Goal: Transaction & Acquisition: Obtain resource

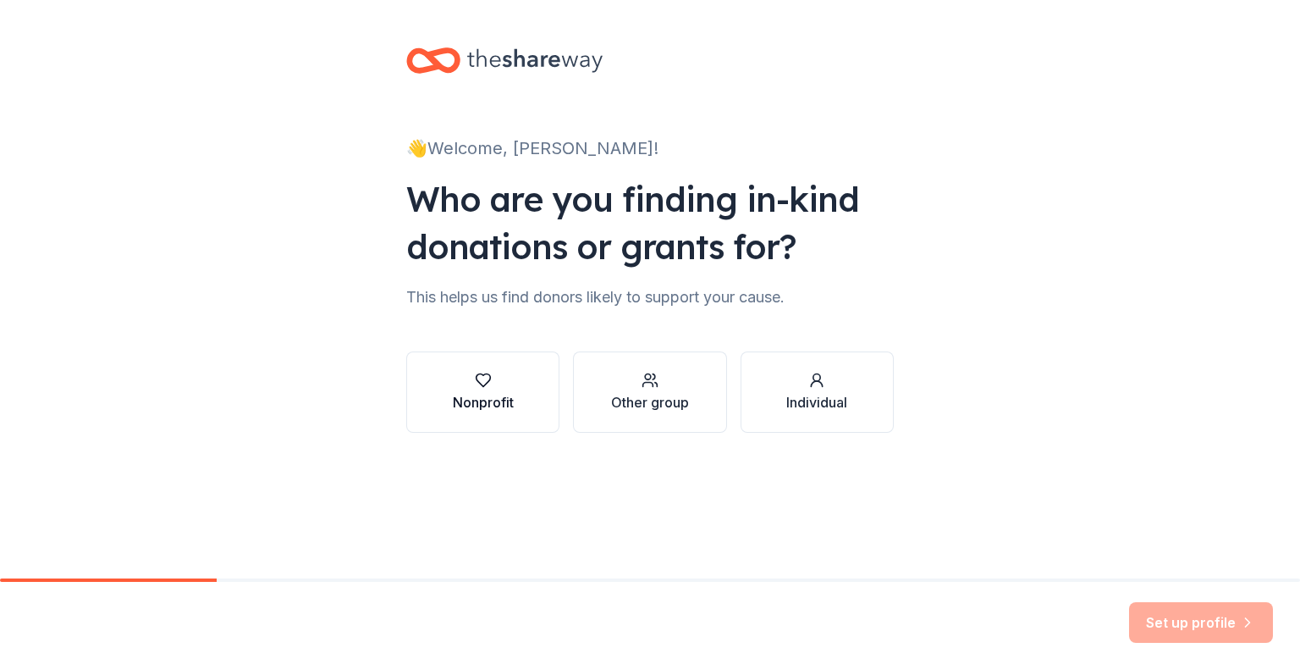
click at [494, 402] on div "Nonprofit" at bounding box center [483, 402] width 61 height 20
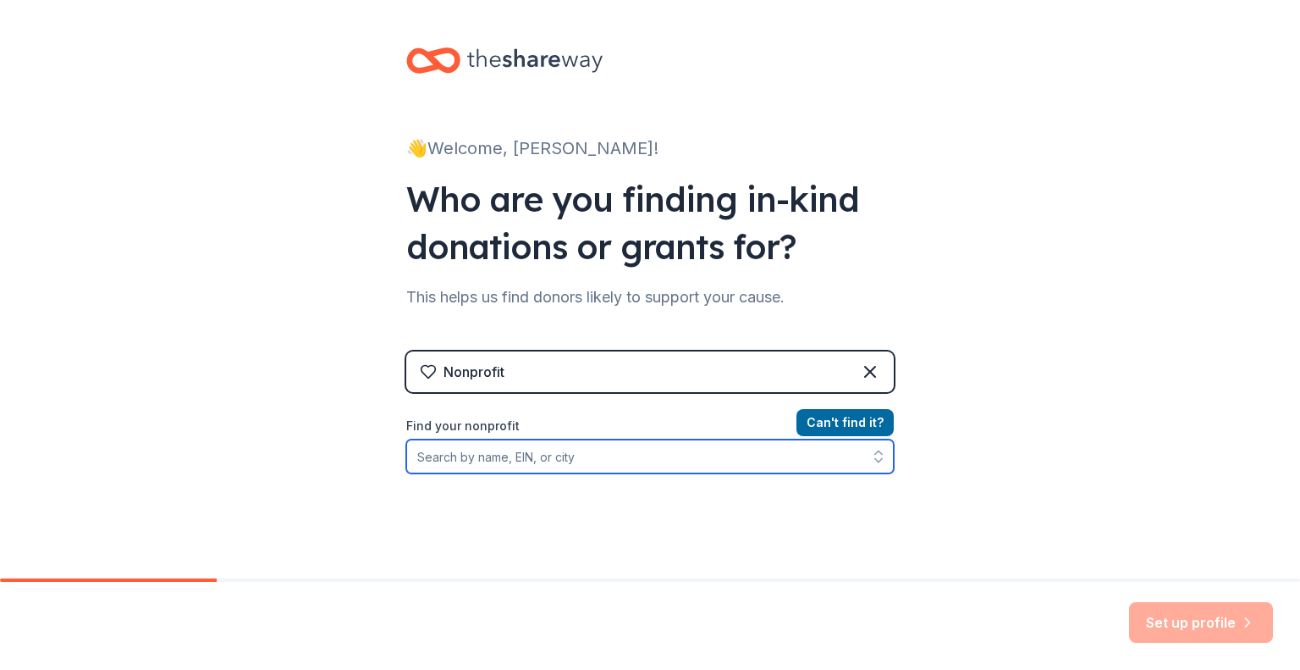
click at [462, 455] on input "Find your nonprofit" at bounding box center [650, 456] width 488 height 34
type input "Thriving Survivors Network"
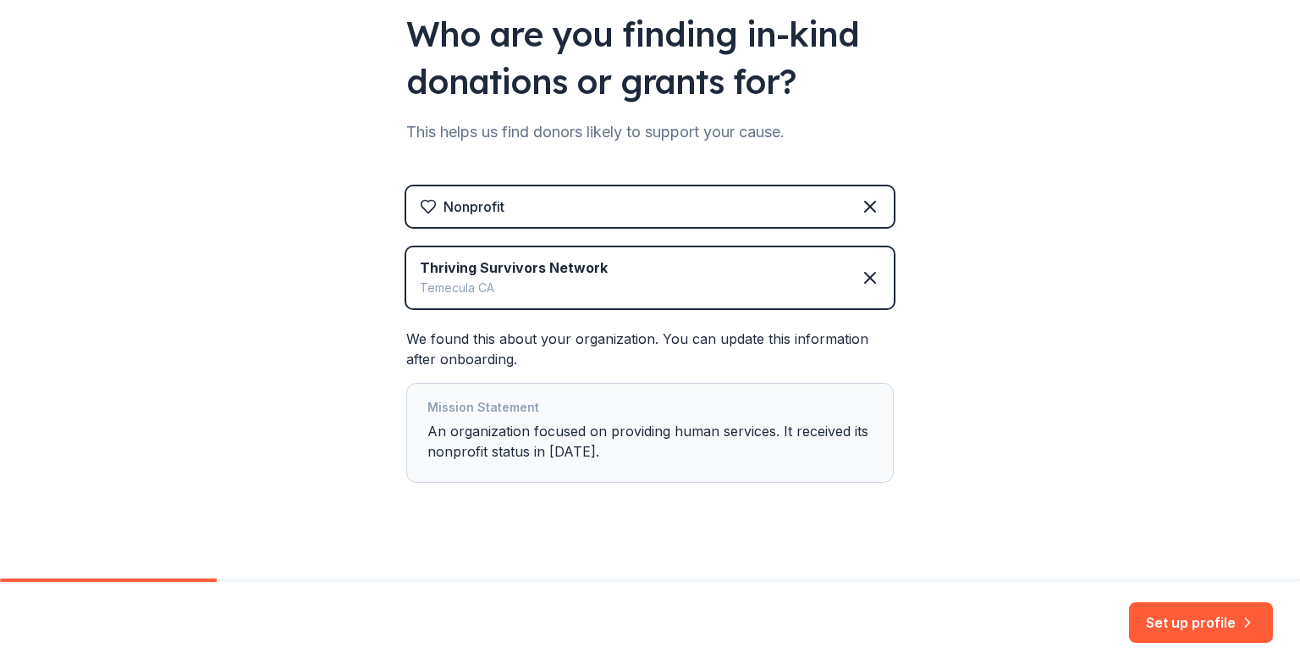
scroll to position [184, 0]
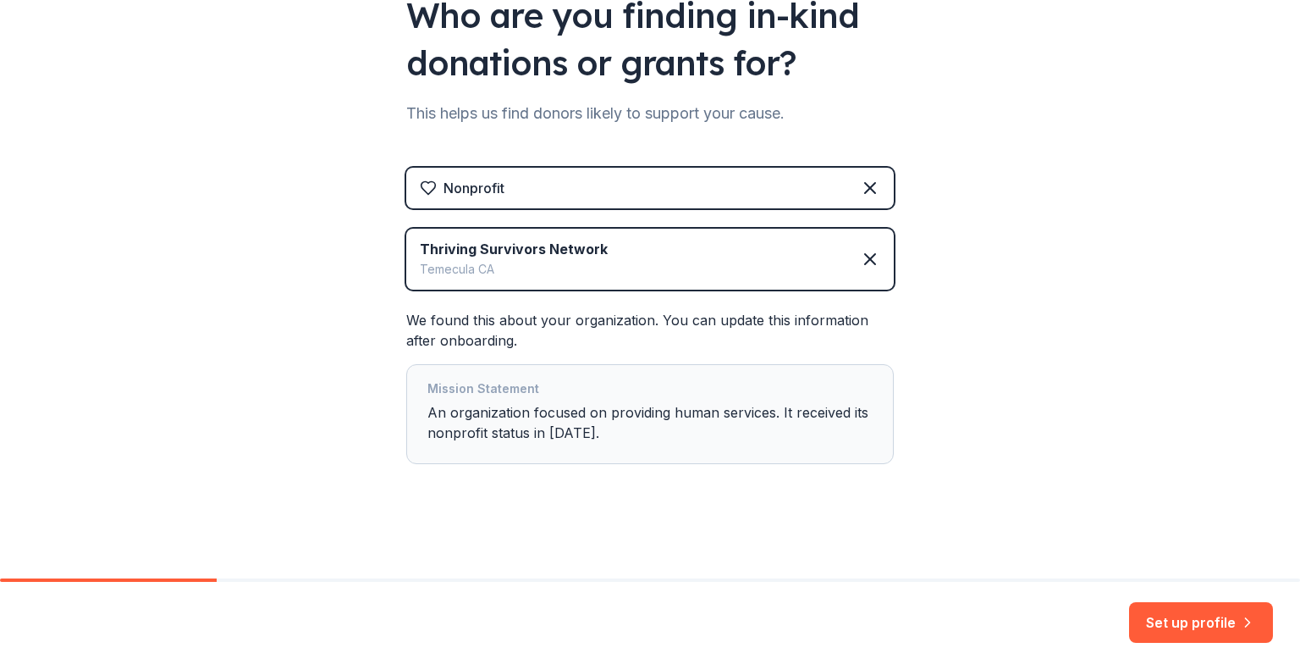
click at [609, 439] on div "Mission Statement An organization focused on providing human services. It recei…" at bounding box center [649, 413] width 445 height 71
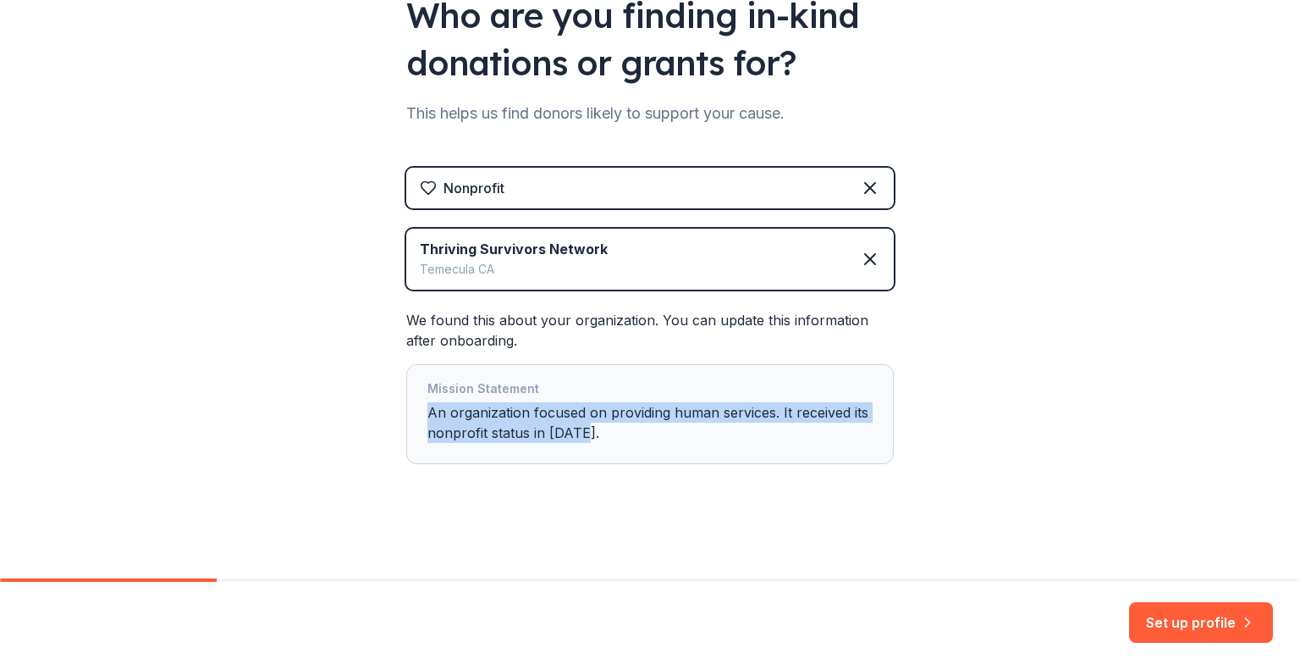
drag, startPoint x: 581, startPoint y: 434, endPoint x: 404, endPoint y: 407, distance: 179.0
click at [406, 407] on div "Mission Statement An organization focused on providing human services. It recei…" at bounding box center [650, 414] width 488 height 100
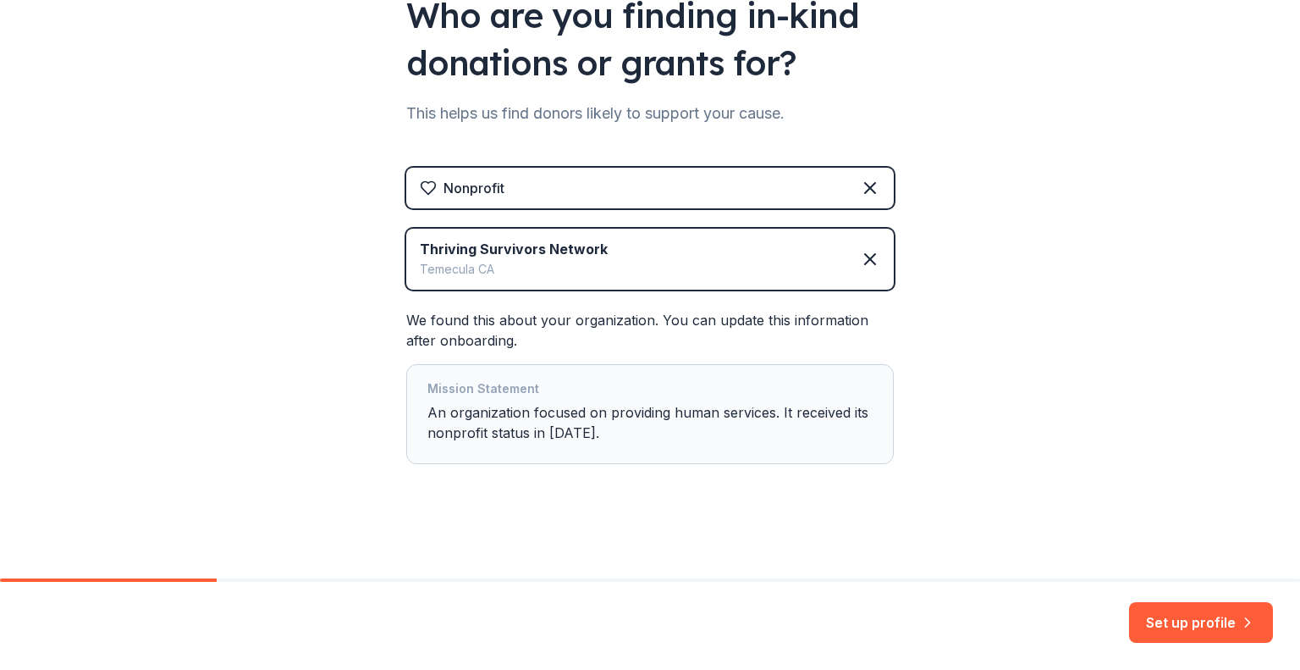
click at [982, 339] on div "👋 Welcome, Sasha! Who are you finding in-kind donations or grants for? This hel…" at bounding box center [650, 197] width 1300 height 763
click at [1164, 625] on button "Set up profile" at bounding box center [1201, 622] width 144 height 41
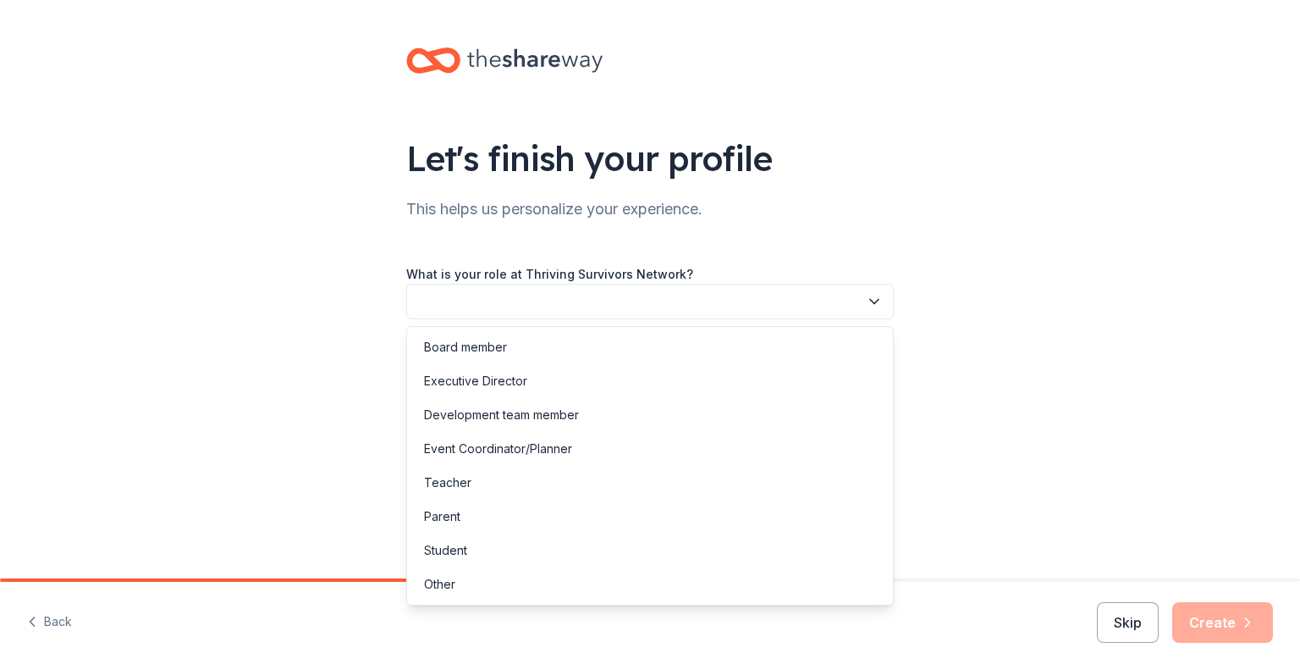
click at [524, 297] on button "button" at bounding box center [650, 302] width 488 height 36
click at [498, 345] on div "Board member" at bounding box center [465, 347] width 83 height 20
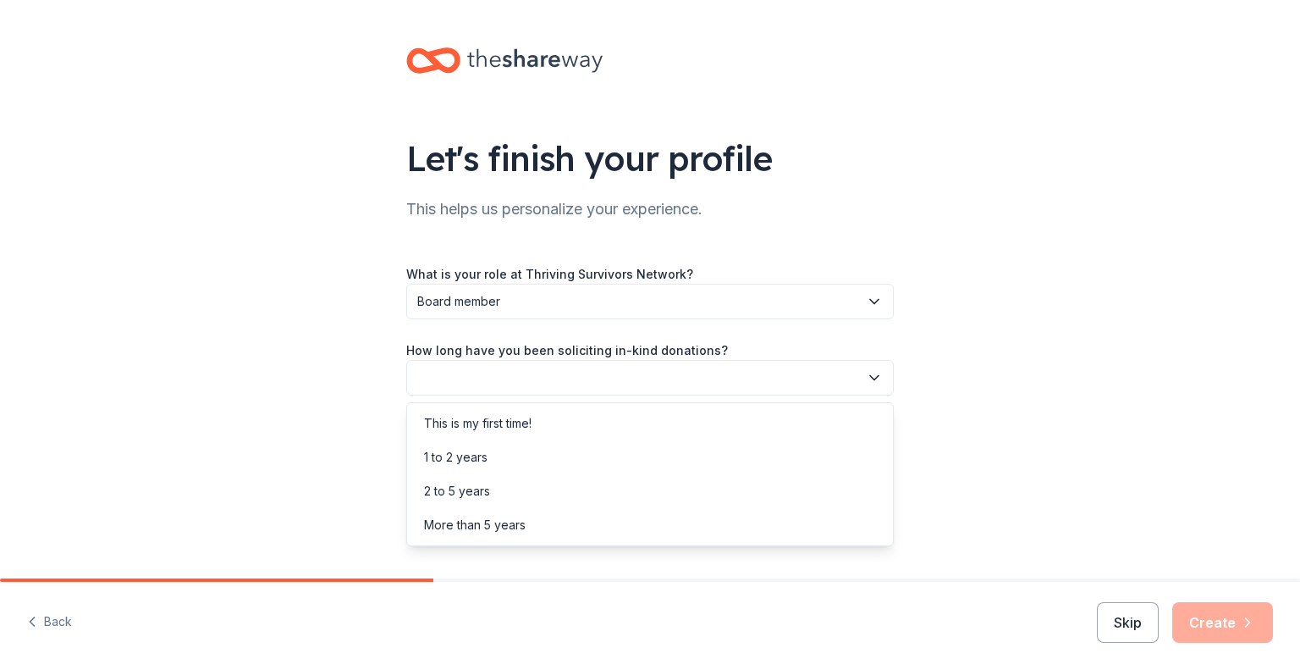
click at [485, 374] on button "button" at bounding box center [650, 378] width 488 height 36
click at [471, 413] on div "This is my first time!" at bounding box center [478, 423] width 108 height 20
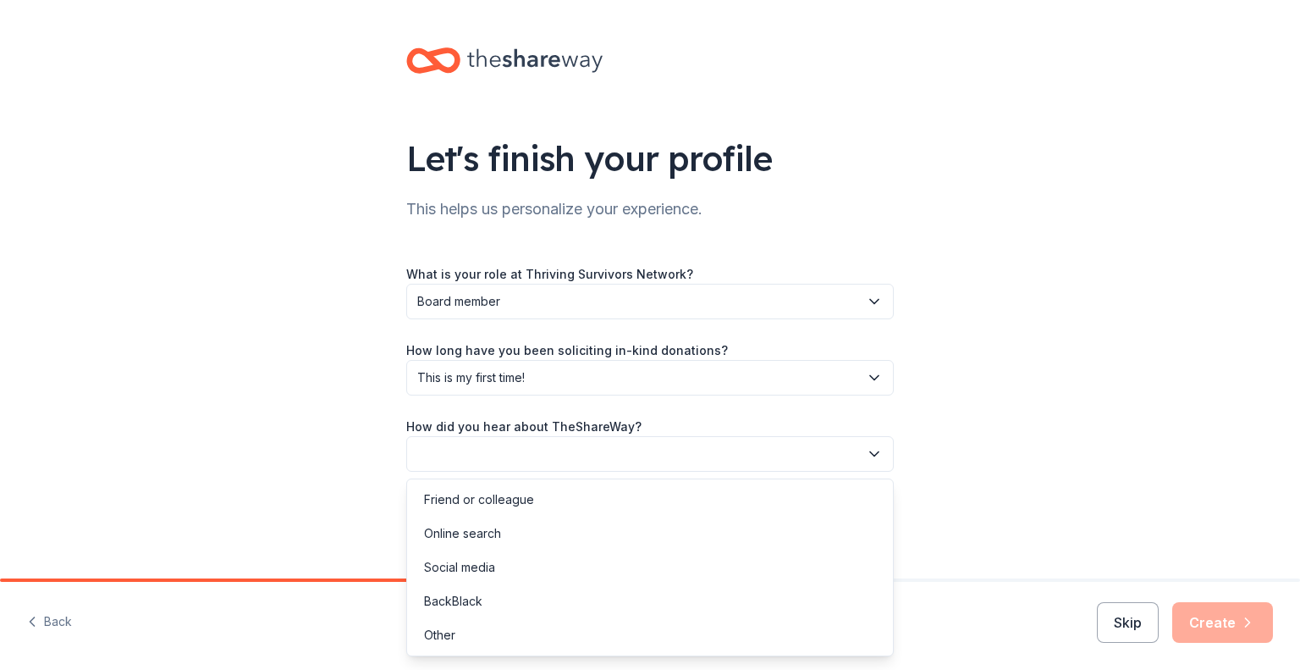
click at [540, 455] on button "button" at bounding box center [650, 454] width 488 height 36
click at [495, 493] on div "Friend or colleague" at bounding box center [479, 499] width 110 height 20
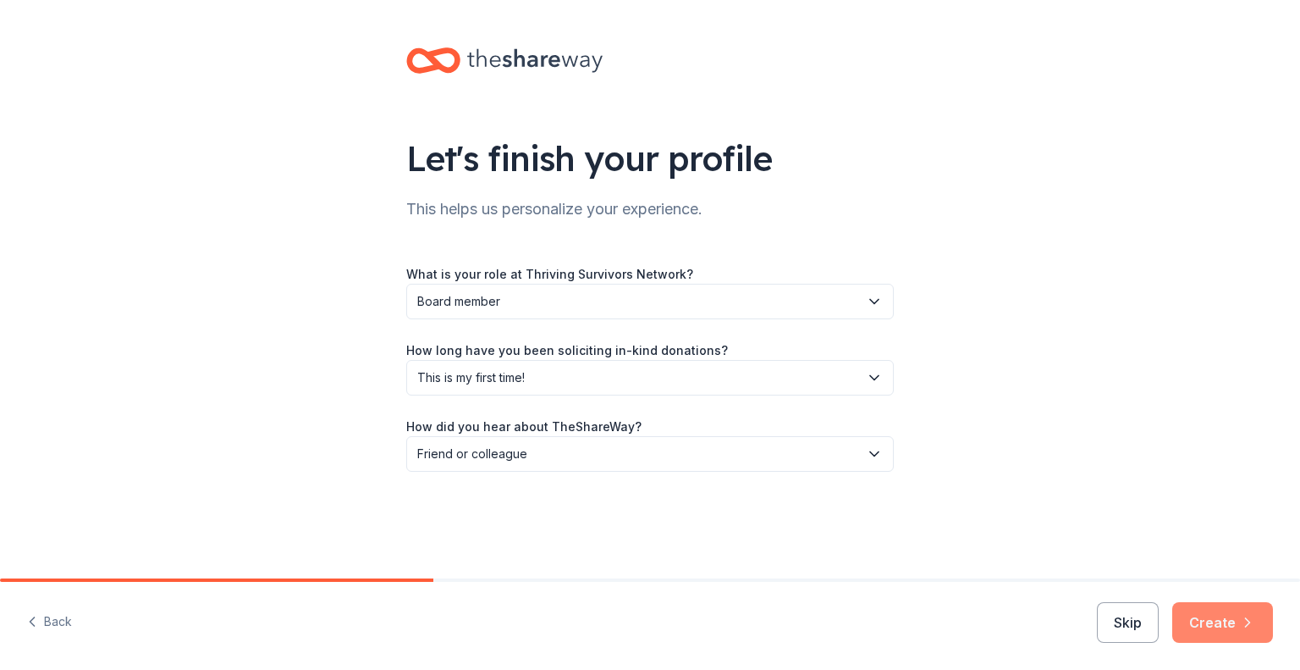
click at [1226, 625] on button "Create" at bounding box center [1222, 622] width 101 height 41
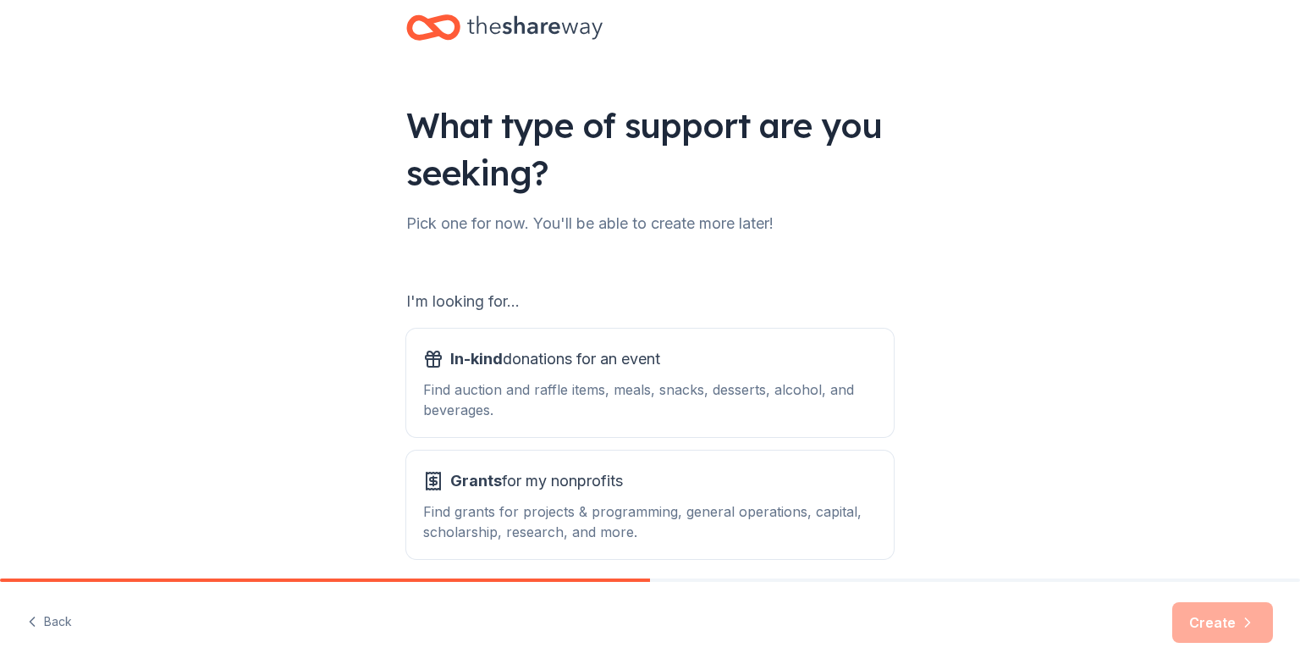
scroll to position [85, 0]
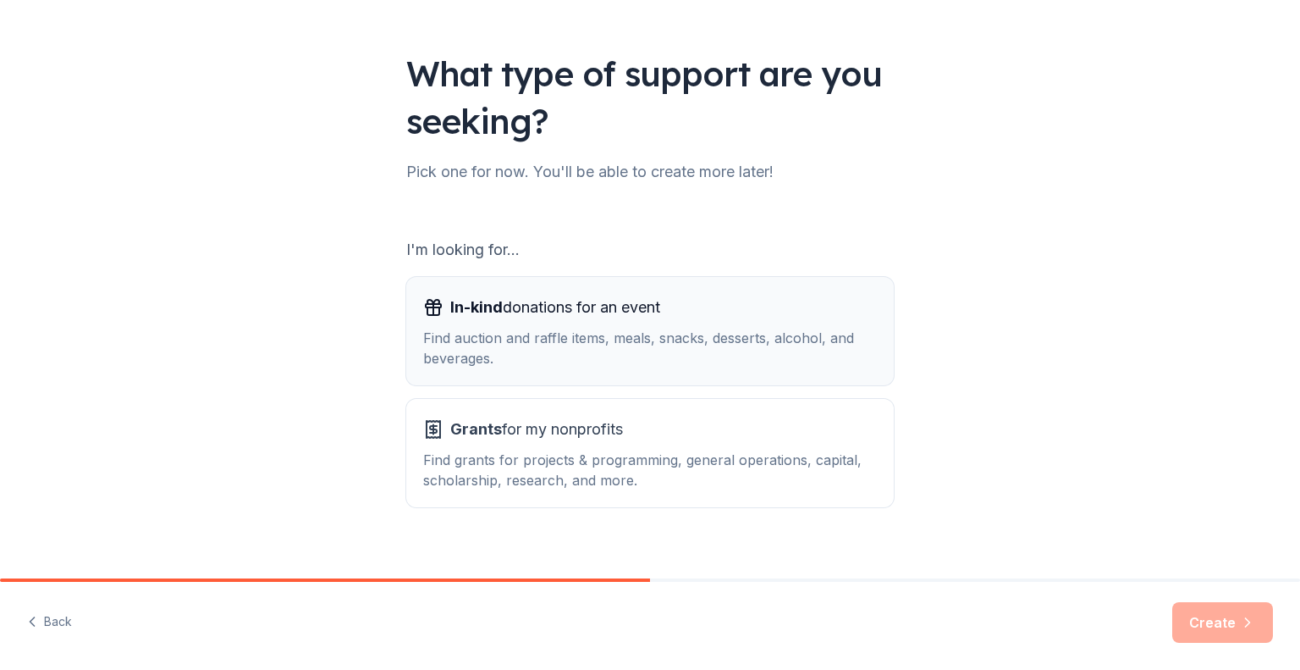
click at [553, 325] on div "In-kind donations for an event Find auction and raffle items, meals, snacks, de…" at bounding box center [650, 331] width 454 height 74
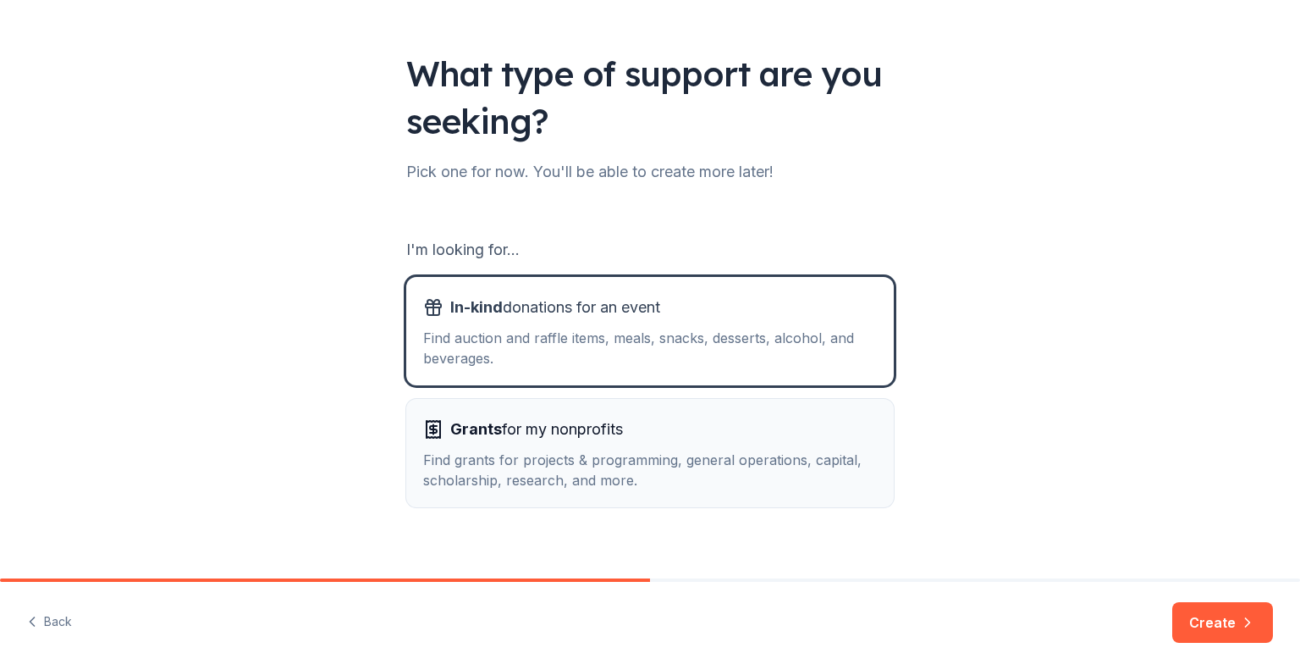
click at [549, 436] on span "Grants for my nonprofits" at bounding box center [536, 429] width 173 height 27
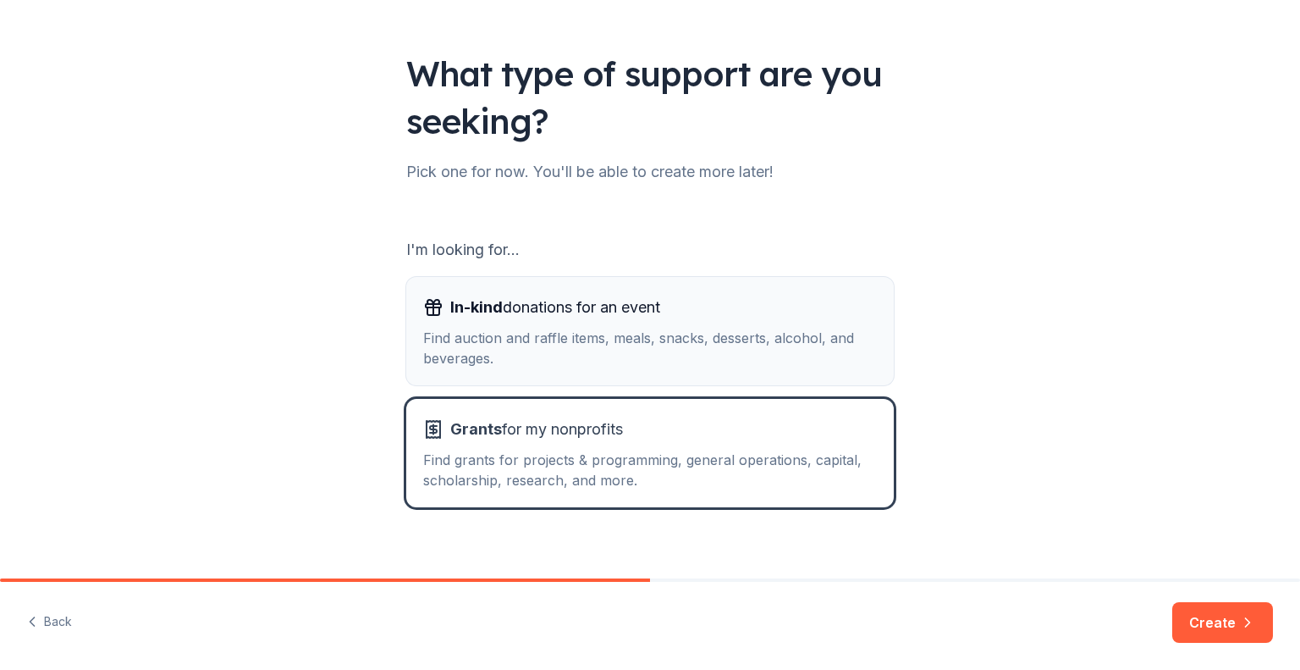
click at [667, 369] on button "In-kind donations for an event Find auction and raffle items, meals, snacks, de…" at bounding box center [650, 331] width 488 height 108
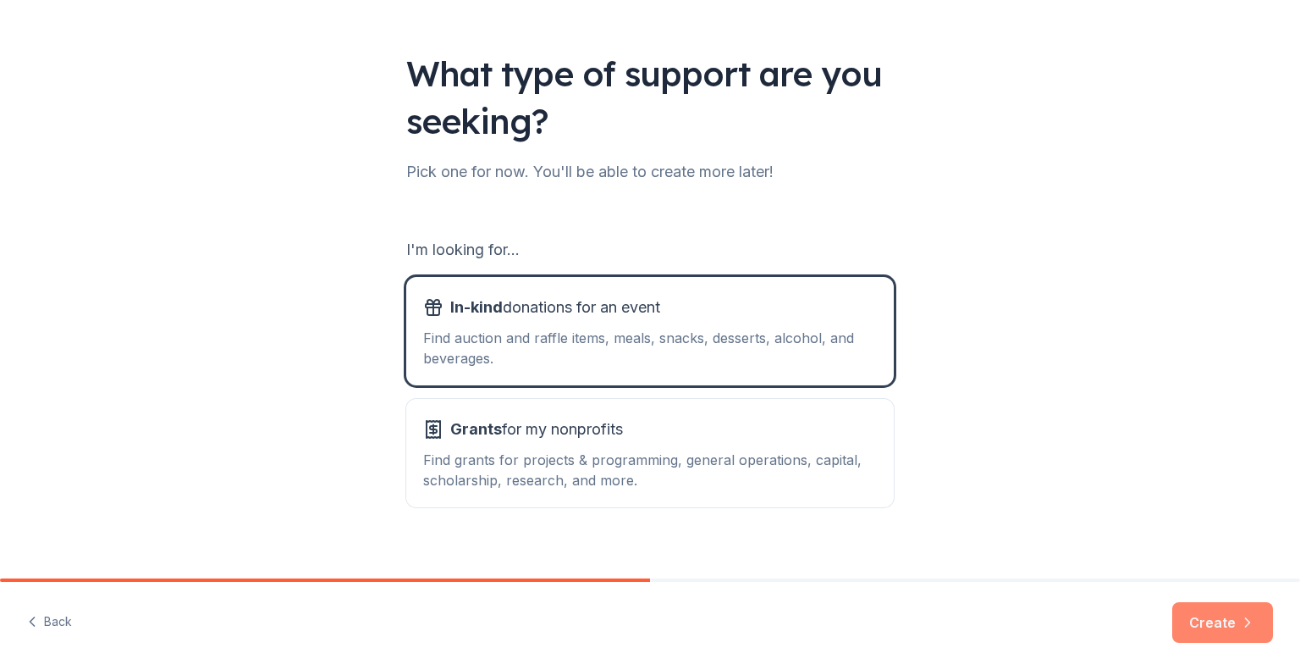
click at [1237, 620] on button "Create" at bounding box center [1222, 622] width 101 height 41
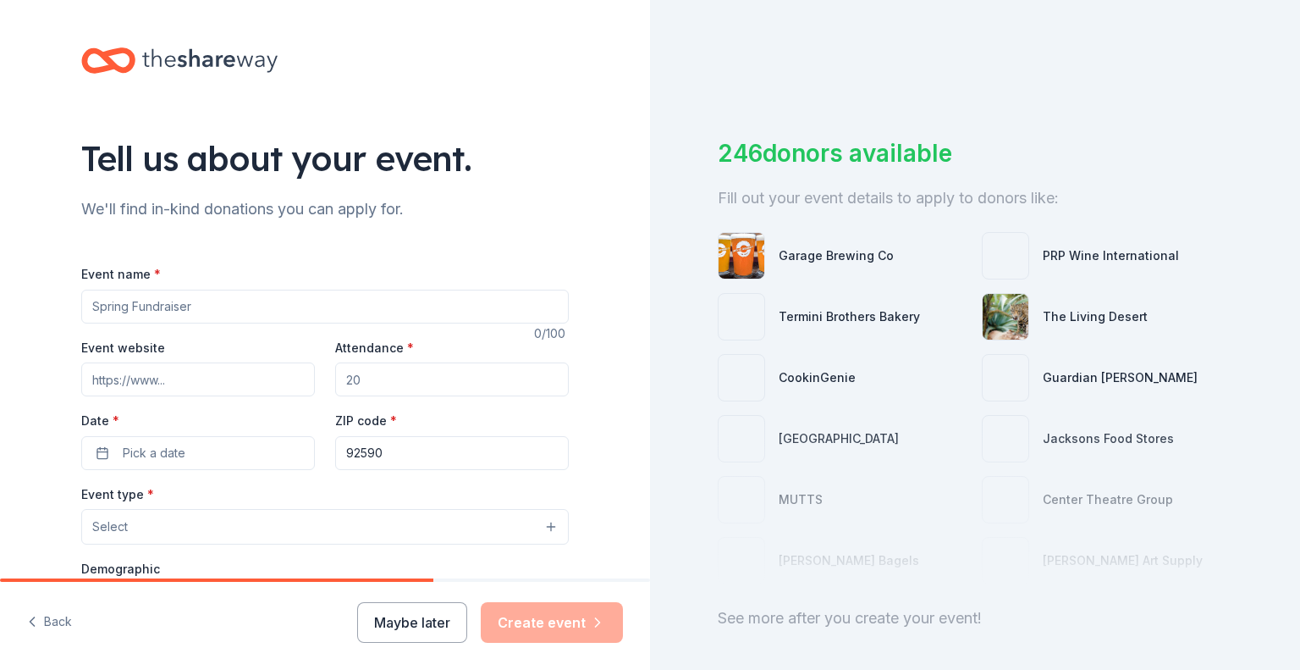
scroll to position [85, 0]
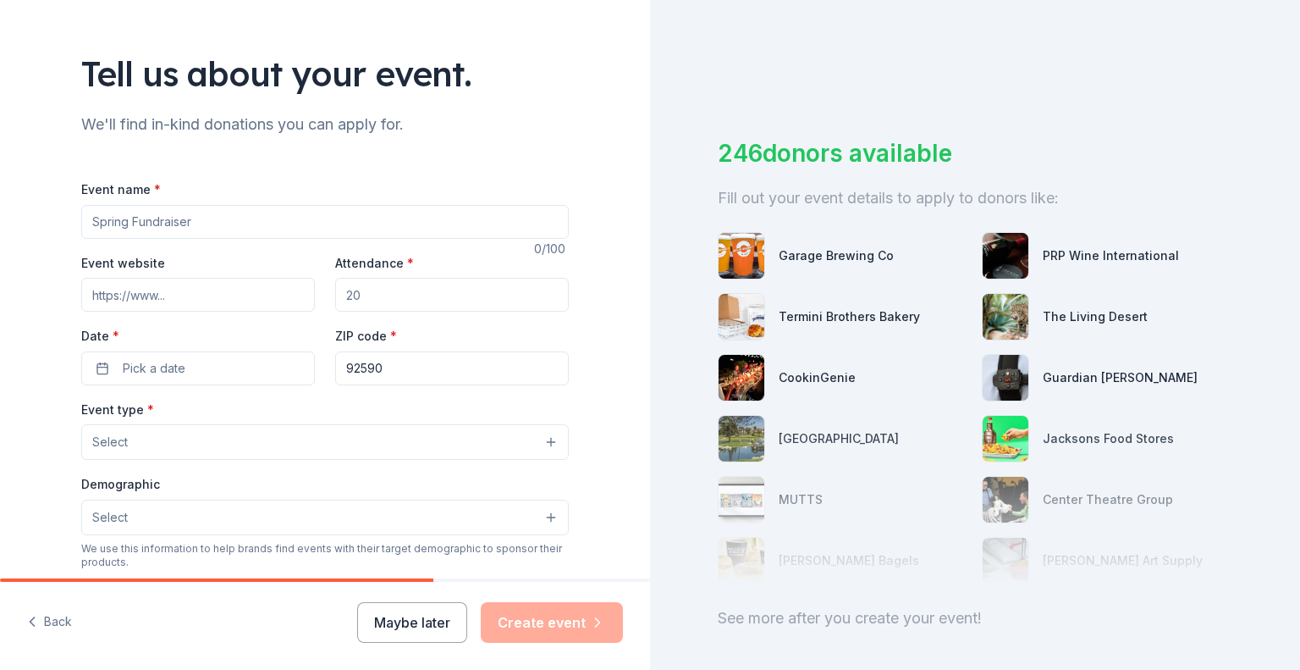
click at [223, 294] on input "Event website" at bounding box center [198, 295] width 234 height 34
type input "www.thrivingsn.org"
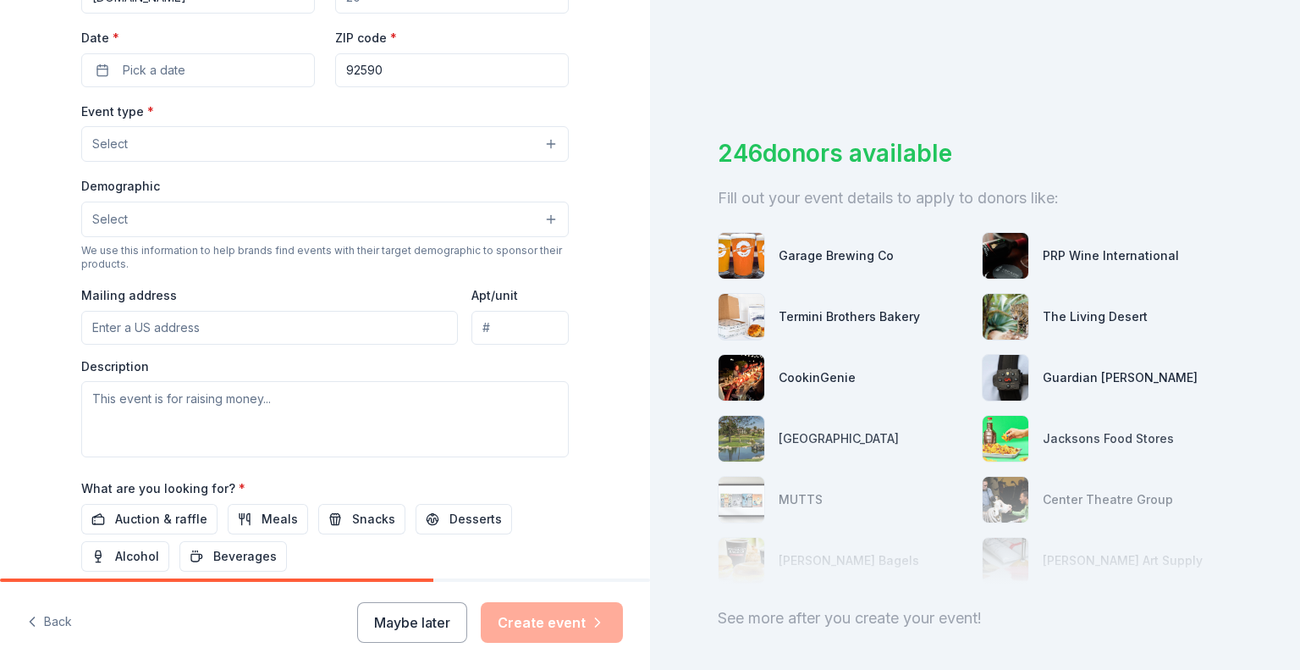
scroll to position [379, 0]
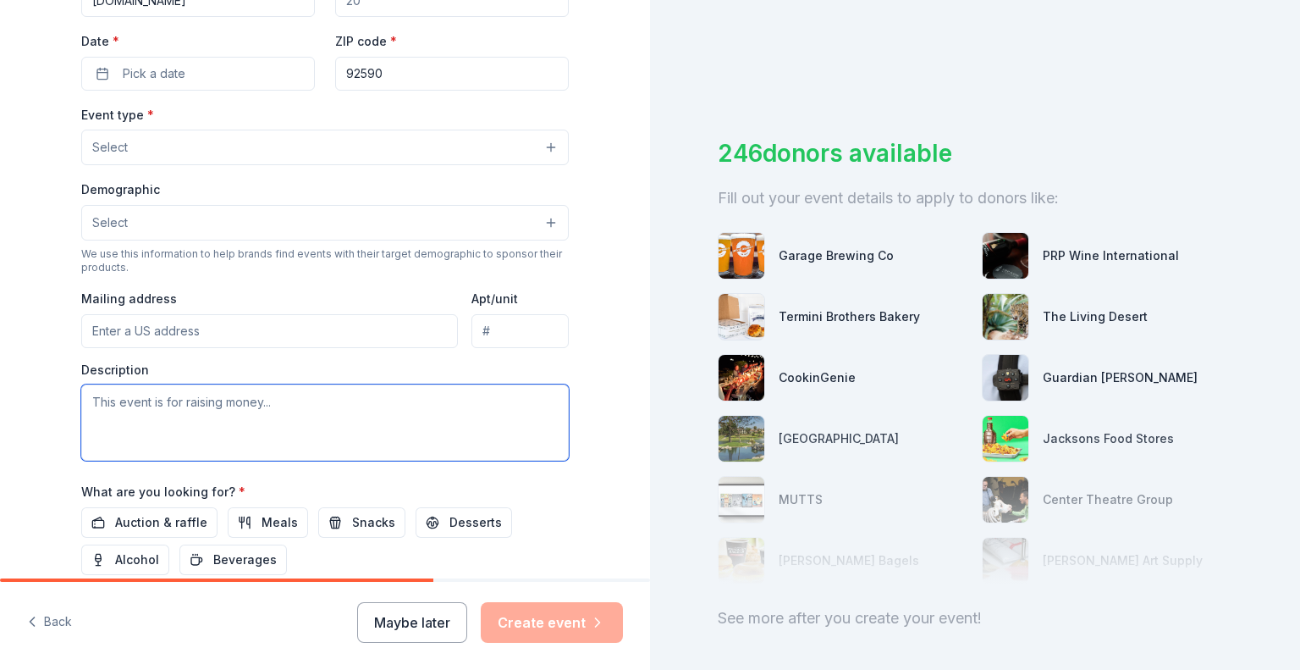
click at [130, 410] on textarea at bounding box center [325, 422] width 488 height 76
click at [237, 323] on input "Mailing address" at bounding box center [269, 331] width 377 height 34
paste input "41593 Winchester Rd Ste 200"
click at [217, 333] on input "41593 Winchester Road, Temecula, CA, 92590" at bounding box center [269, 331] width 377 height 34
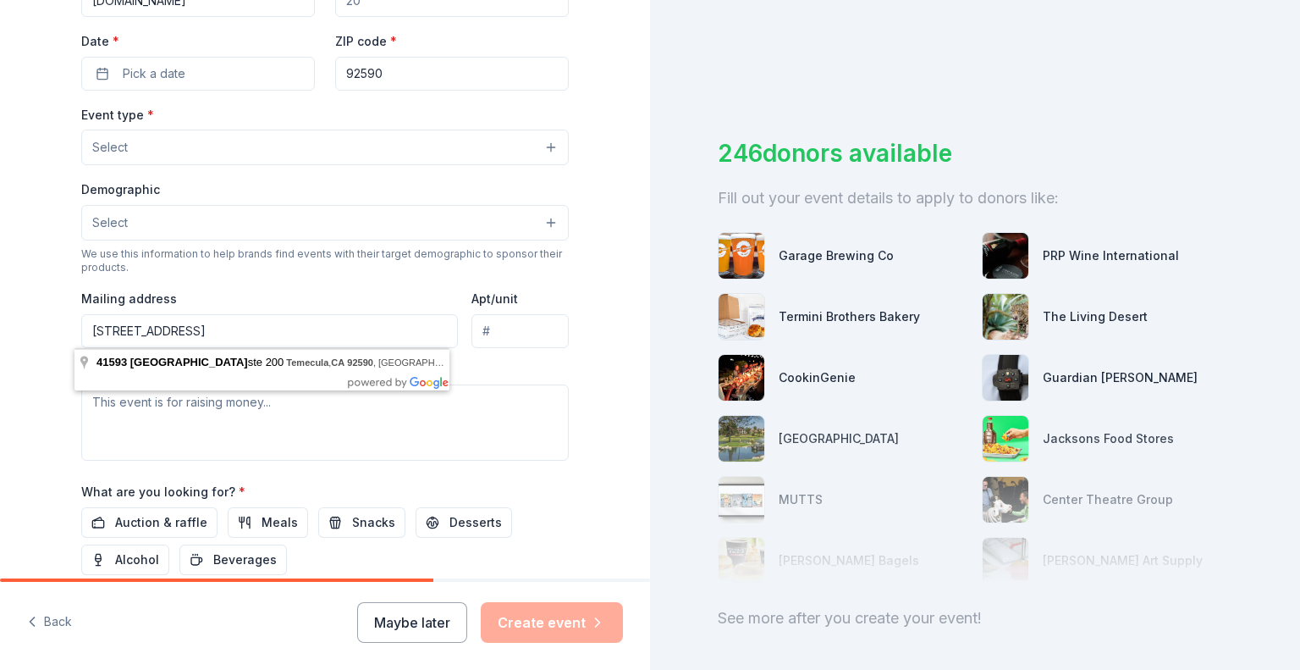
type input "41593 Winchester Road Ste 200, Temecula, CA, 92590"
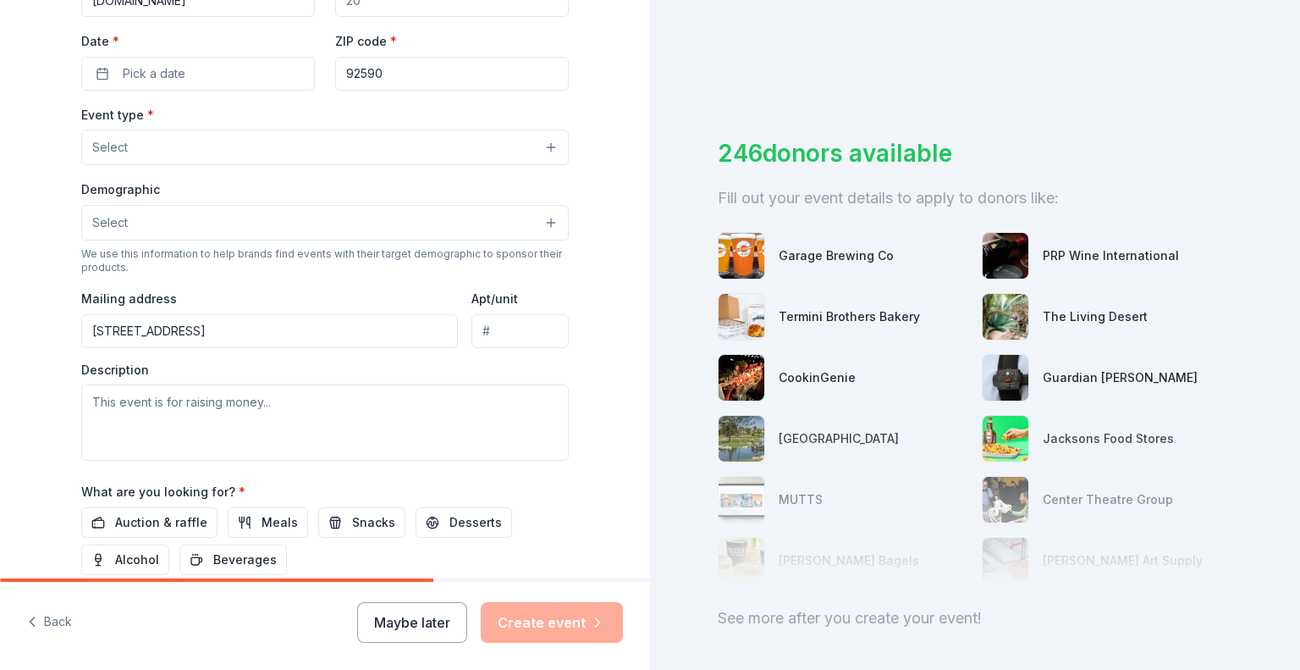
click at [15, 417] on div "Tell us about your event. We'll find in-kind donations you can apply for. Event…" at bounding box center [325, 184] width 650 height 1127
click at [166, 421] on textarea at bounding box center [325, 422] width 488 height 76
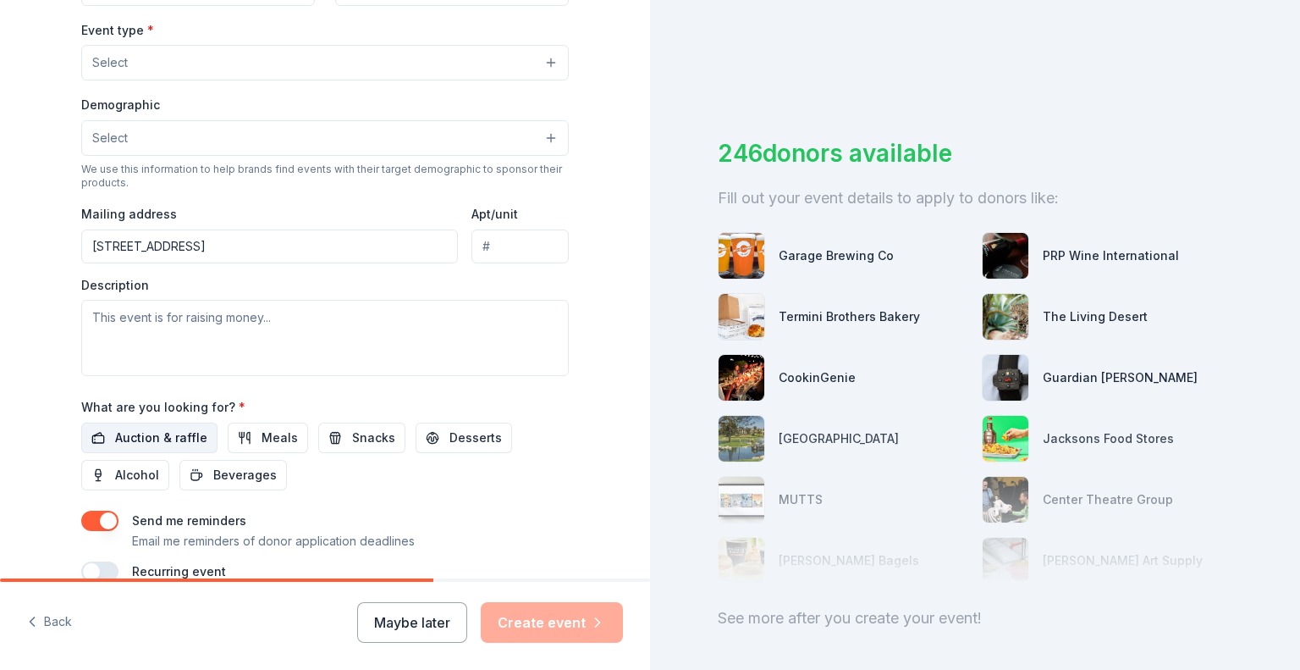
click at [190, 433] on span "Auction & raffle" at bounding box center [161, 437] width 92 height 20
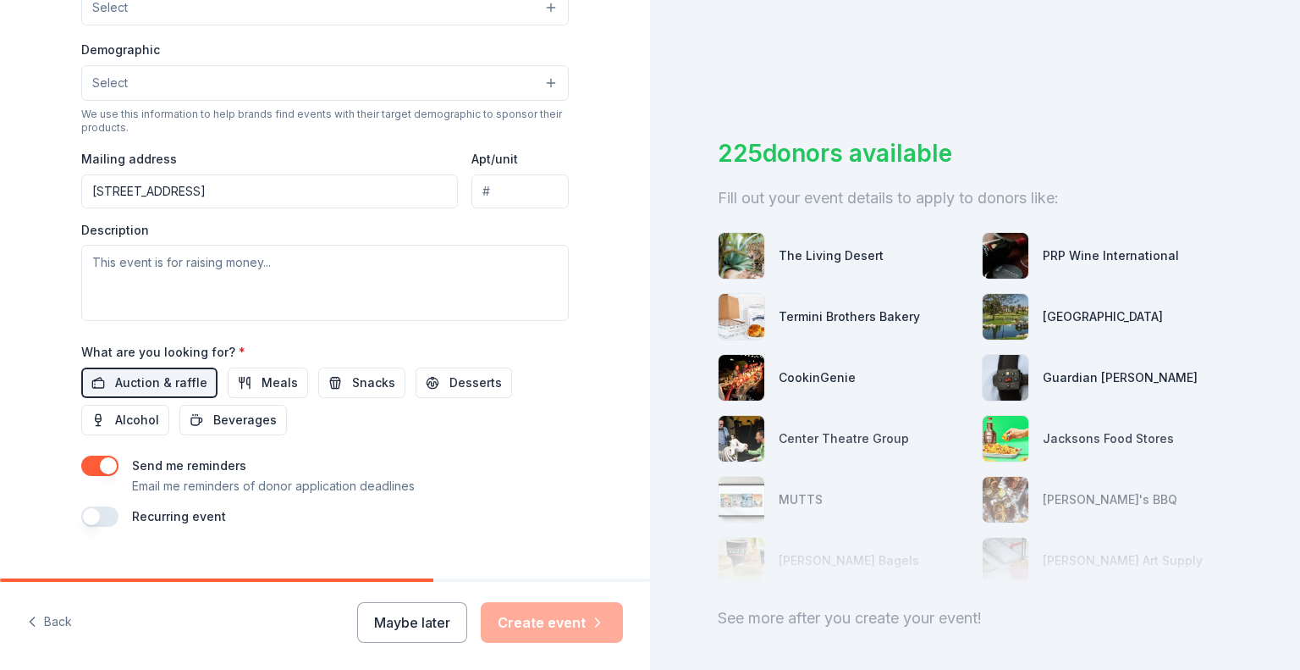
scroll to position [549, 0]
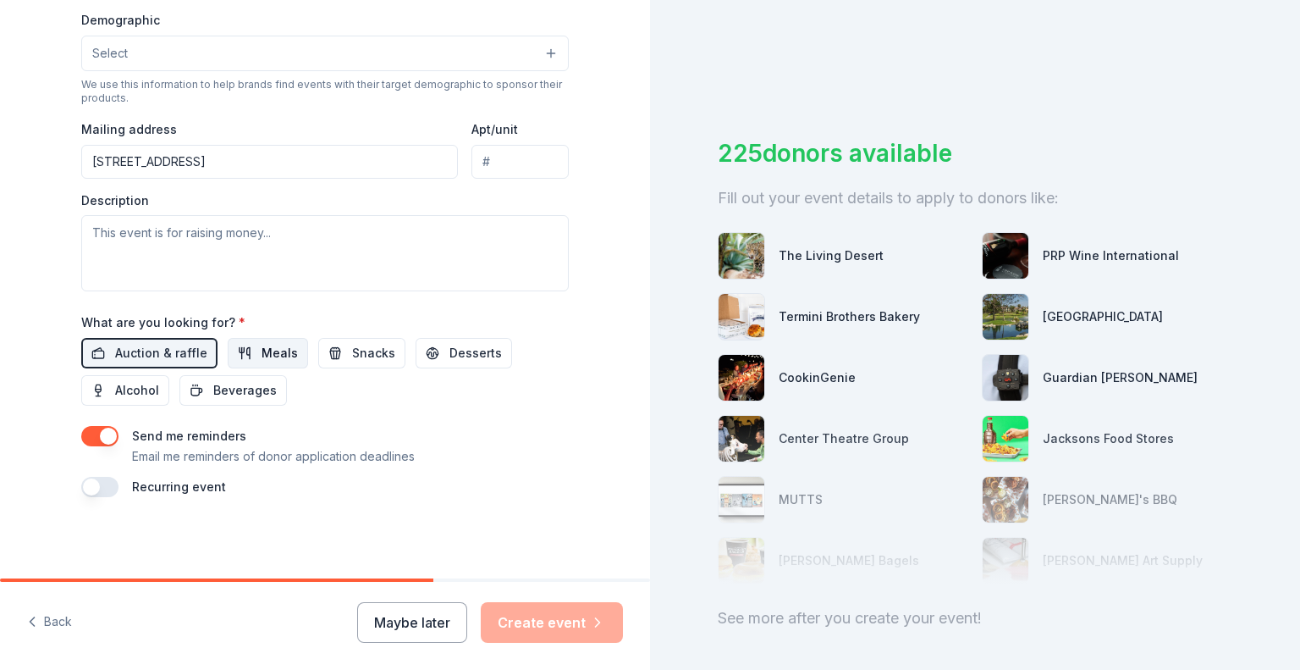
click at [273, 345] on span "Meals" at bounding box center [280, 353] width 36 height 20
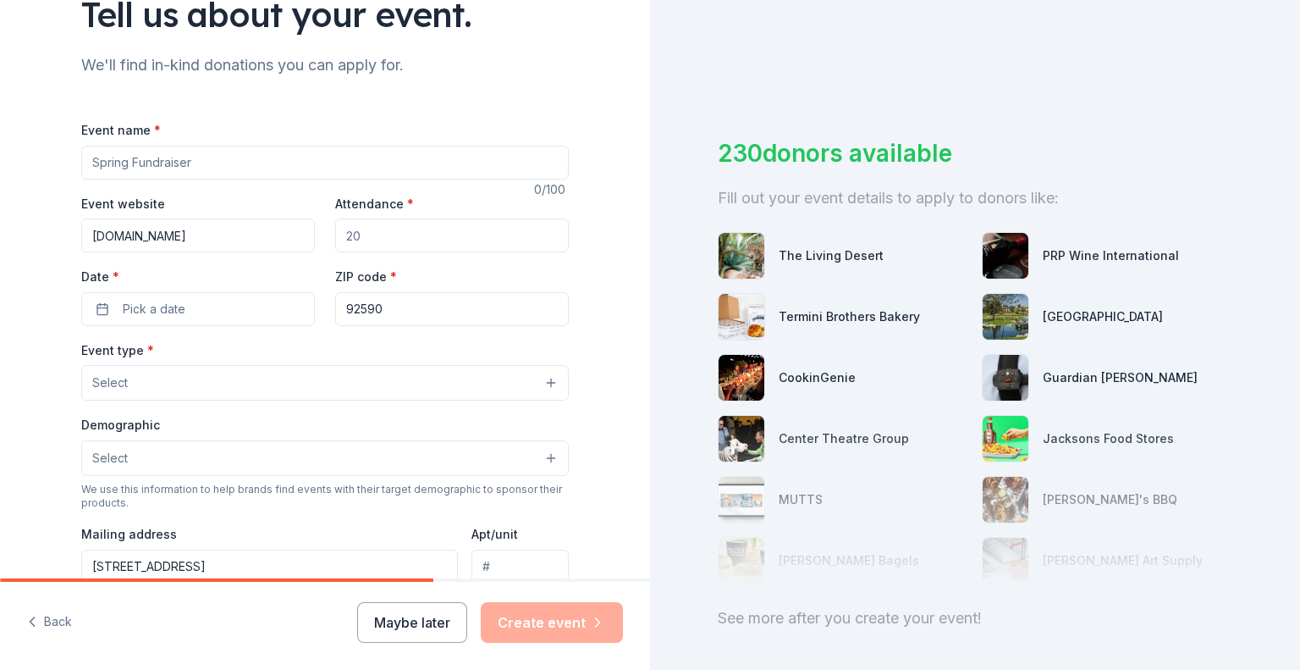
scroll to position [125, 0]
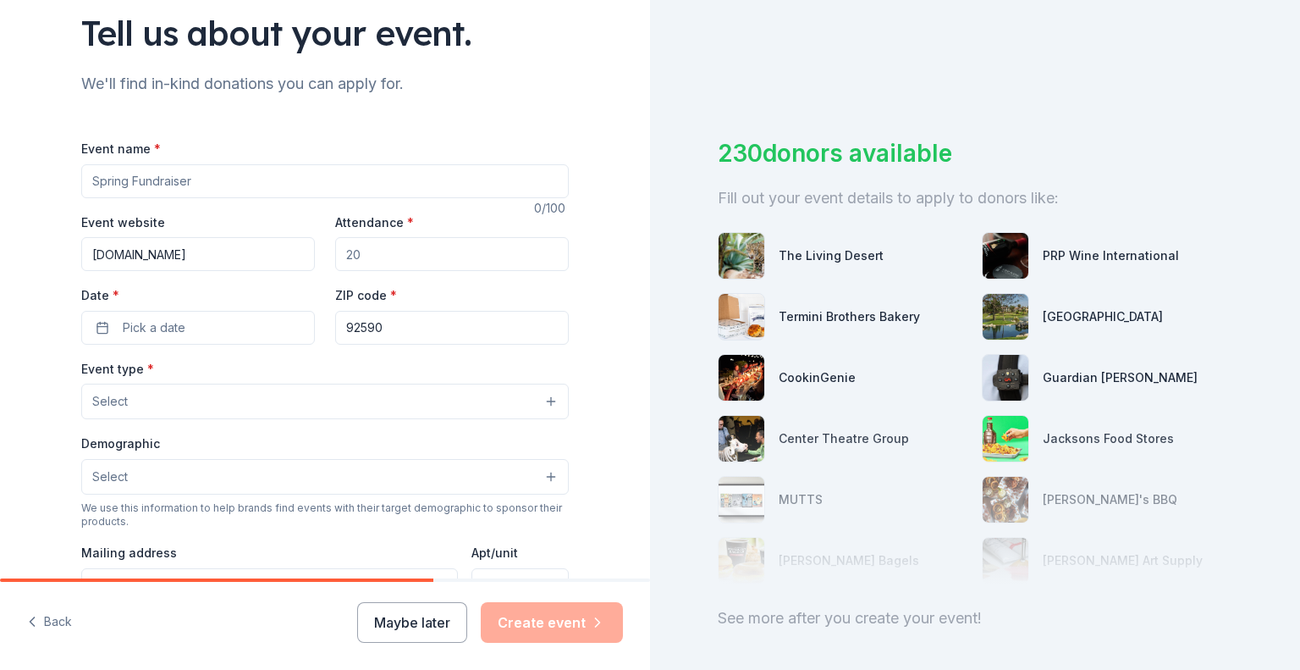
click at [307, 183] on input "Event name *" at bounding box center [325, 181] width 488 height 34
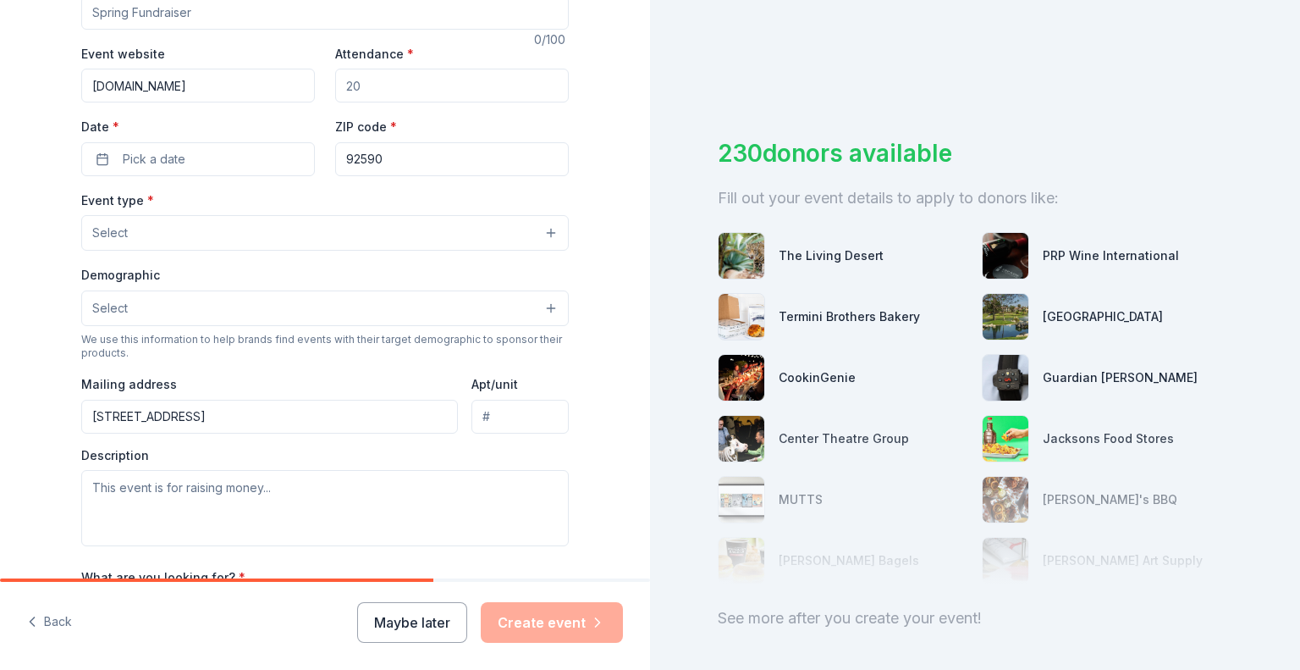
scroll to position [295, 0]
click at [203, 236] on button "Select" at bounding box center [325, 232] width 488 height 36
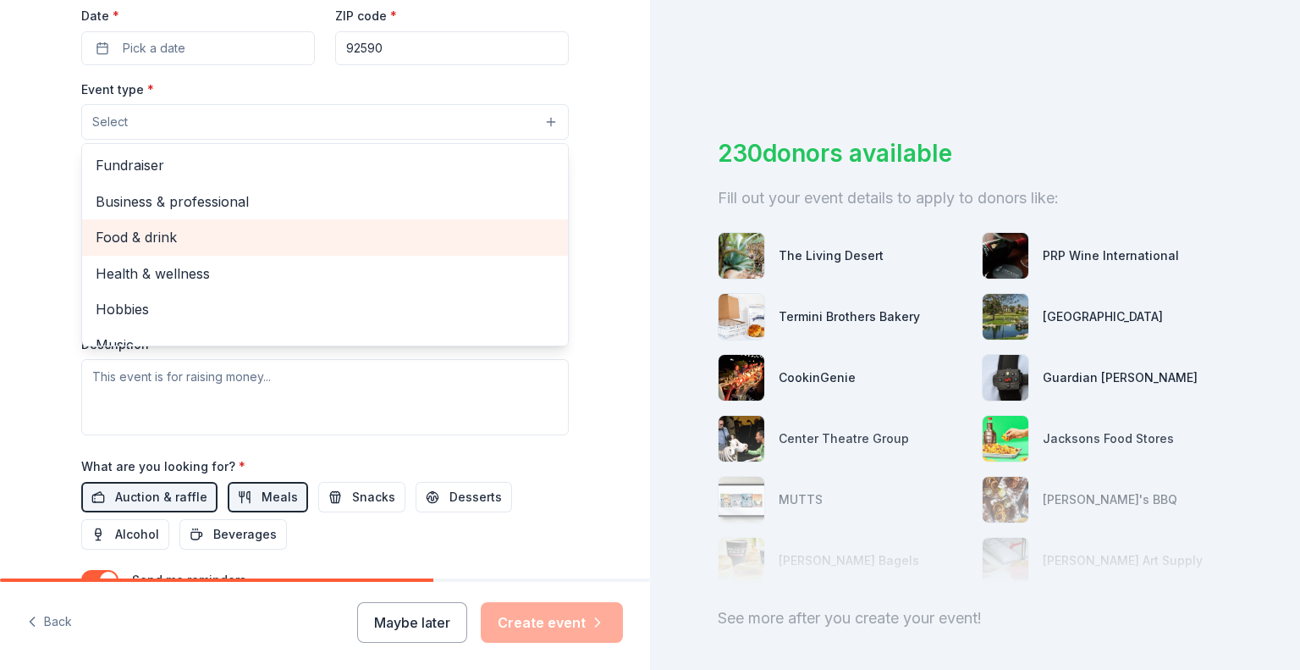
scroll to position [379, 0]
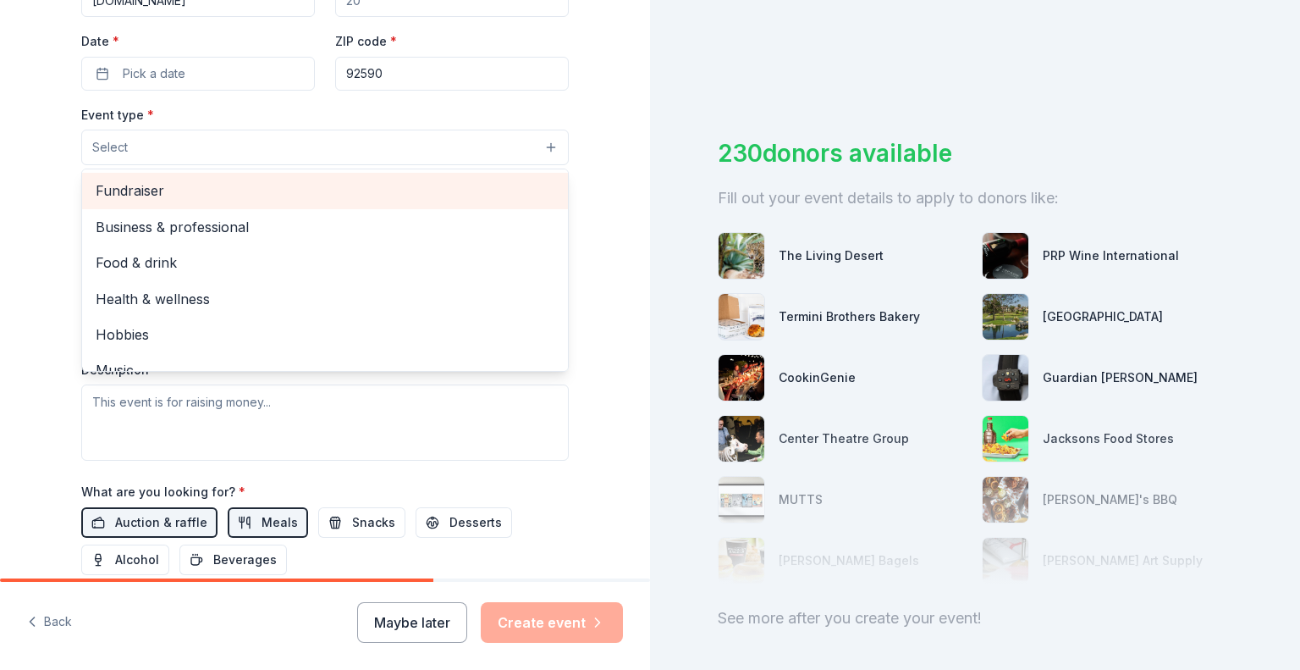
click at [169, 189] on span "Fundraiser" at bounding box center [325, 190] width 459 height 22
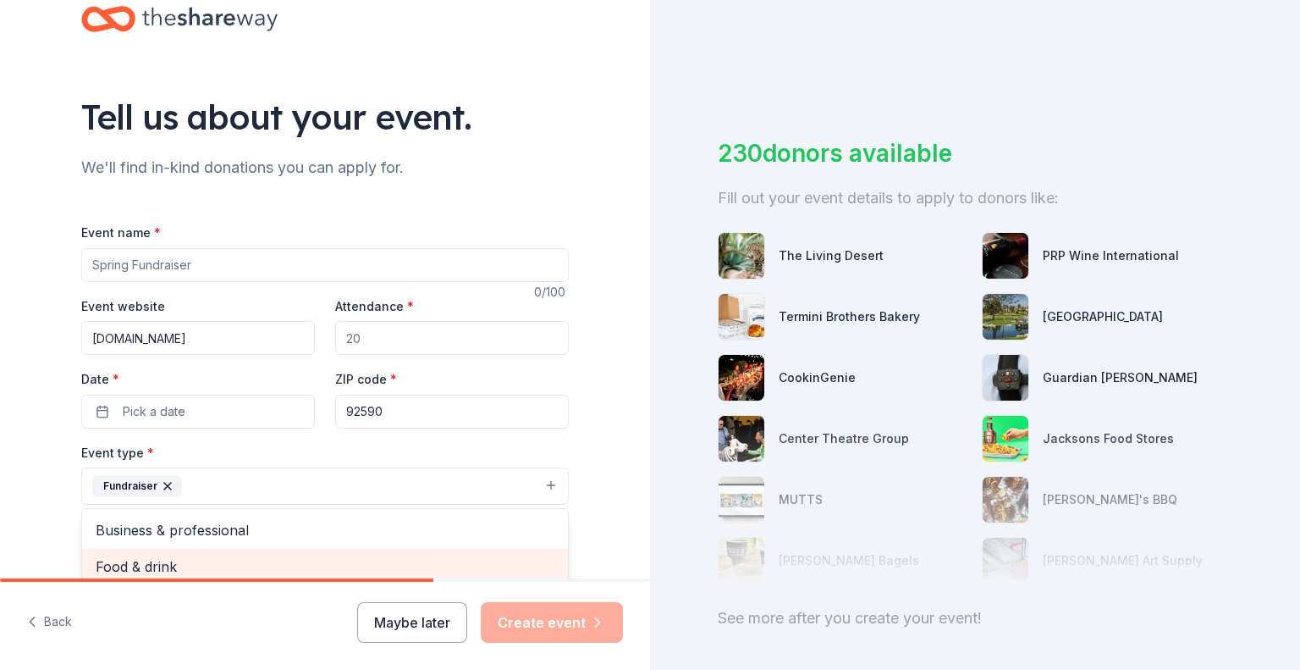
scroll to position [41, 0]
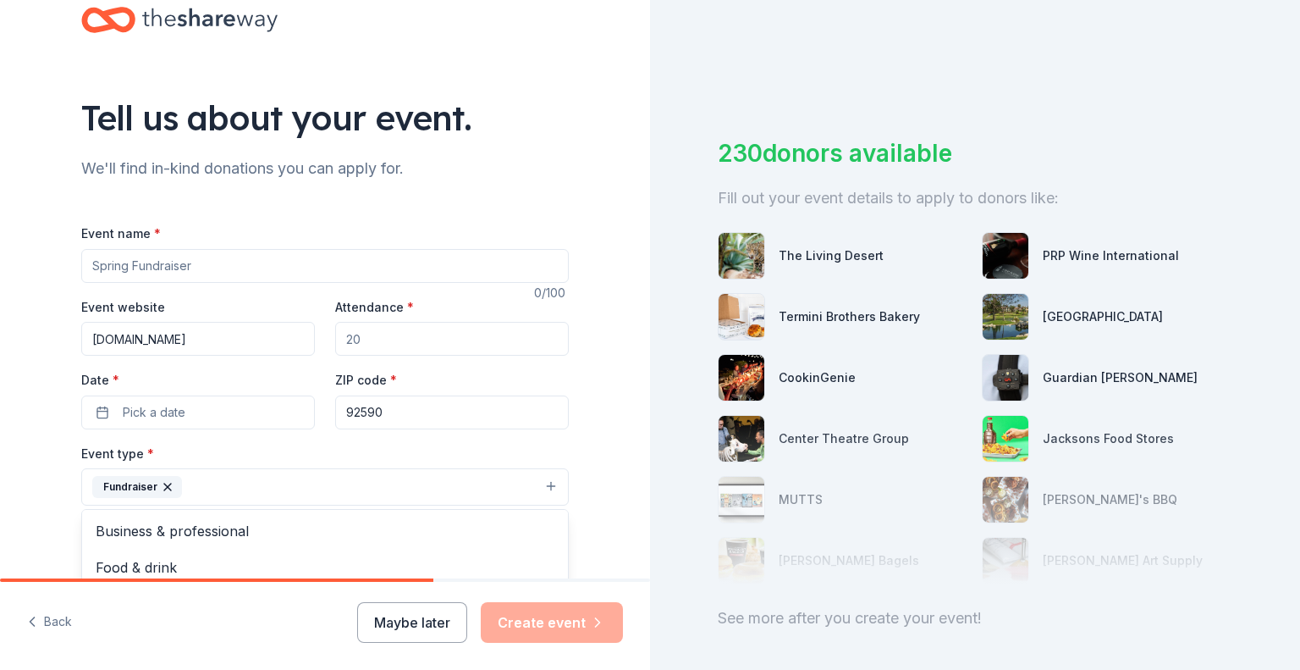
click at [543, 157] on div "Tell us about your event. We'll find in-kind donations you can apply for. Event…" at bounding box center [325, 523] width 542 height 1128
click at [41, 626] on button "Back" at bounding box center [49, 622] width 45 height 36
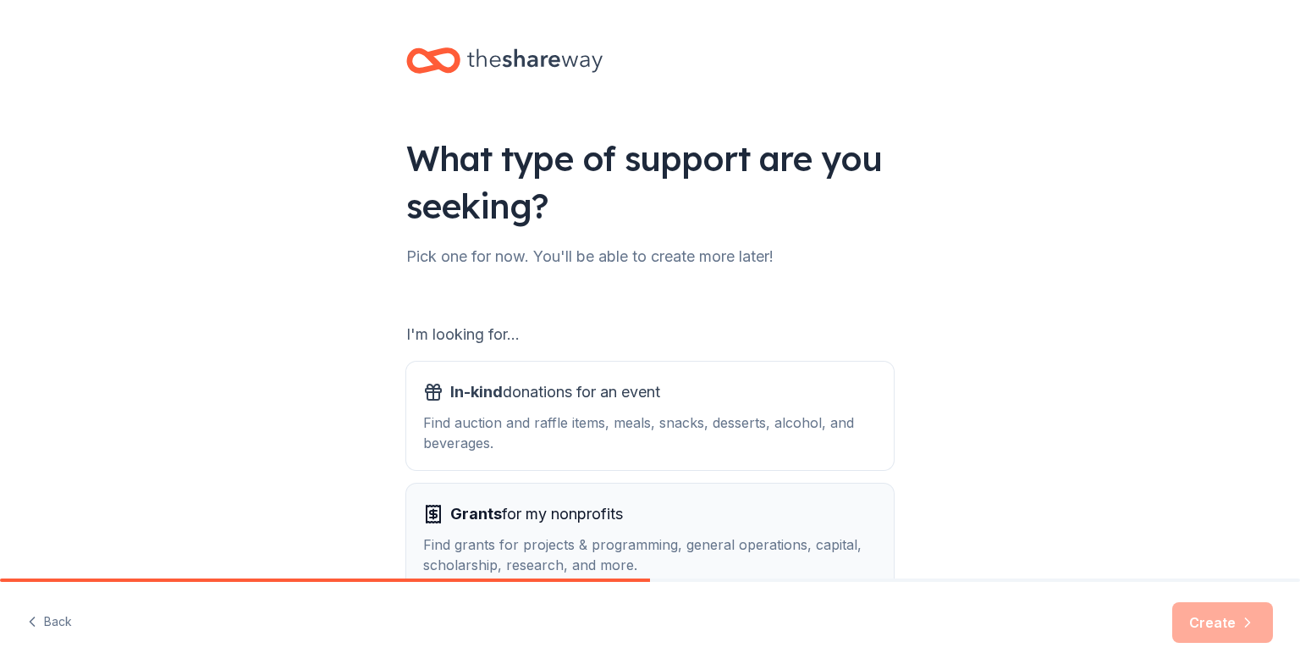
click at [572, 517] on span "Grants for my nonprofits" at bounding box center [536, 513] width 173 height 27
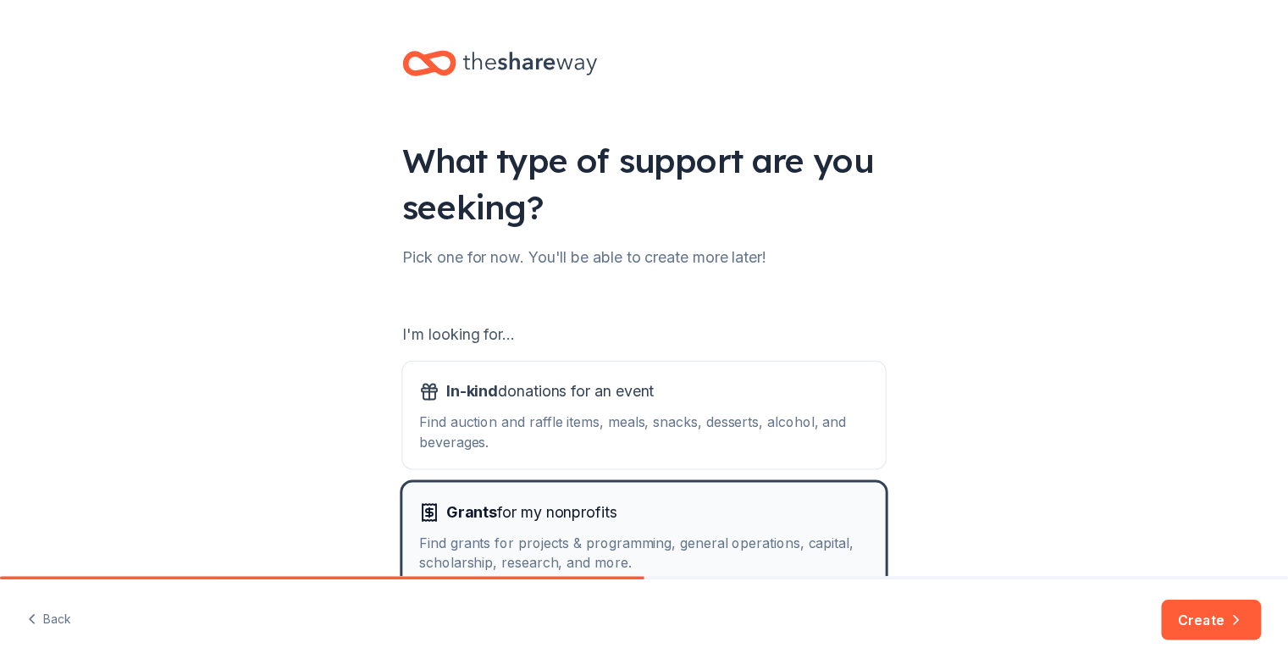
scroll to position [105, 0]
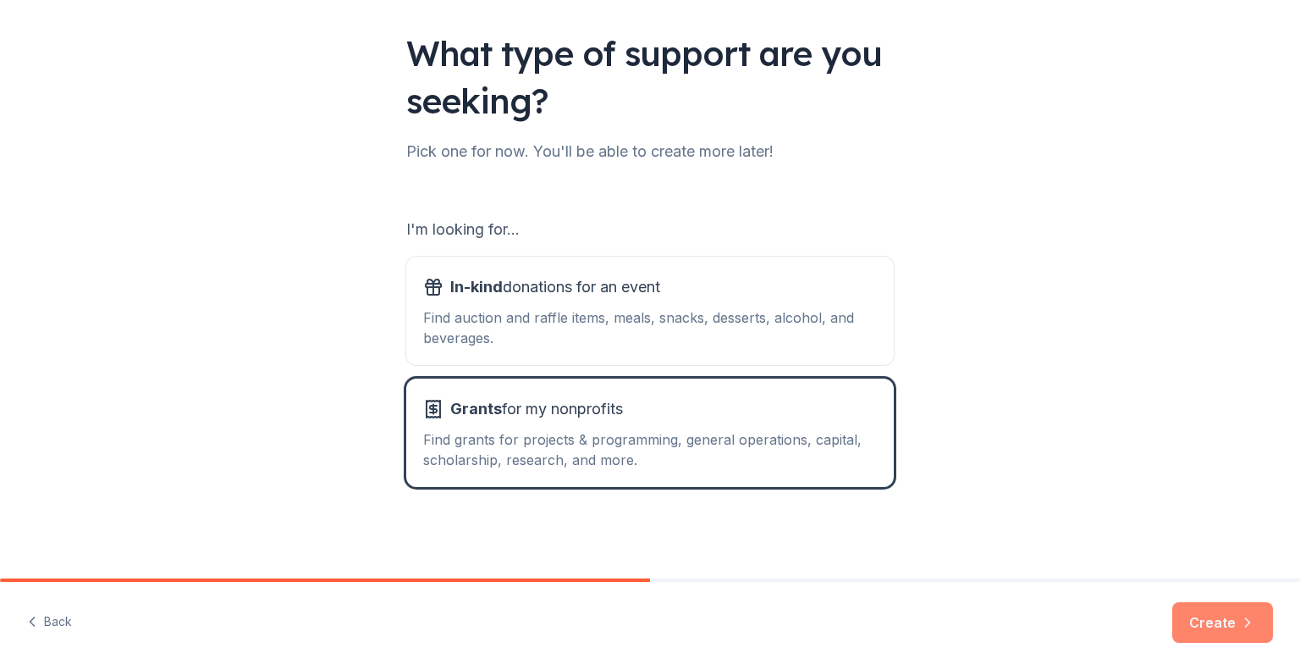
click at [1227, 623] on button "Create" at bounding box center [1222, 622] width 101 height 41
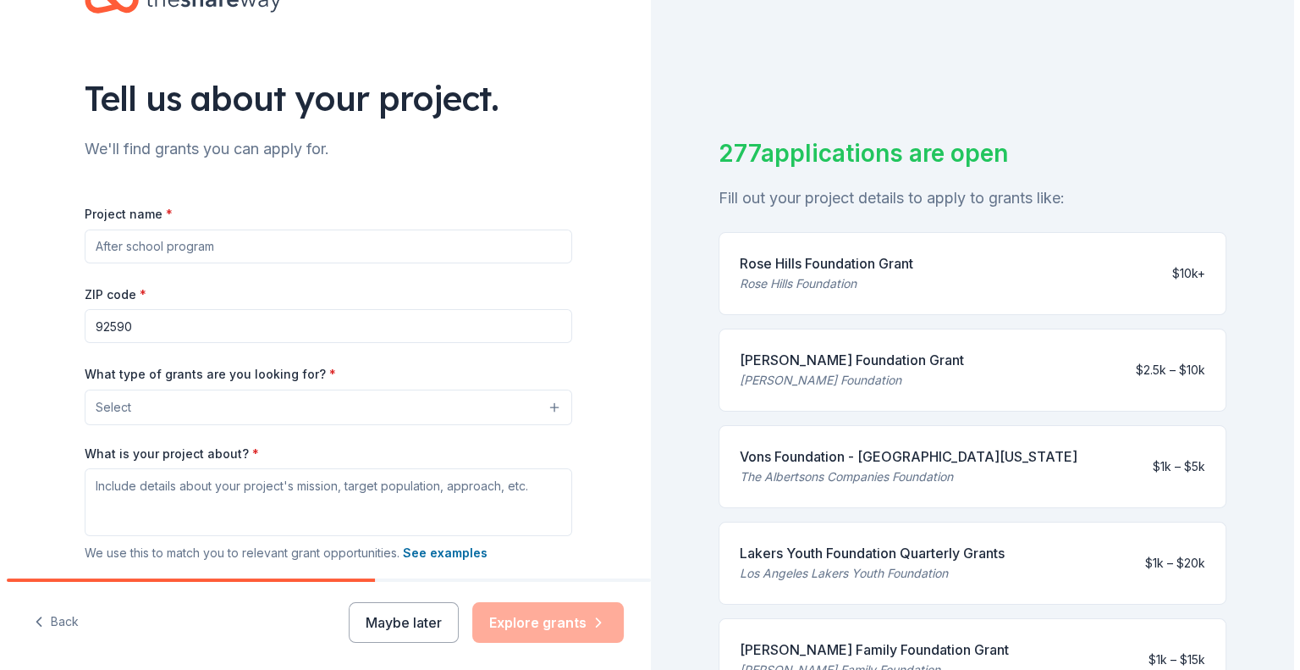
scroll to position [85, 0]
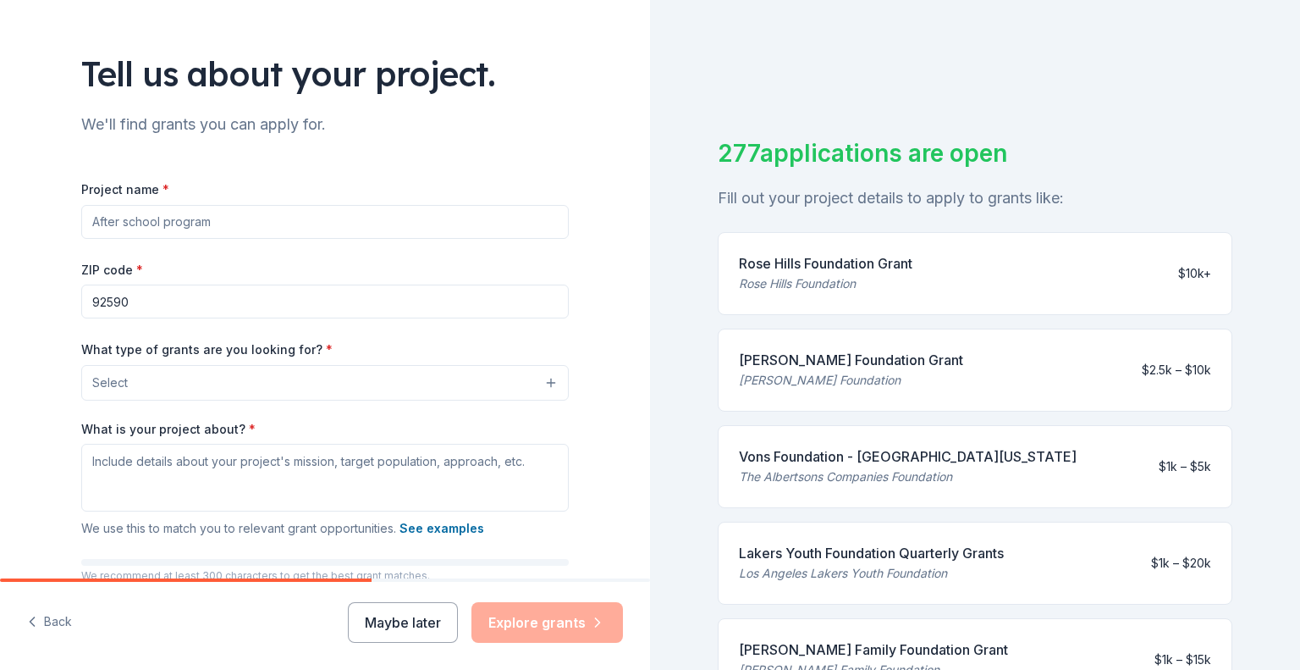
click at [301, 382] on button "Select" at bounding box center [325, 383] width 488 height 36
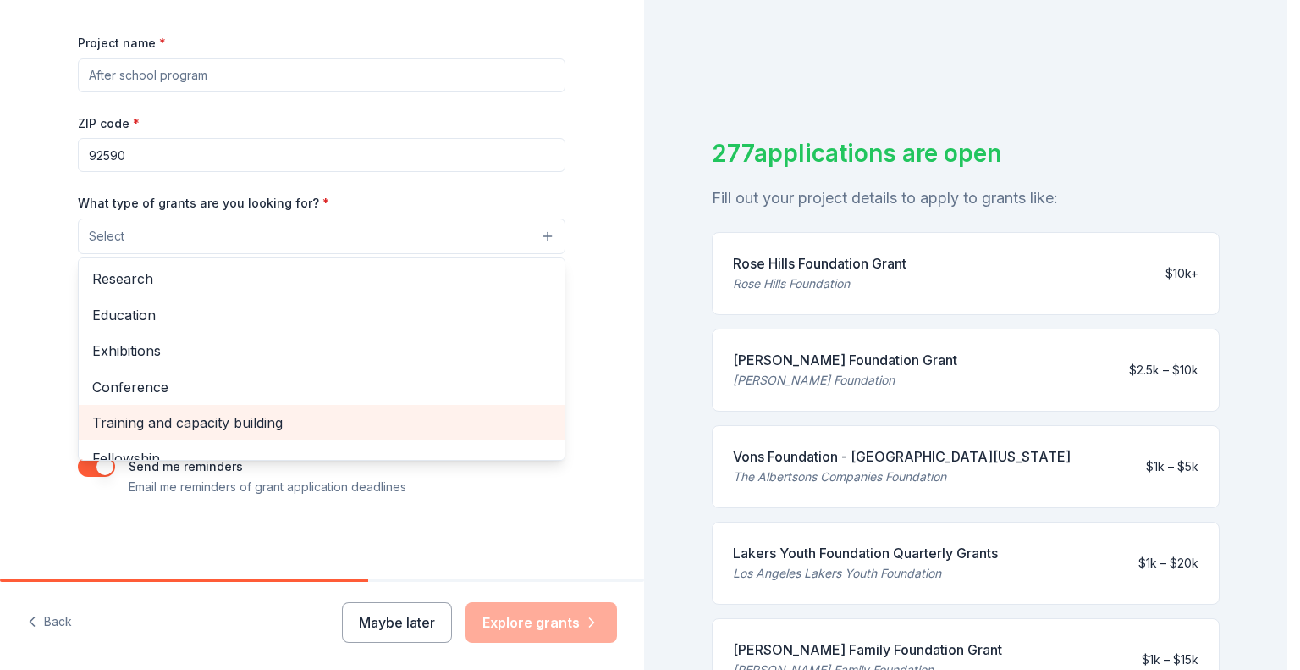
scroll to position [115, 0]
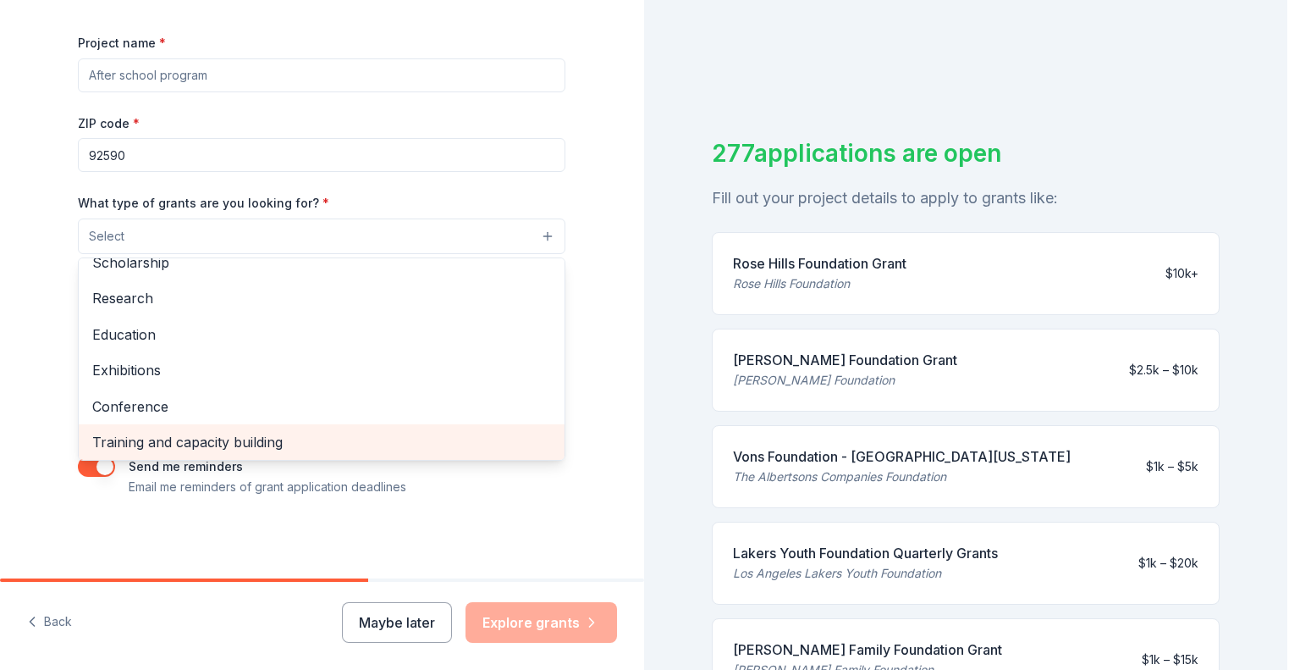
click at [218, 443] on span "Training and capacity building" at bounding box center [321, 442] width 459 height 22
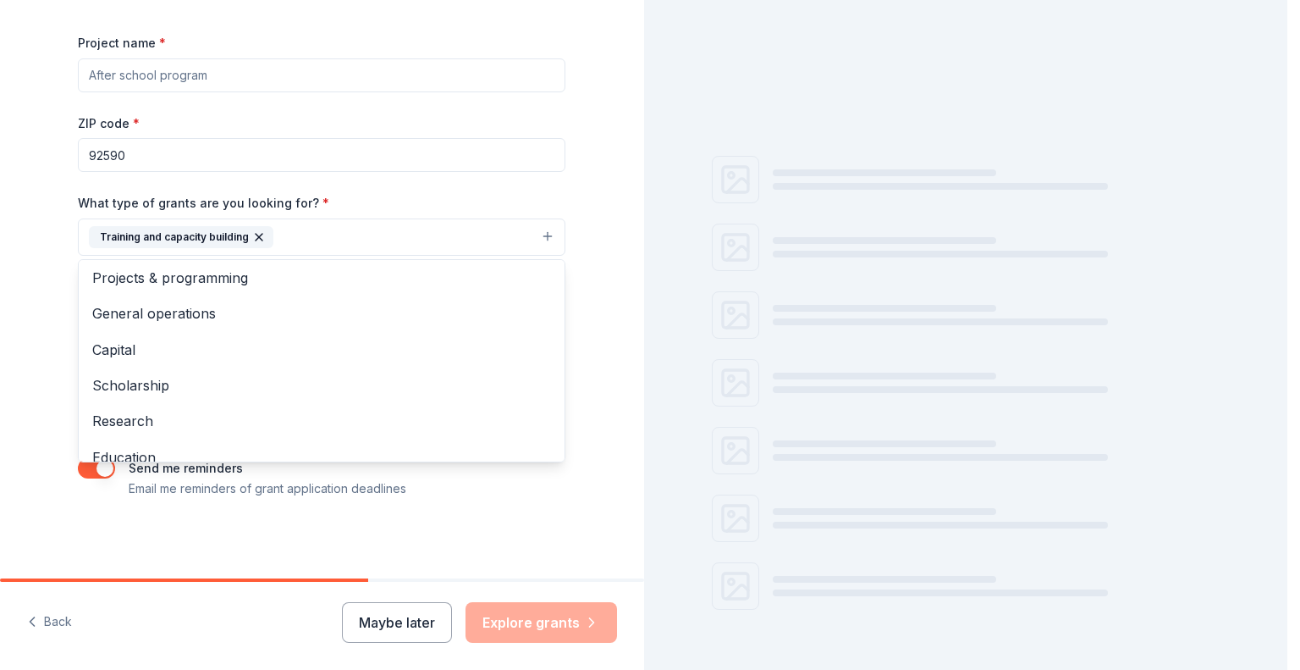
scroll to position [0, 0]
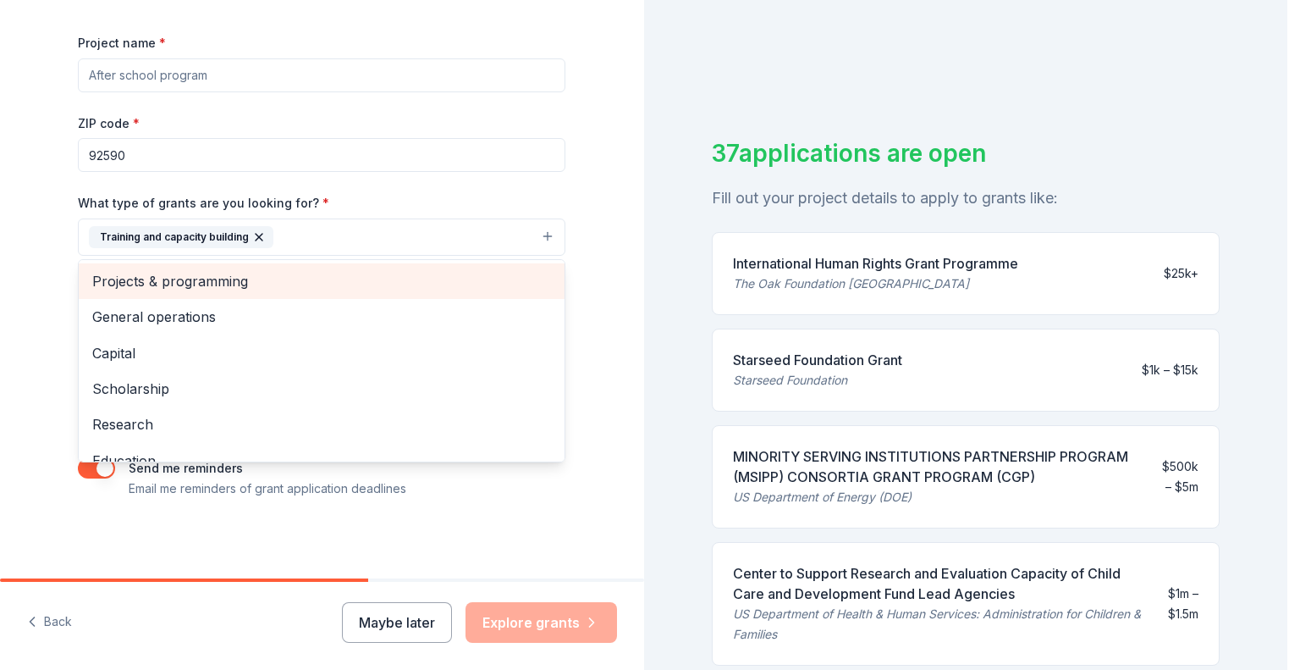
click at [245, 277] on span "Projects & programming" at bounding box center [321, 281] width 459 height 22
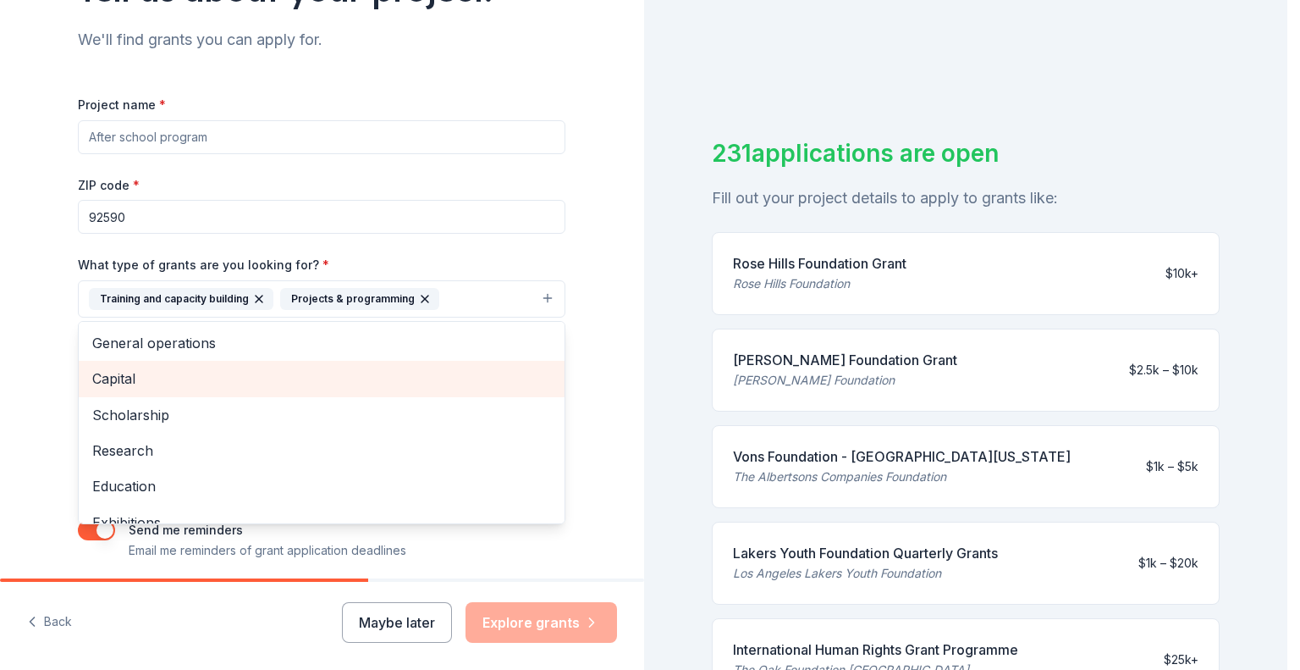
click at [119, 375] on span "Capital" at bounding box center [321, 378] width 459 height 22
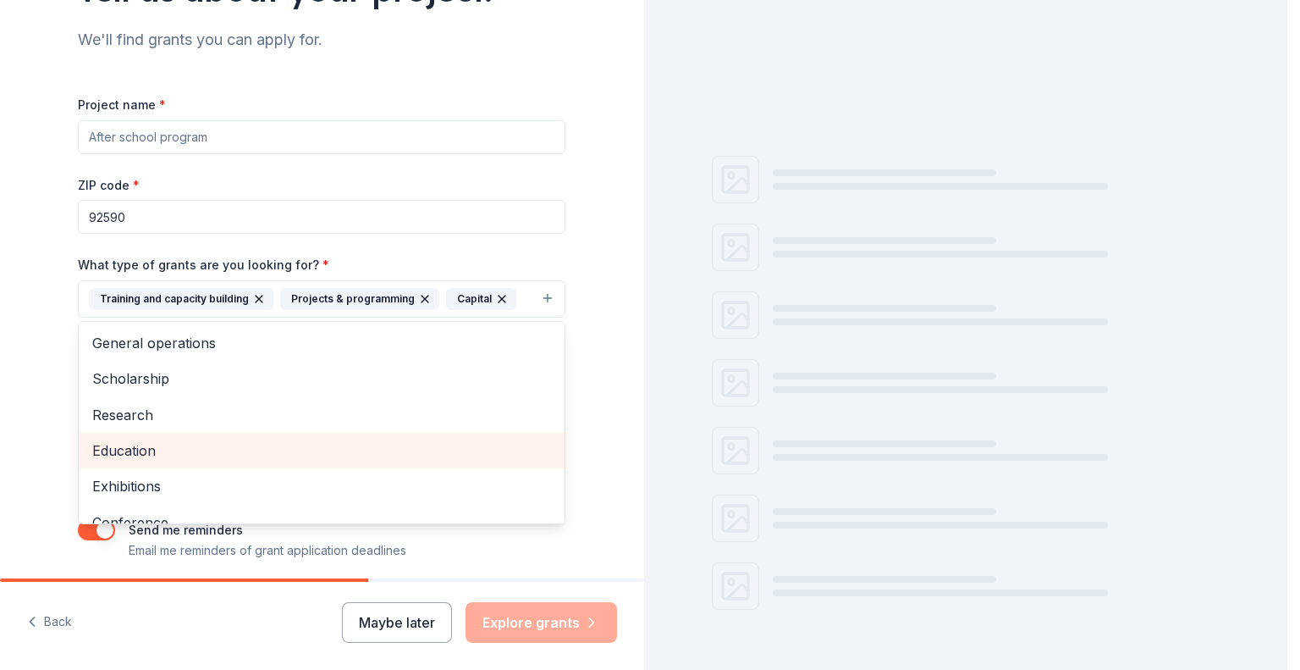
click at [129, 445] on span "Education" at bounding box center [321, 450] width 459 height 22
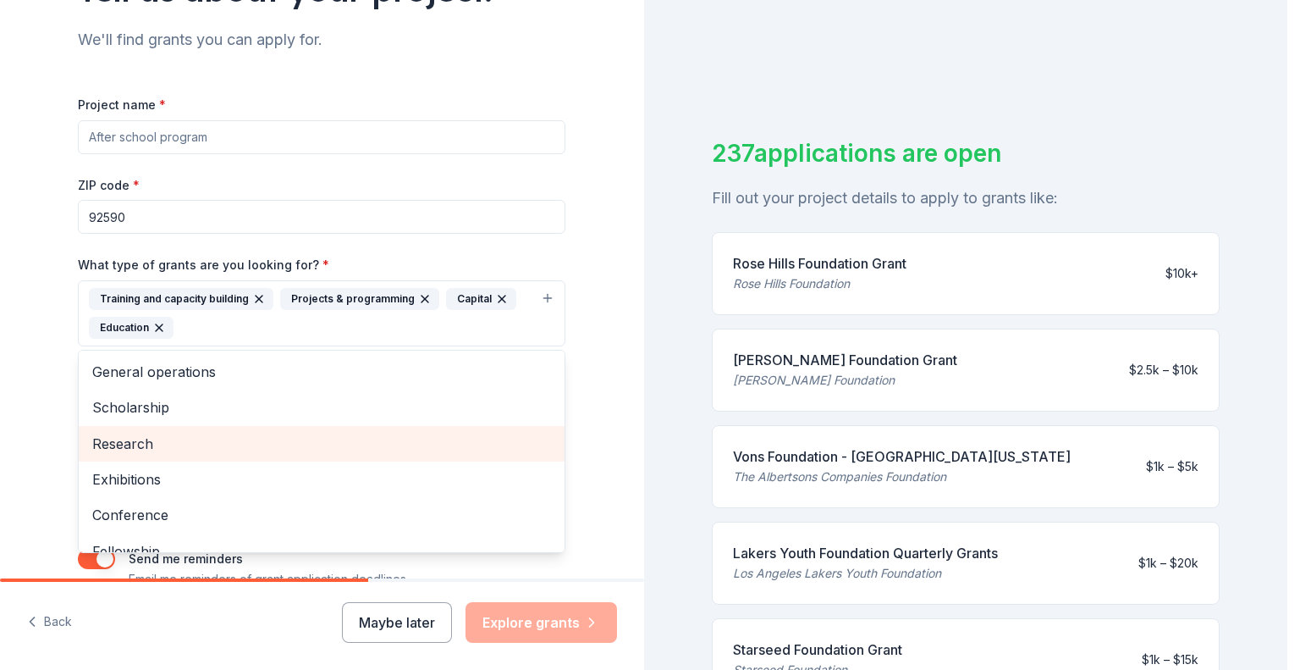
click at [135, 444] on span "Research" at bounding box center [321, 444] width 459 height 22
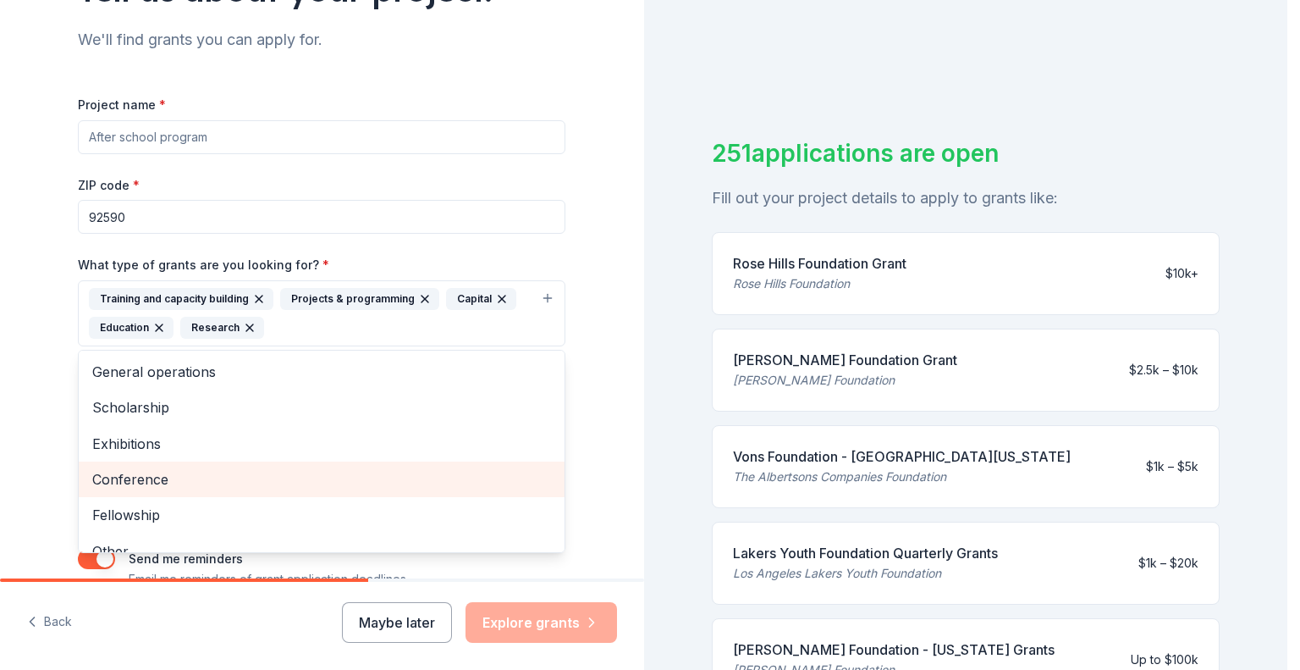
click at [156, 485] on span "Conference" at bounding box center [321, 479] width 459 height 22
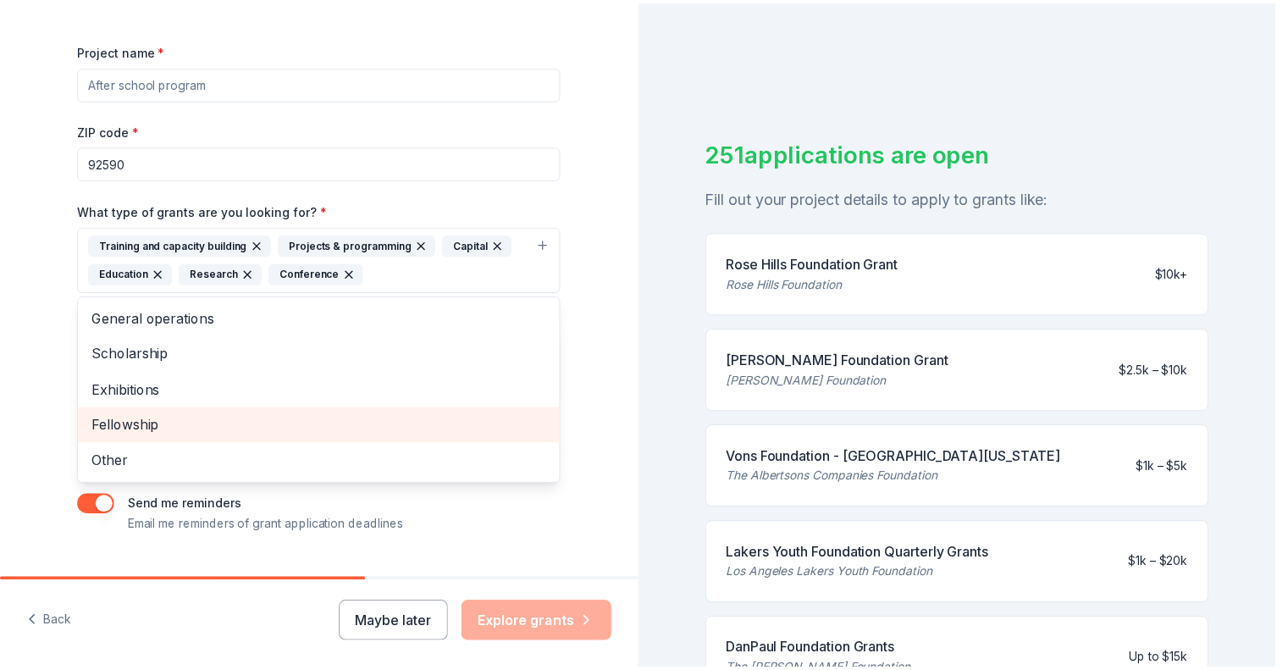
scroll to position [254, 0]
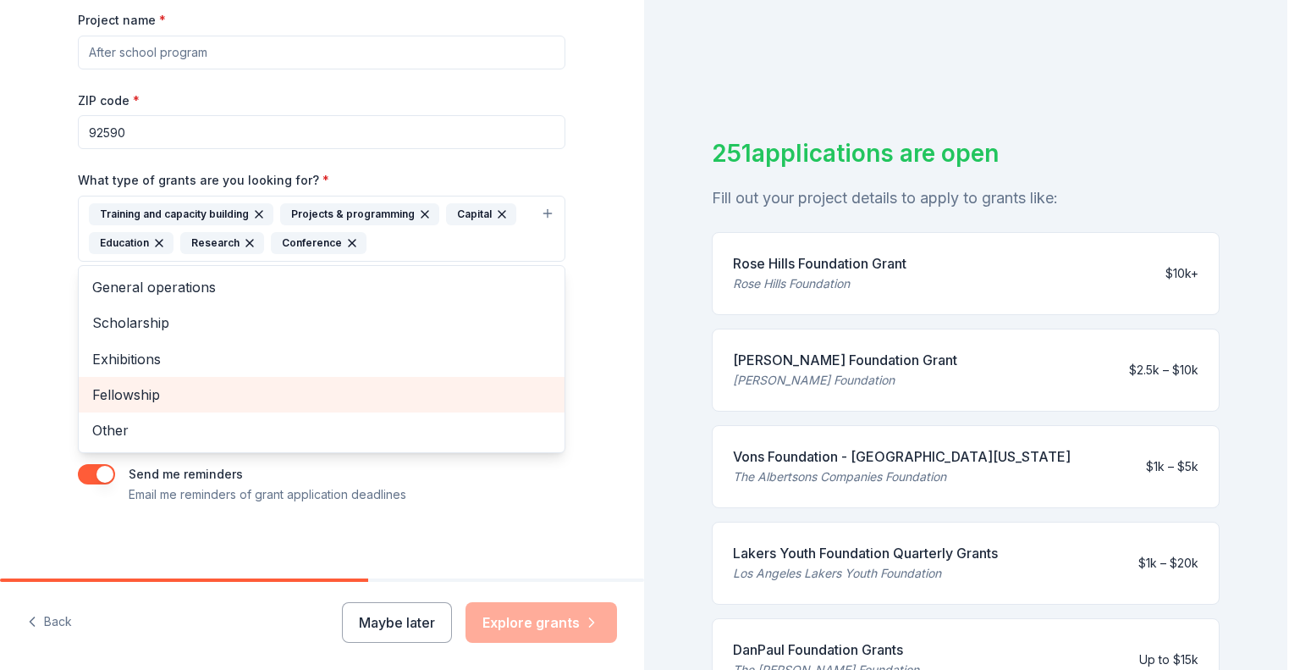
click at [163, 389] on span "Fellowship" at bounding box center [321, 394] width 459 height 22
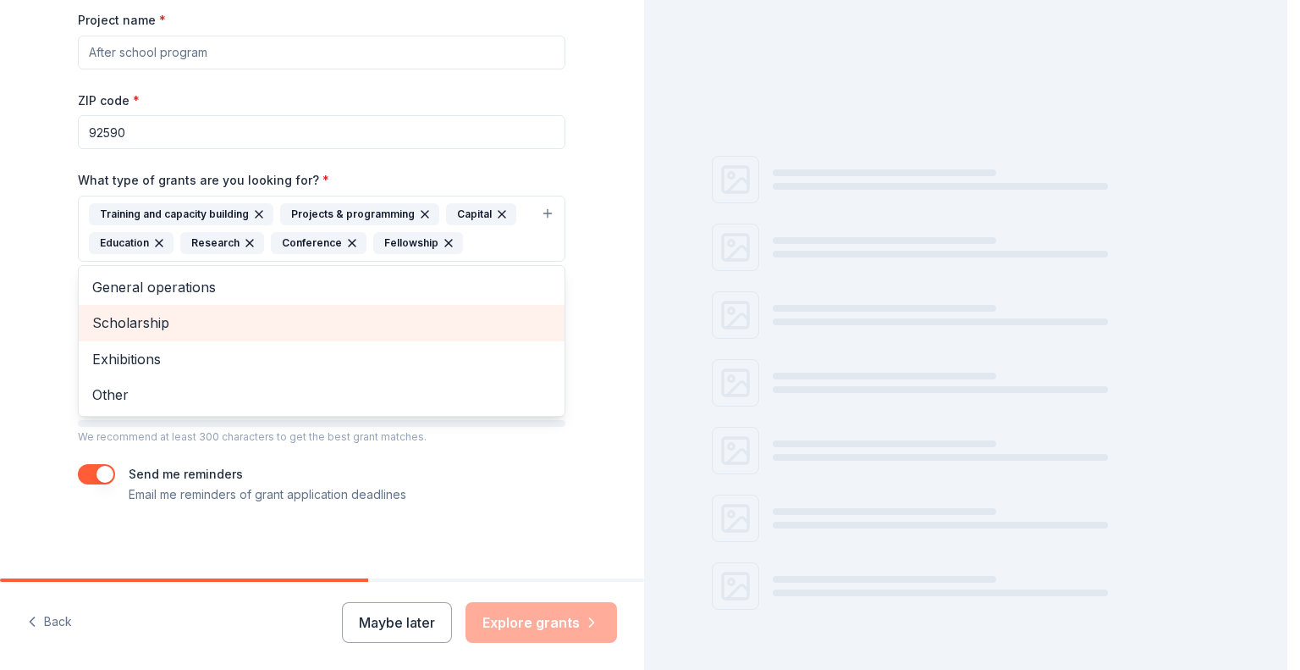
click at [156, 328] on span "Scholarship" at bounding box center [321, 323] width 459 height 22
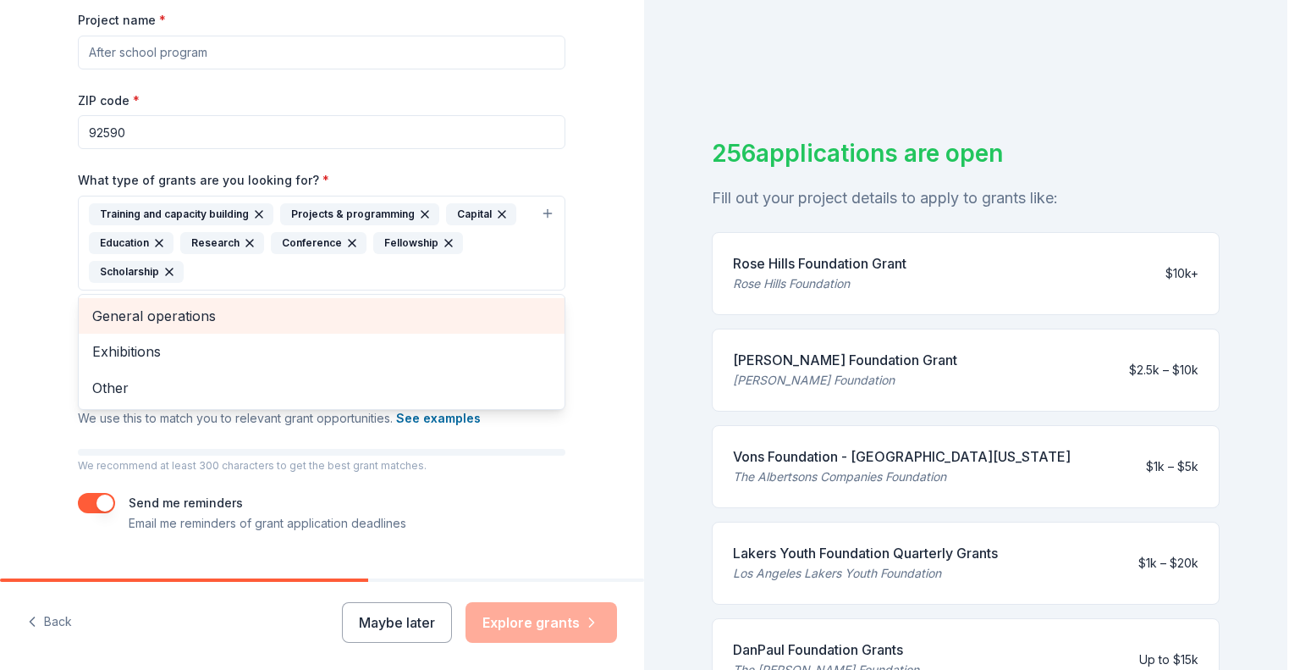
click at [130, 312] on span "General operations" at bounding box center [321, 316] width 459 height 22
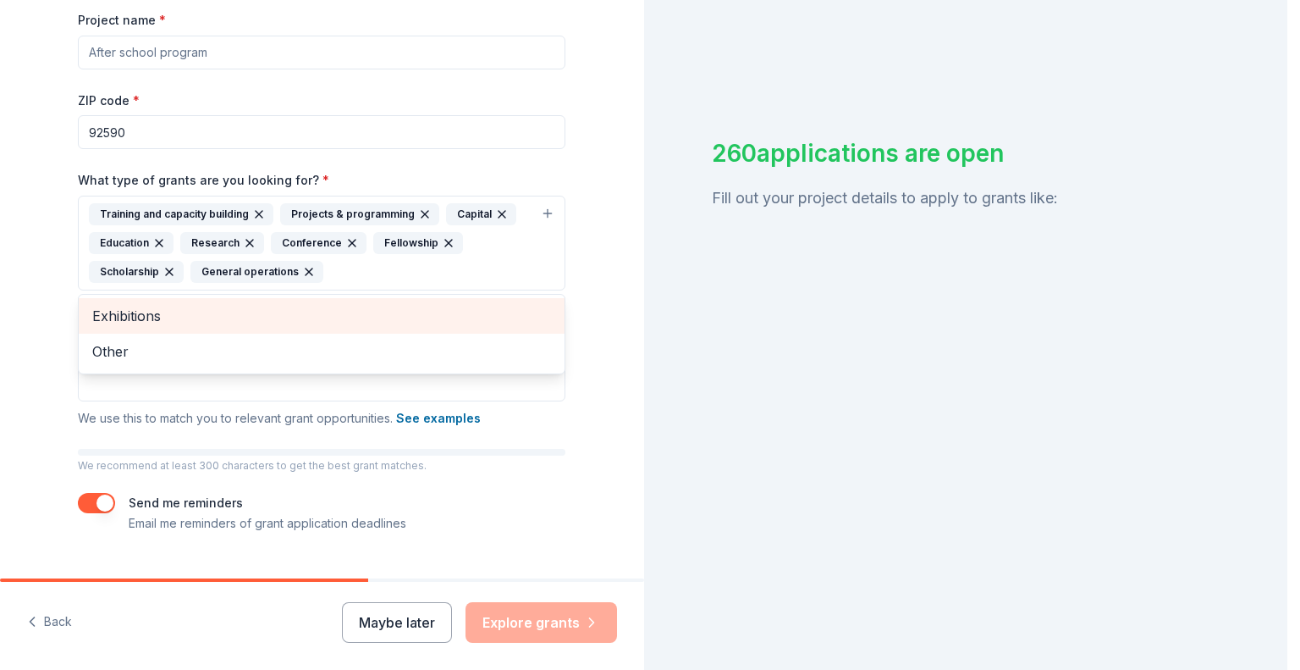
click at [135, 318] on span "Exhibitions" at bounding box center [321, 316] width 459 height 22
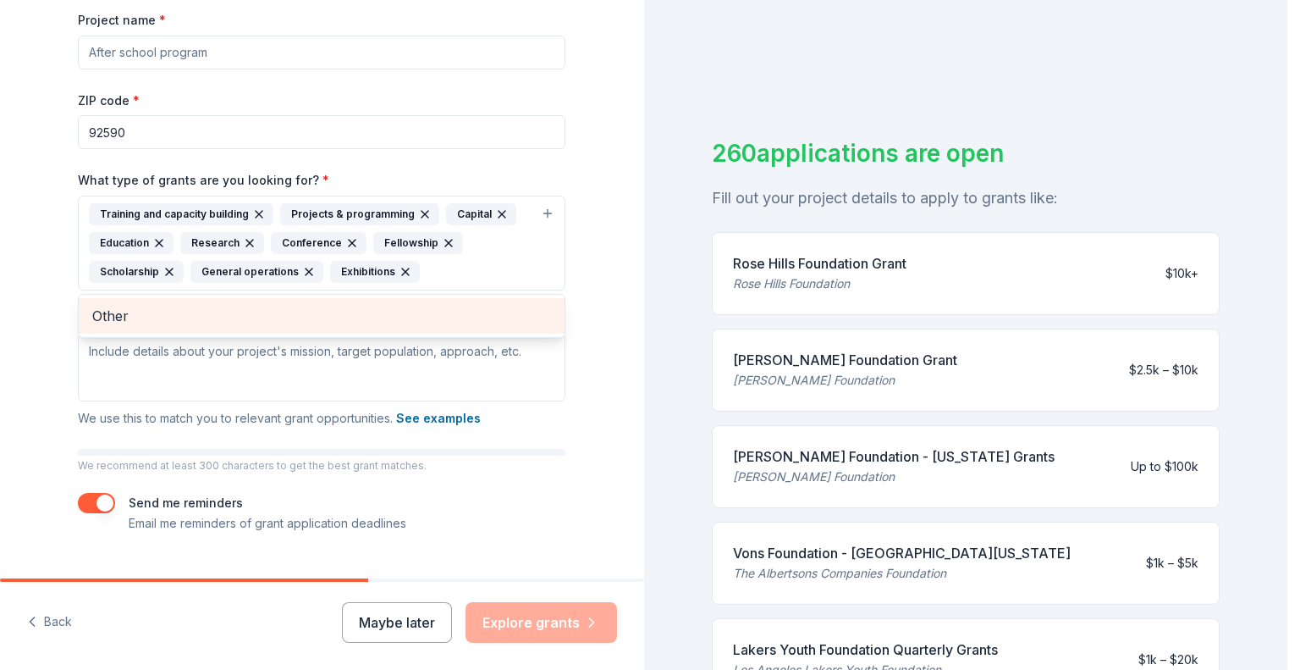
click at [160, 302] on div "Other" at bounding box center [322, 316] width 486 height 36
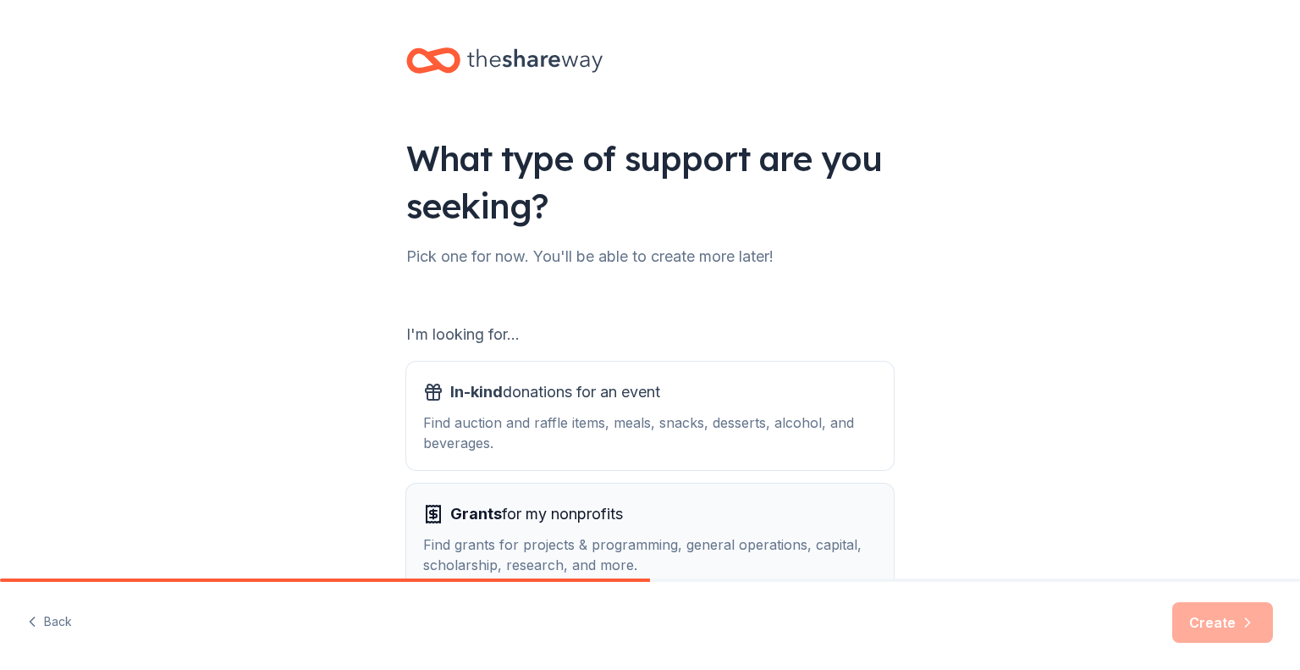
click at [584, 507] on span "Grants for my nonprofits" at bounding box center [536, 513] width 173 height 27
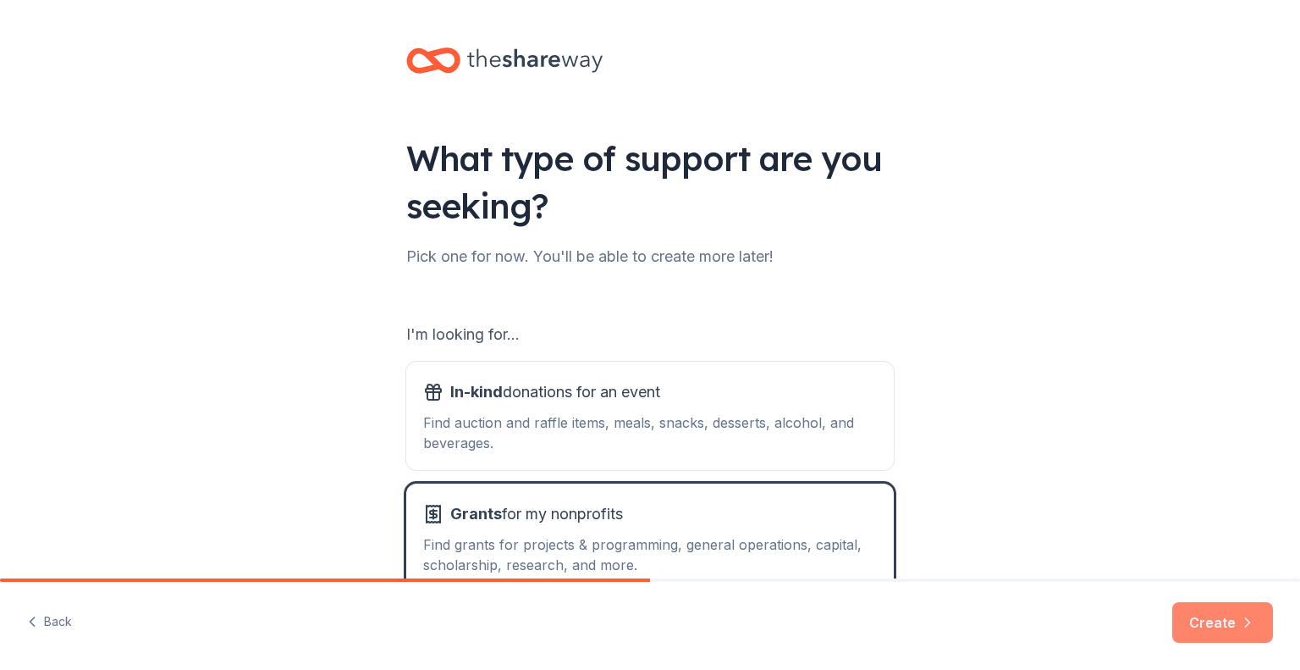
click at [1223, 613] on button "Create" at bounding box center [1222, 622] width 101 height 41
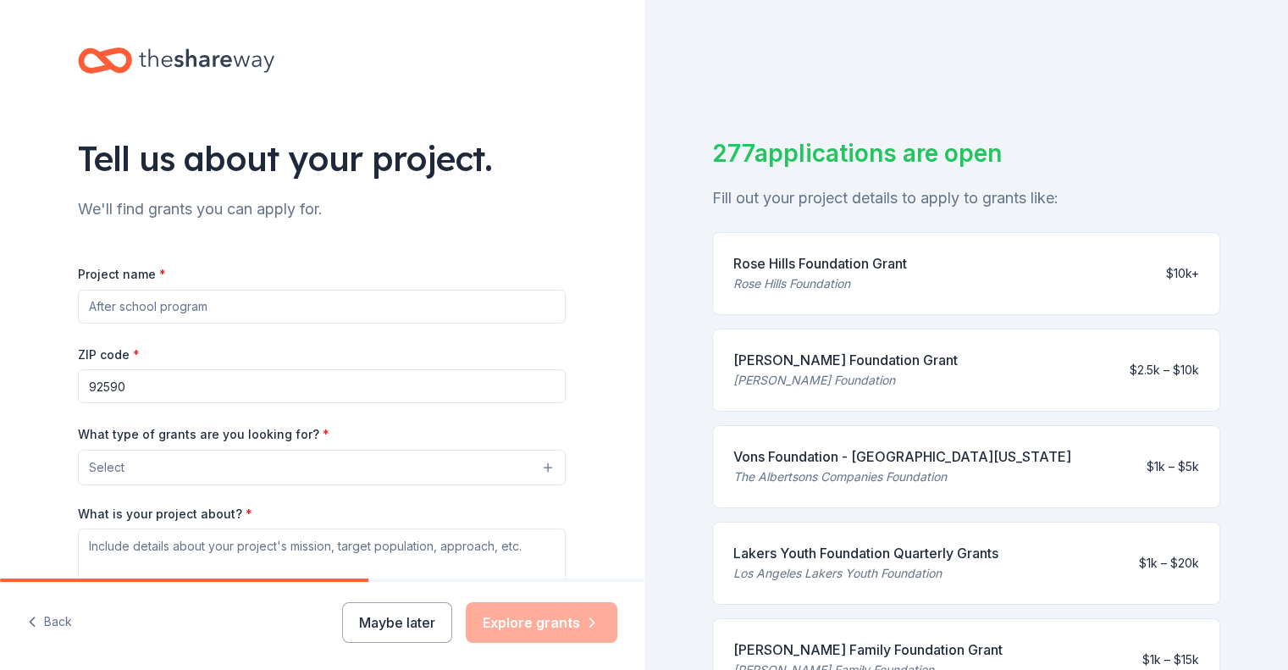
click at [132, 307] on input "Project name *" at bounding box center [322, 307] width 488 height 34
paste input "Not One More – Standing Together To Prevent The Next Tragedy!"
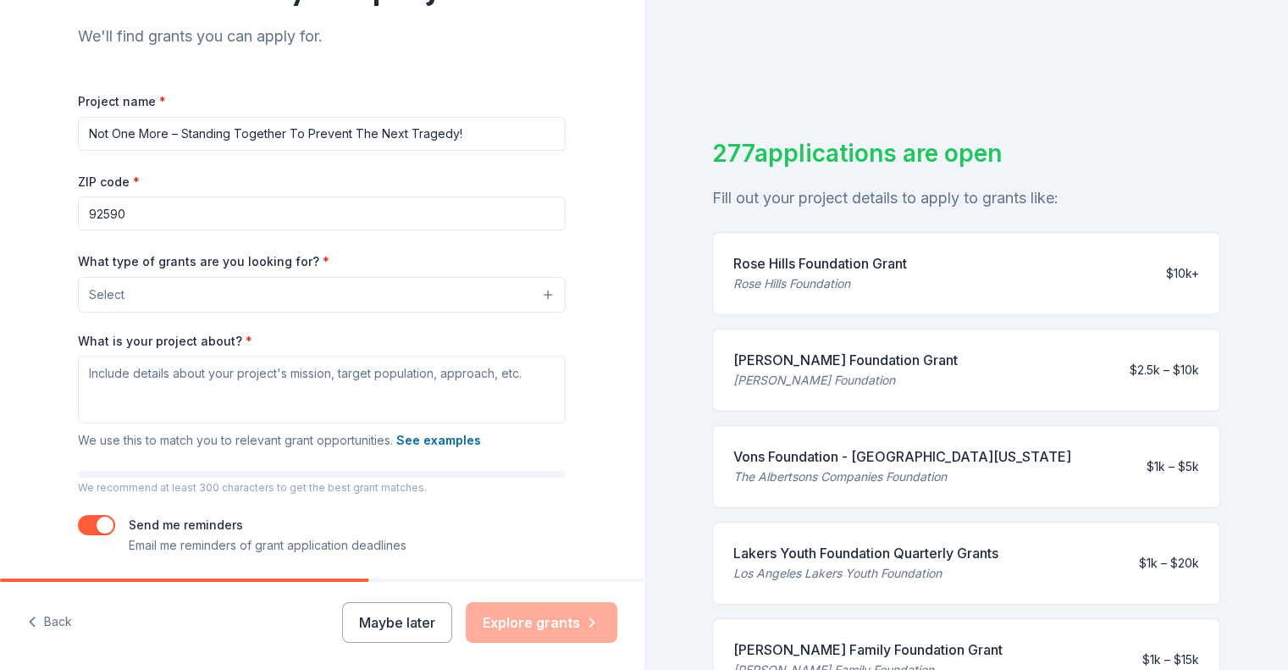
scroll to position [231, 0]
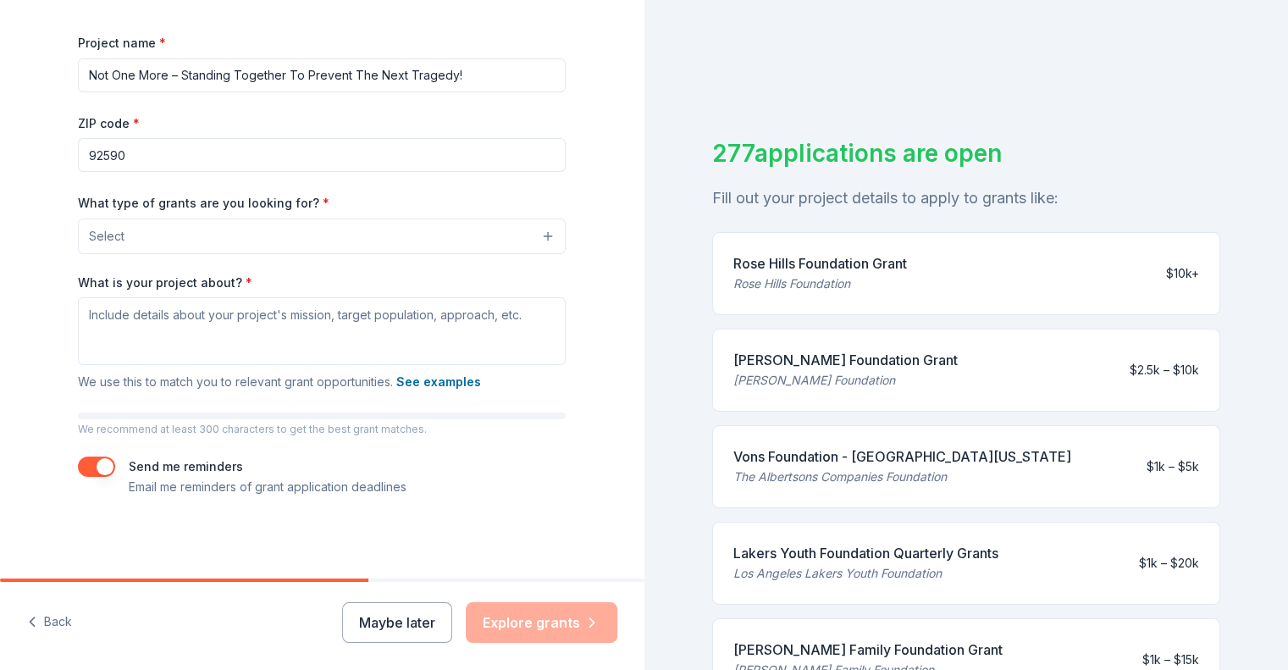
type input "Not One More – Standing Together To Prevent The Next Tragedy!"
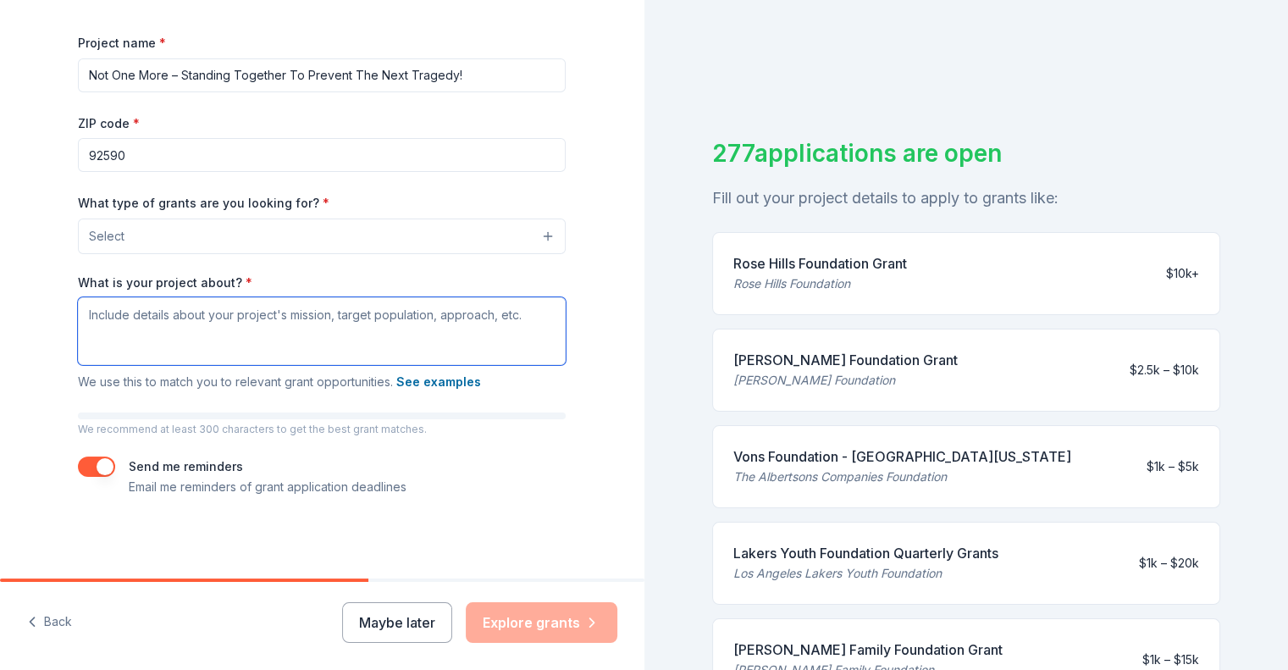
click at [130, 310] on textarea "What is your project about? *" at bounding box center [322, 331] width 488 height 68
paste textarea "Together, we can turn pain into possibility. Every moment matters for survivors…"
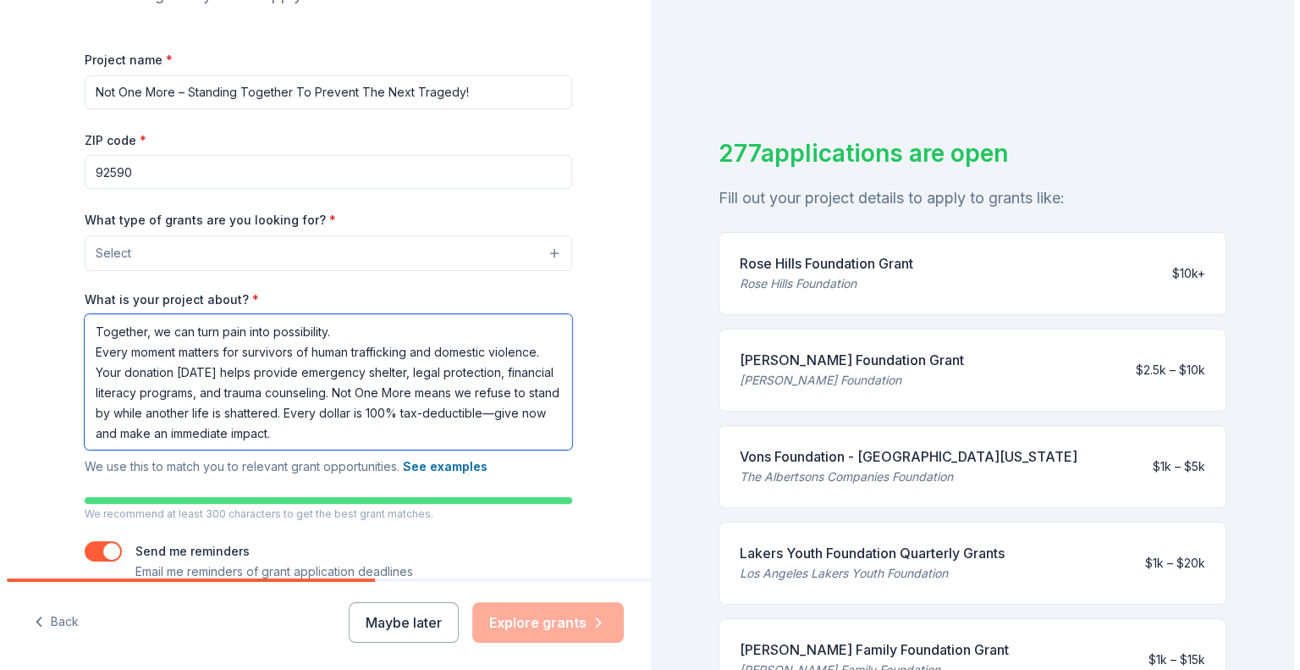
scroll to position [130, 0]
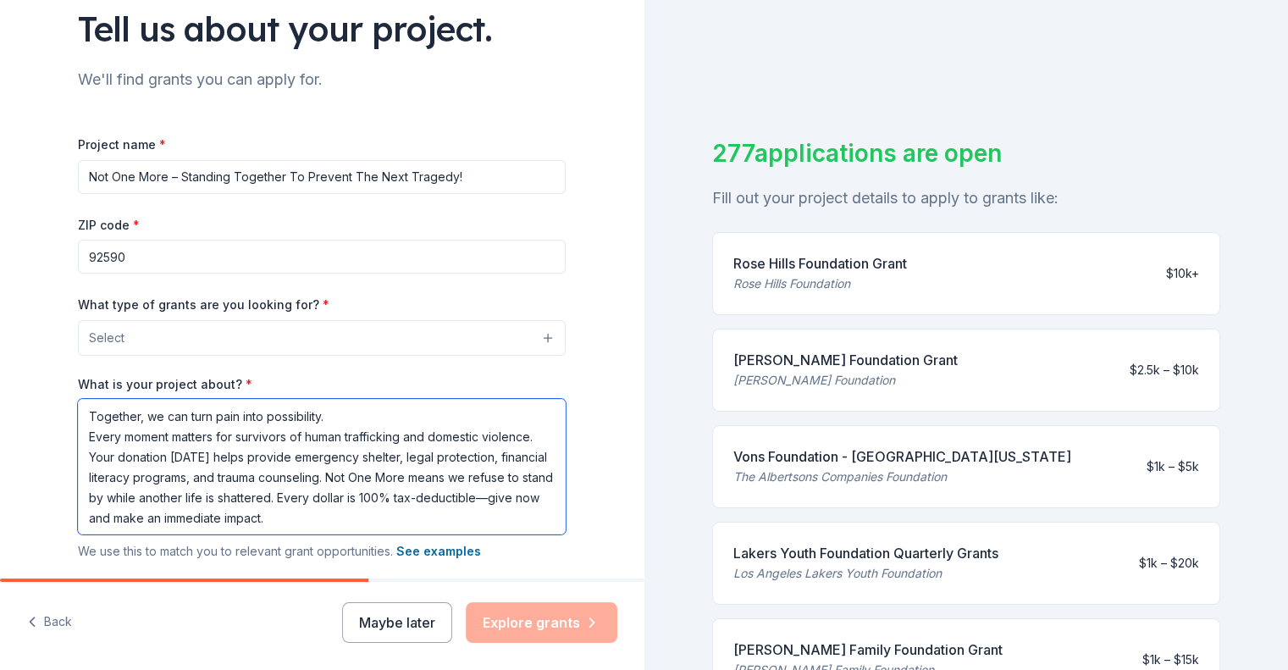
type textarea "Together, we can turn pain into possibility. Every moment matters for survivors…"
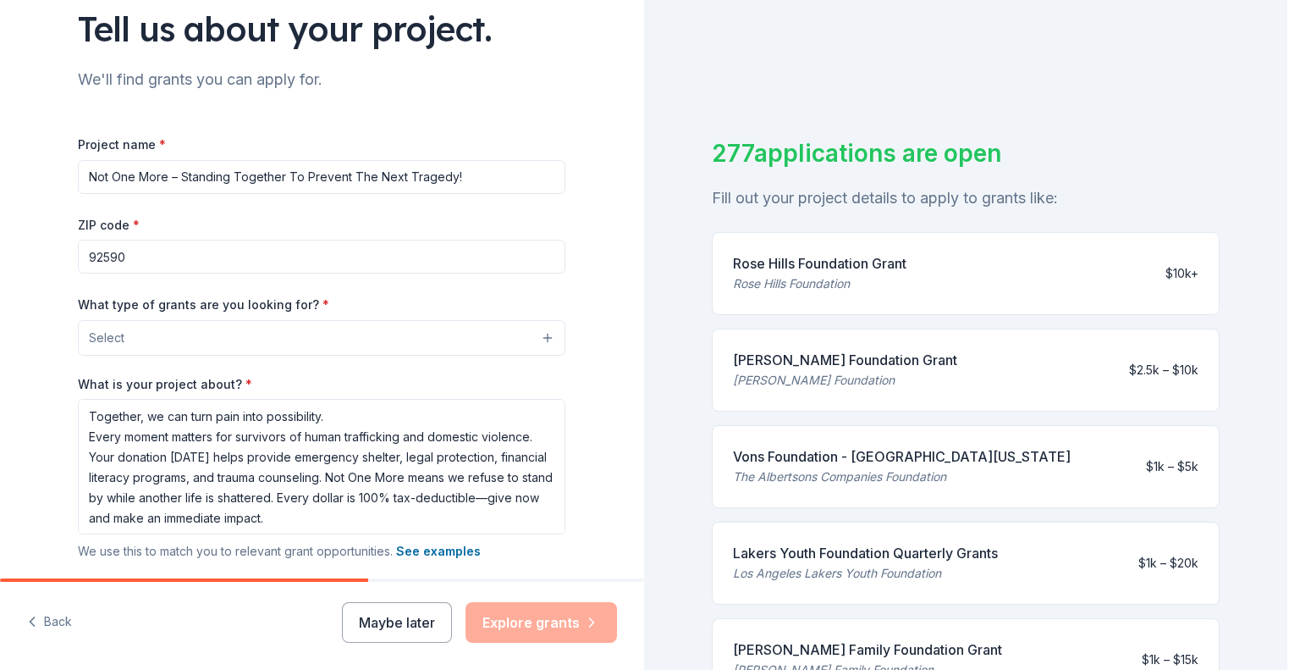
click at [230, 327] on button "Select" at bounding box center [322, 338] width 488 height 36
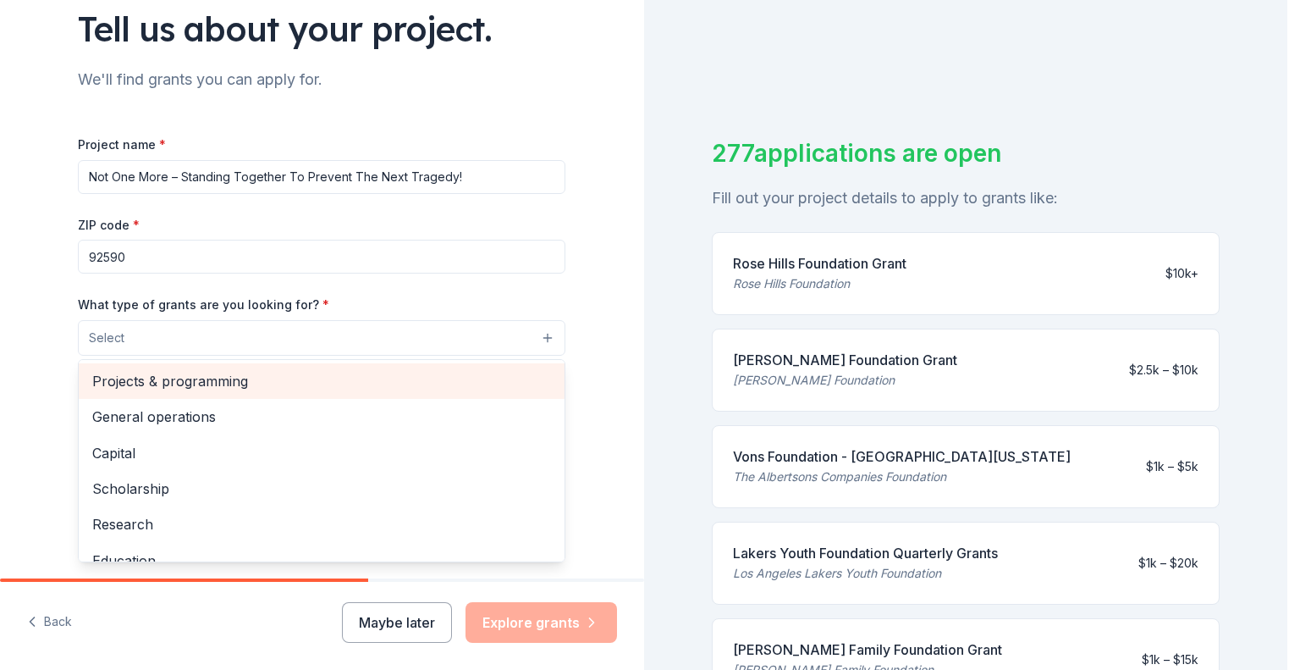
click at [216, 372] on span "Projects & programming" at bounding box center [321, 381] width 459 height 22
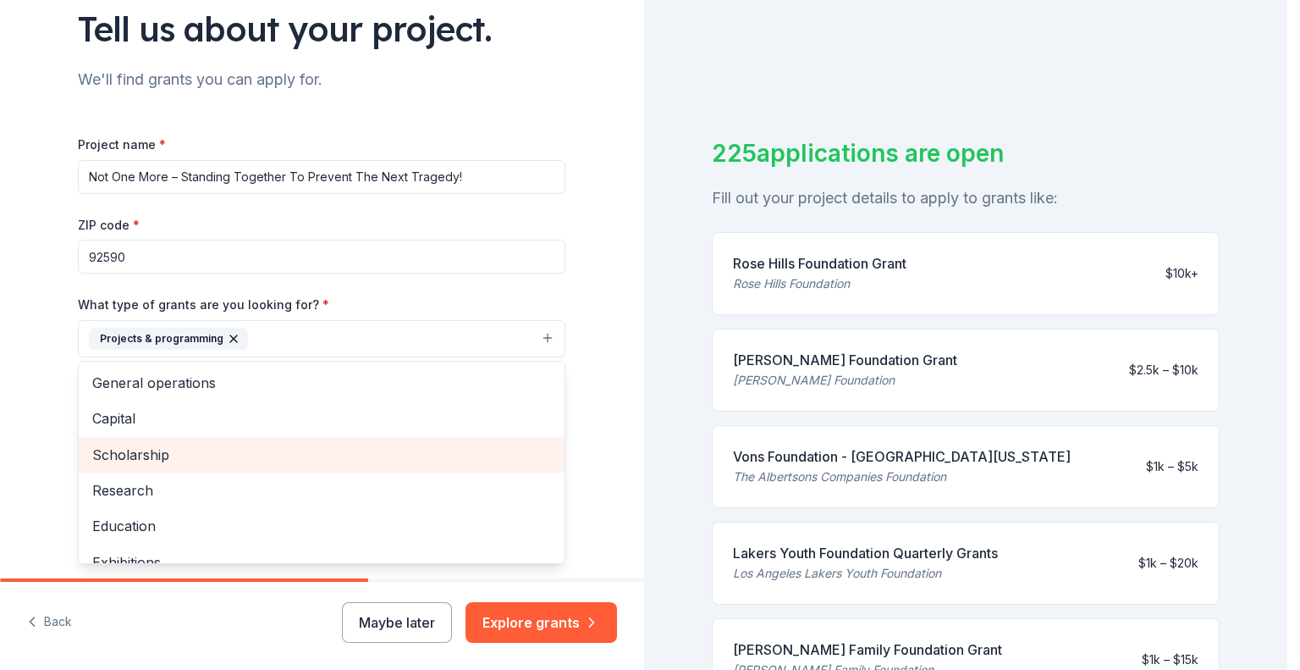
click at [170, 450] on span "Scholarship" at bounding box center [321, 455] width 459 height 22
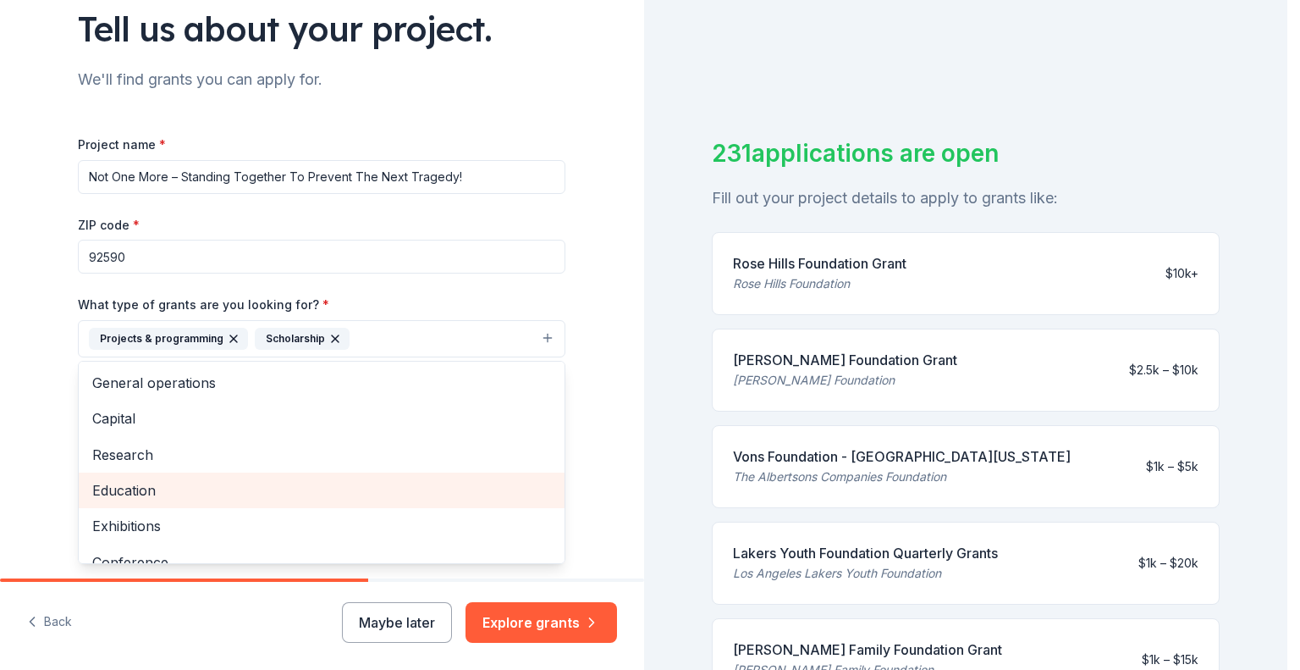
click at [137, 483] on span "Education" at bounding box center [321, 490] width 459 height 22
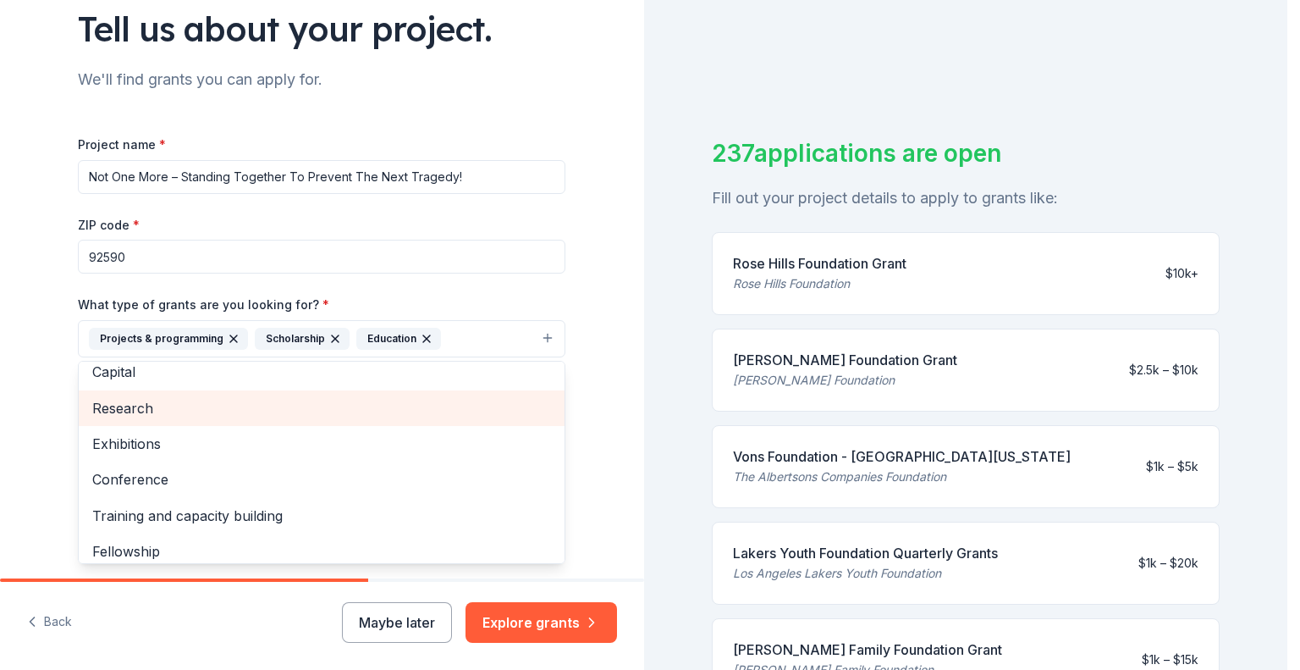
scroll to position [85, 0]
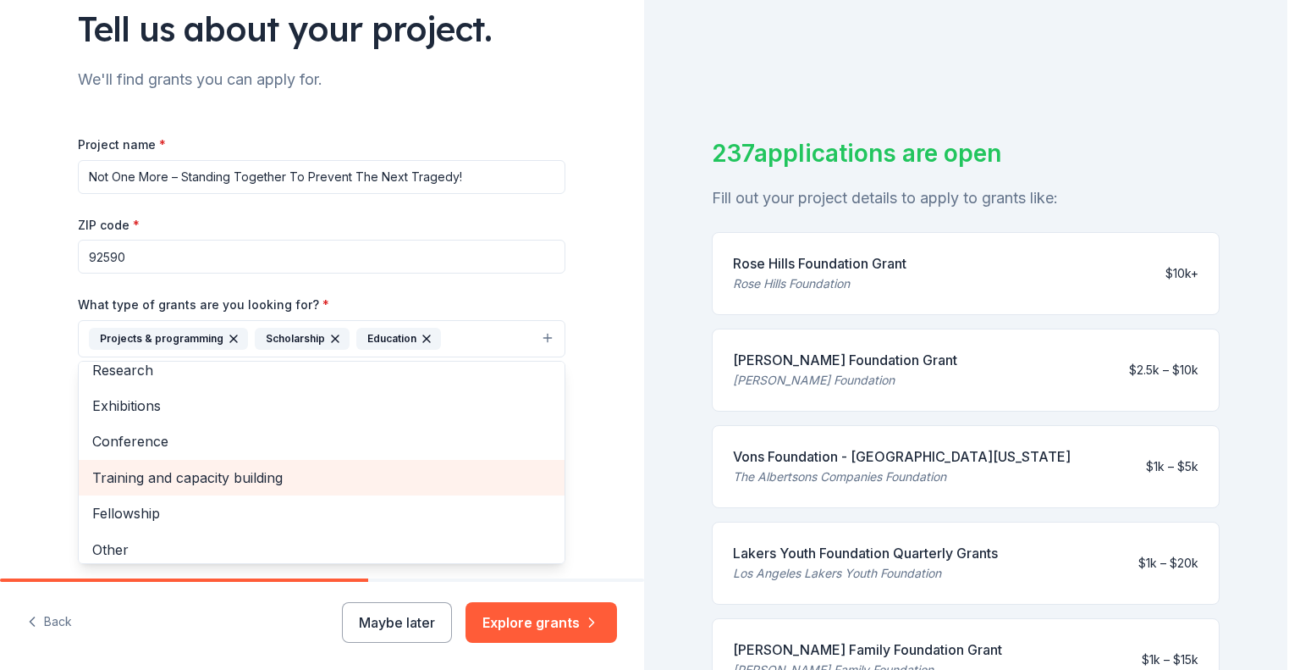
click at [219, 469] on span "Training and capacity building" at bounding box center [321, 477] width 459 height 22
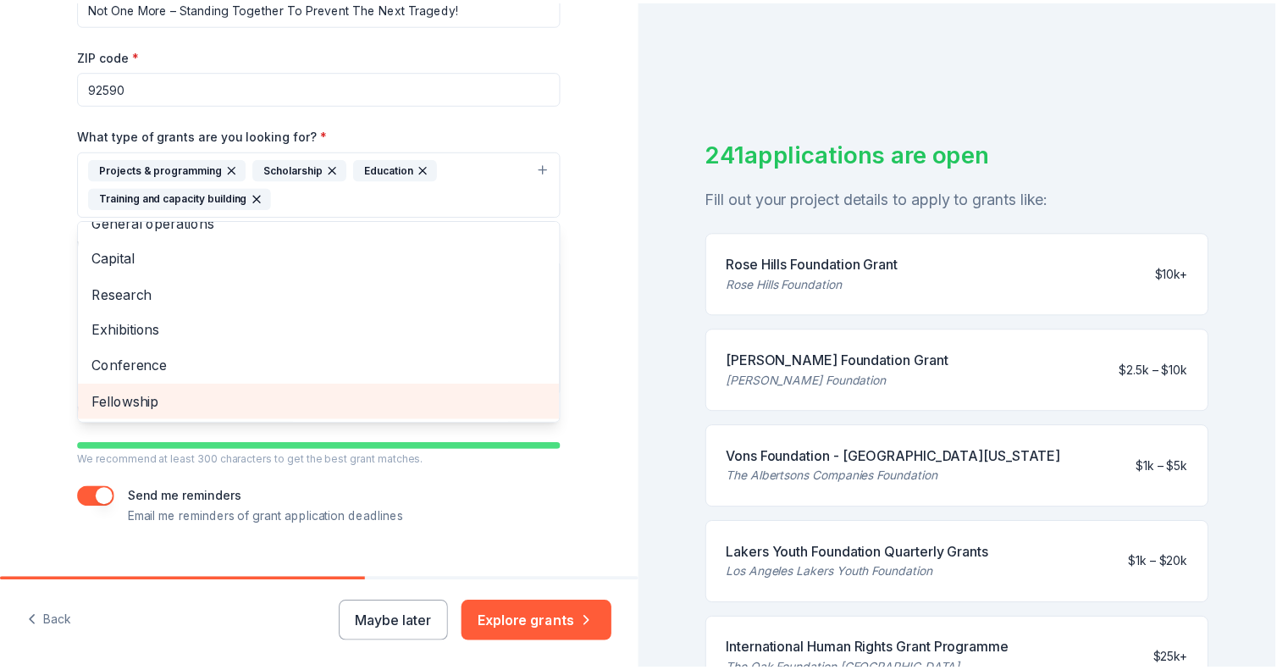
scroll to position [0, 0]
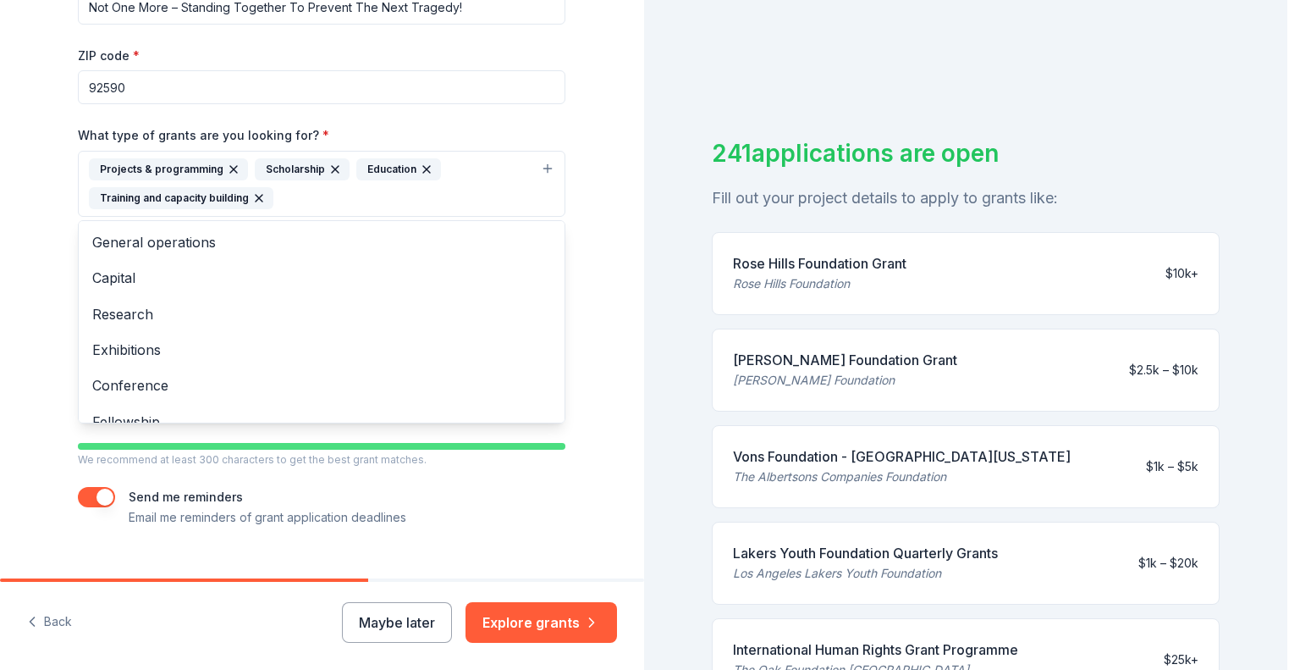
click at [584, 503] on div "Tell us about your project. We'll find grants you can apply for. Project name *…" at bounding box center [322, 154] width 542 height 907
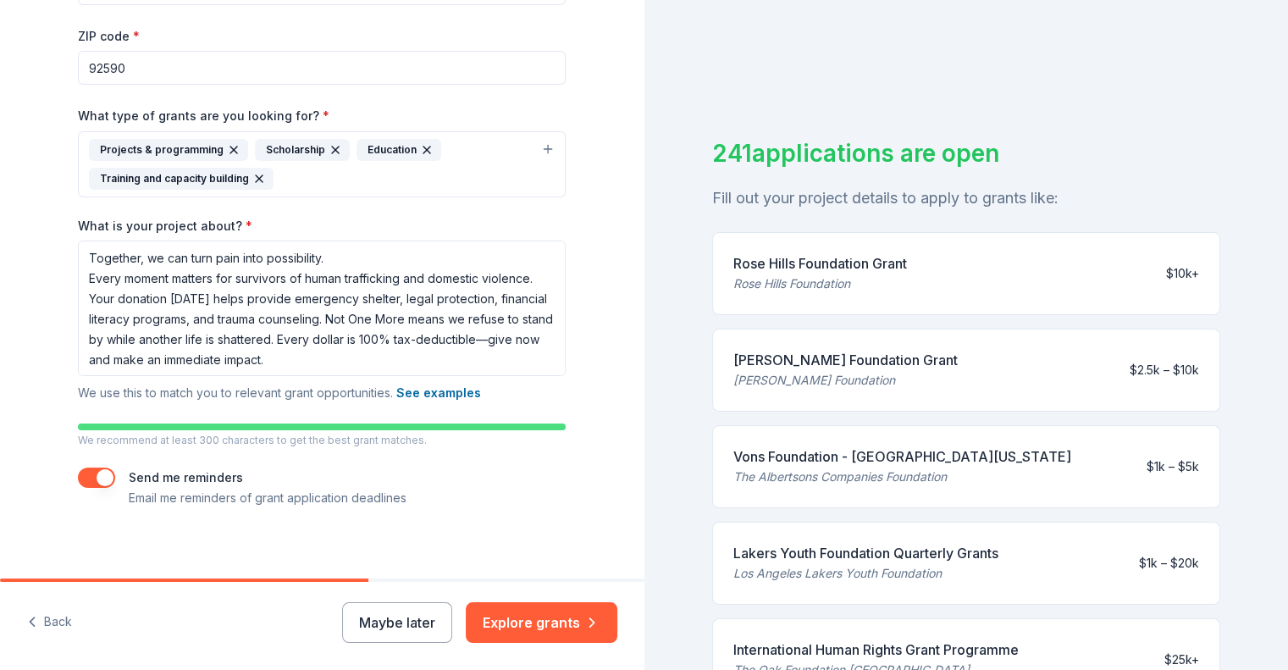
scroll to position [328, 0]
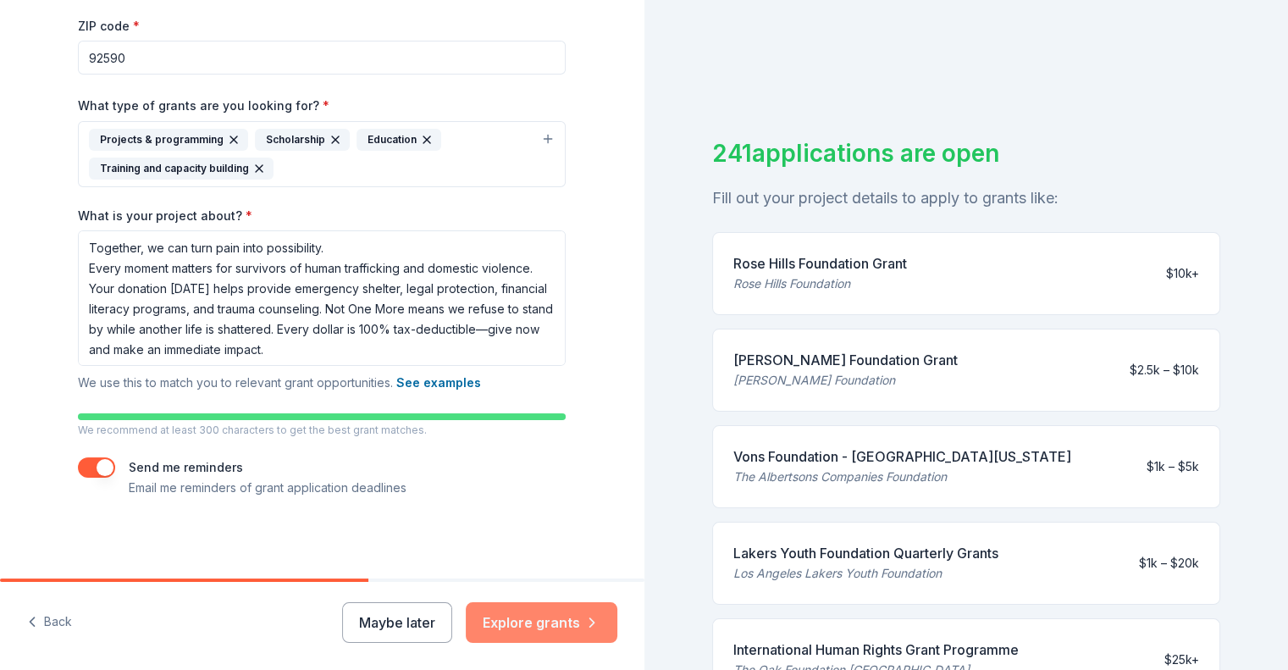
click at [548, 621] on button "Explore grants" at bounding box center [542, 622] width 152 height 41
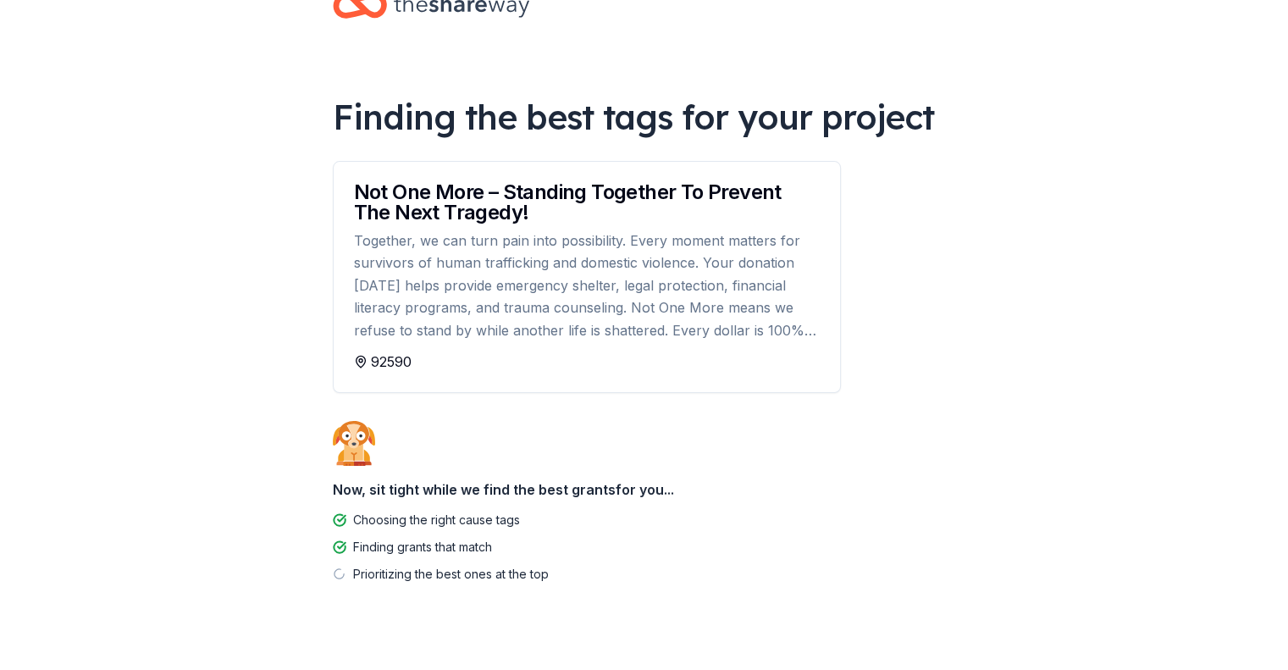
scroll to position [74, 0]
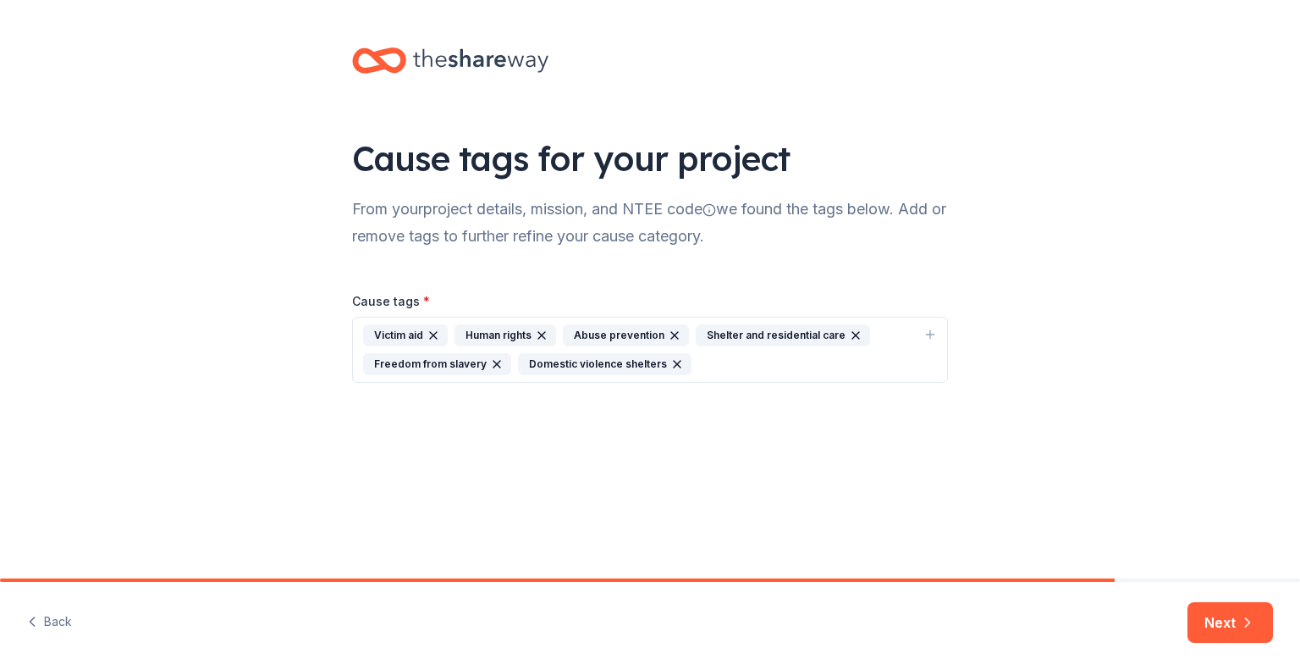
click at [936, 332] on icon "button" at bounding box center [931, 335] width 14 height 14
type input "Human Trafficking"
click at [1135, 341] on div "Cause tags for your project From your project details, mission, and NTEE code w…" at bounding box center [650, 232] width 1300 height 464
click at [709, 356] on div "Victim aid Human rights Abuse prevention Shelter and residential care Freedom f…" at bounding box center [640, 349] width 554 height 51
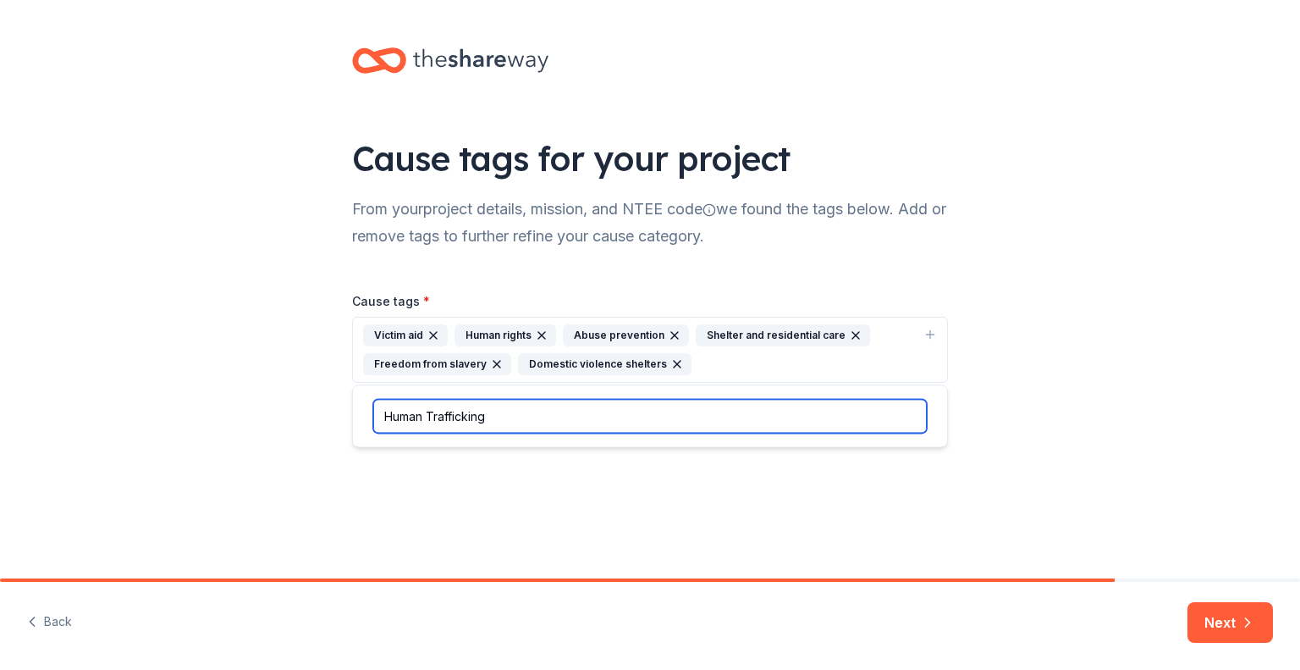
click at [675, 427] on input "Human Trafficking" at bounding box center [650, 416] width 554 height 34
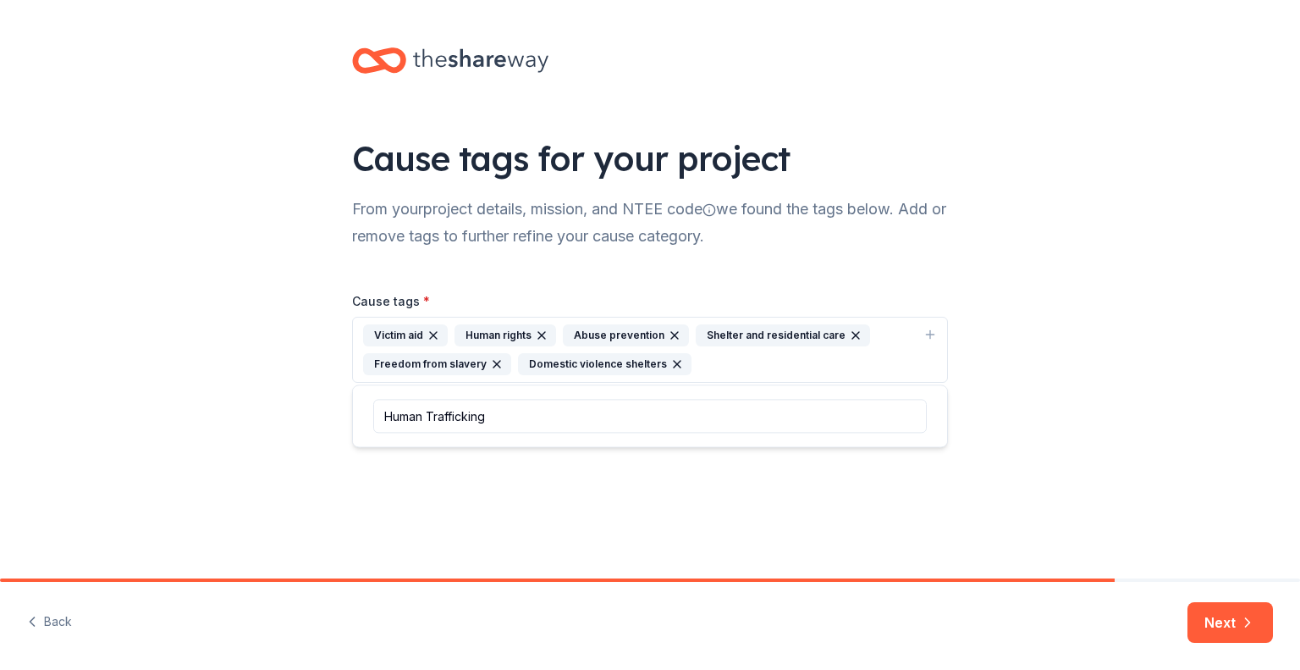
click at [886, 357] on div "Victim aid Human rights Abuse prevention Shelter and residential care Freedom f…" at bounding box center [640, 349] width 554 height 51
click at [759, 370] on div "Victim aid Human rights Abuse prevention Shelter and residential care Freedom f…" at bounding box center [640, 349] width 554 height 51
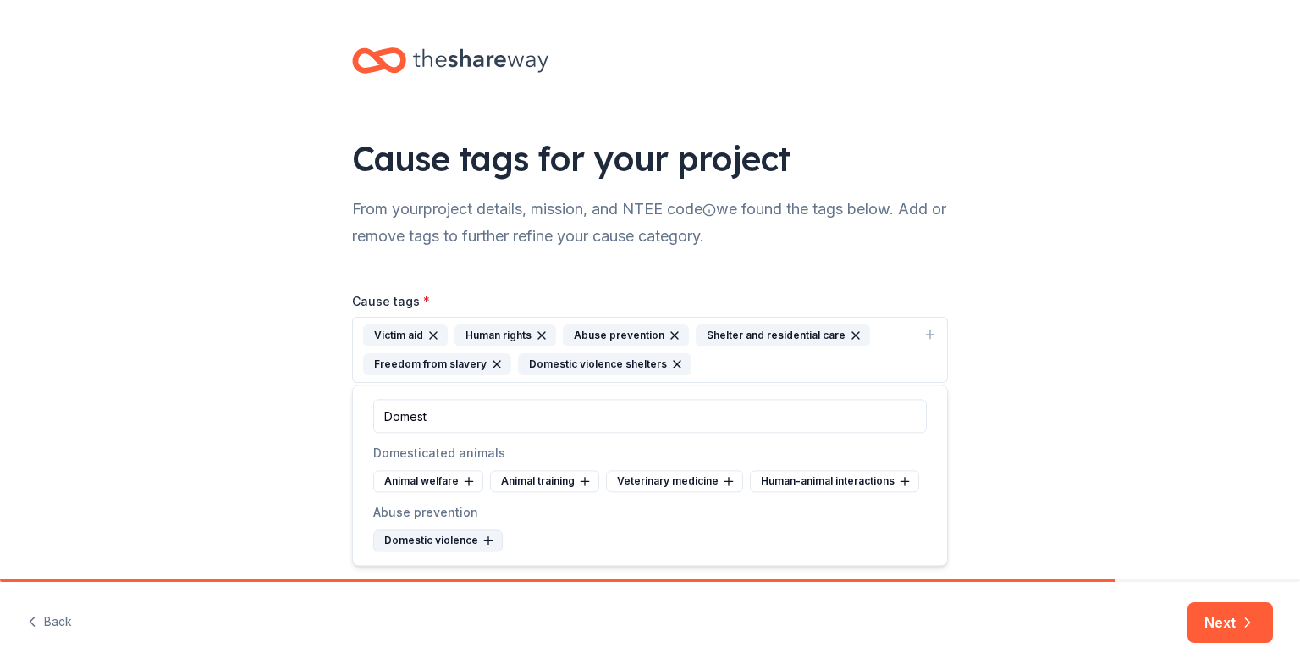
click at [419, 535] on div "Domestic violence" at bounding box center [438, 540] width 130 height 22
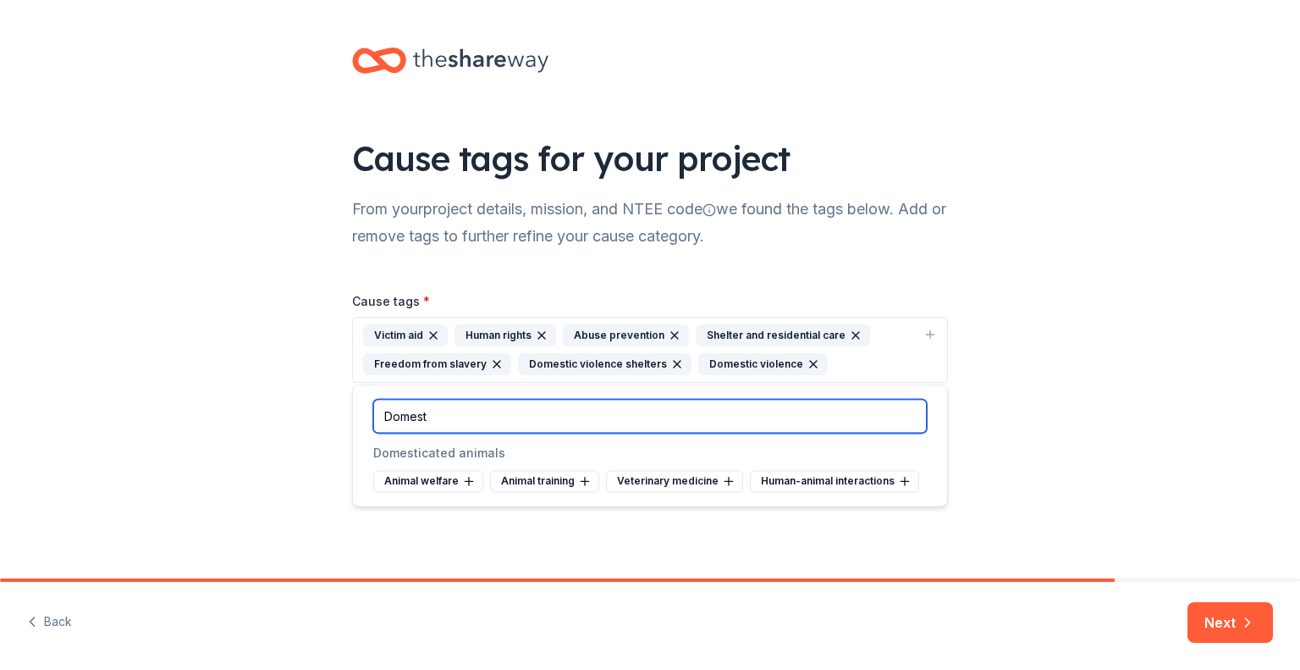
drag, startPoint x: 472, startPoint y: 415, endPoint x: 301, endPoint y: 415, distance: 171.8
click at [301, 415] on body "41593 Winchester Road ste 200 Temecula , CA 92590 , USA Cause tags for your pro…" at bounding box center [650, 335] width 1300 height 670
drag, startPoint x: 439, startPoint y: 419, endPoint x: 367, endPoint y: 419, distance: 72.8
click at [367, 419] on div "Domest" at bounding box center [650, 415] width 594 height 61
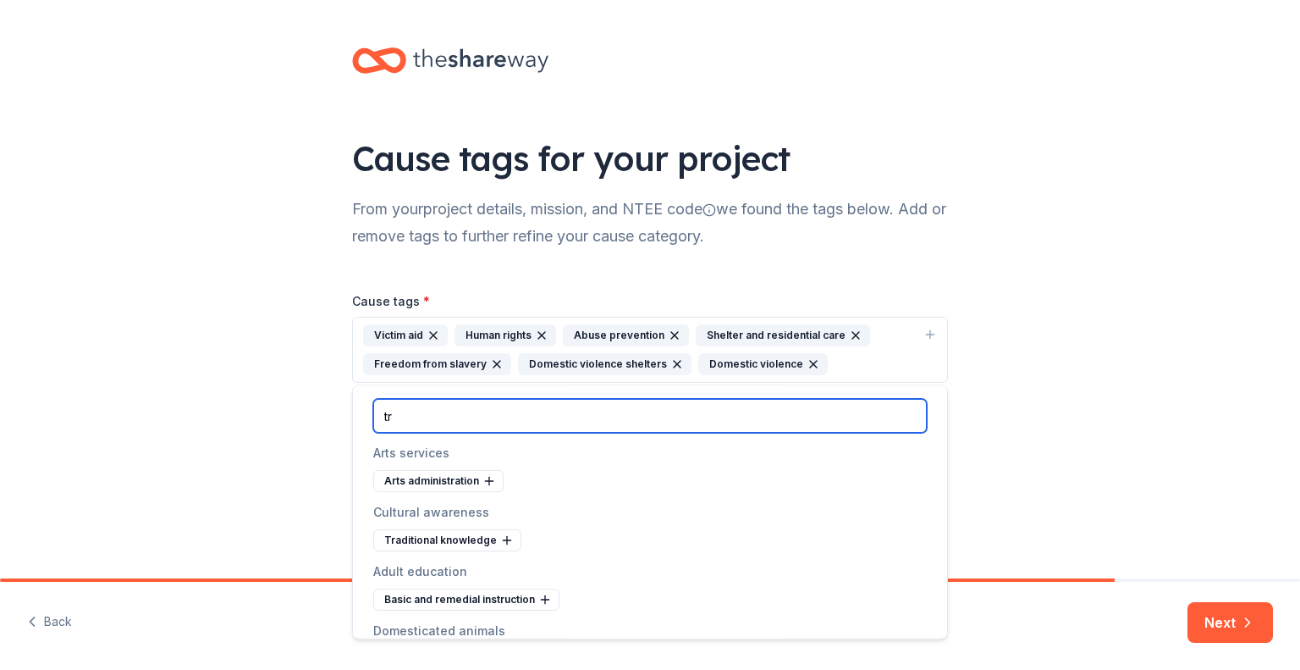
type input "t"
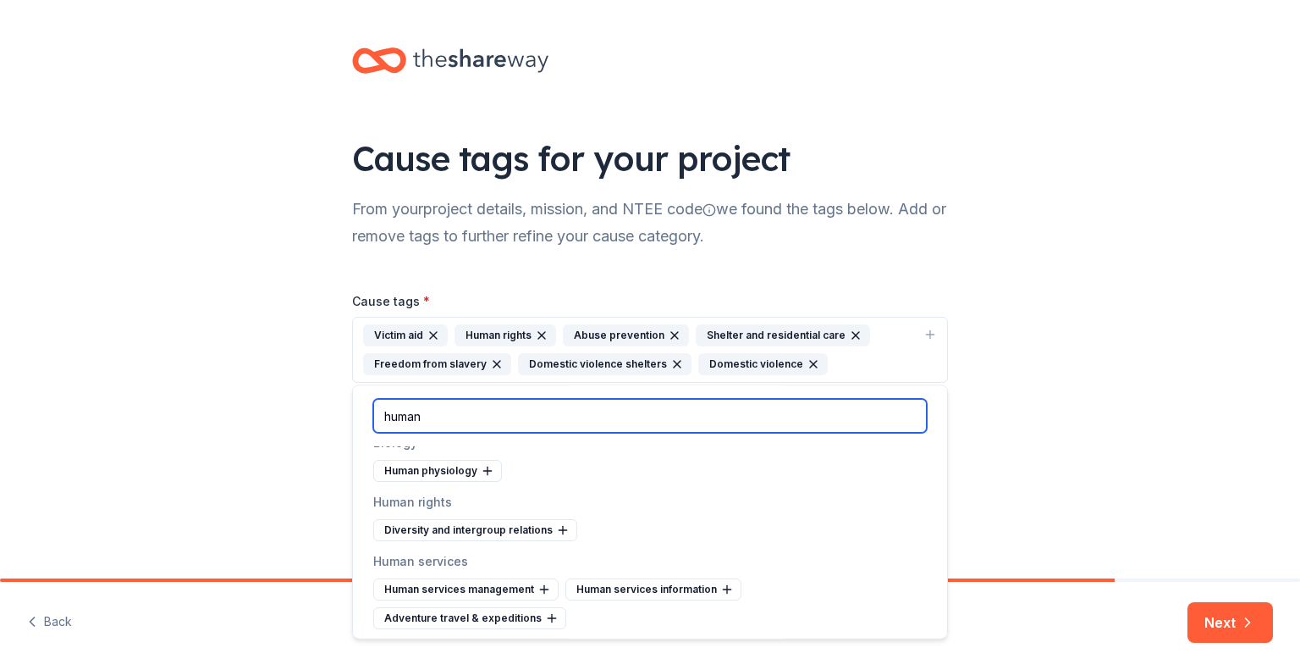
scroll to position [14, 0]
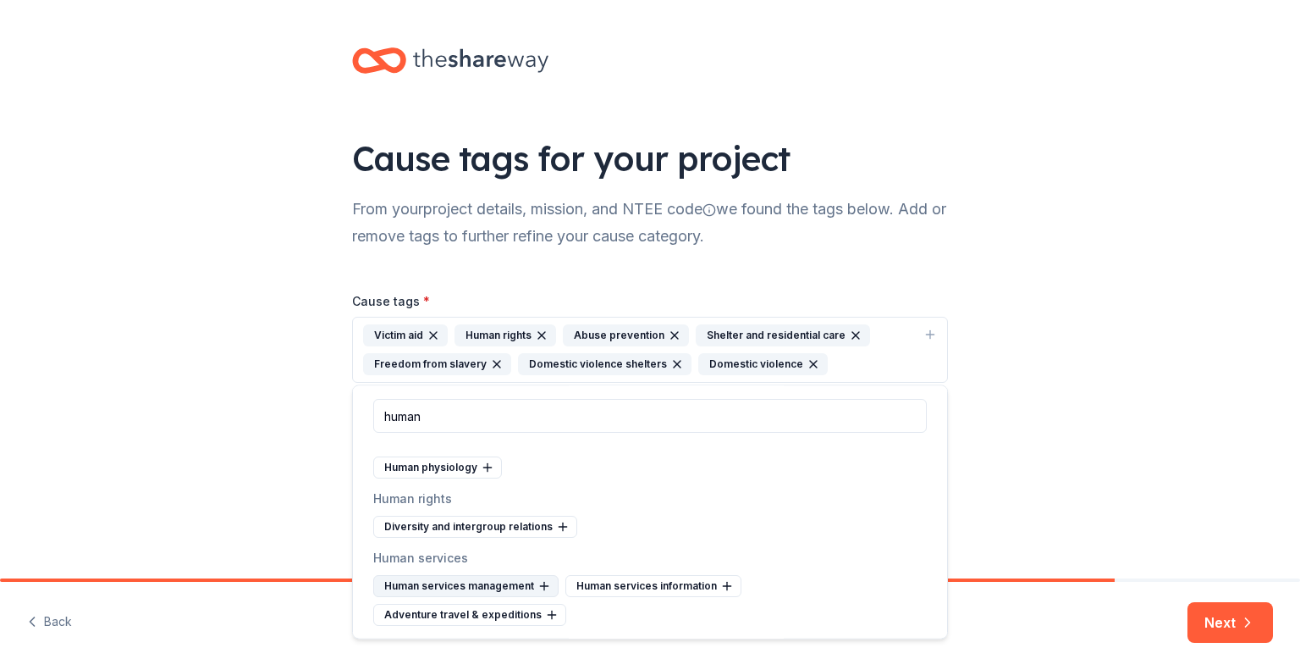
click at [441, 585] on div "Human services management" at bounding box center [465, 586] width 185 height 22
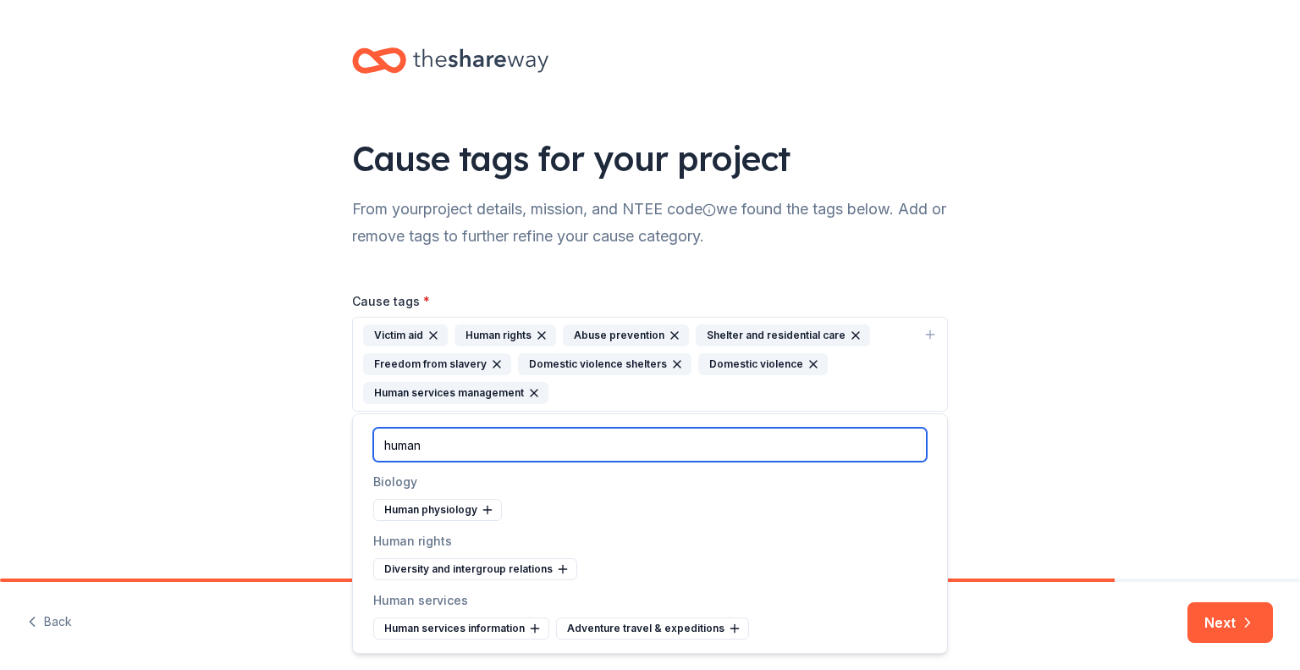
click at [485, 436] on input "human" at bounding box center [650, 444] width 554 height 34
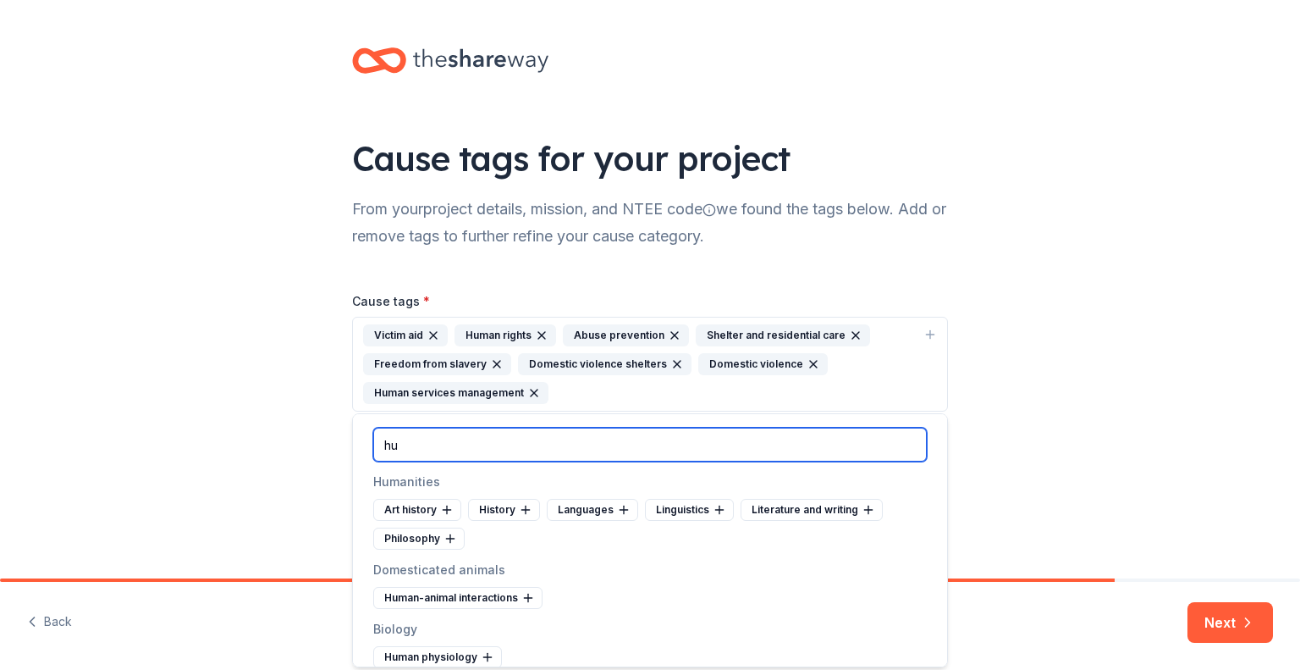
type input "h"
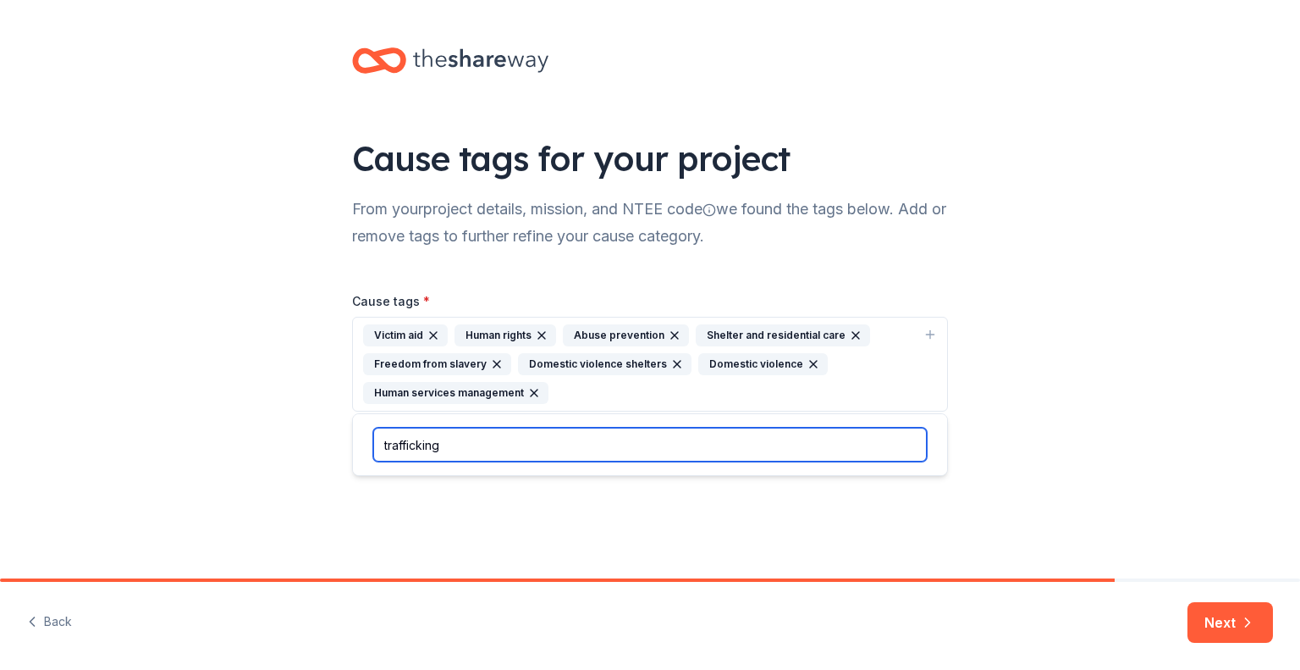
click at [887, 444] on input "trafficking" at bounding box center [650, 444] width 554 height 34
drag, startPoint x: 453, startPoint y: 449, endPoint x: 352, endPoint y: 453, distance: 100.8
click at [353, 453] on div "trafficking" at bounding box center [650, 444] width 594 height 61
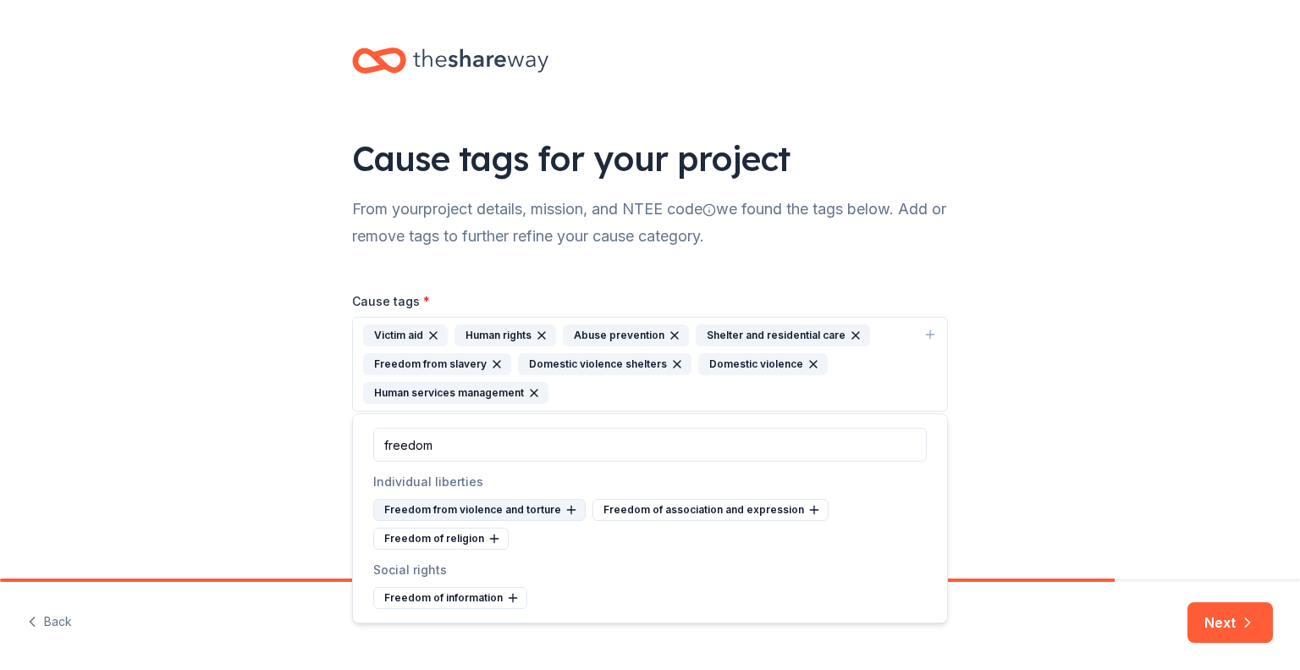
click at [483, 513] on div "Freedom from violence and torture" at bounding box center [479, 510] width 212 height 22
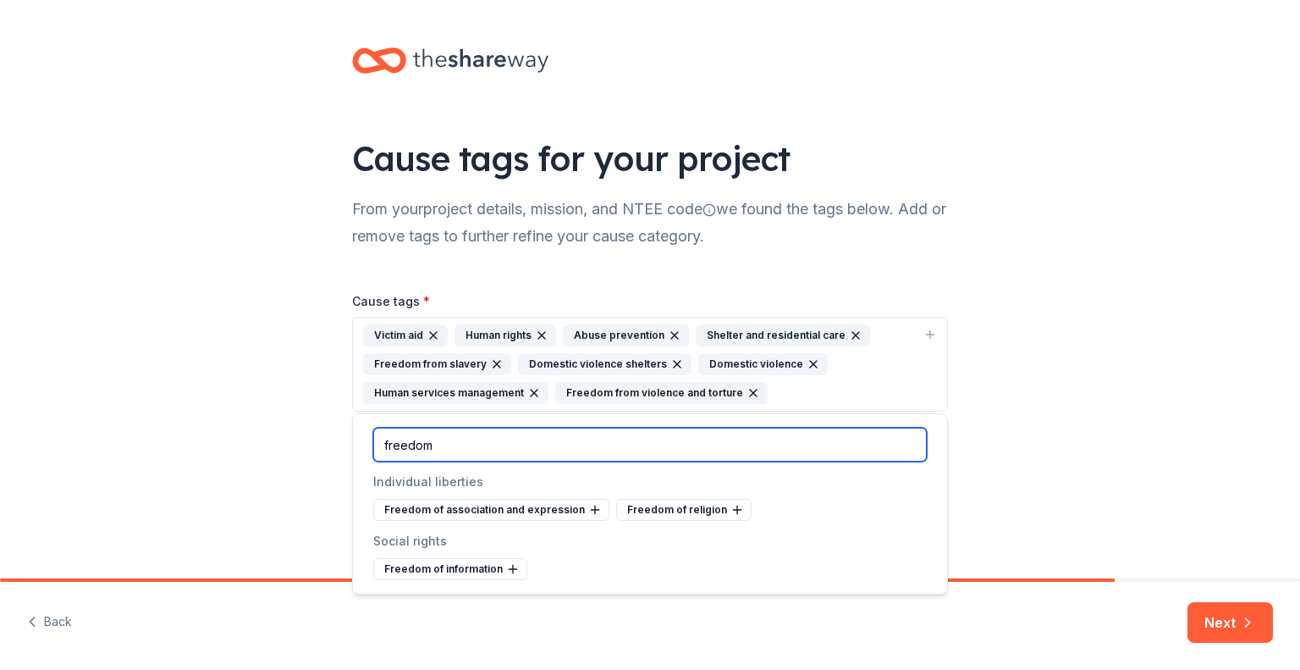
click at [460, 454] on input "freedom" at bounding box center [650, 444] width 554 height 34
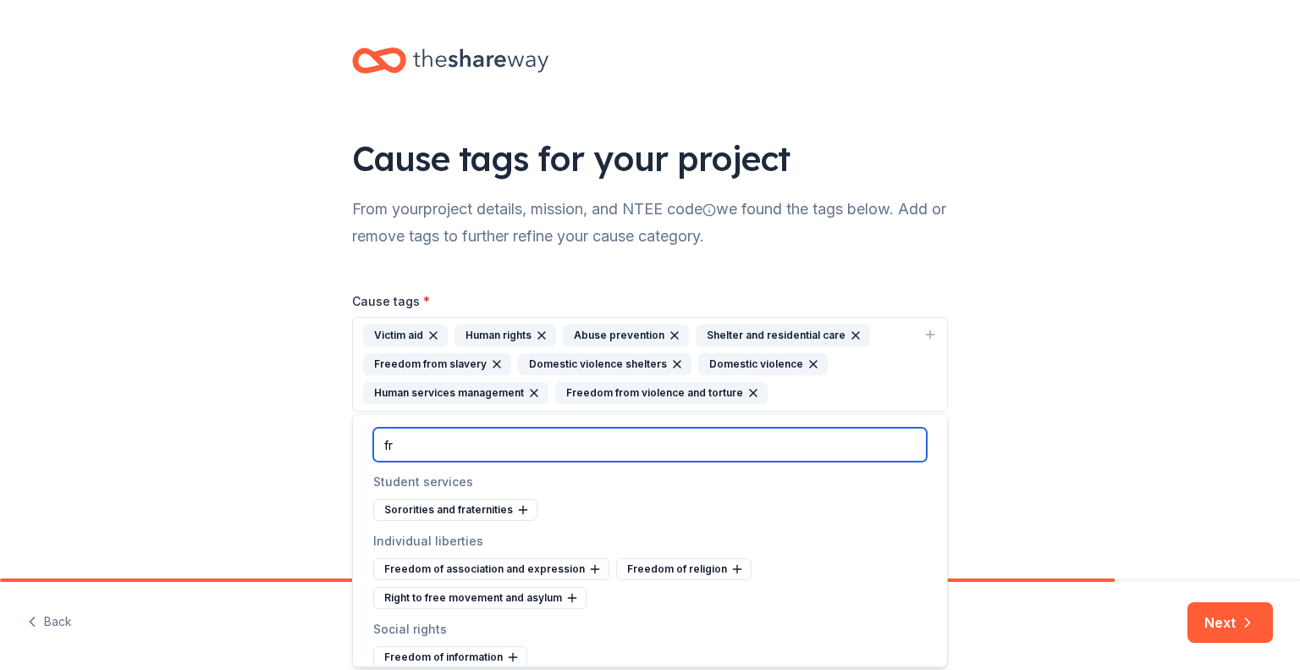
type input "f"
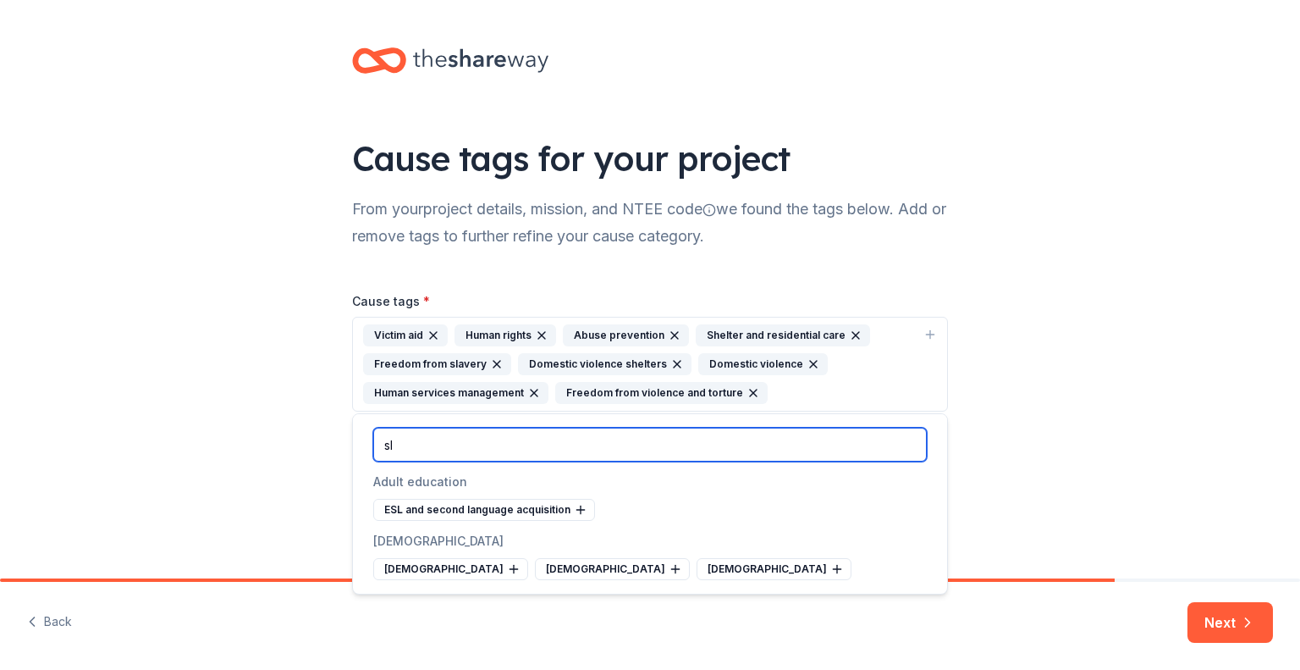
type input "s"
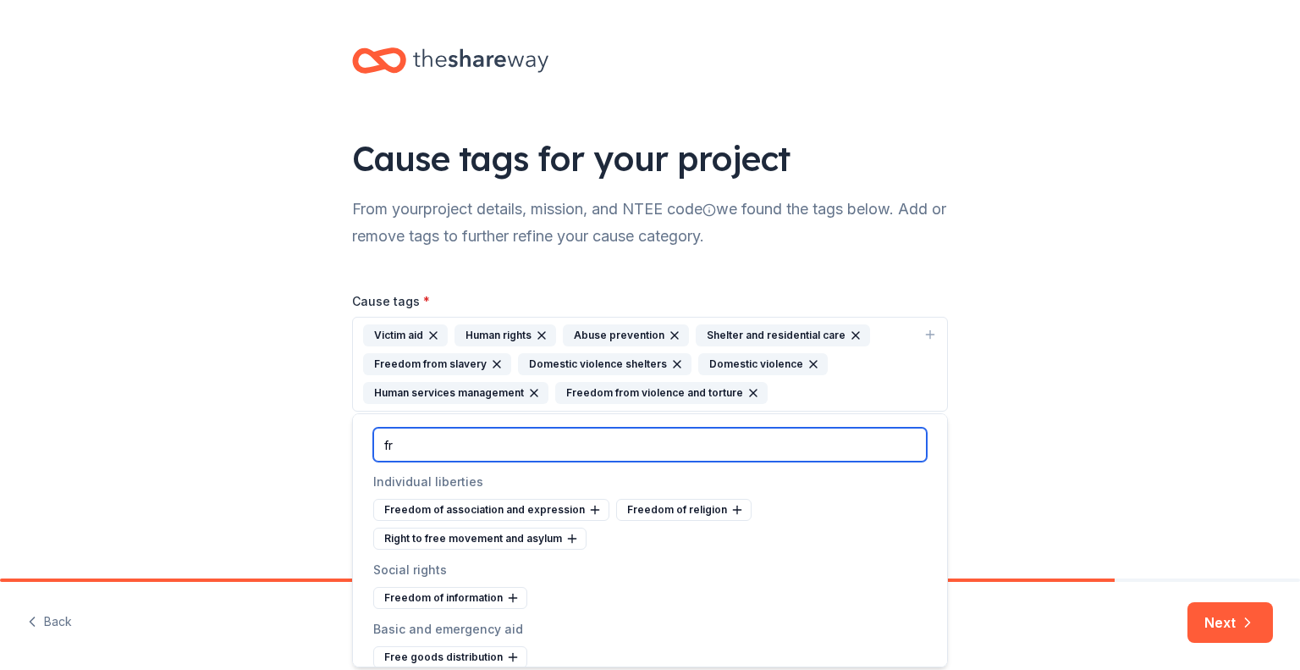
type input "f"
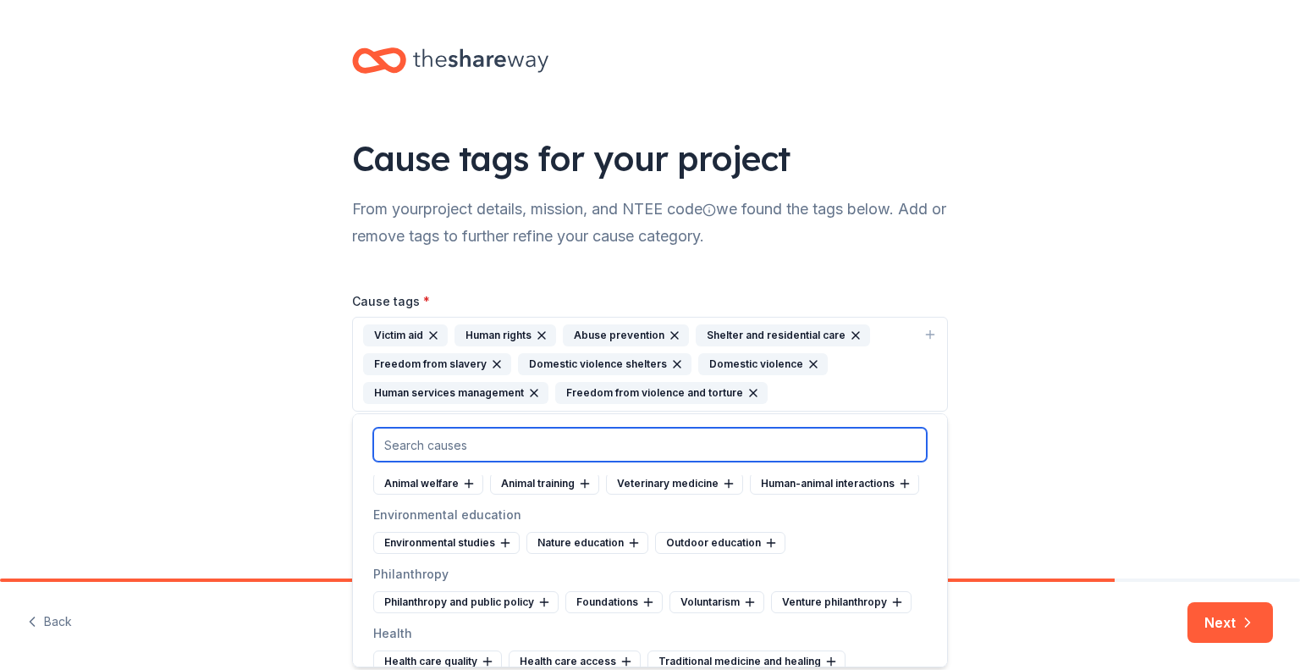
scroll to position [1608, 0]
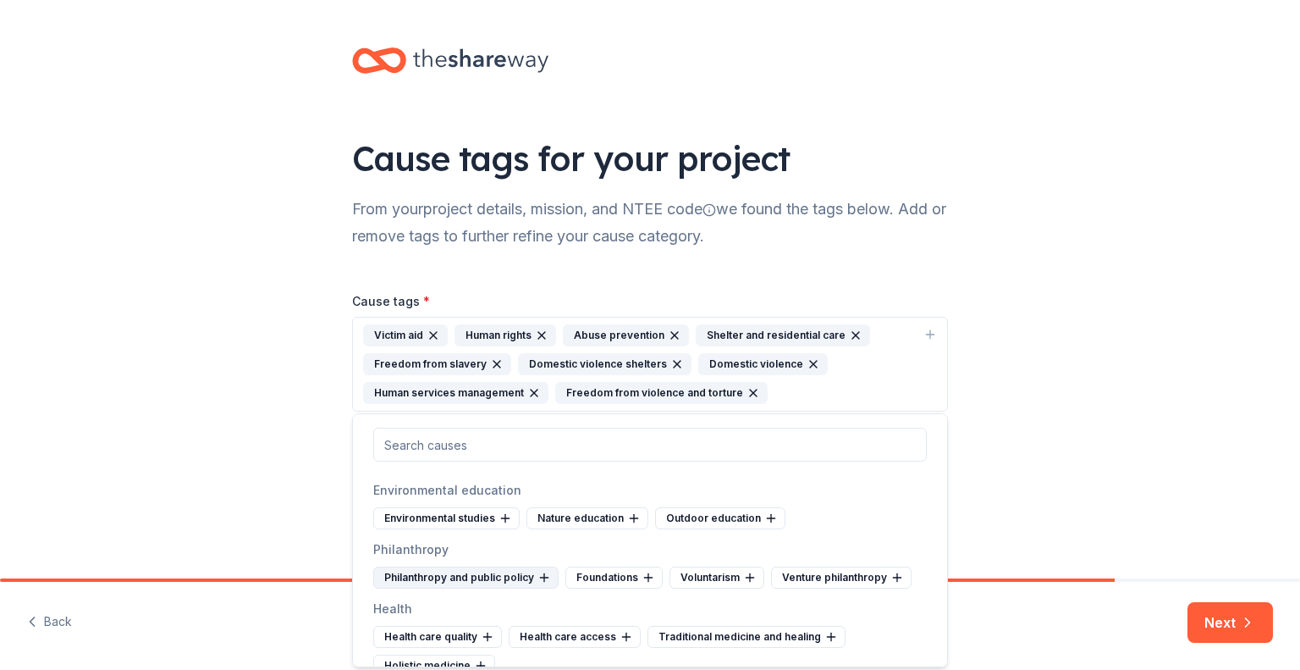
click at [465, 566] on div "Philanthropy and public policy" at bounding box center [465, 577] width 185 height 22
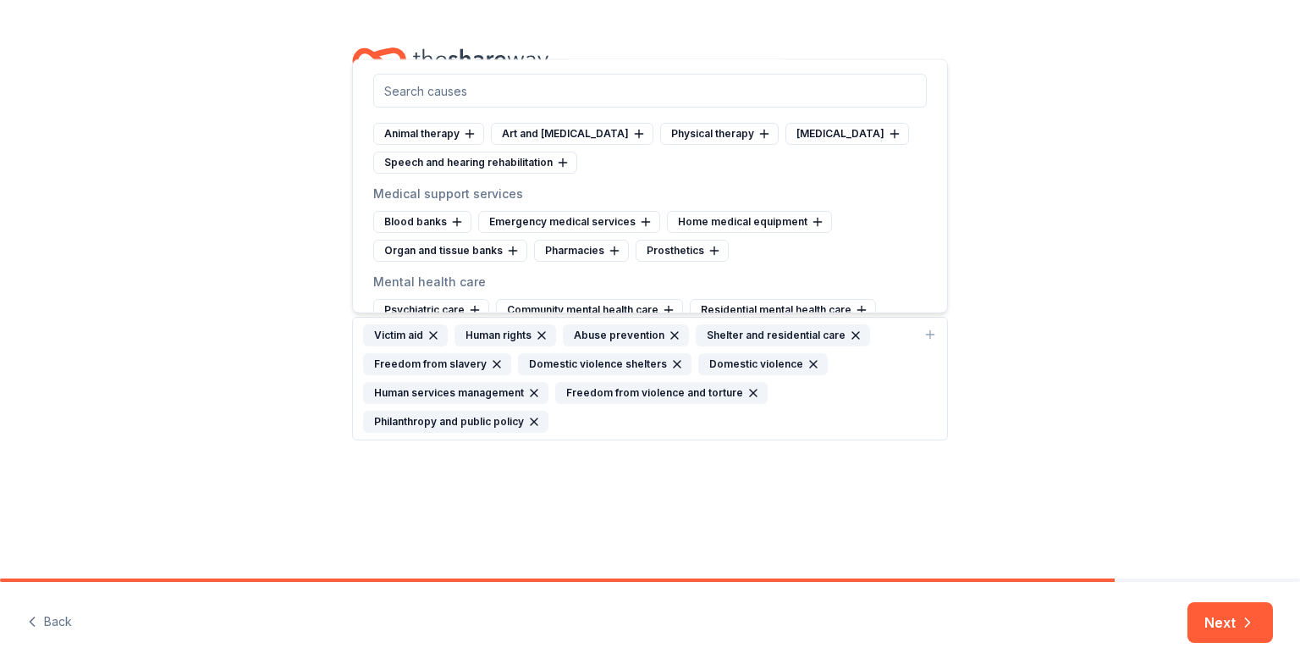
scroll to position [2370, 0]
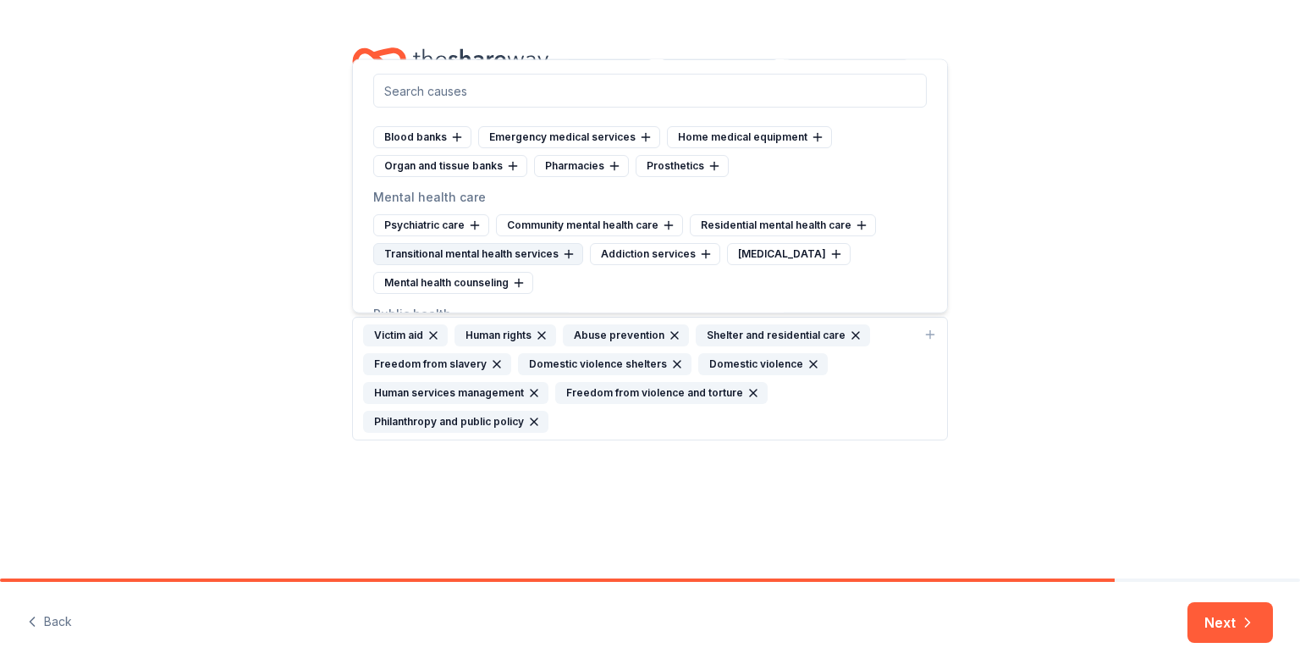
click at [514, 243] on div "Transitional mental health services" at bounding box center [478, 254] width 210 height 22
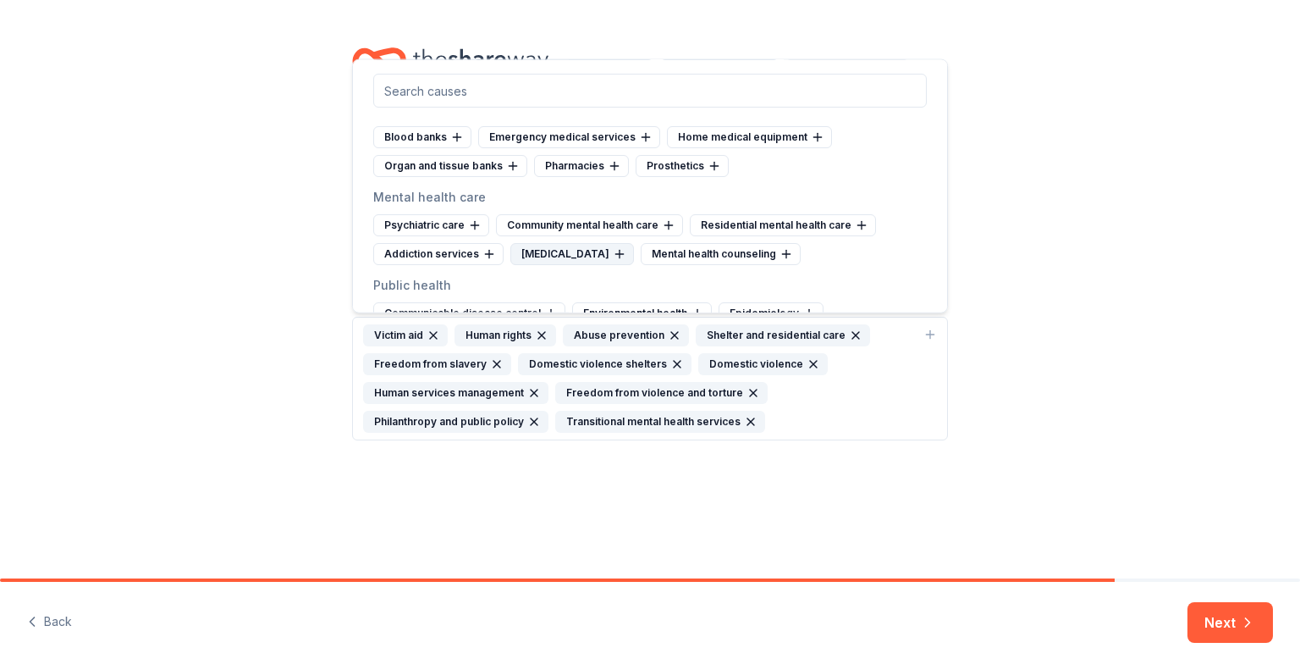
click at [543, 243] on div "Crisis intervention" at bounding box center [572, 254] width 124 height 22
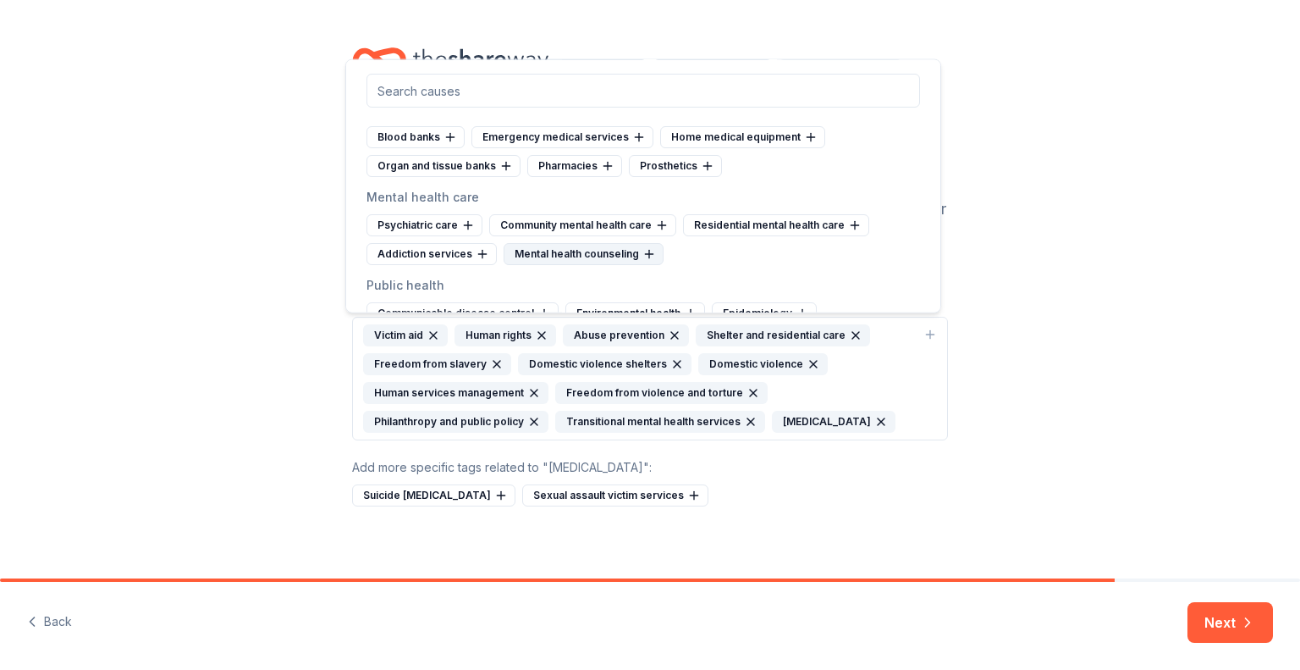
click at [568, 243] on div "Mental health counseling" at bounding box center [584, 254] width 160 height 22
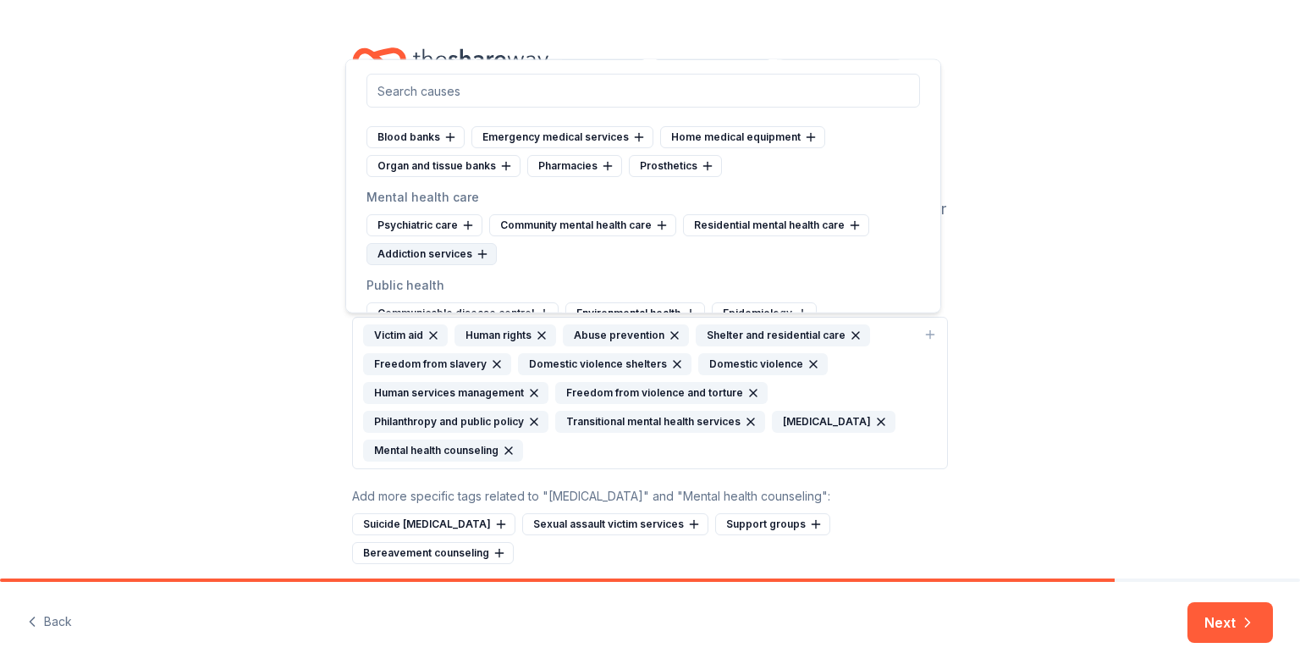
click at [445, 243] on div "Addiction services" at bounding box center [432, 254] width 130 height 22
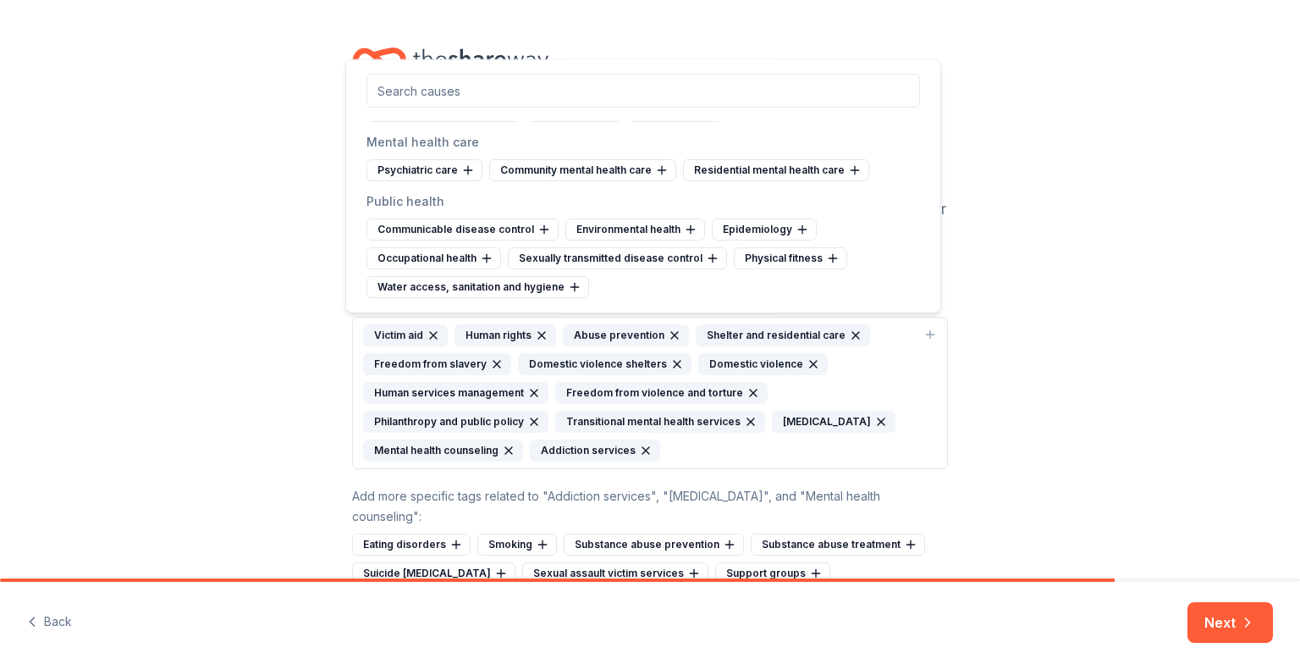
scroll to position [2455, 0]
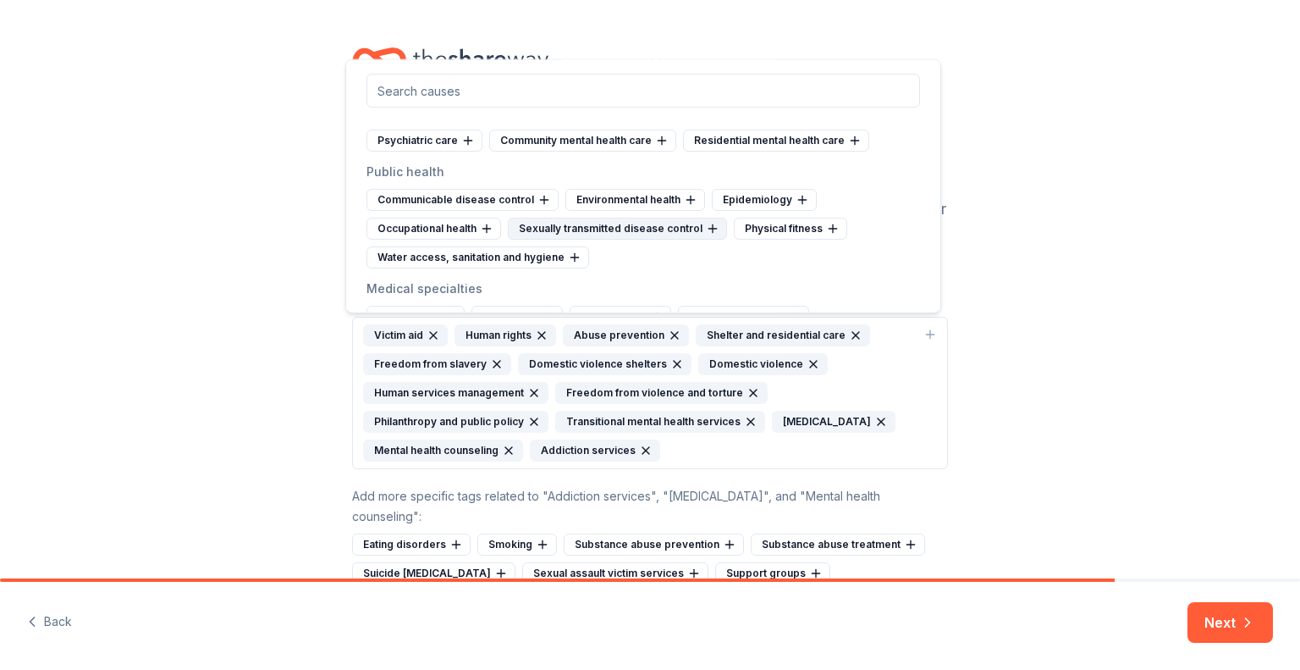
click at [654, 218] on div "Sexually transmitted disease control" at bounding box center [617, 229] width 219 height 22
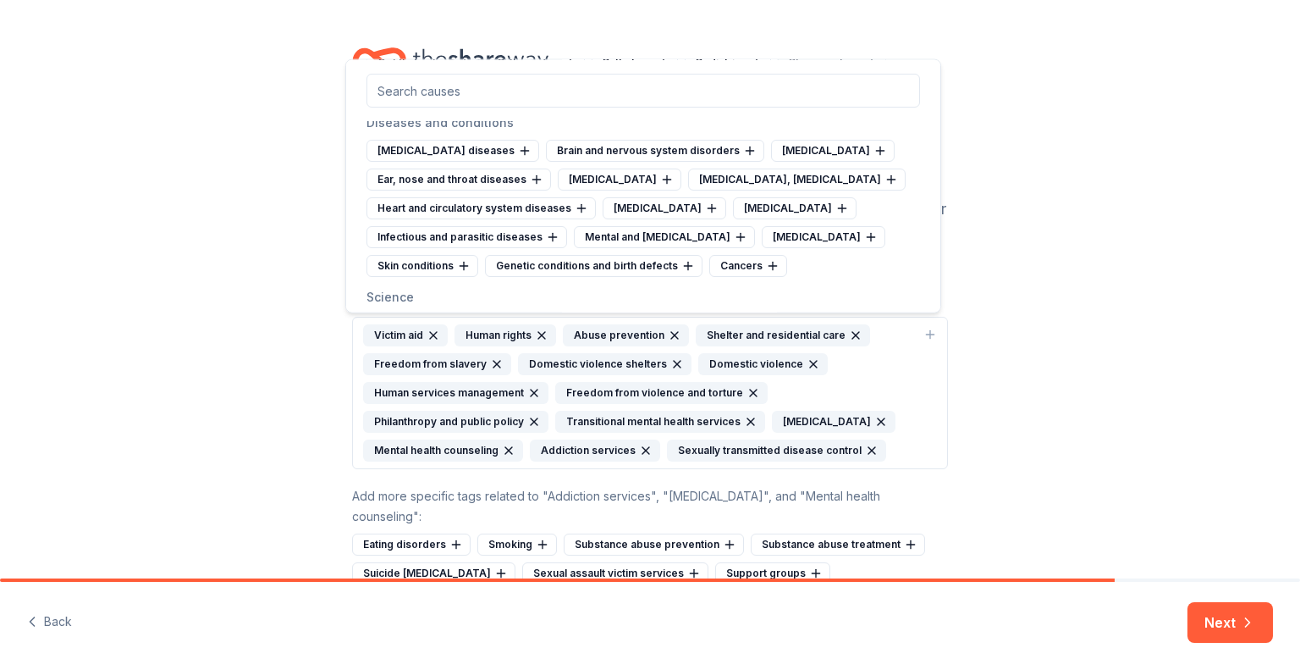
scroll to position [2793, 0]
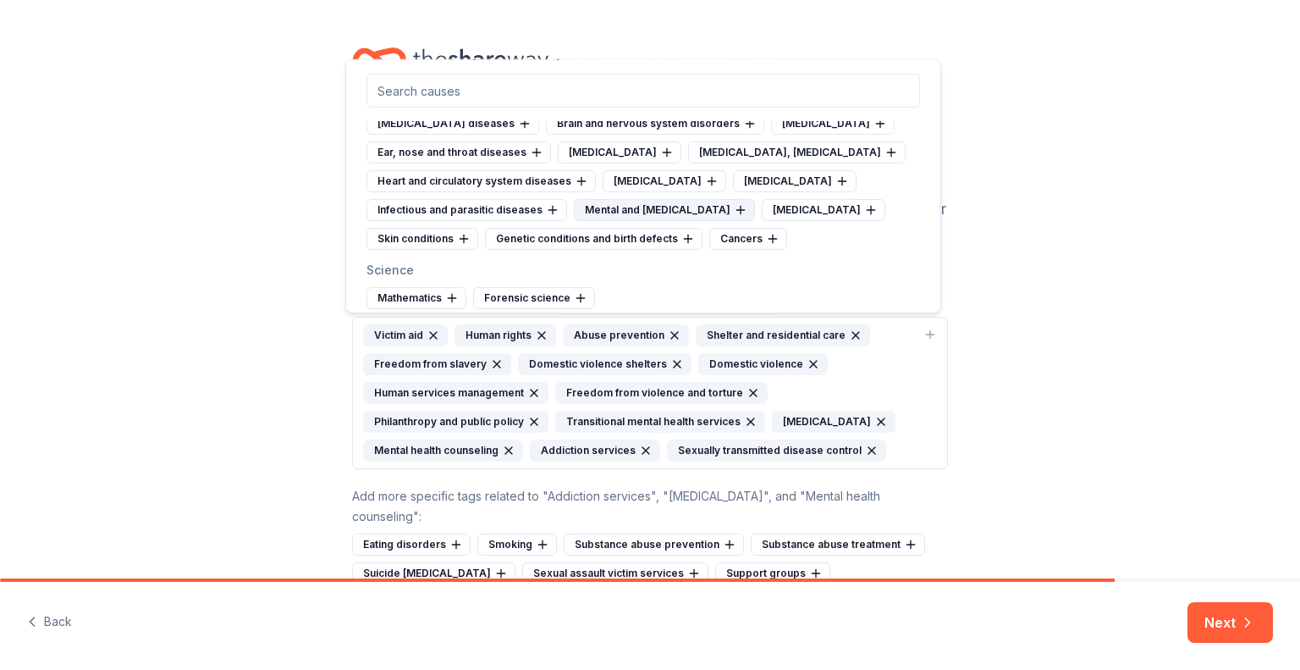
click at [574, 216] on div "Mental and behavioral disorders" at bounding box center [664, 210] width 181 height 22
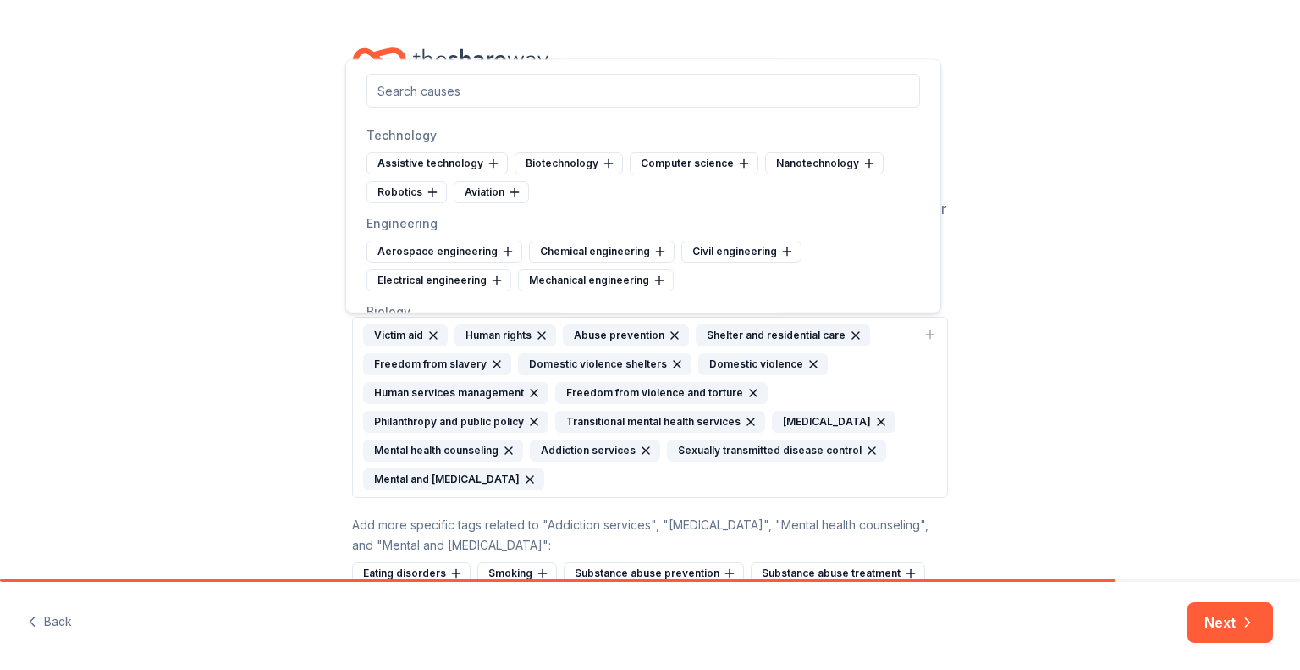
scroll to position [3047, 0]
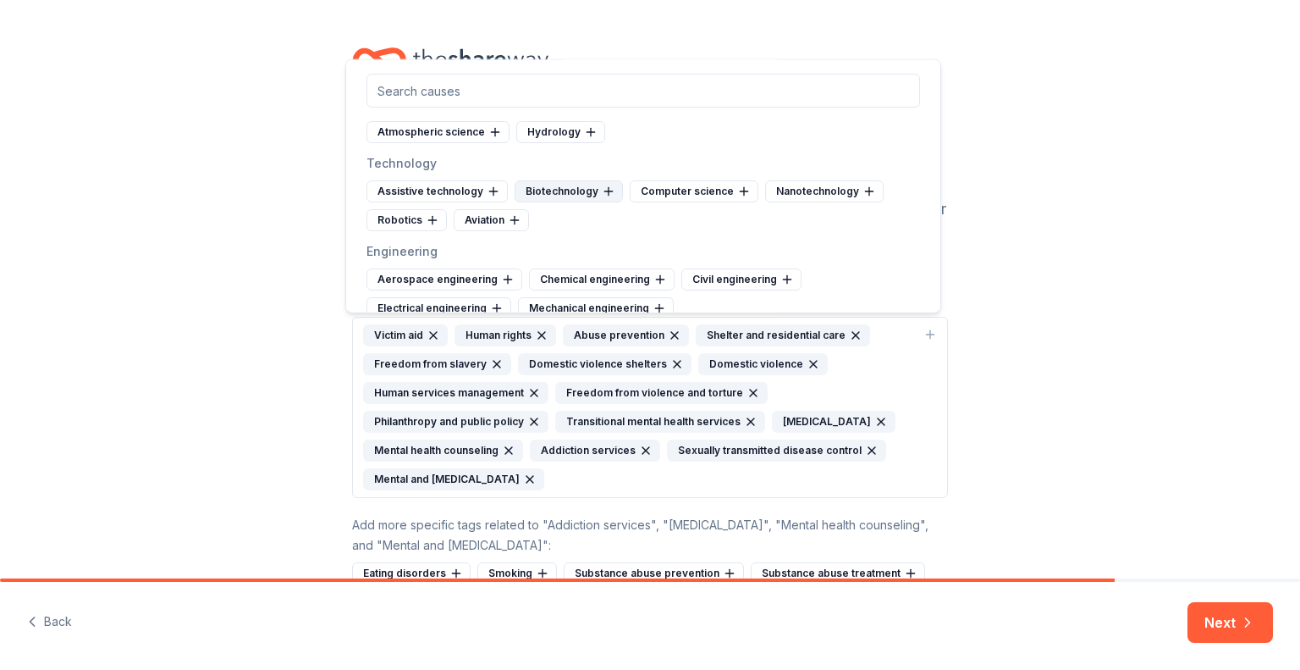
click at [602, 196] on icon at bounding box center [609, 192] width 14 height 14
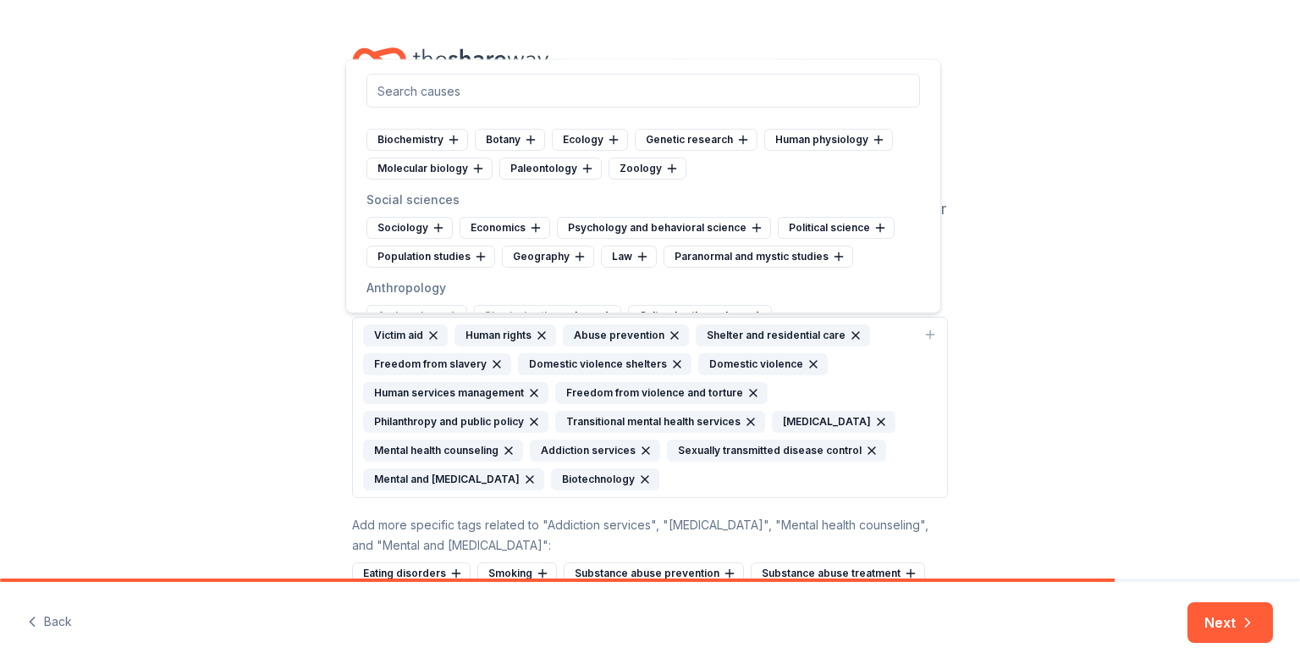
scroll to position [3301, 0]
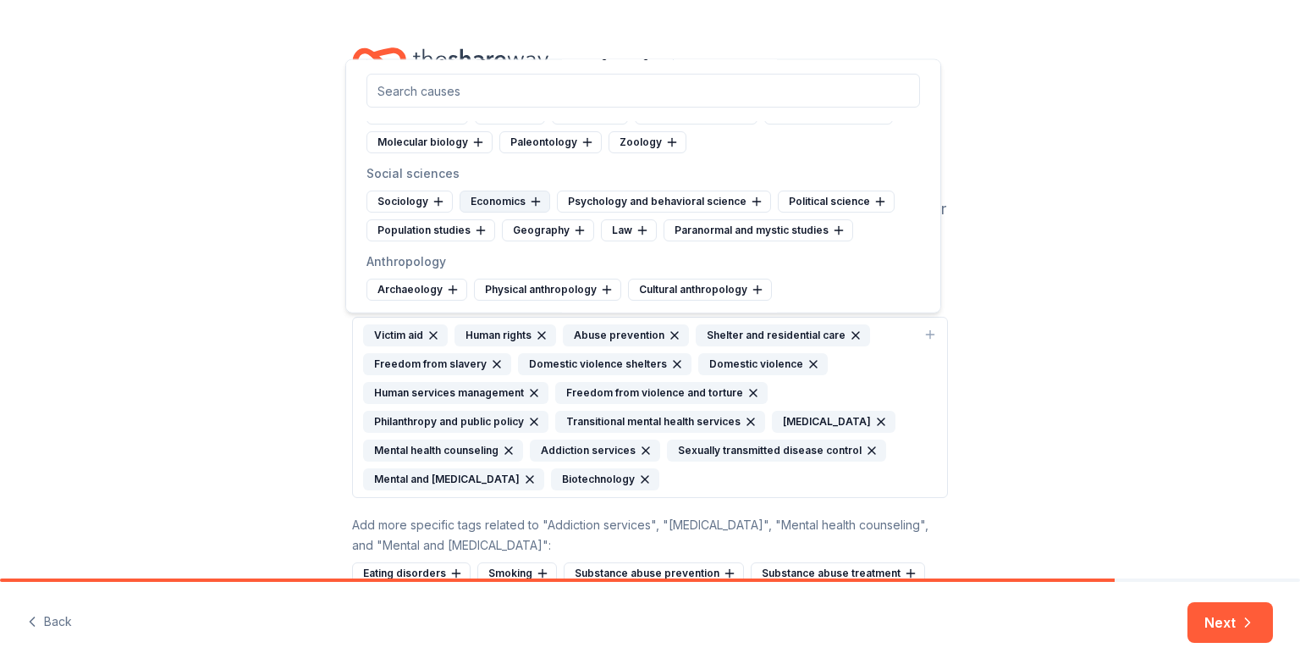
click at [511, 206] on div "Economics" at bounding box center [505, 201] width 91 height 22
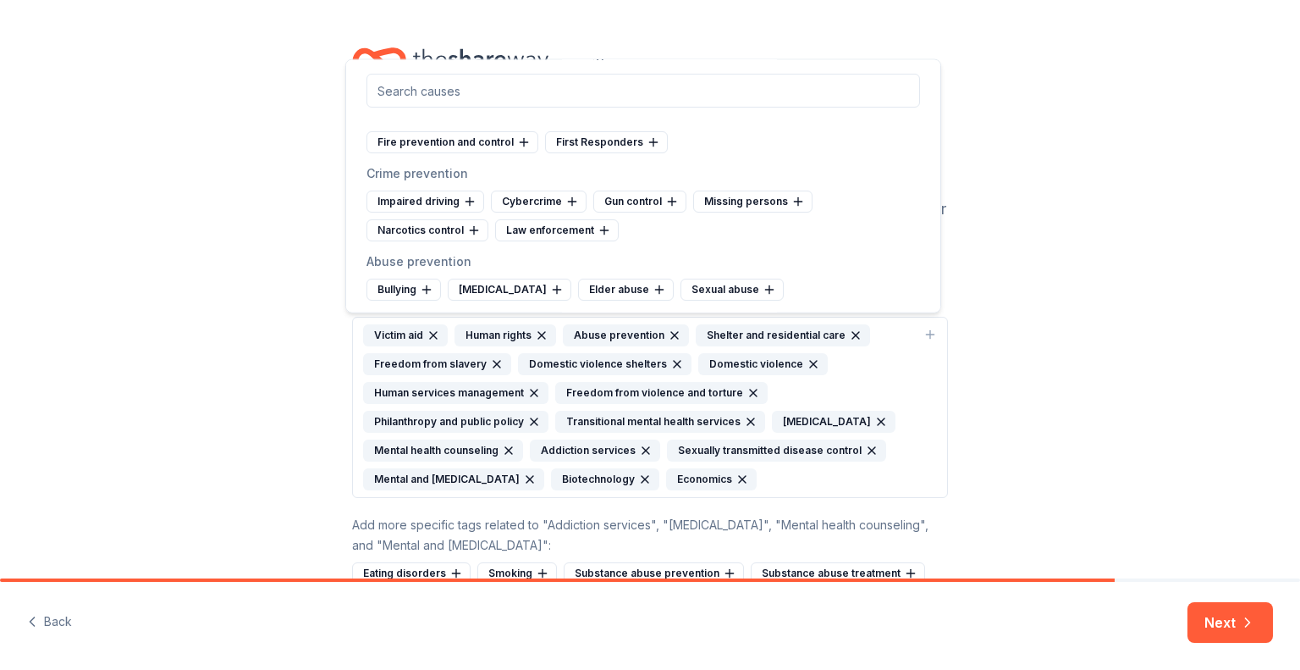
scroll to position [4063, 0]
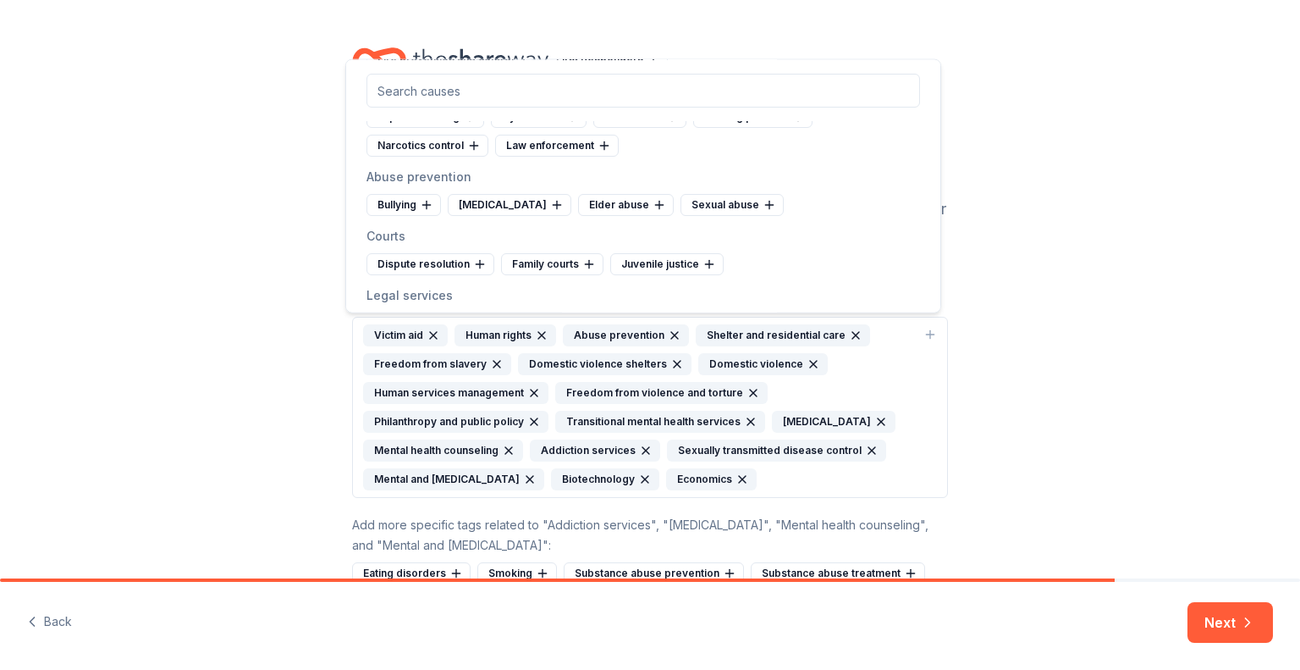
click at [681, 201] on div "Sexual abuse" at bounding box center [732, 205] width 103 height 22
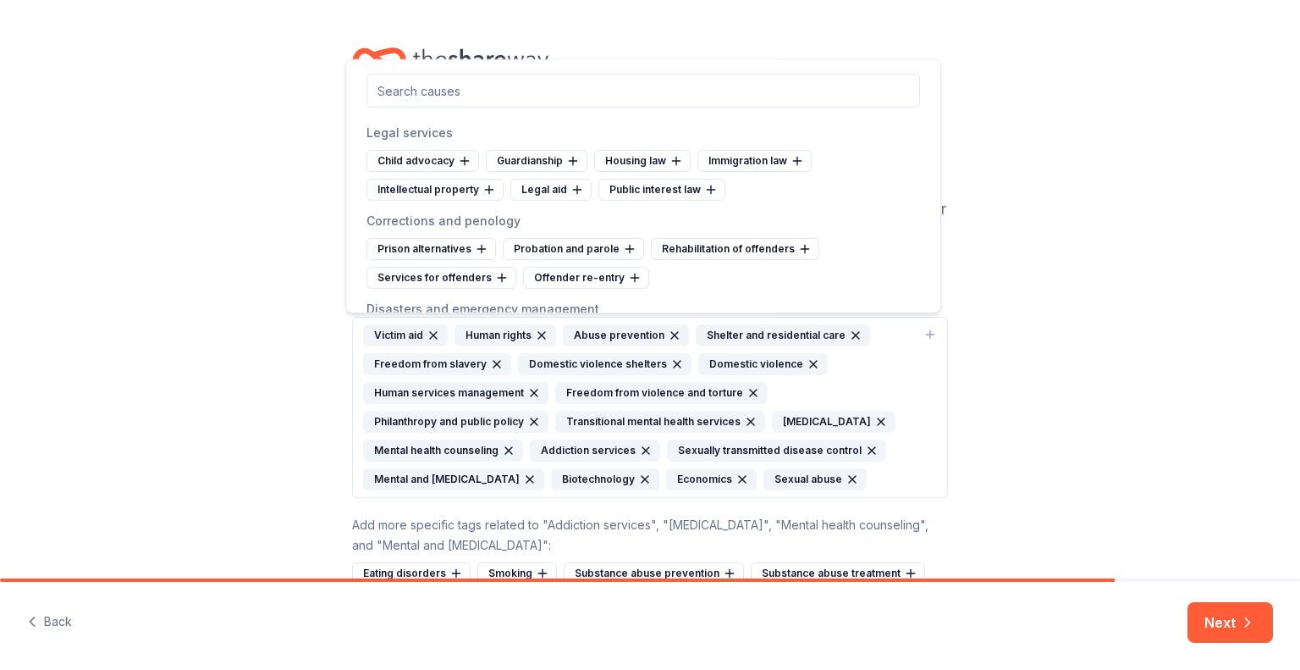
scroll to position [4232, 0]
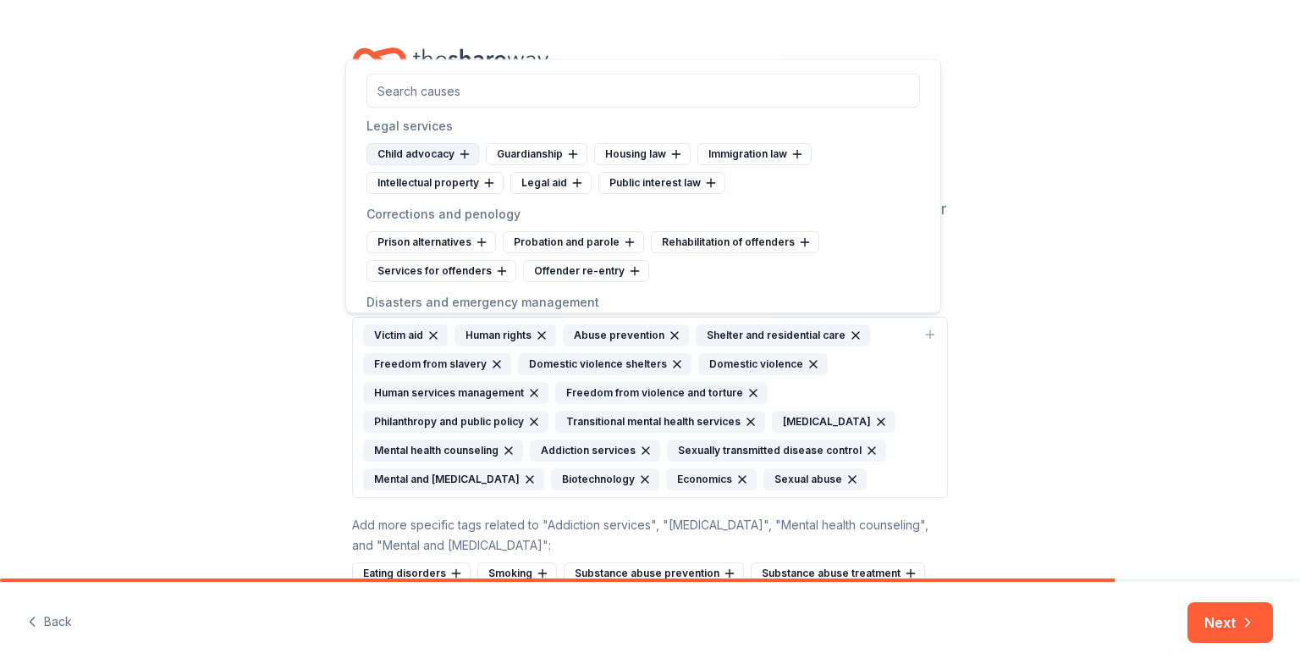
click at [423, 145] on div "Child advocacy" at bounding box center [423, 154] width 113 height 22
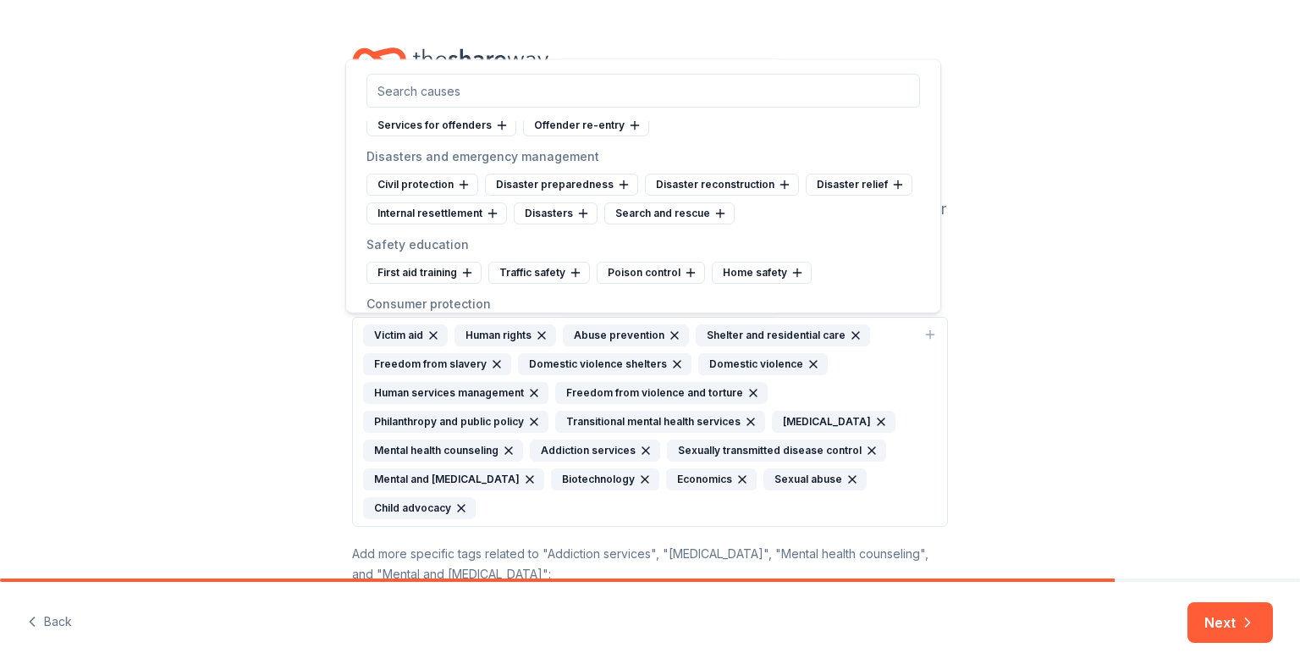
scroll to position [4402, 0]
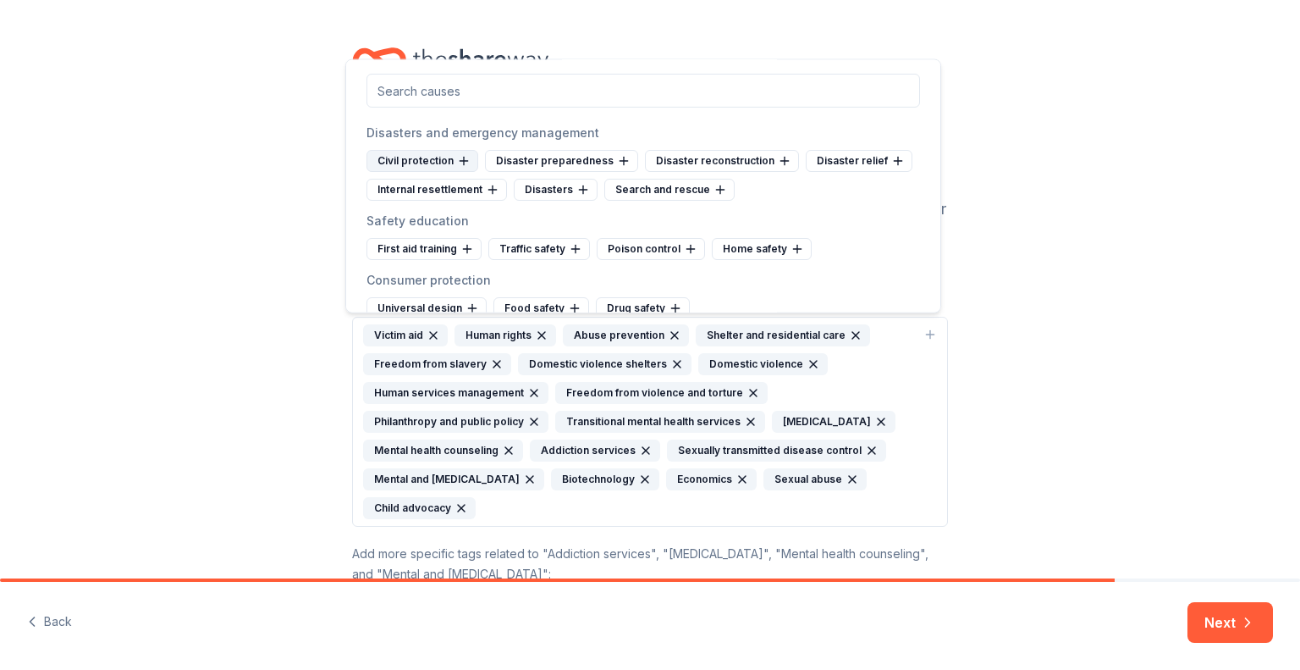
click at [433, 157] on div "Civil protection" at bounding box center [423, 161] width 112 height 22
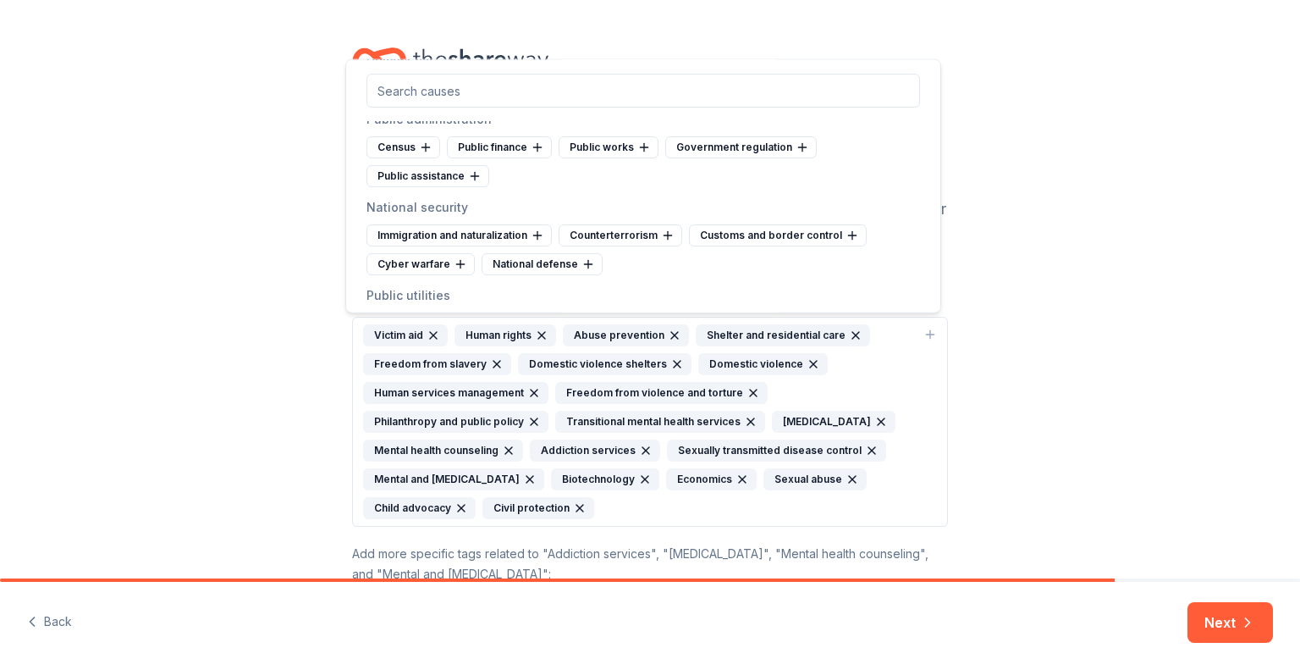
scroll to position [4825, 0]
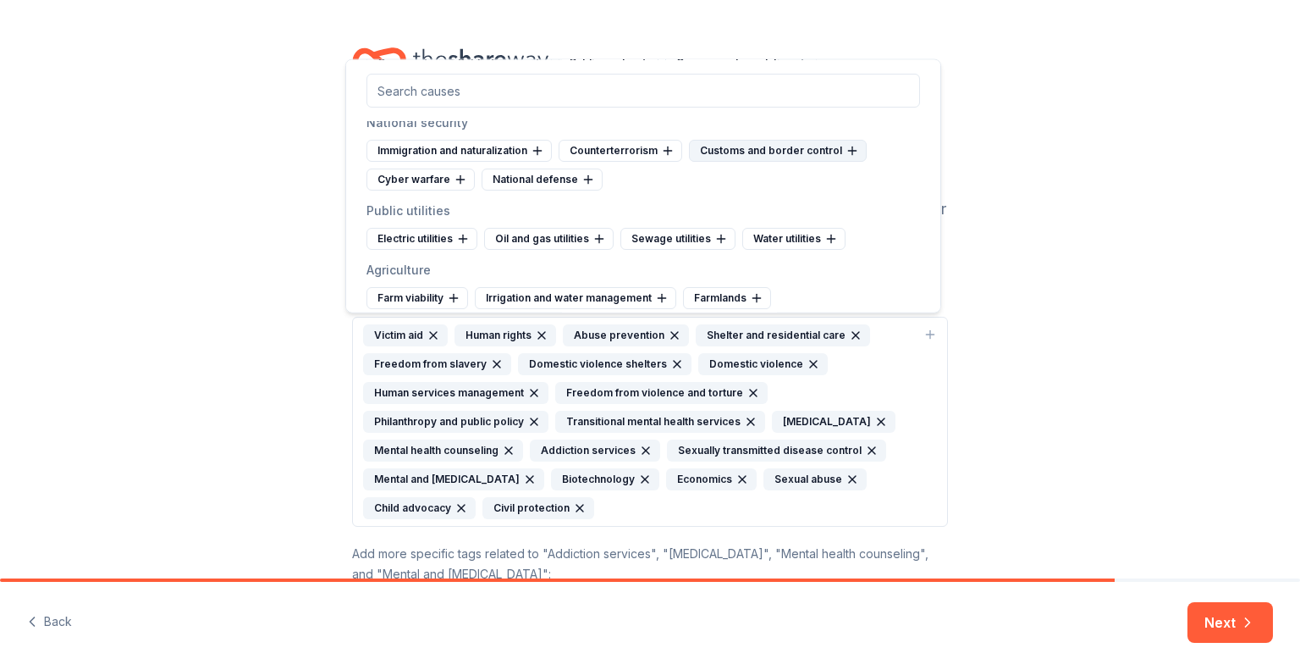
click at [714, 140] on div "Customs and border control" at bounding box center [778, 151] width 178 height 22
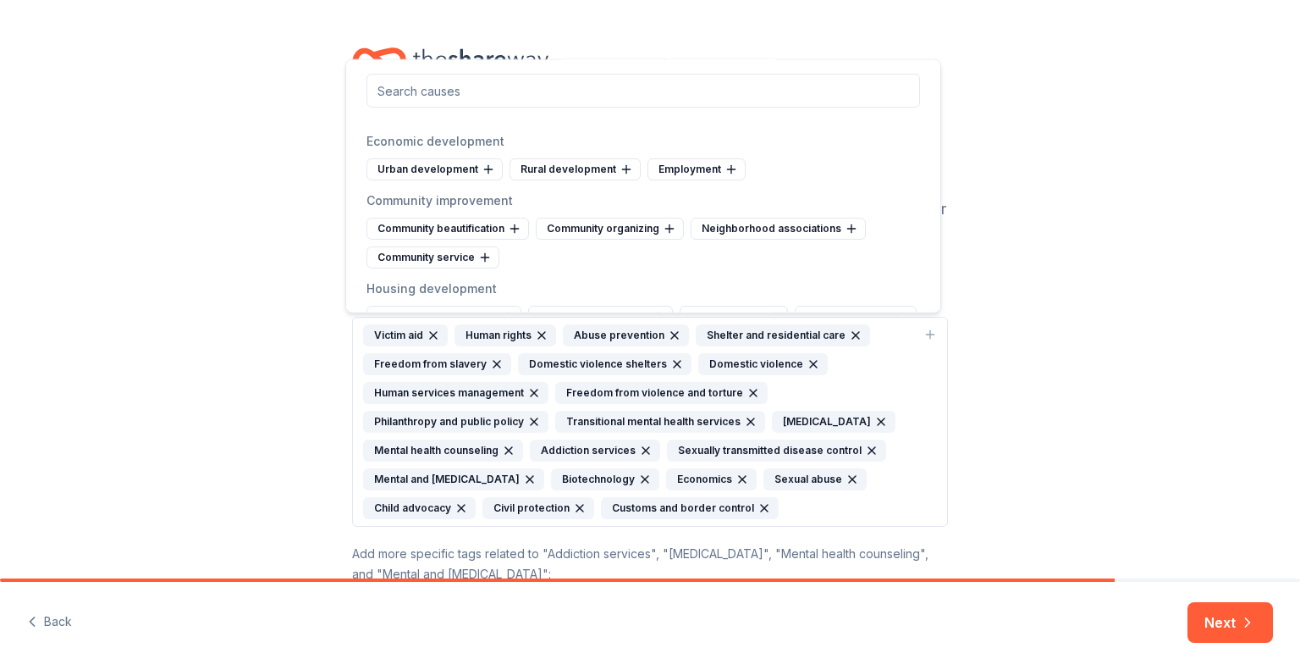
scroll to position [5333, 0]
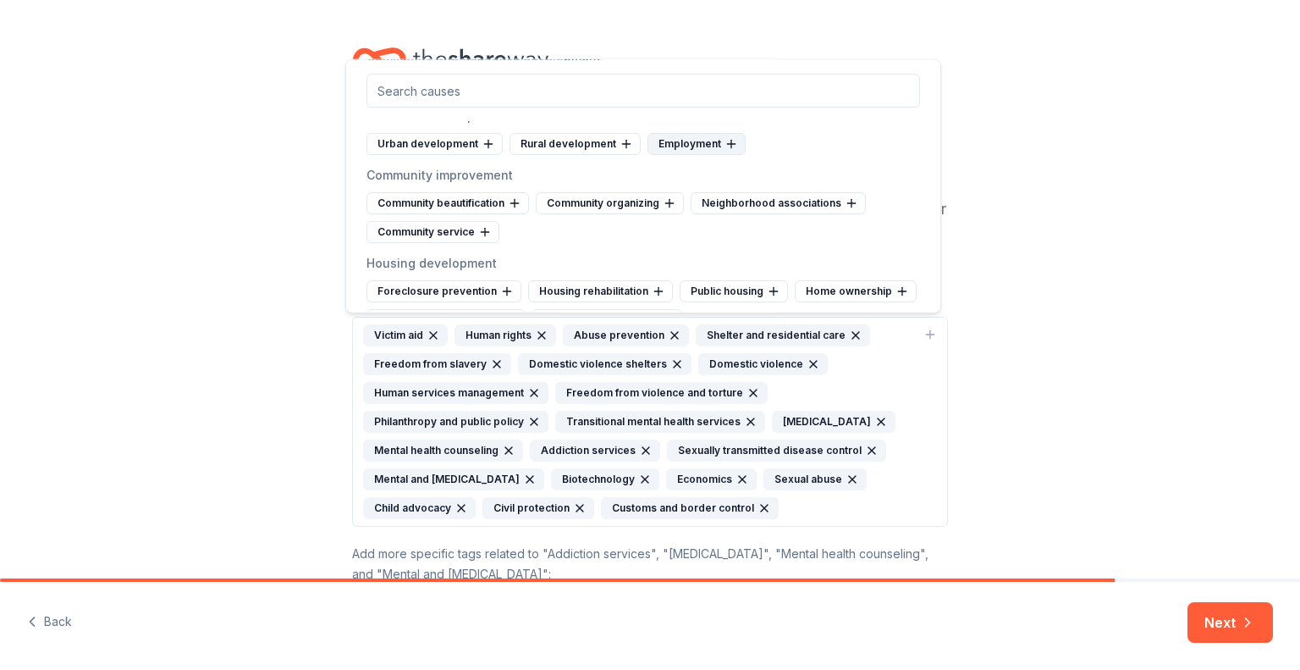
click at [691, 133] on div "Employment" at bounding box center [697, 144] width 98 height 22
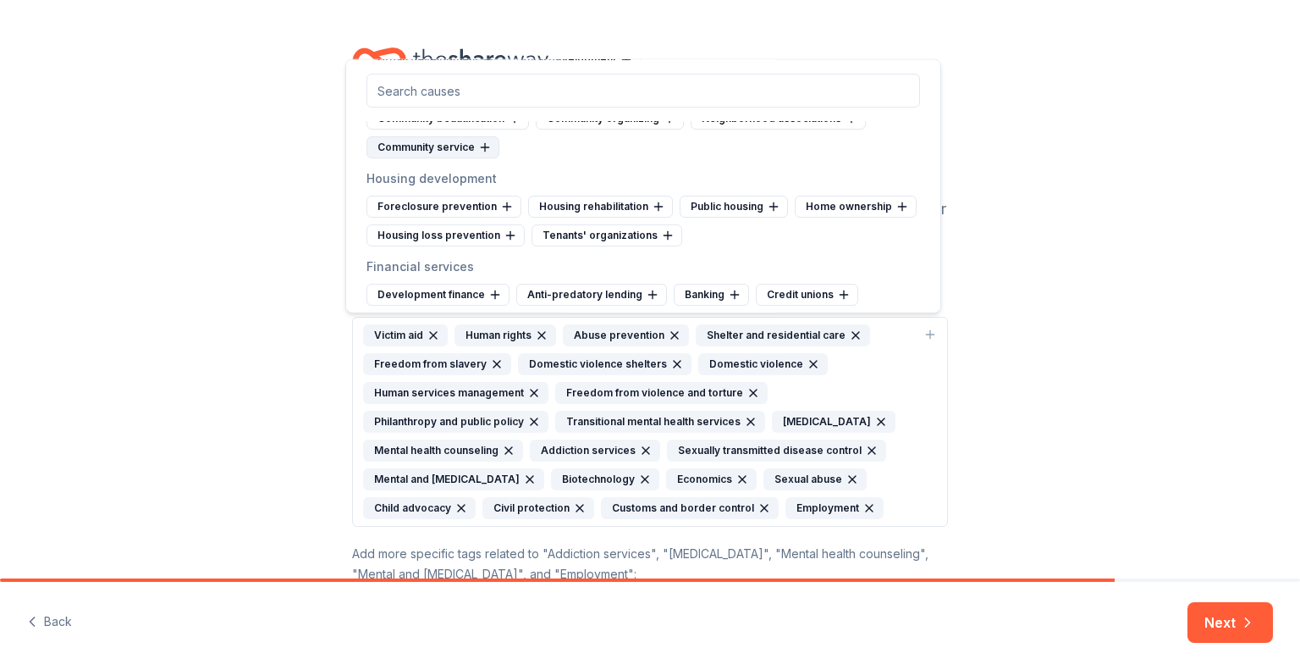
click at [444, 136] on div "Community service" at bounding box center [433, 147] width 133 height 22
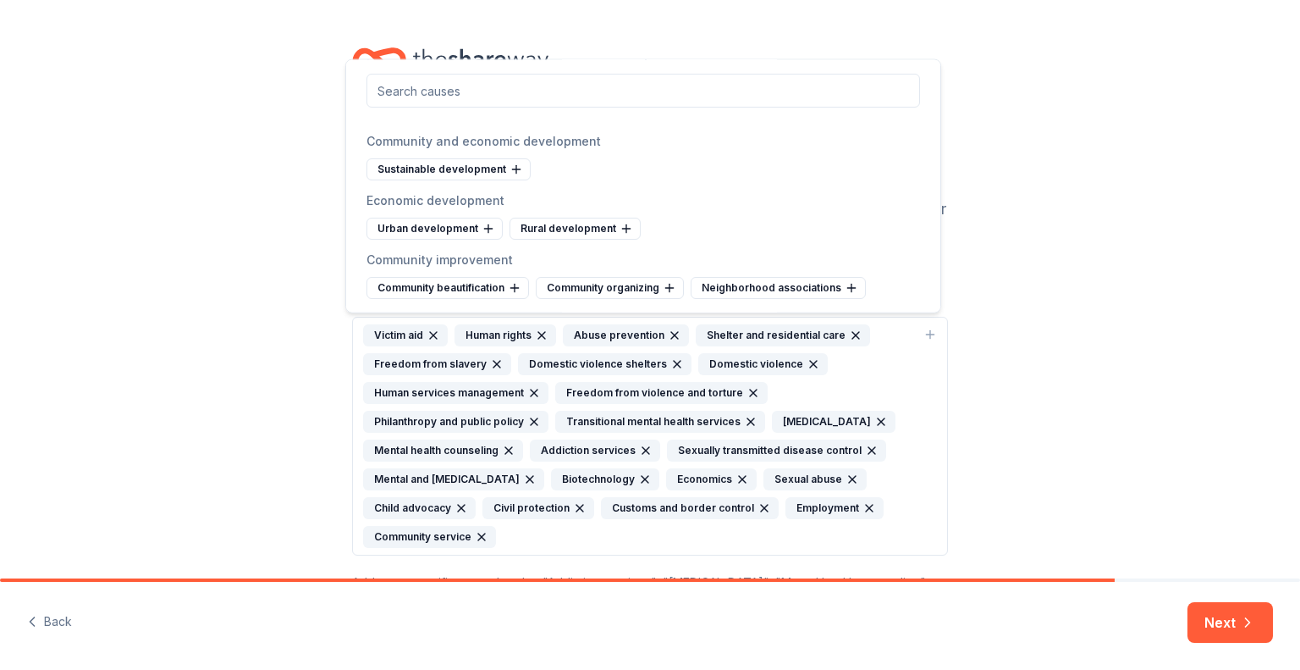
scroll to position [5333, 0]
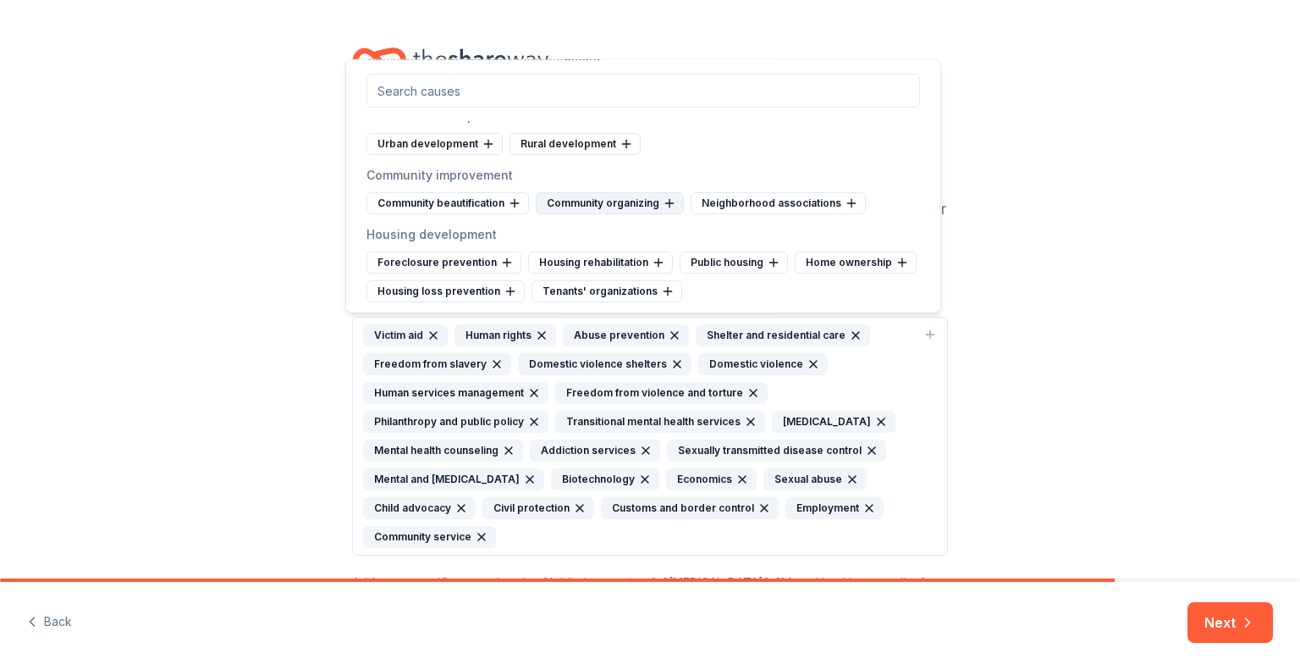
click at [630, 195] on div "Community organizing" at bounding box center [610, 203] width 148 height 22
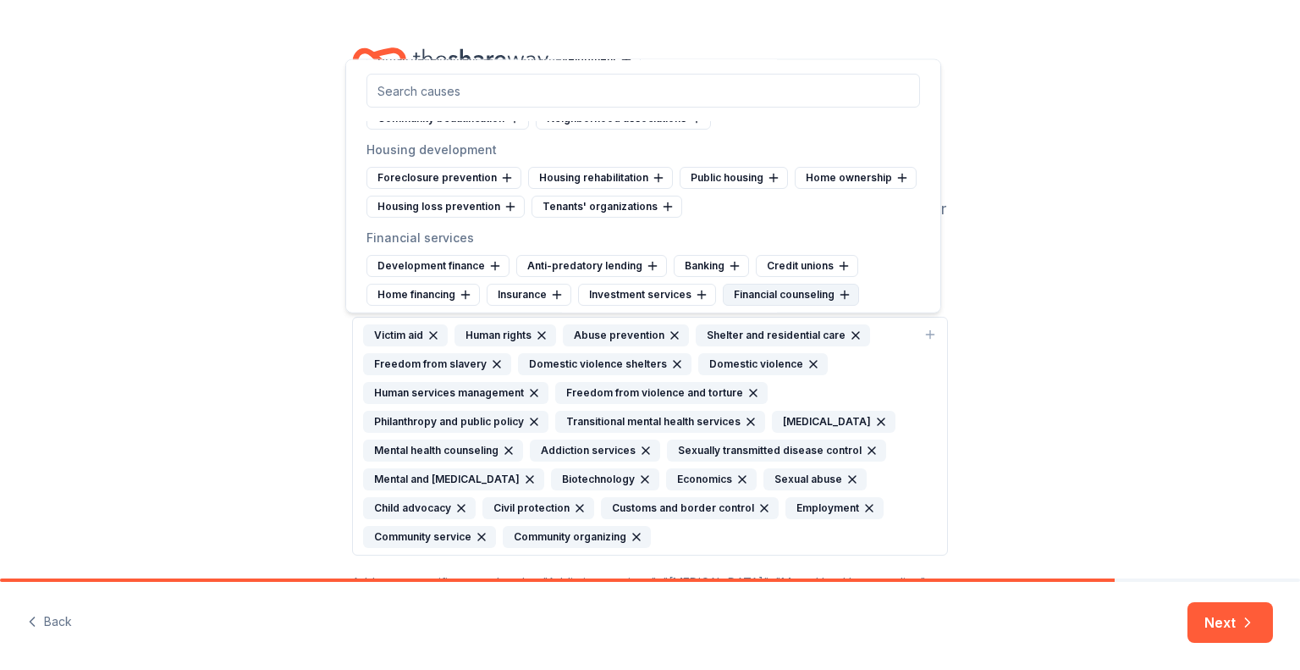
click at [771, 284] on div "Financial counseling" at bounding box center [791, 295] width 136 height 22
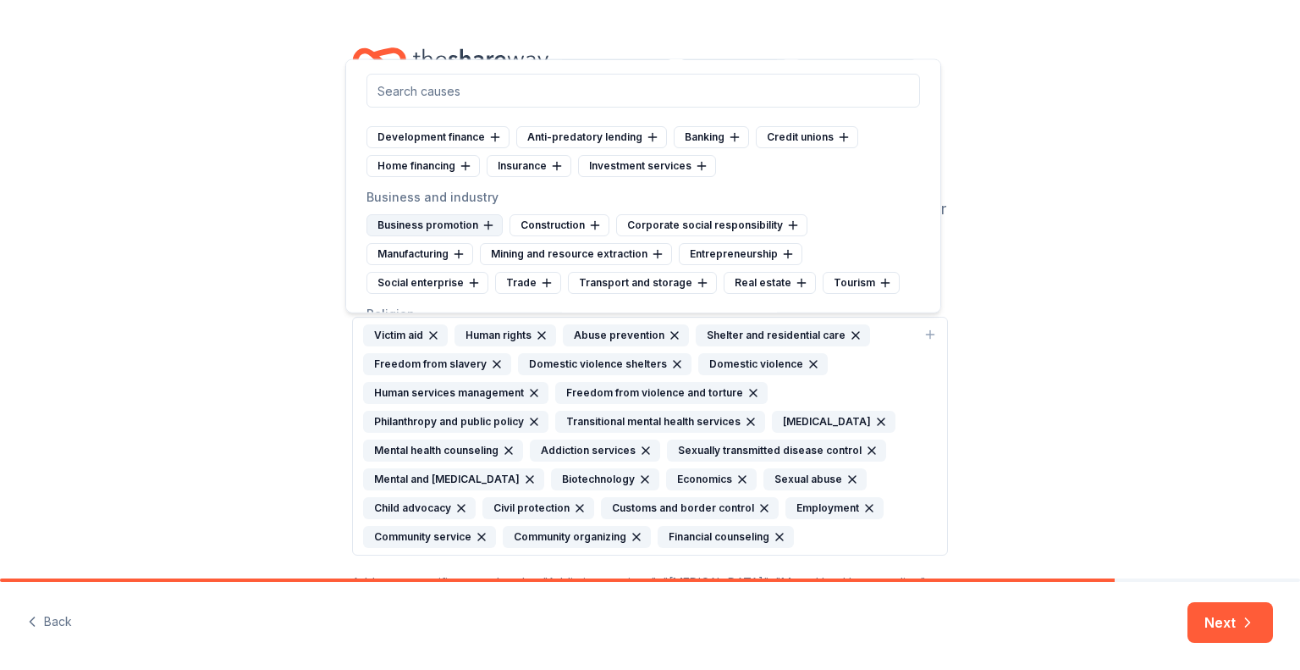
scroll to position [5587, 0]
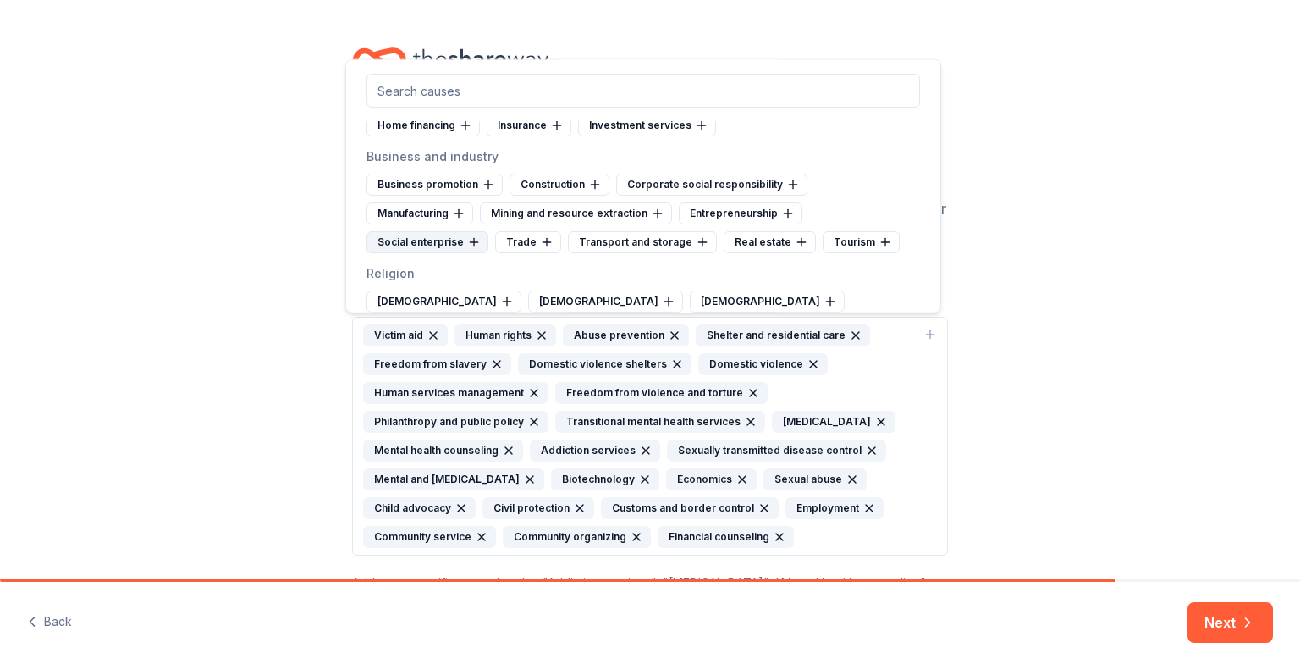
click at [719, 202] on div "Entrepreneurship" at bounding box center [741, 213] width 124 height 22
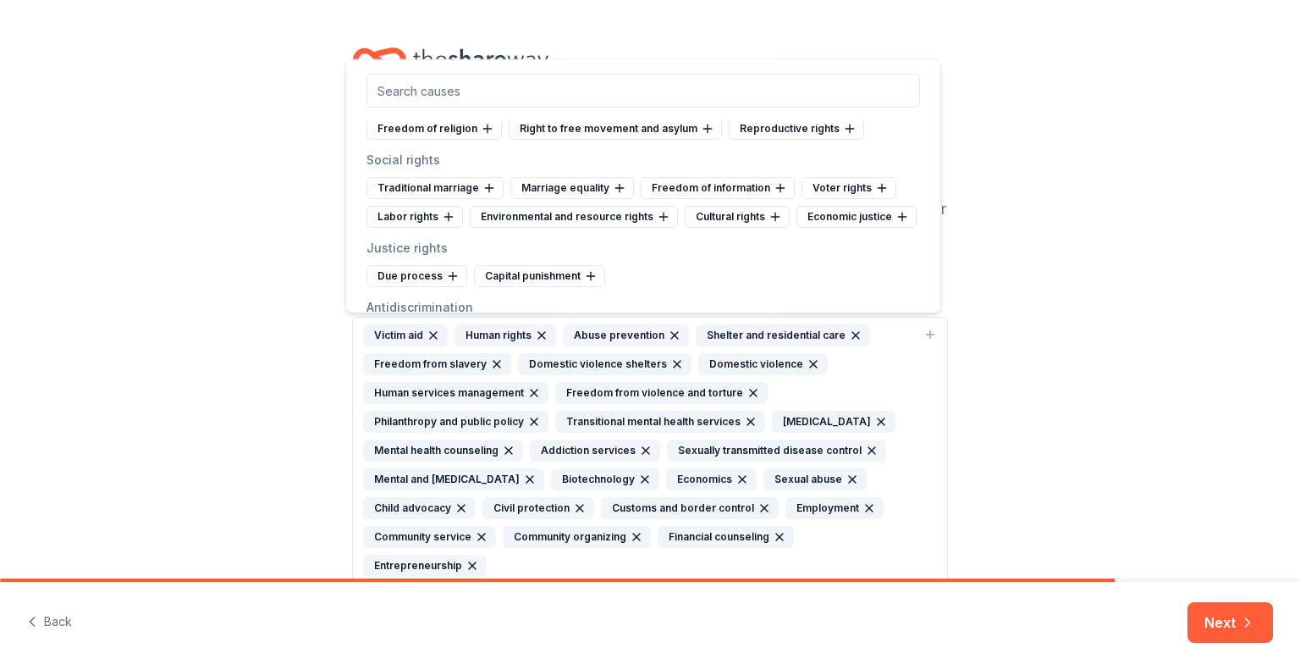
scroll to position [6518, 0]
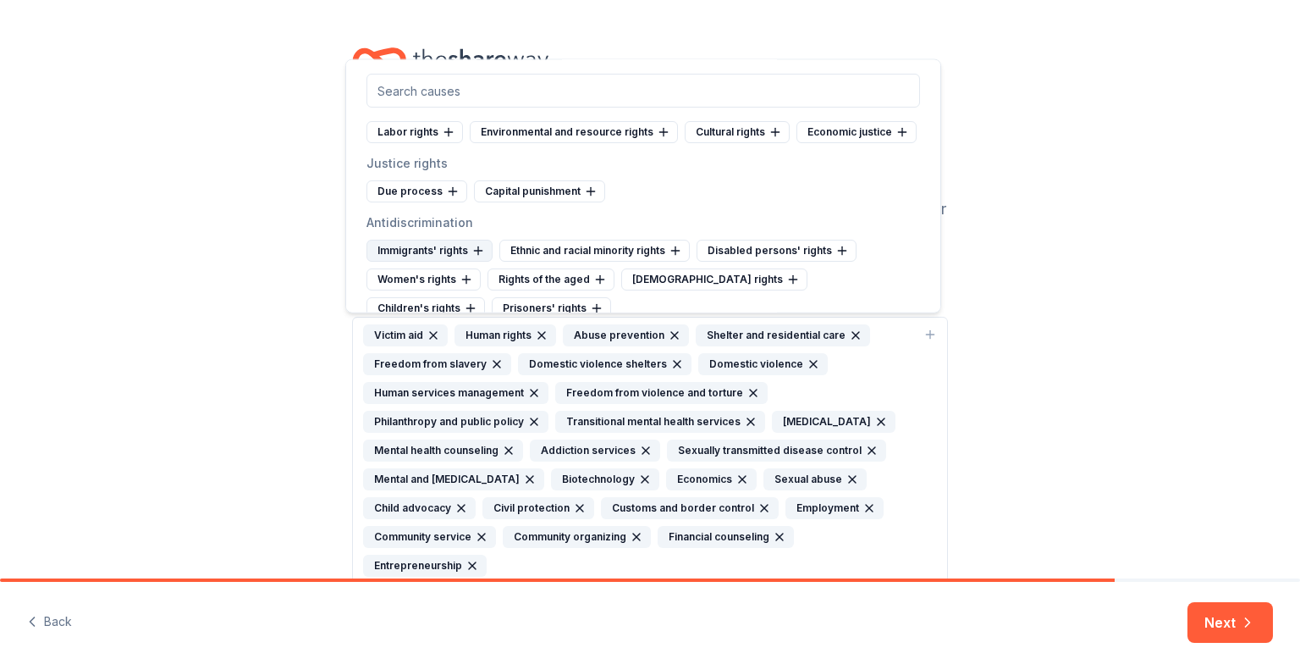
click at [466, 240] on div "Immigrants' rights" at bounding box center [430, 251] width 126 height 22
click at [504, 240] on div "Ethnic and racial minority rights" at bounding box center [462, 251] width 190 height 22
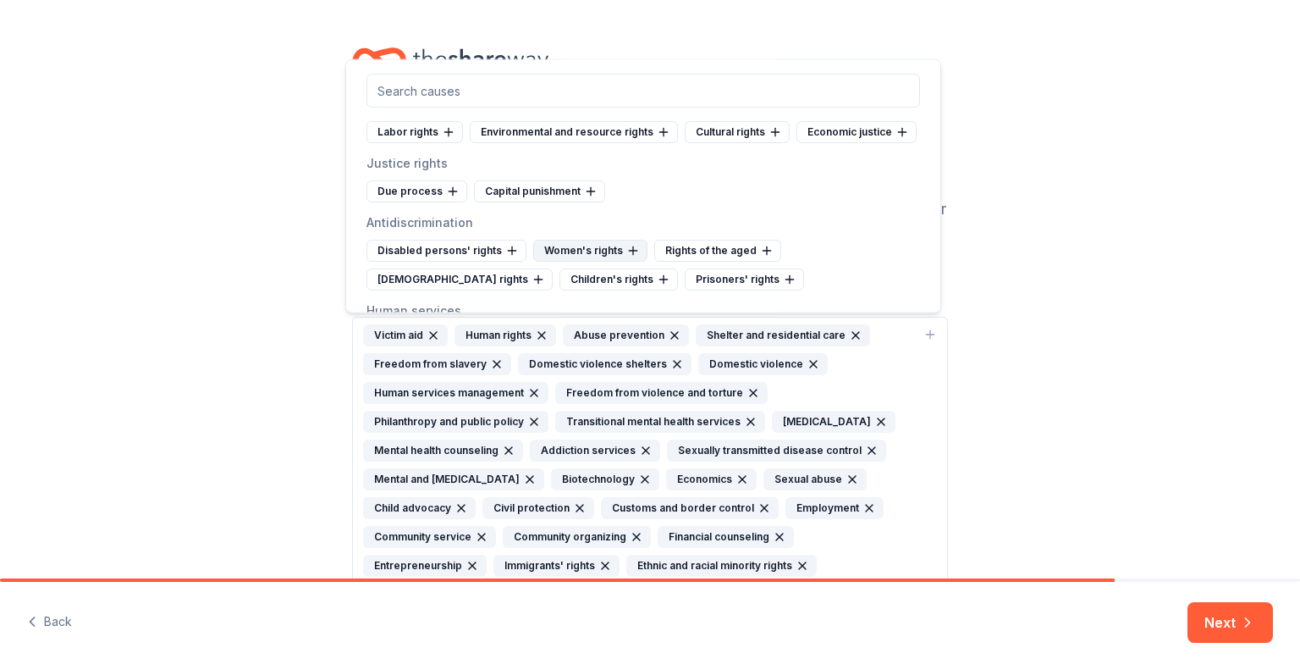
click at [562, 240] on div "Women's rights" at bounding box center [590, 251] width 114 height 22
click at [704, 240] on div "LGBTQ rights" at bounding box center [760, 251] width 186 height 22
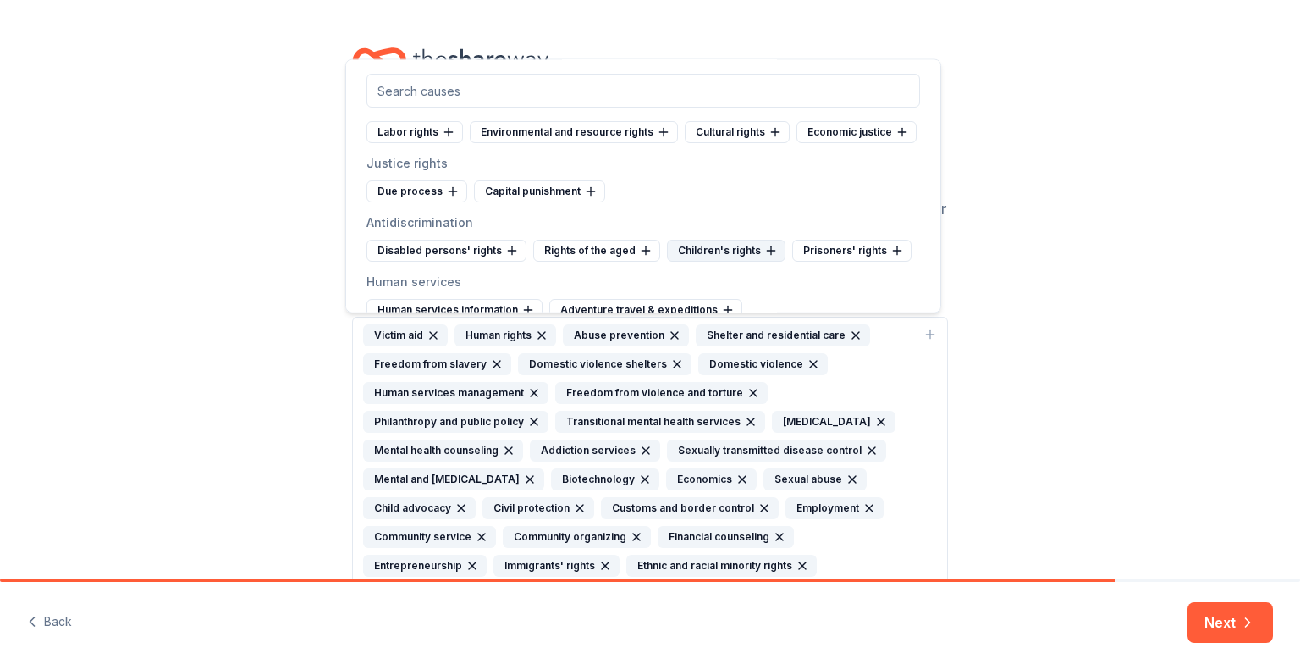
click at [722, 240] on div "Children's rights" at bounding box center [726, 251] width 119 height 22
click at [494, 240] on div "Disabled persons' rights" at bounding box center [447, 251] width 160 height 22
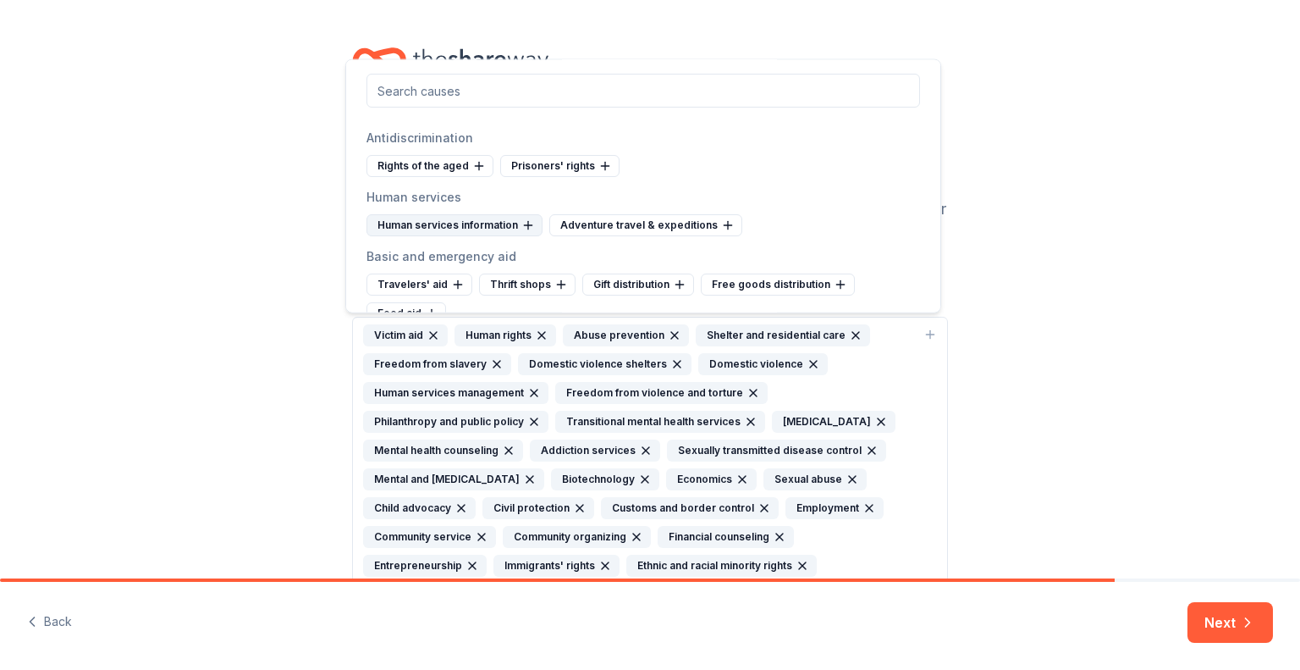
click at [488, 214] on div "Human services information" at bounding box center [455, 225] width 176 height 22
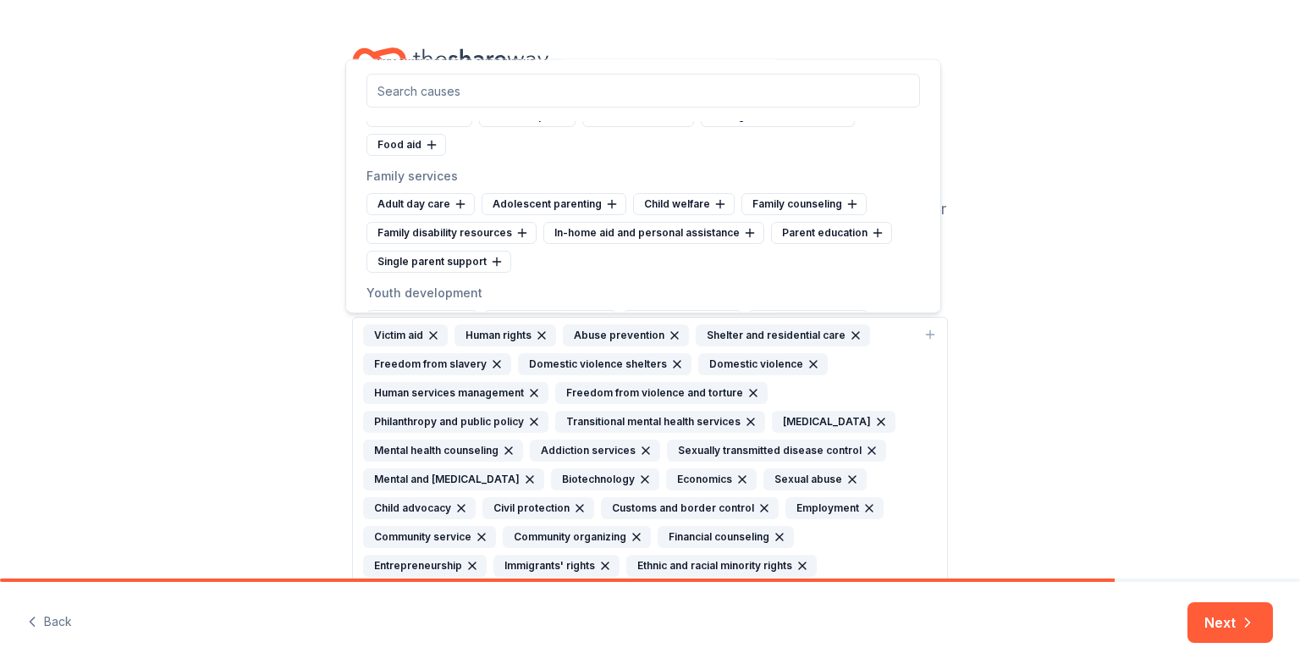
scroll to position [6772, 0]
click at [784, 192] on div "Family counseling" at bounding box center [804, 203] width 125 height 22
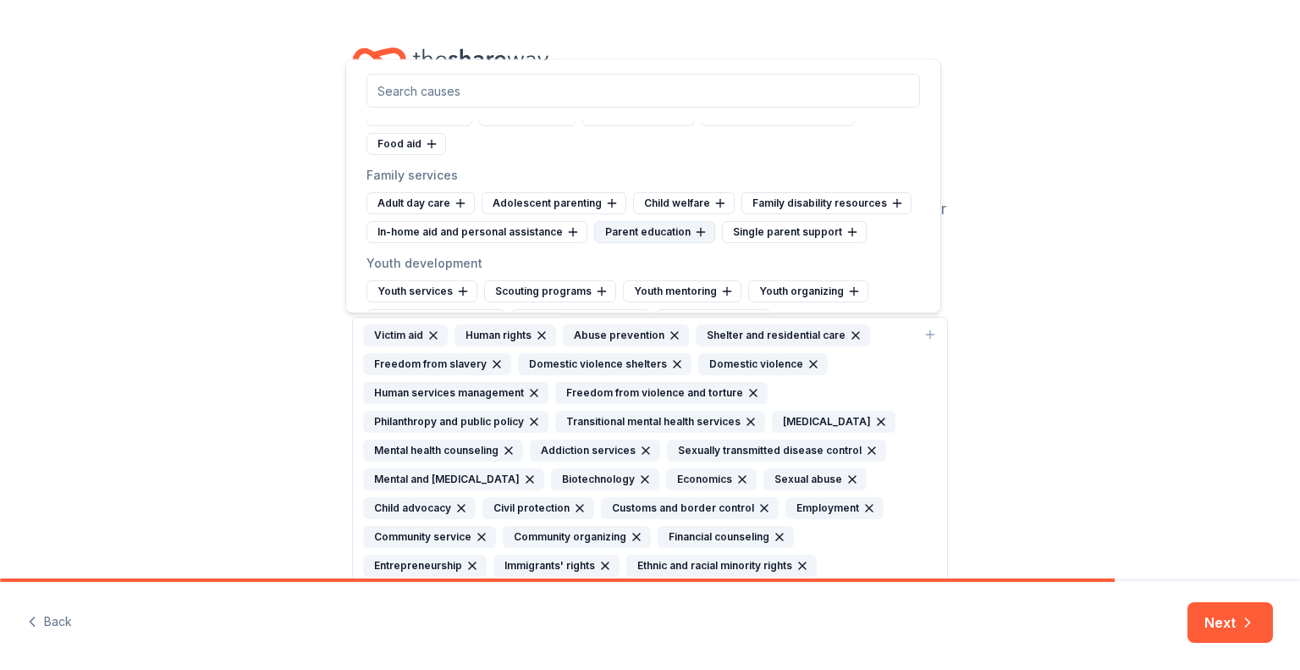
click at [656, 221] on div "Parent education" at bounding box center [654, 232] width 121 height 22
click at [659, 221] on div "Single parent support" at bounding box center [666, 232] width 145 height 22
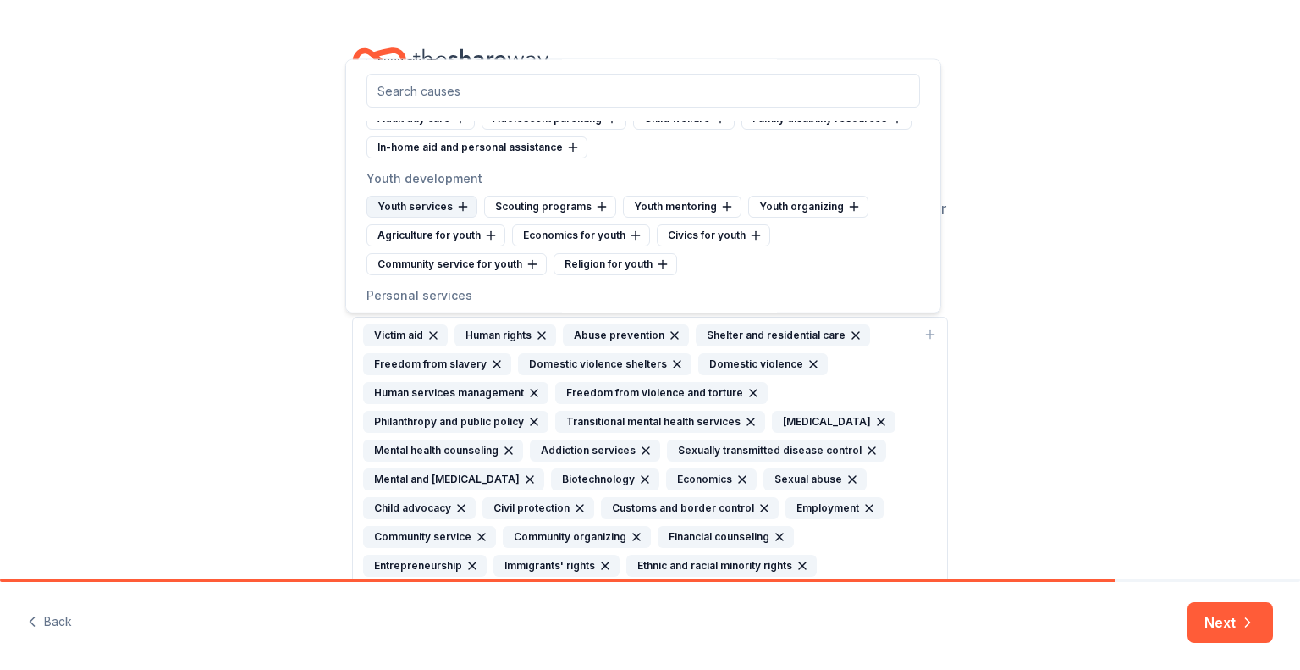
click at [420, 196] on div "Youth services" at bounding box center [422, 207] width 111 height 22
click at [451, 224] on div "Economics for youth" at bounding box center [436, 235] width 138 height 22
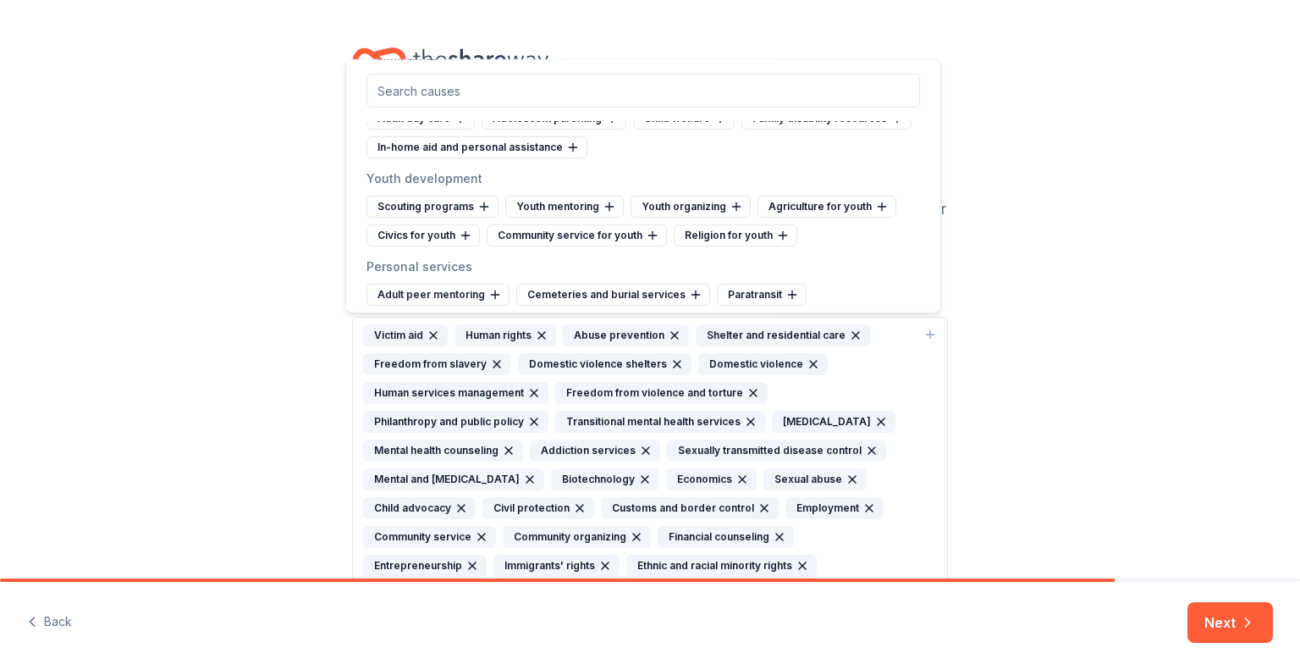
scroll to position [6941, 0]
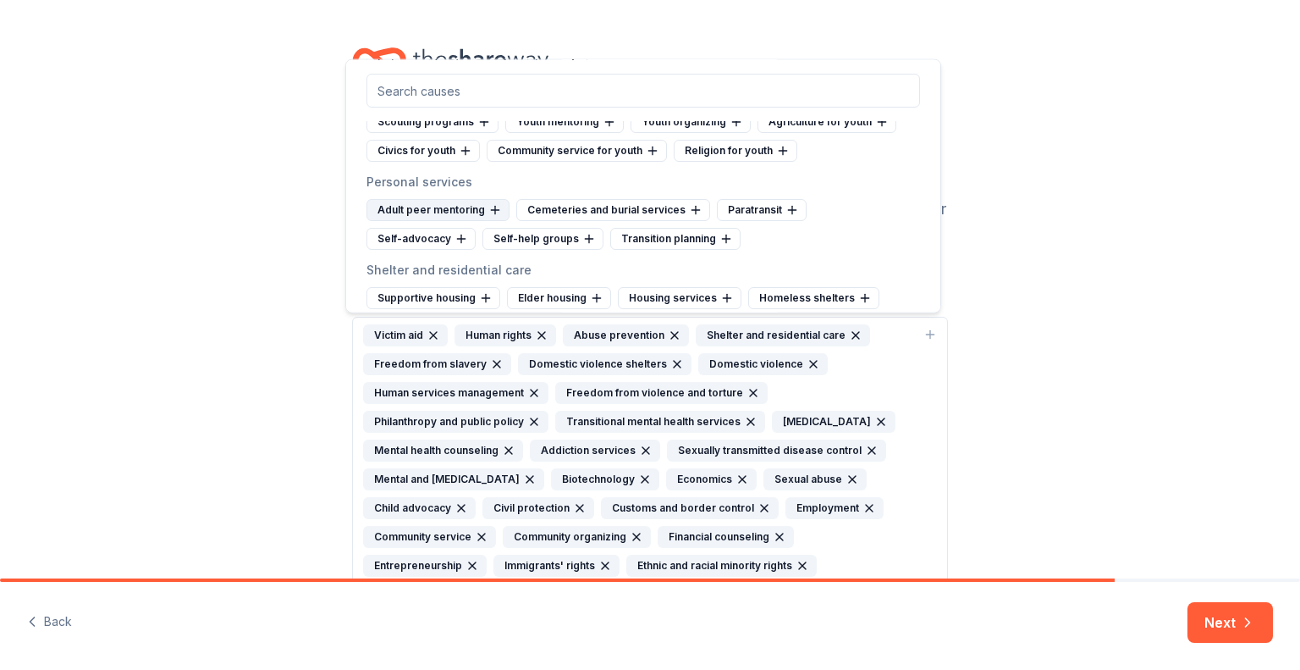
click at [471, 199] on div "Adult peer mentoring" at bounding box center [438, 210] width 143 height 22
click at [455, 228] on div "Transition planning" at bounding box center [432, 239] width 130 height 22
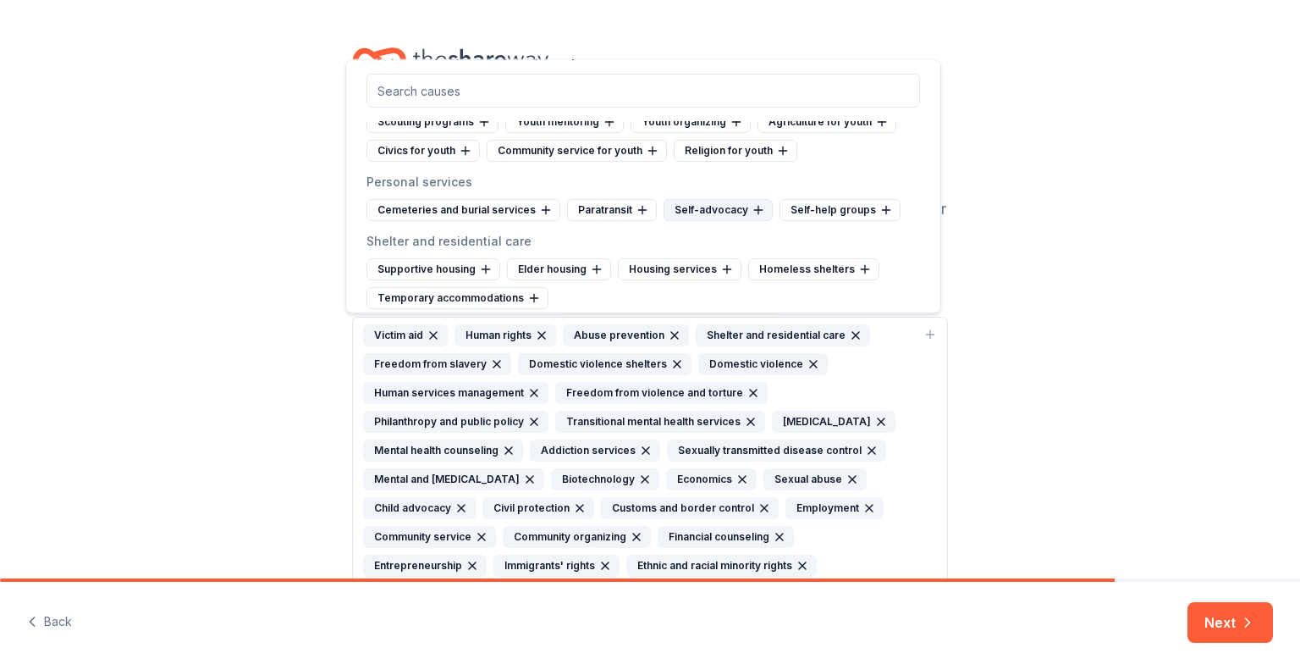
click at [718, 199] on div "Self-advocacy" at bounding box center [718, 210] width 109 height 22
click at [429, 258] on div "Supportive housing" at bounding box center [434, 269] width 134 height 22
click at [559, 258] on div "Housing services" at bounding box center [539, 269] width 124 height 22
click at [648, 258] on div "Temporary accommodations" at bounding box center [706, 269] width 182 height 22
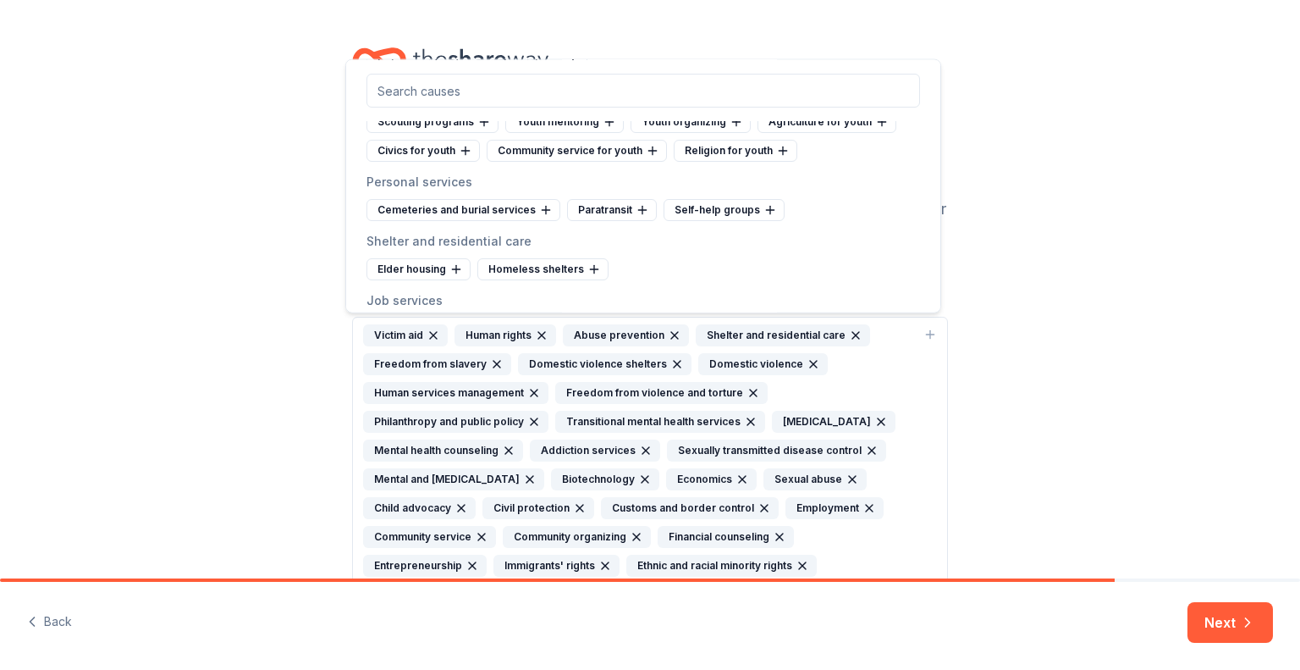
scroll to position [7026, 0]
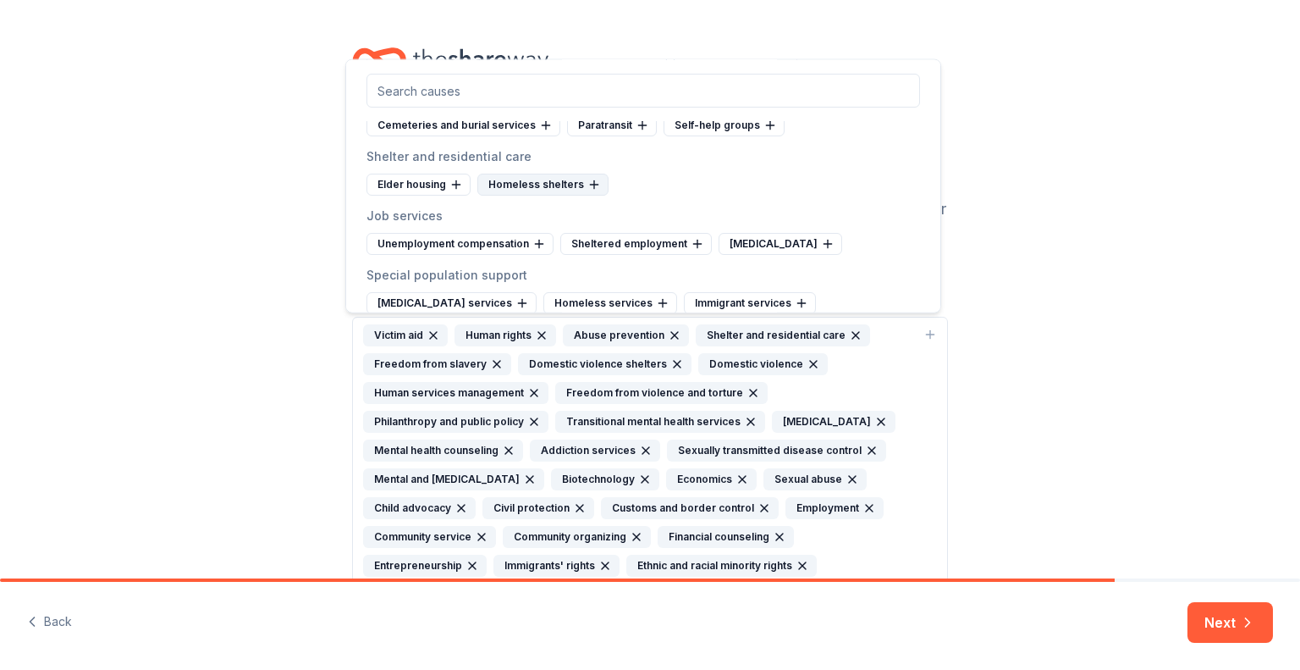
click at [542, 174] on div "Homeless shelters" at bounding box center [542, 185] width 131 height 22
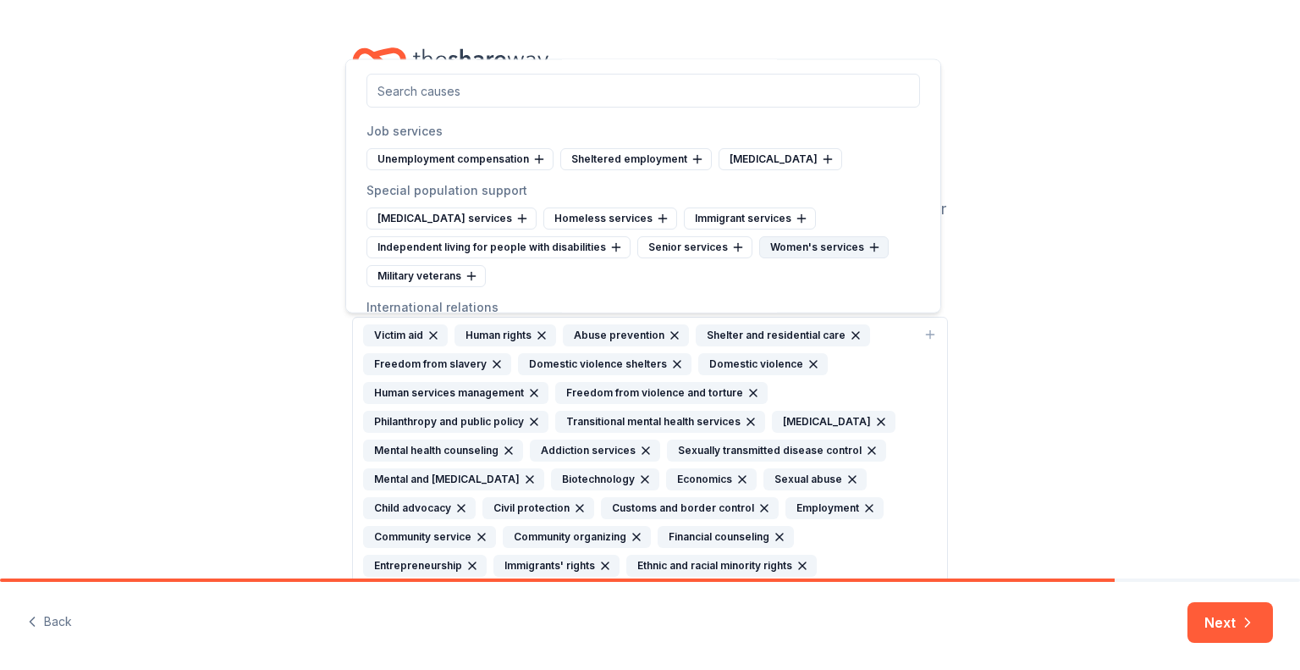
click at [807, 236] on div "Women's services" at bounding box center [824, 247] width 130 height 22
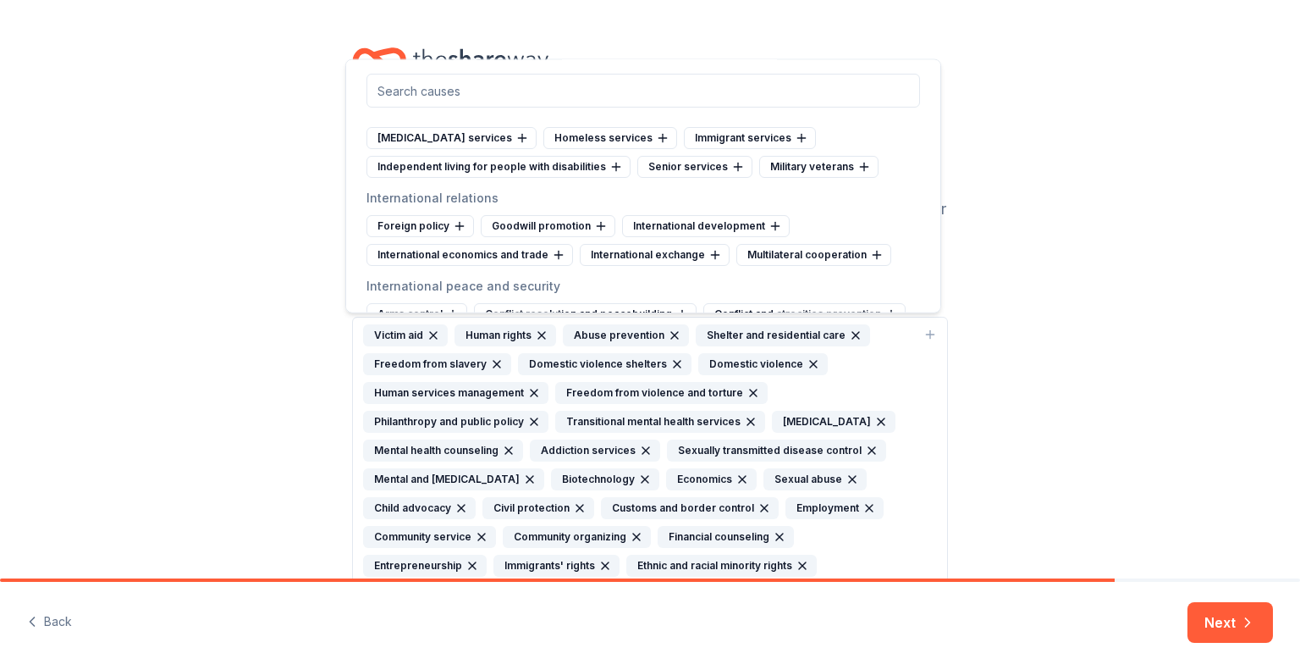
click at [1211, 333] on div "Cause tags for your project From your project details, mission, and NTEE code w…" at bounding box center [650, 587] width 1300 height 1175
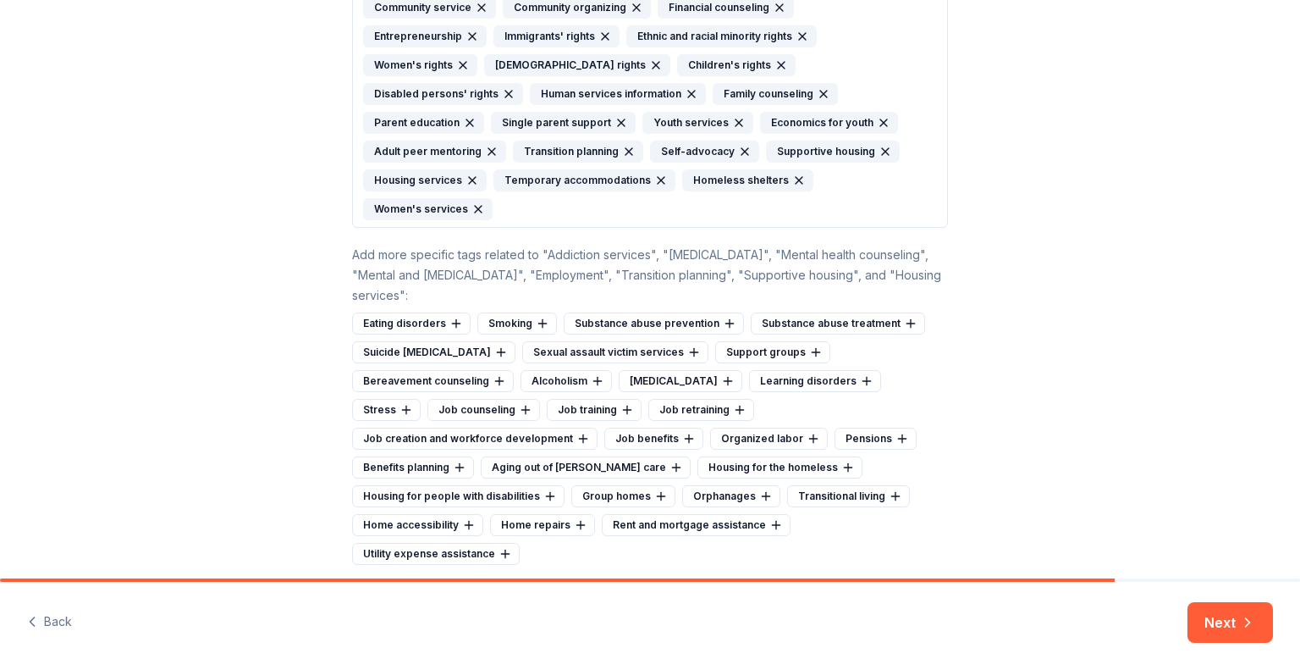
scroll to position [531, 0]
click at [456, 339] on div "Suicide crisis intervention" at bounding box center [433, 350] width 163 height 22
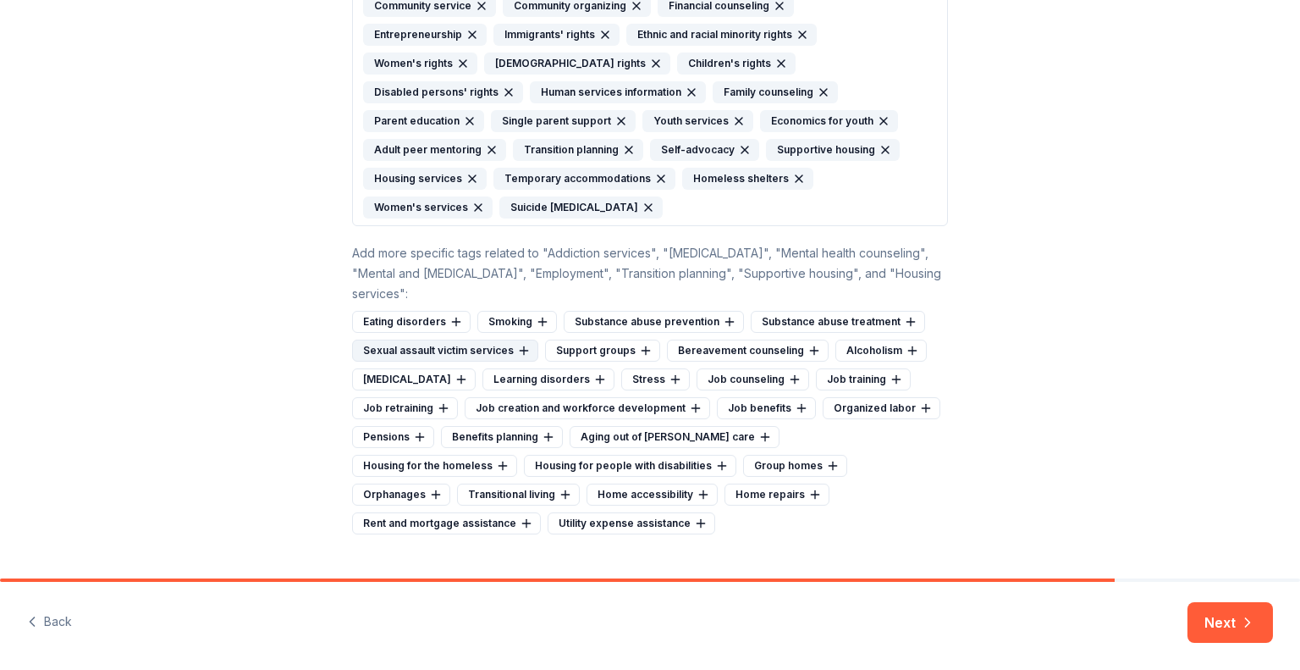
click at [518, 344] on icon at bounding box center [524, 351] width 14 height 14
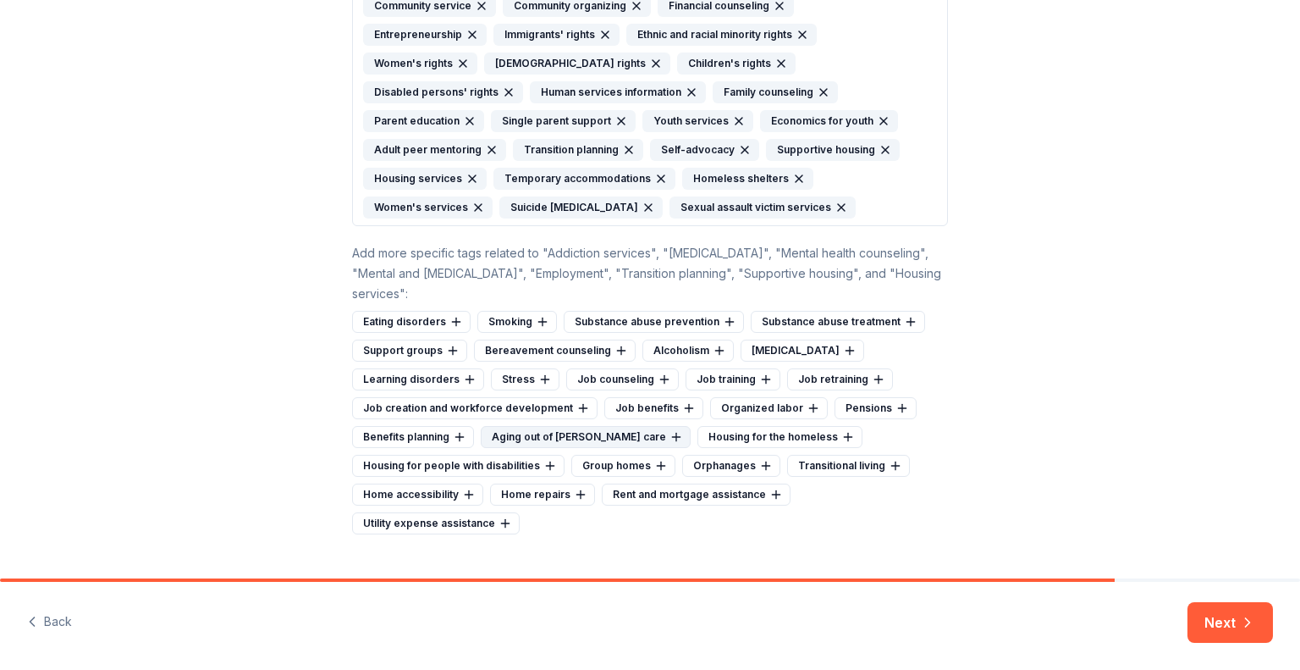
click at [535, 428] on div "Aging out of foster care" at bounding box center [586, 437] width 210 height 22
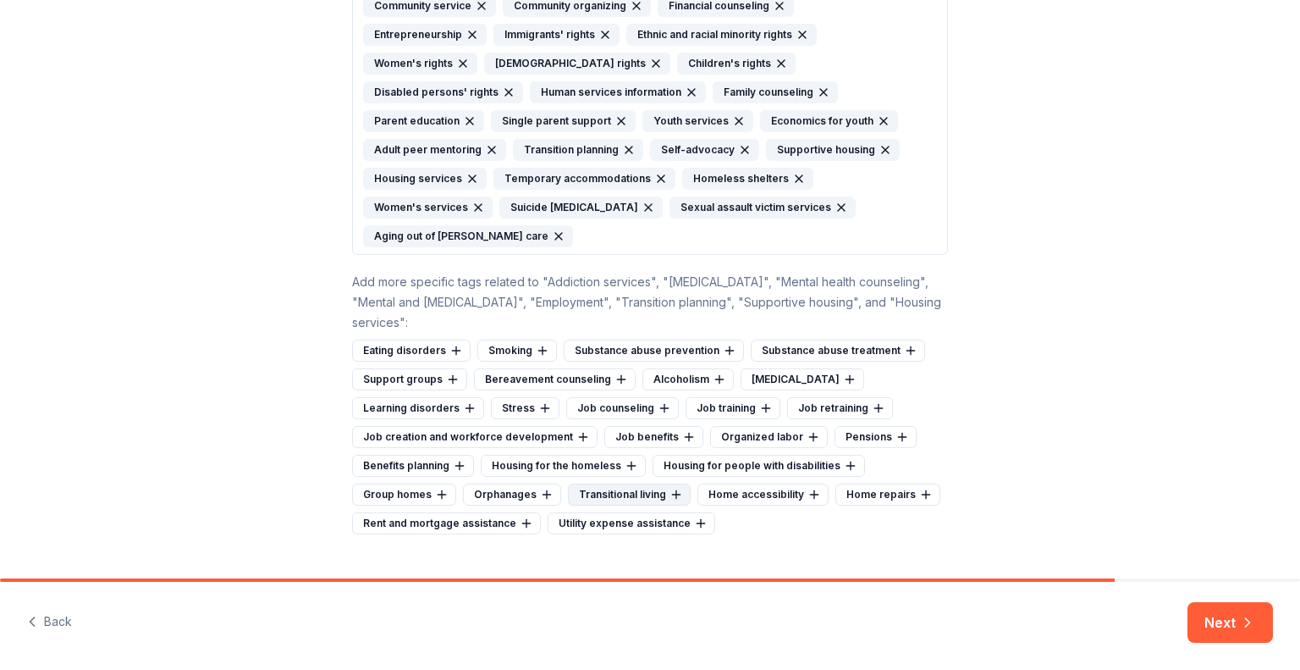
click at [670, 488] on icon at bounding box center [677, 495] width 14 height 14
click at [1225, 627] on button "Next" at bounding box center [1230, 622] width 85 height 41
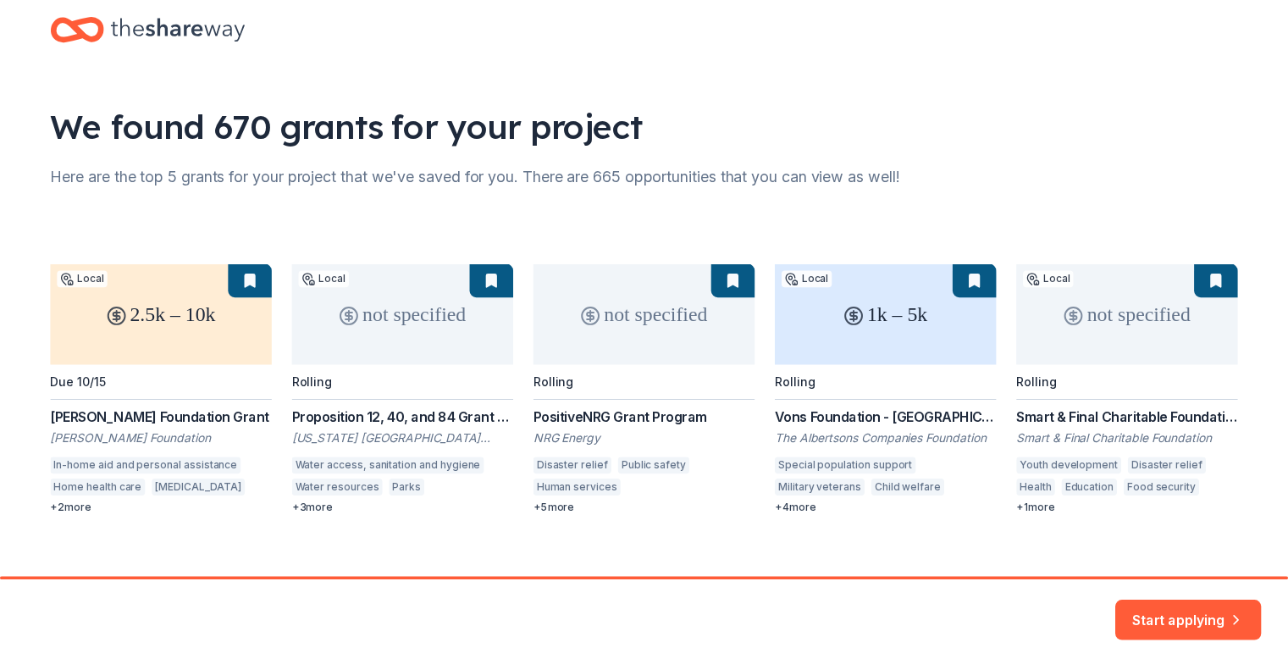
scroll to position [52, 0]
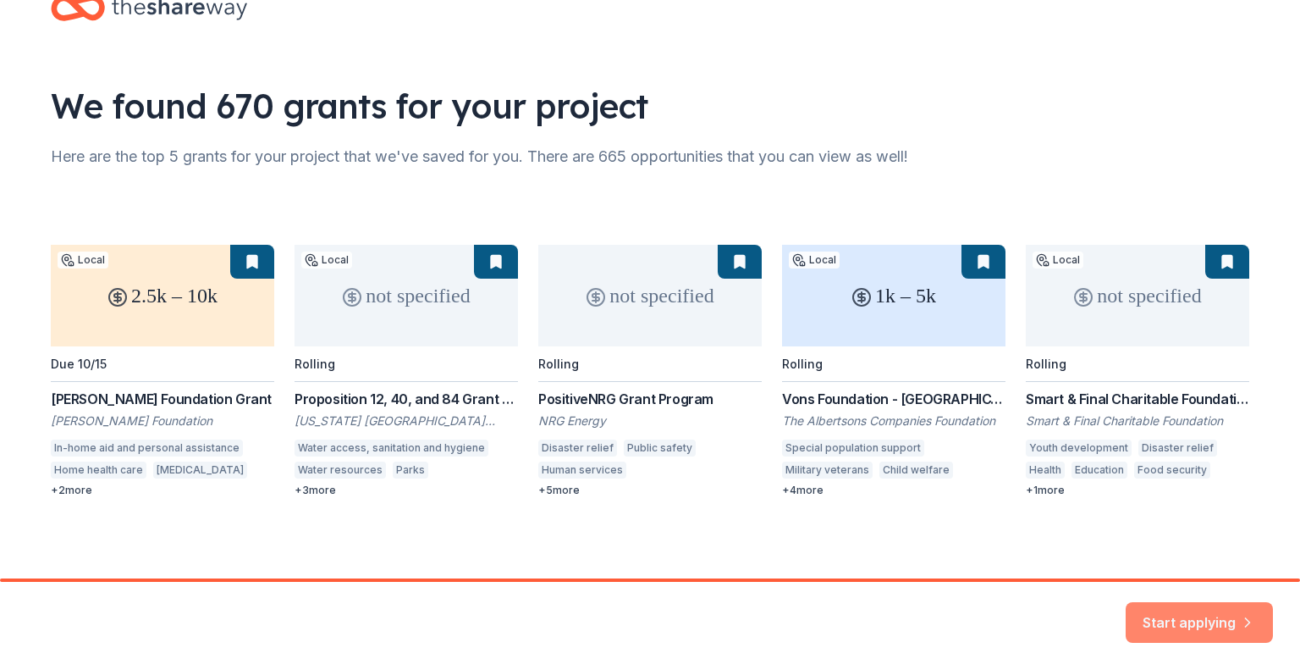
click at [1197, 620] on button "Start applying" at bounding box center [1199, 612] width 147 height 41
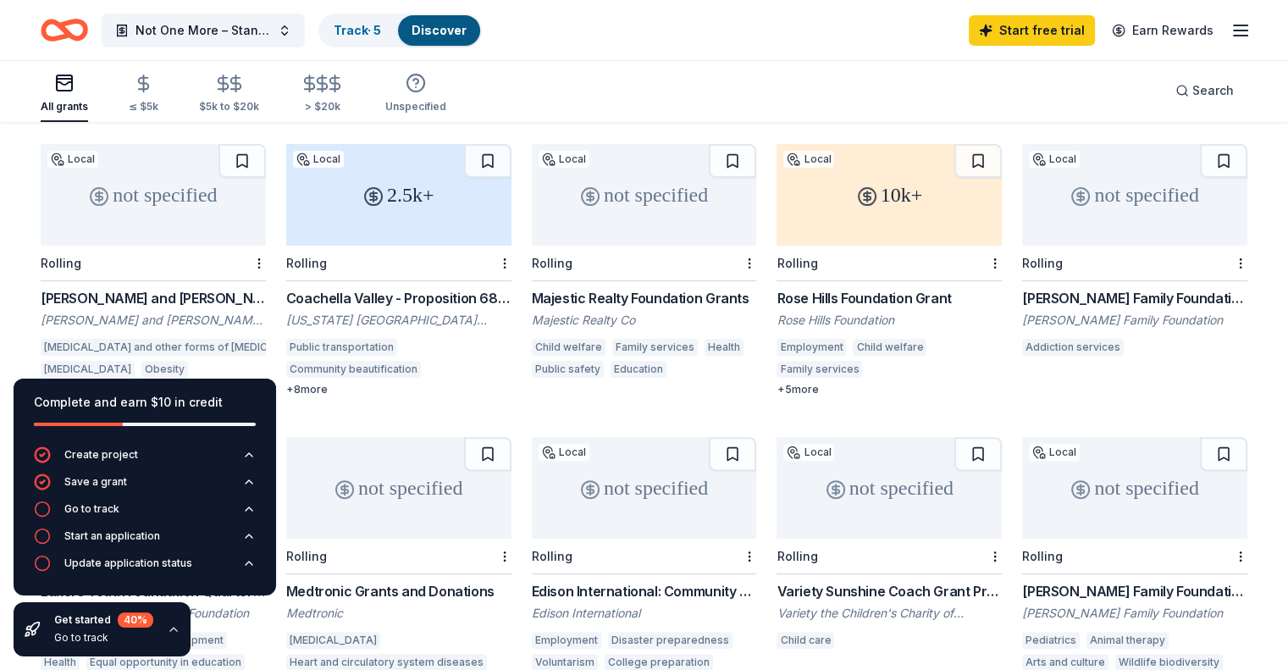
scroll to position [423, 0]
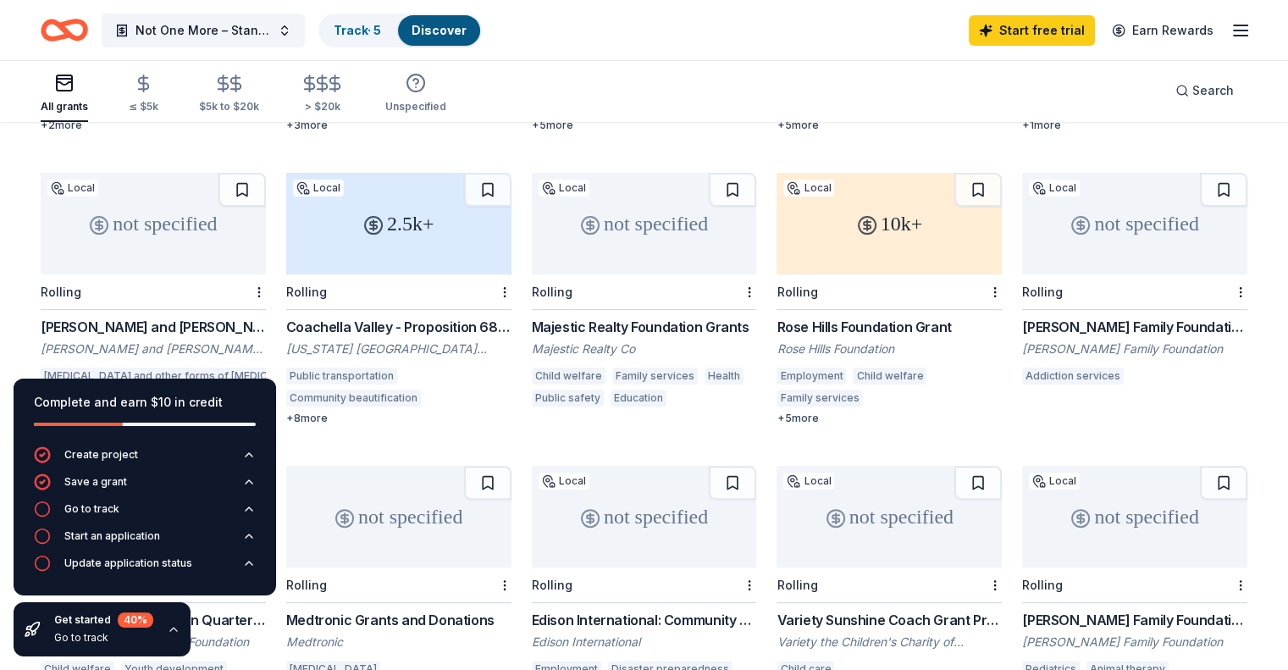
click at [792, 411] on div "+ 5 more" at bounding box center [888, 418] width 225 height 14
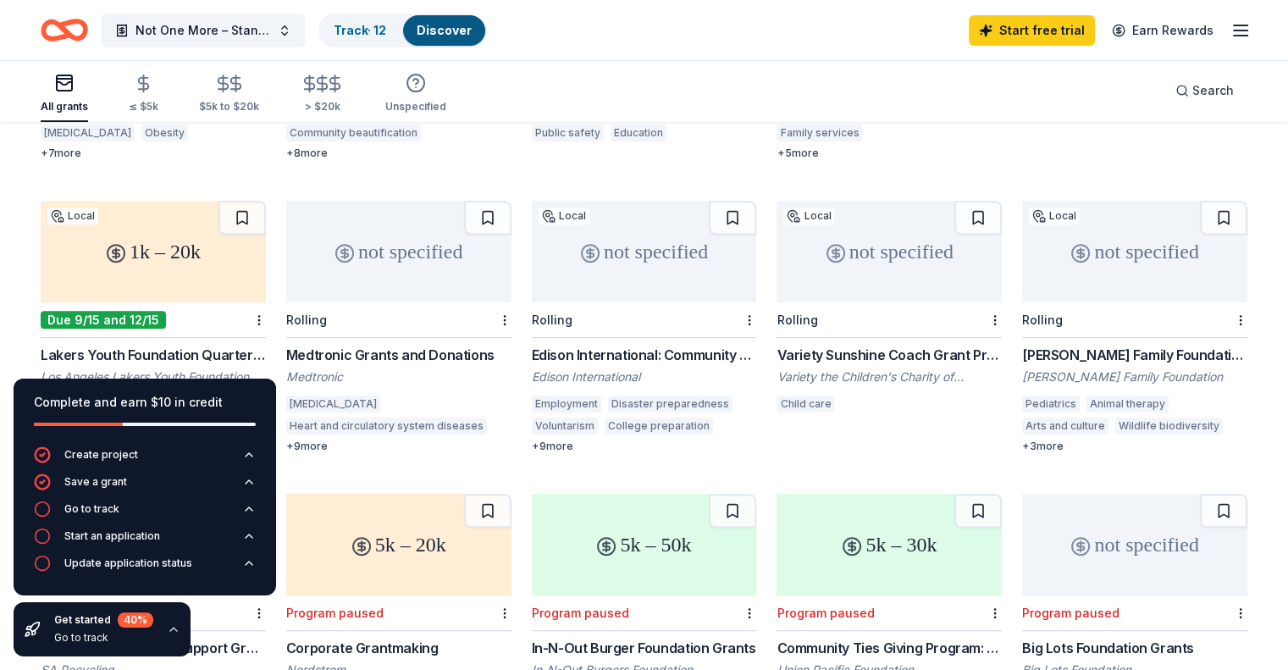
scroll to position [762, 0]
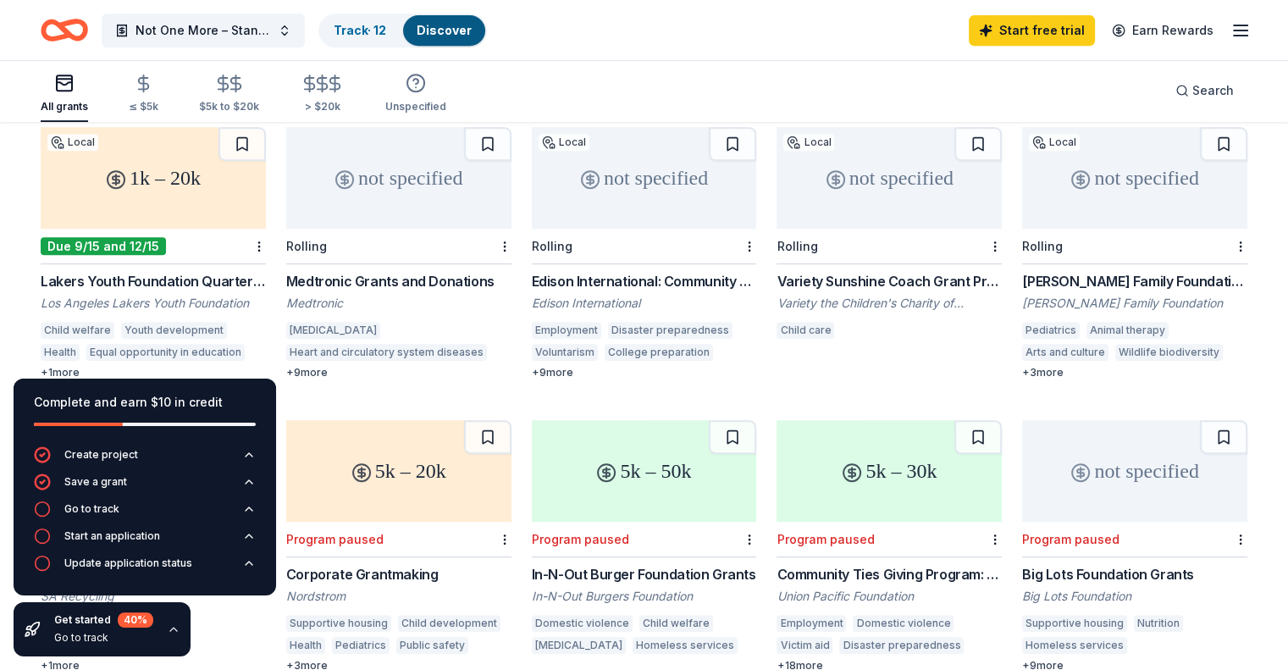
click at [234, 166] on div "1k – 20k" at bounding box center [153, 178] width 225 height 102
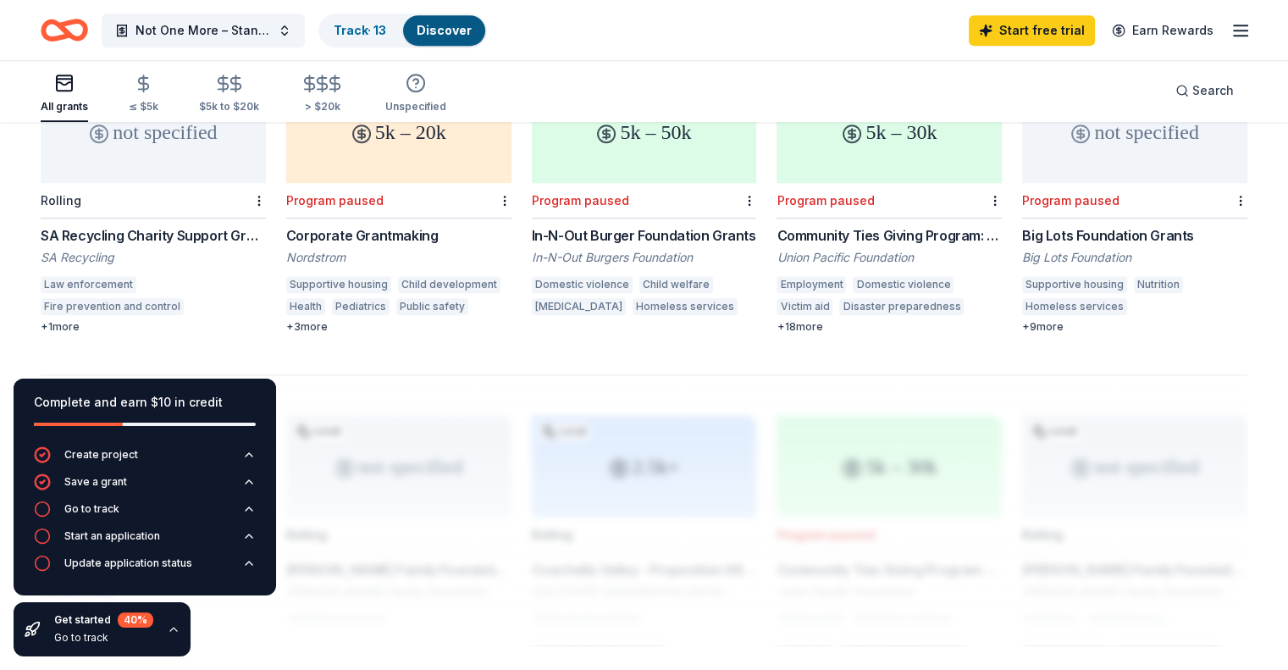
scroll to position [1016, 0]
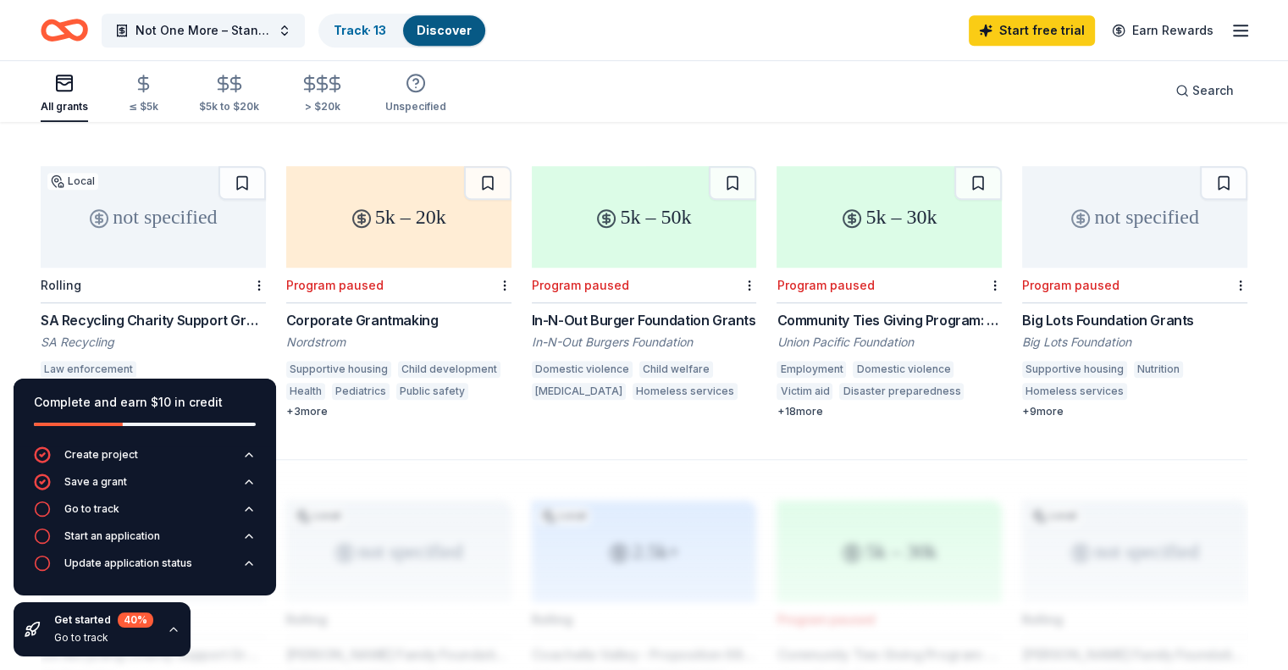
click at [444, 207] on div "5k – 20k" at bounding box center [398, 217] width 225 height 102
click at [675, 187] on div "5k – 50k" at bounding box center [644, 217] width 225 height 102
click at [908, 202] on div "5k – 30k" at bounding box center [888, 217] width 225 height 102
click at [1090, 219] on div "not specified" at bounding box center [1134, 217] width 225 height 102
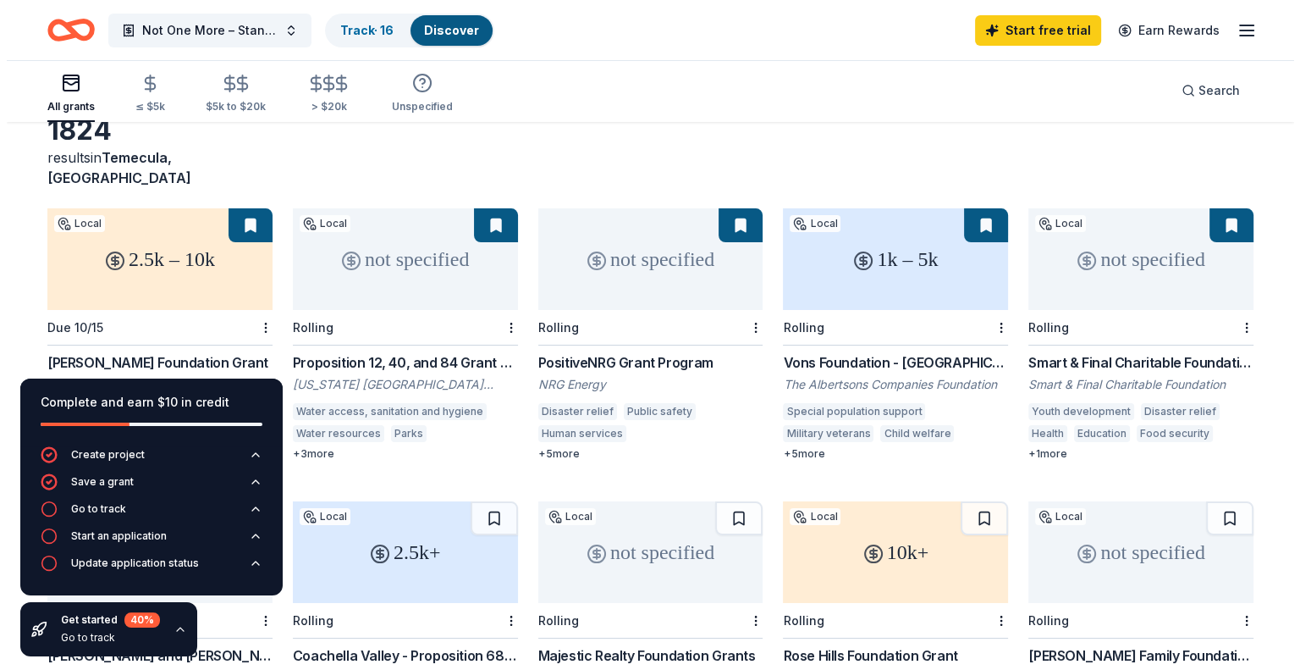
scroll to position [0, 0]
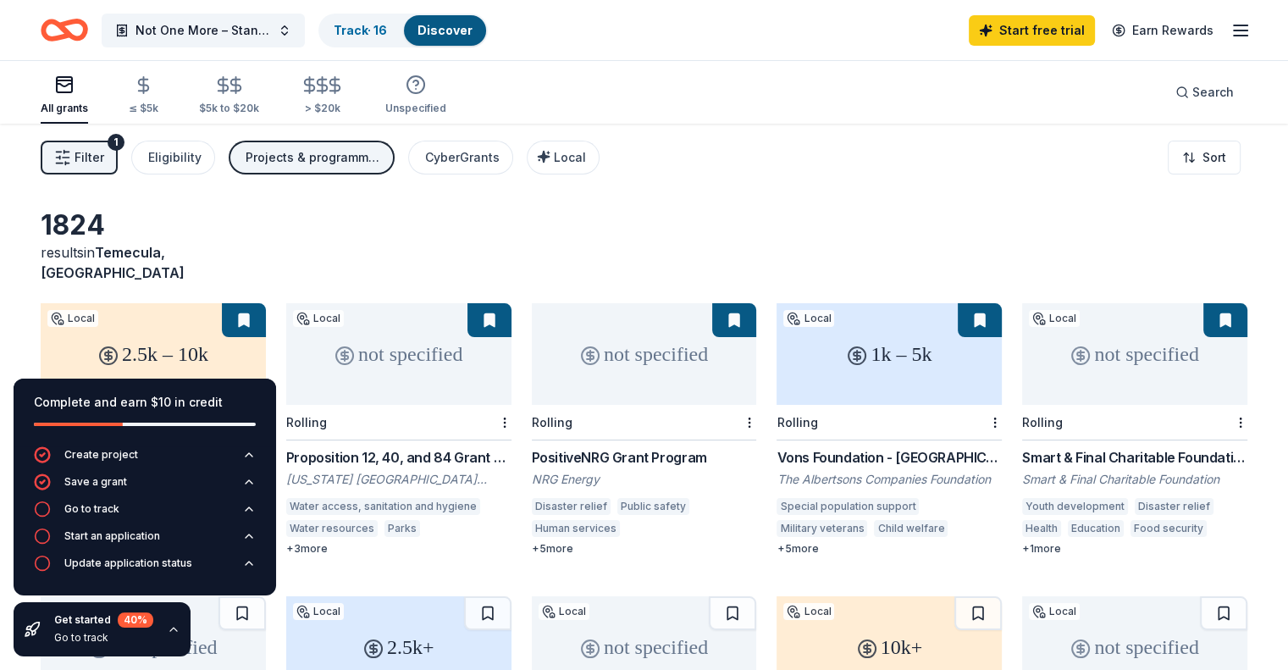
click at [104, 154] on span "Filter" at bounding box center [89, 157] width 30 height 20
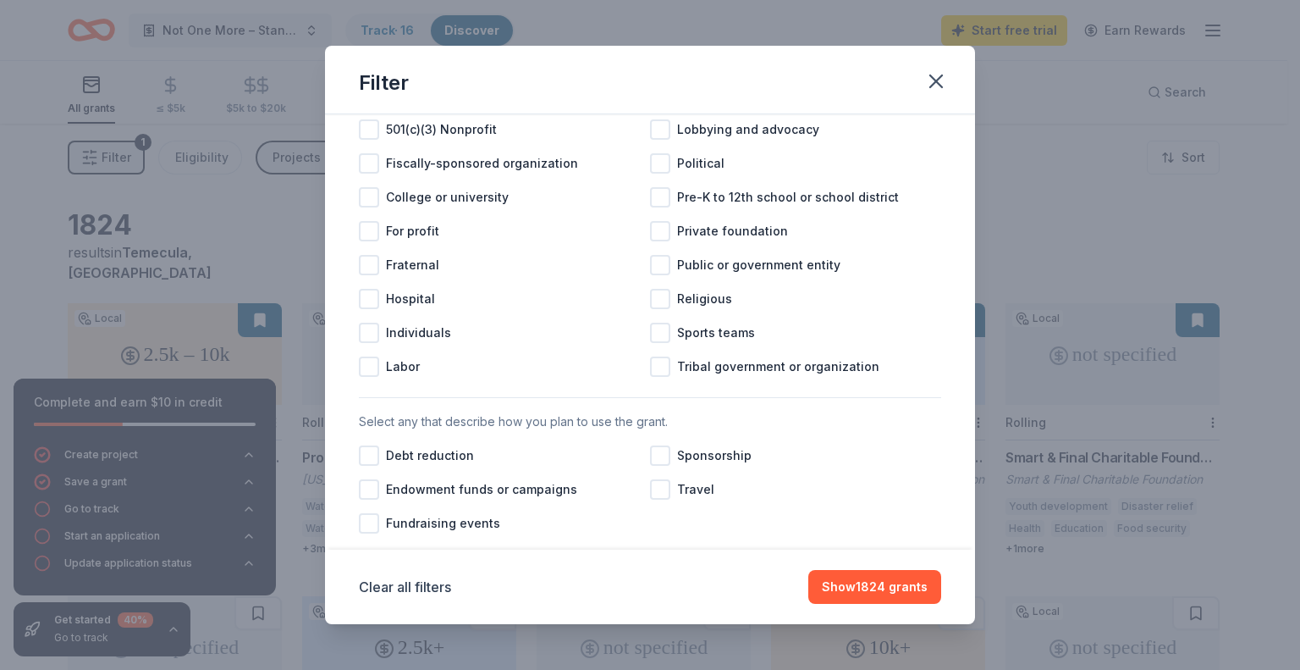
scroll to position [172, 0]
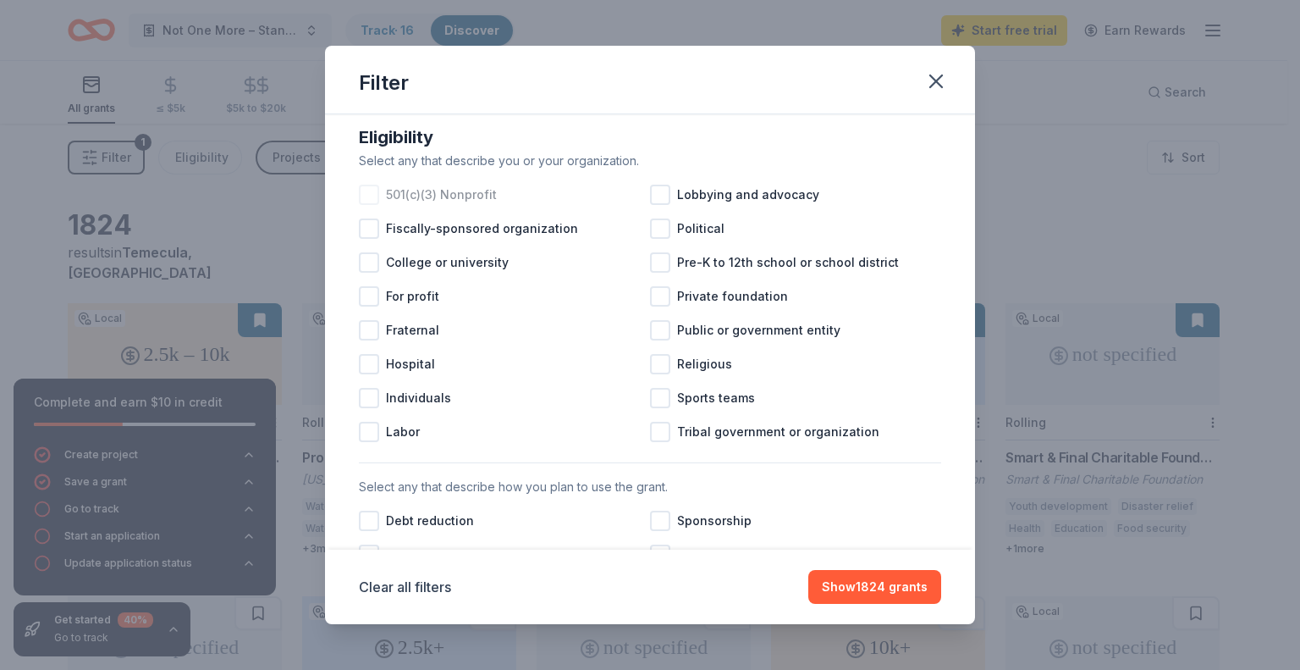
click at [363, 205] on div at bounding box center [369, 195] width 20 height 20
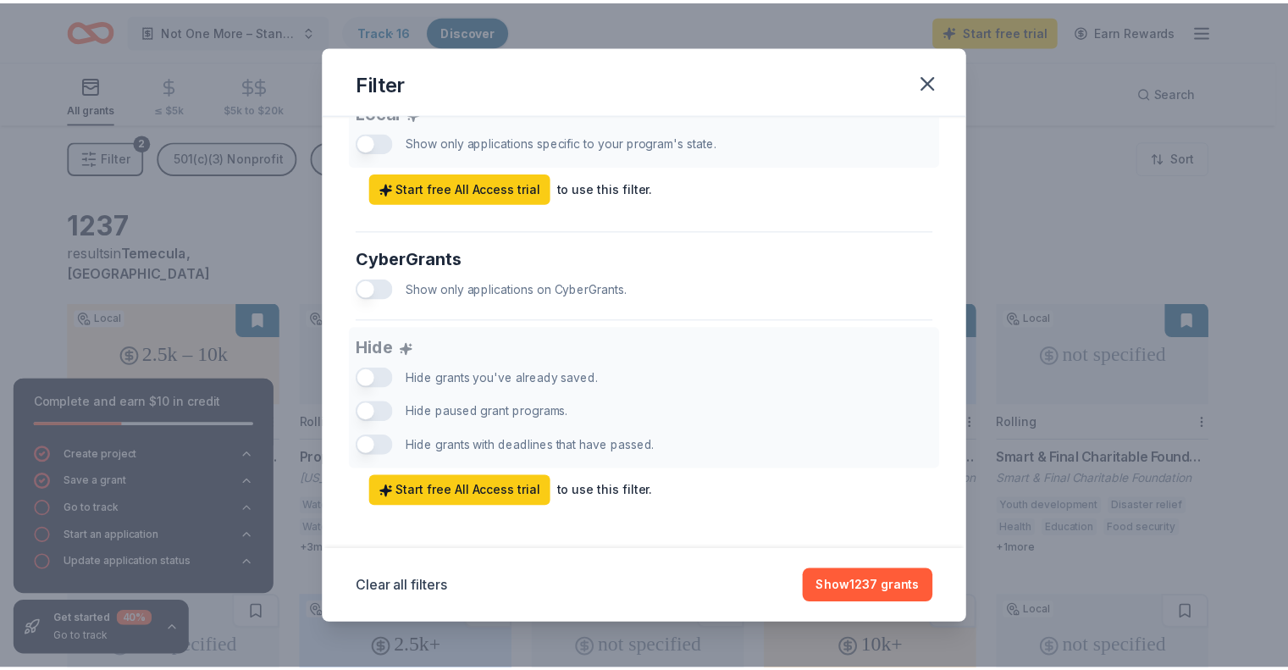
scroll to position [1018, 0]
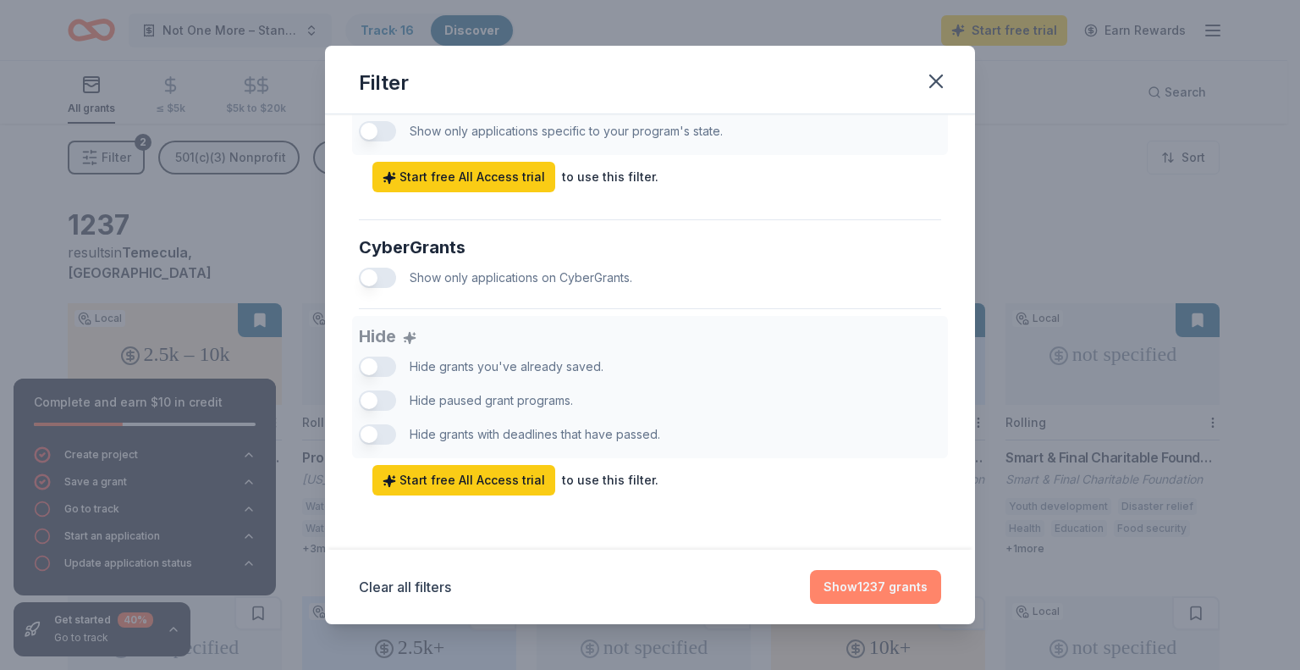
click at [885, 593] on button "Show 1237 grants" at bounding box center [875, 587] width 131 height 34
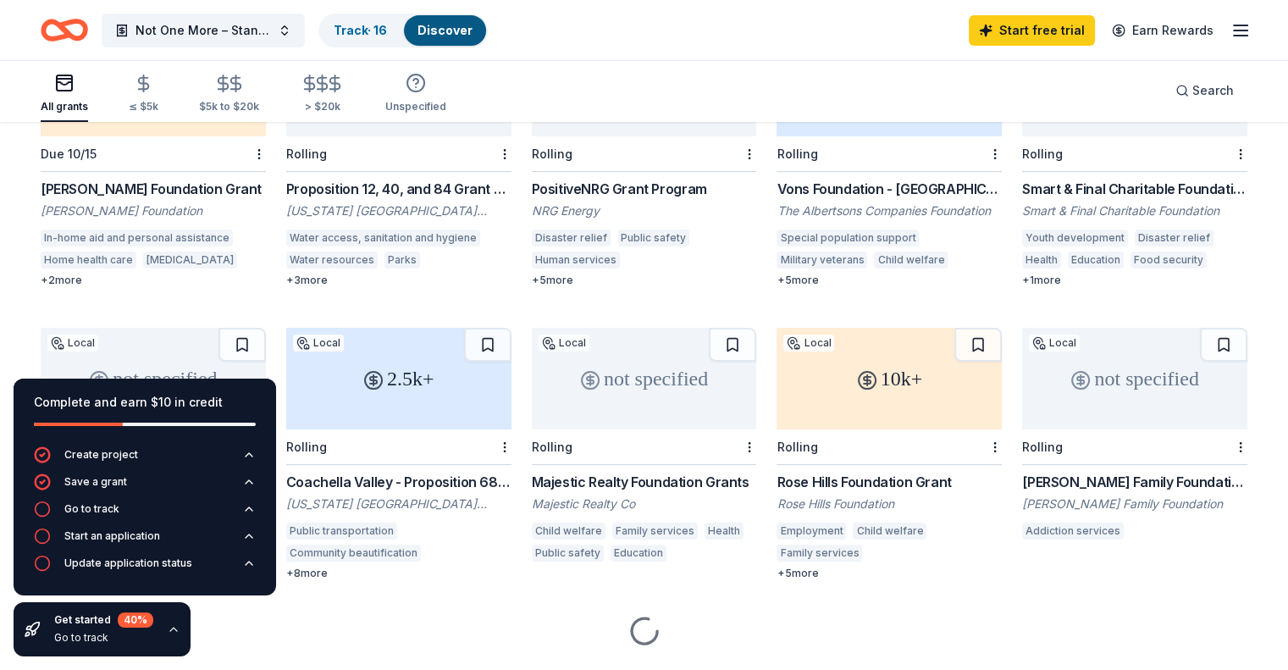
scroll to position [294, 0]
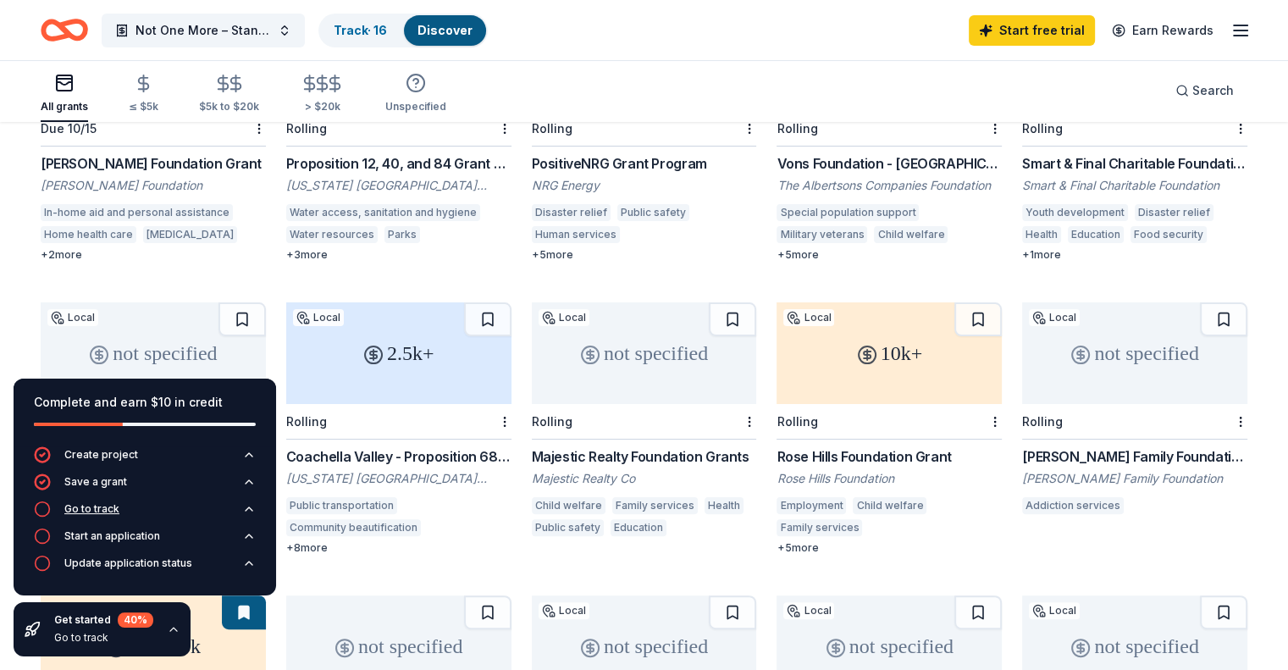
click at [108, 510] on div "Go to track" at bounding box center [91, 509] width 55 height 14
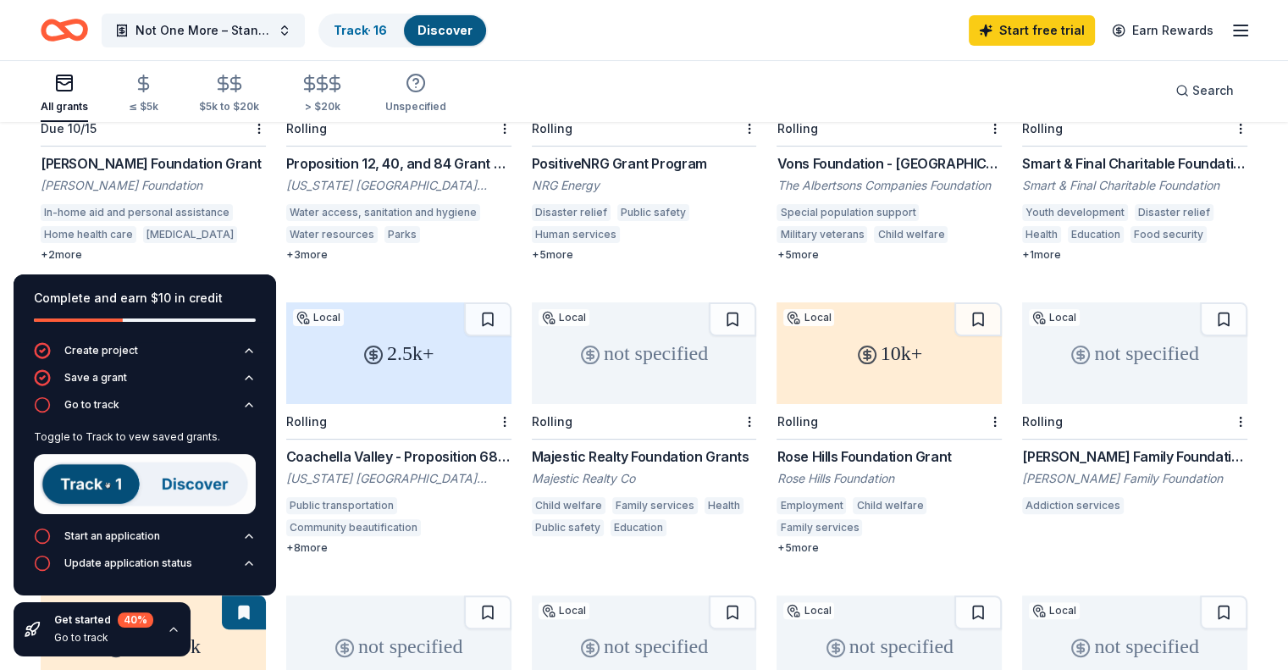
click at [67, 484] on img at bounding box center [145, 484] width 222 height 60
click at [203, 487] on img at bounding box center [145, 484] width 222 height 60
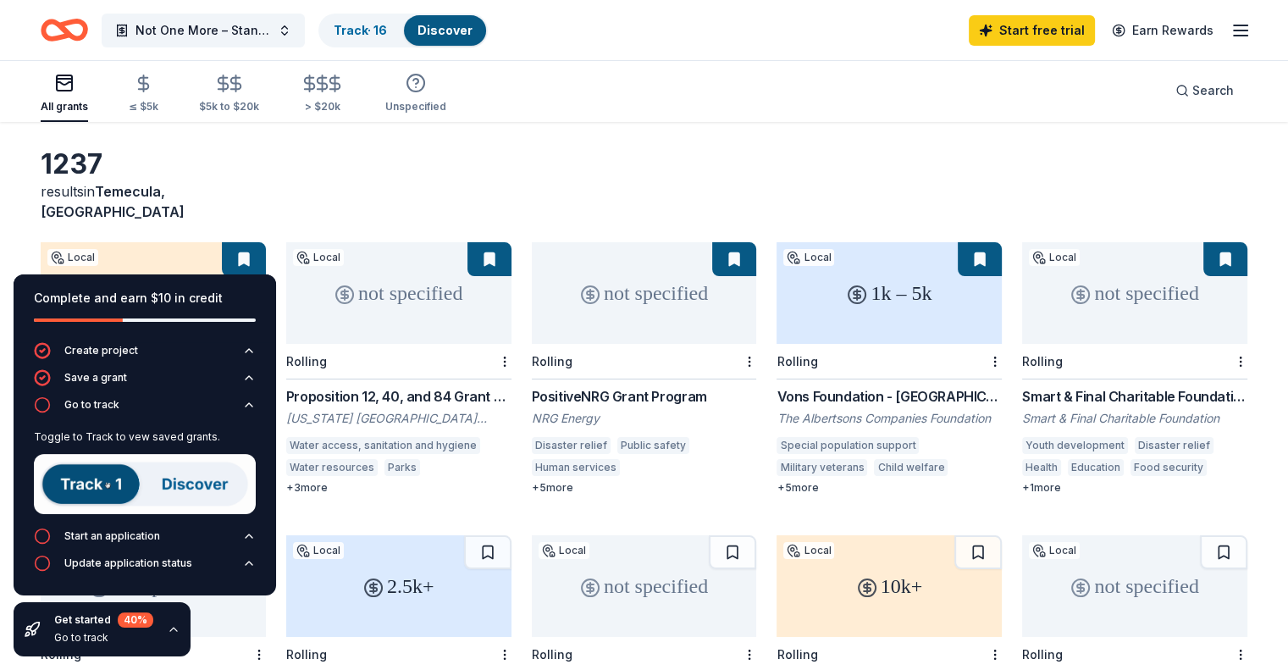
scroll to position [0, 0]
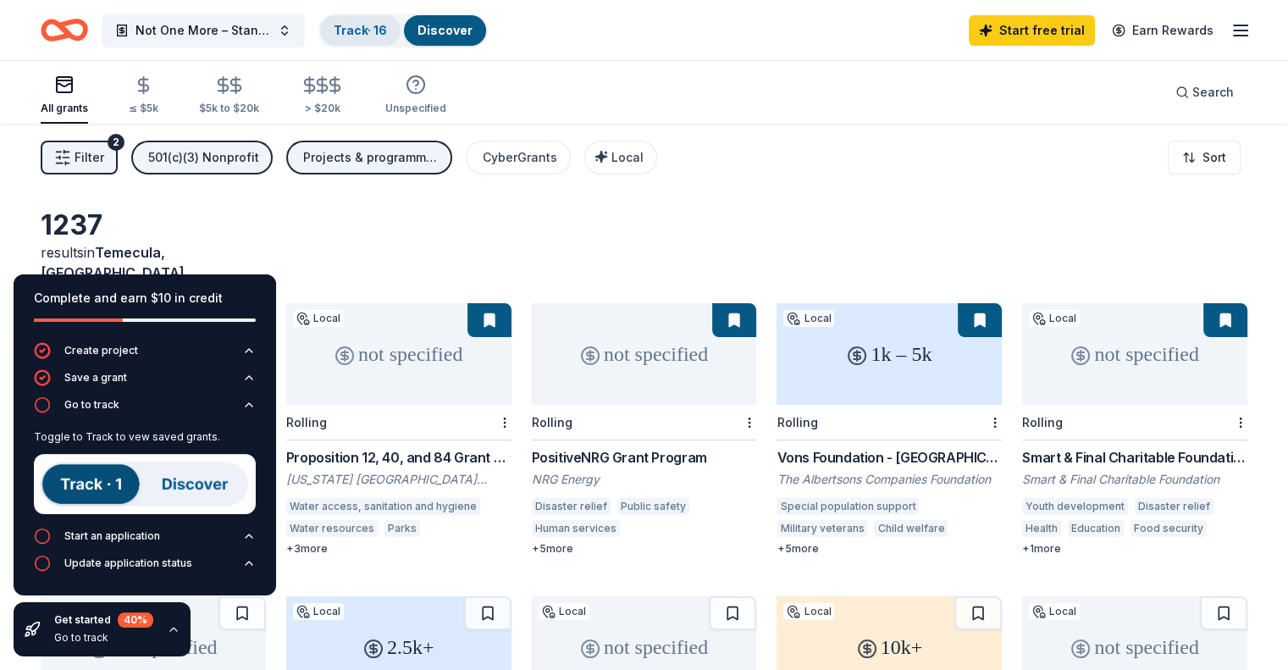
click at [376, 19] on div "Track · 16" at bounding box center [360, 30] width 80 height 30
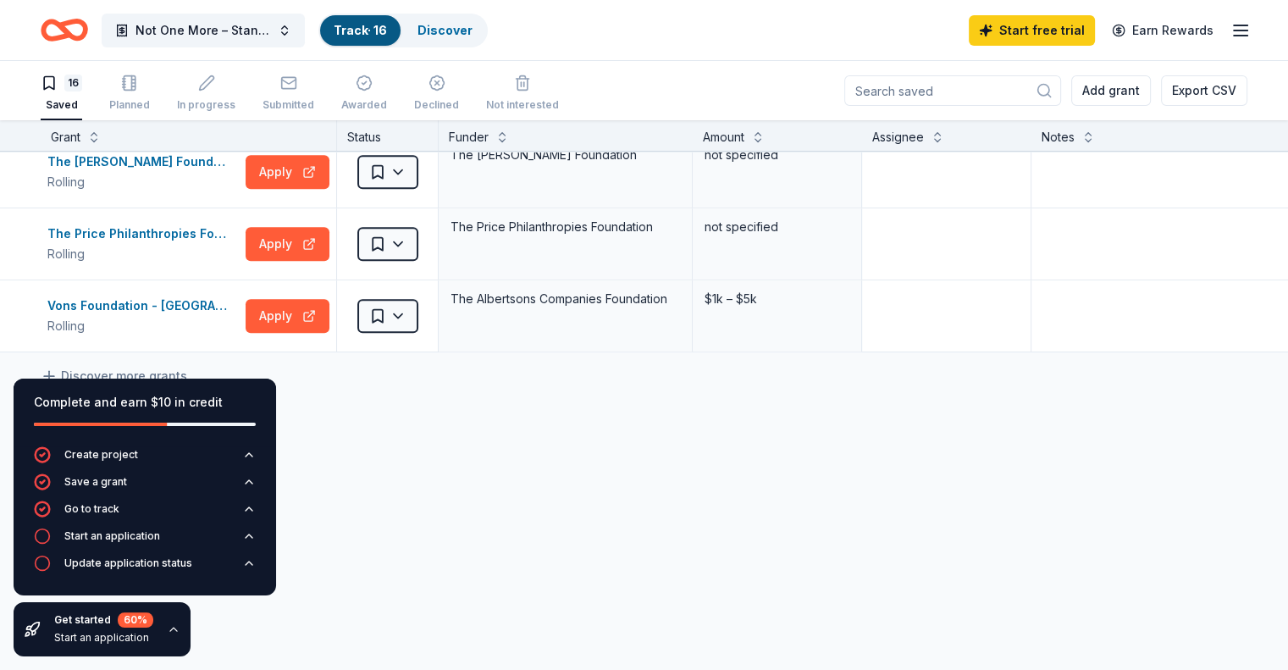
scroll to position [960, 0]
click at [145, 295] on div "Vons Foundation - Southern California" at bounding box center [142, 305] width 191 height 20
click at [190, 280] on div "Vons Foundation - Southern California Rolling Apply" at bounding box center [188, 315] width 295 height 71
click at [193, 295] on div "Vons Foundation - Southern California" at bounding box center [142, 305] width 191 height 20
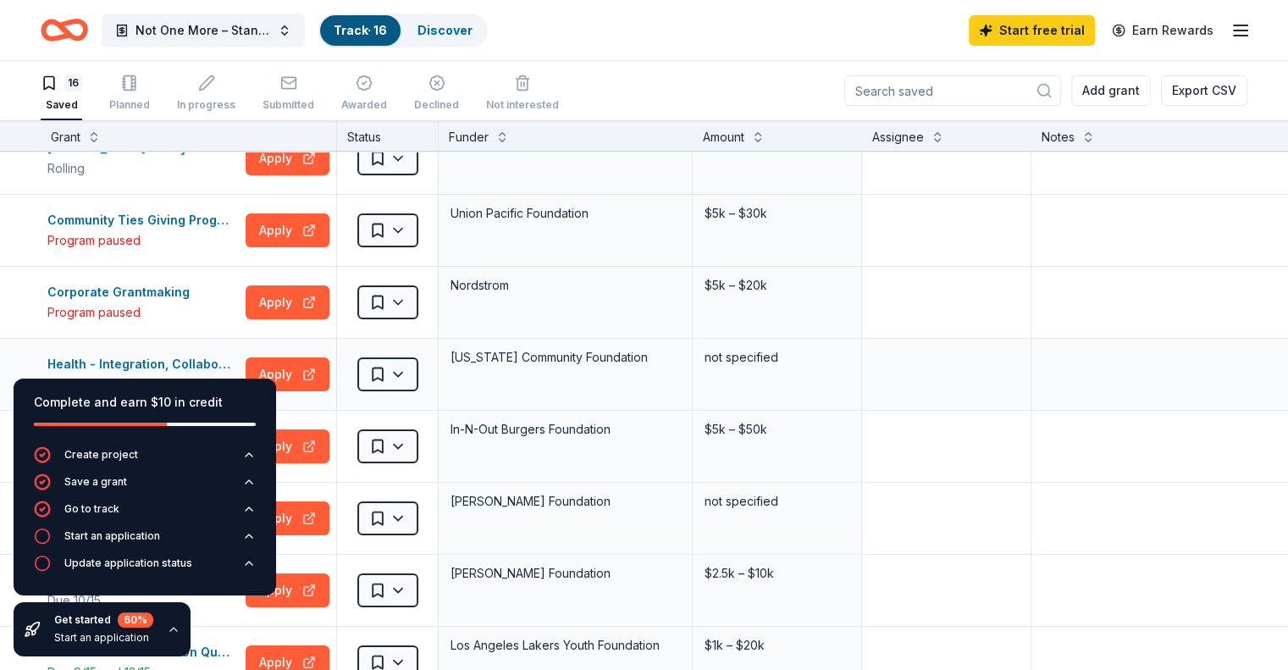
scroll to position [0, 0]
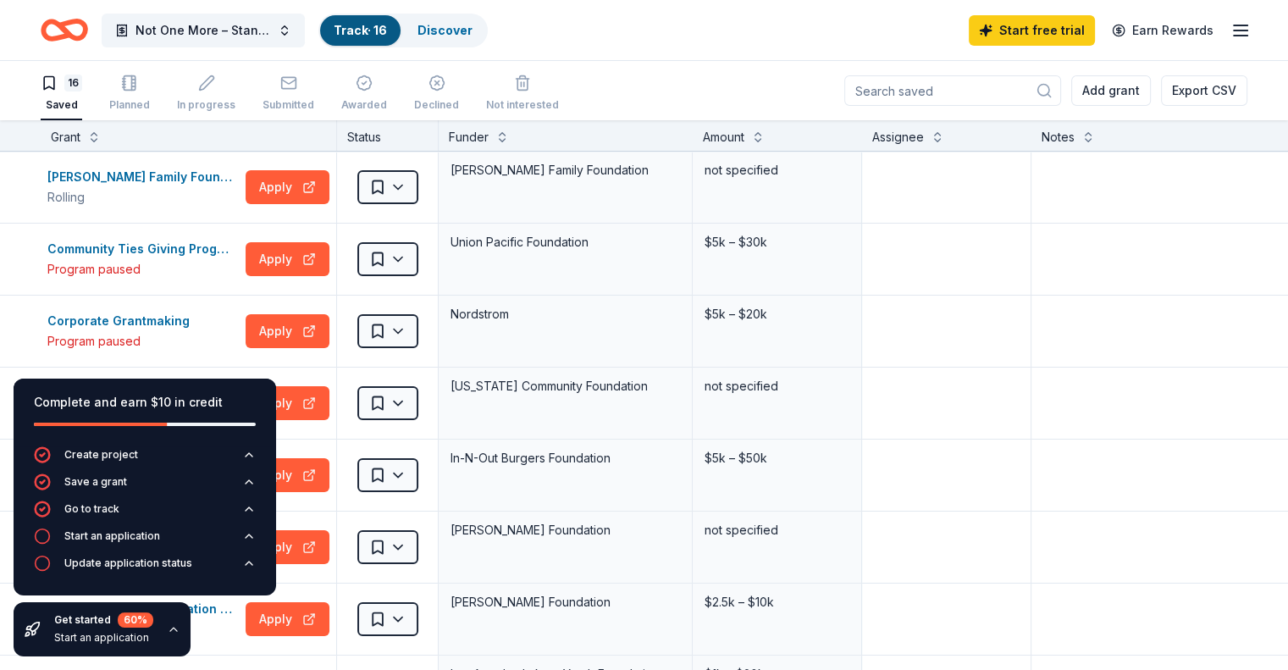
click at [82, 99] on div "Saved" at bounding box center [61, 105] width 41 height 14
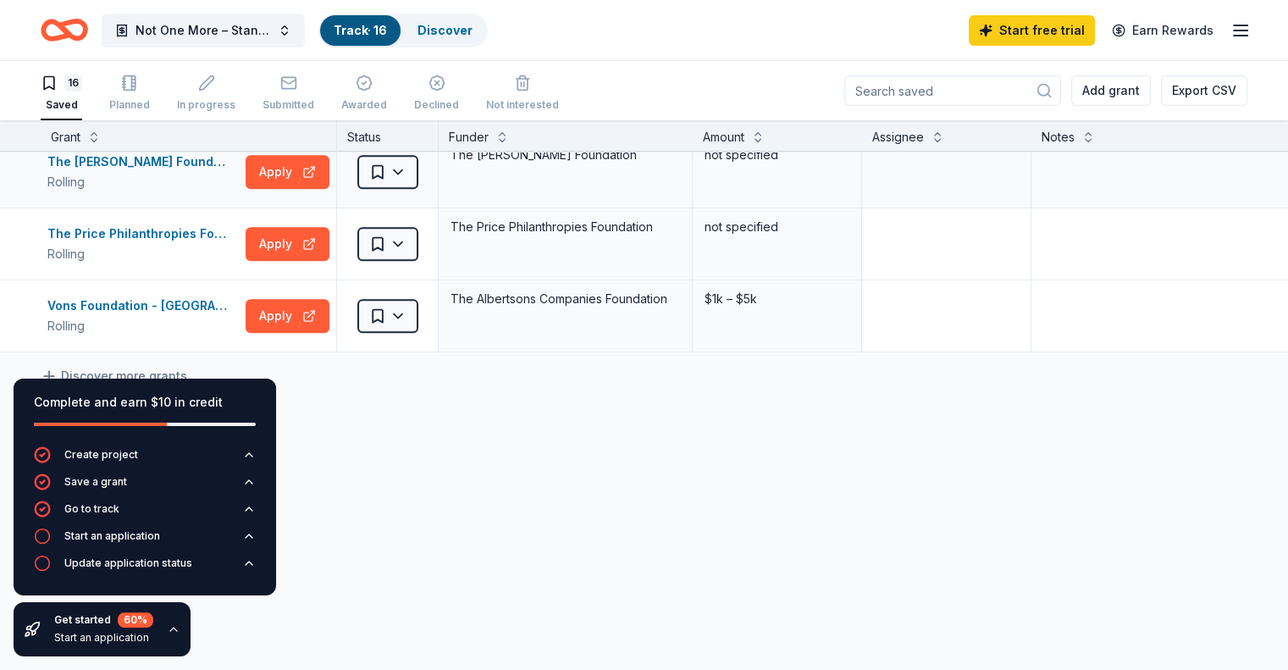
scroll to position [960, 0]
click at [152, 223] on div "The Price Philanthropies Foundation Grant" at bounding box center [142, 233] width 191 height 20
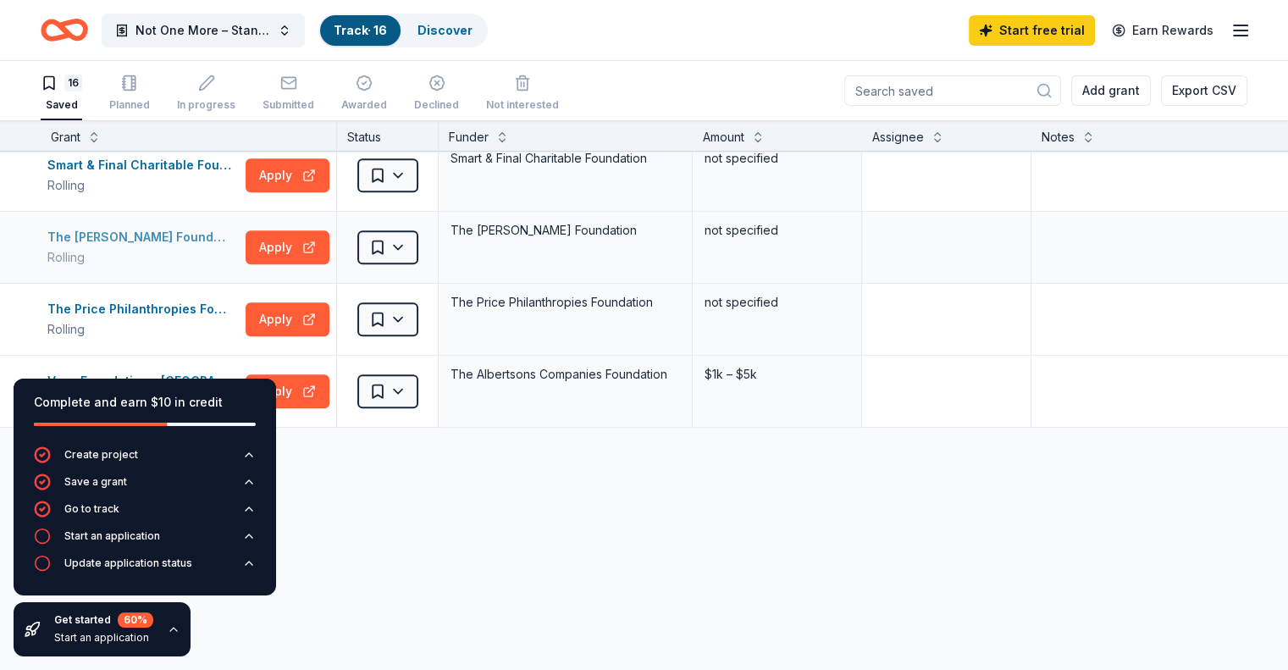
click at [182, 235] on div "The Nick Traina Foundation Grants" at bounding box center [142, 237] width 191 height 20
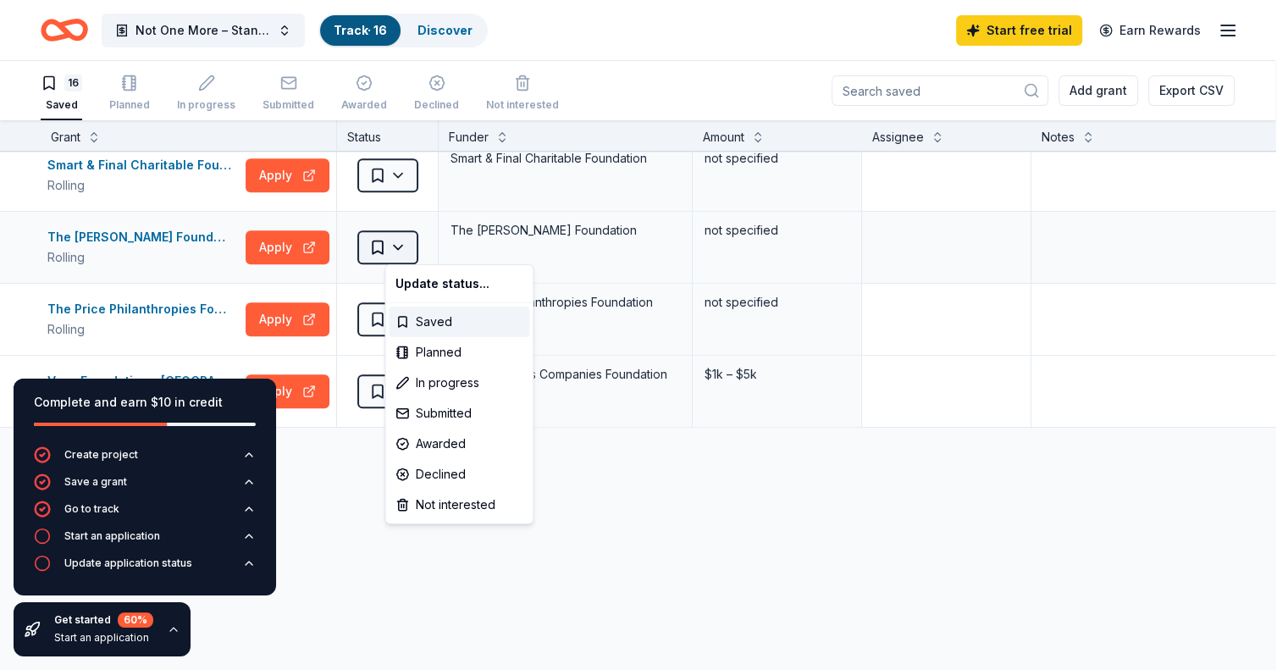
click at [430, 245] on html "41593 Winchester Road ste 200 Temecula , CA 92590 , USA Not One More – Standing…" at bounding box center [644, 335] width 1288 height 670
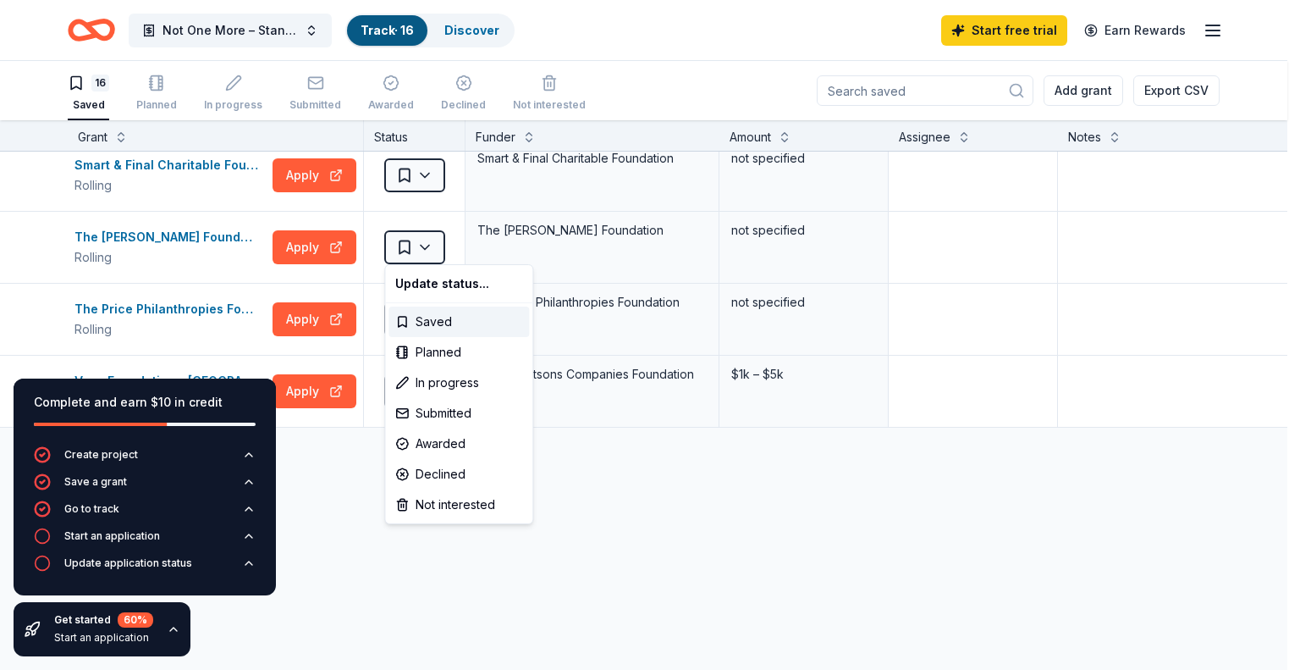
click at [764, 571] on html "41593 Winchester Road ste 200 Temecula , CA 92590 , USA Not One More – Standing…" at bounding box center [650, 335] width 1300 height 670
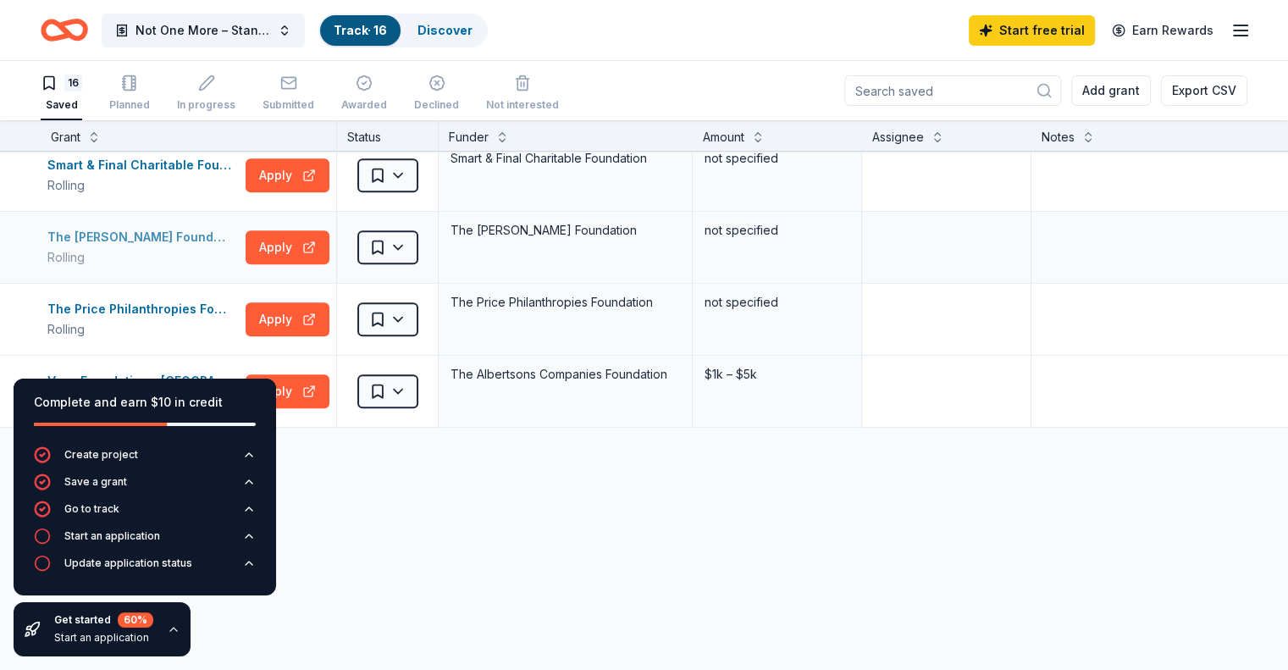
click at [167, 227] on div "The Nick Traina Foundation Grants" at bounding box center [142, 237] width 191 height 20
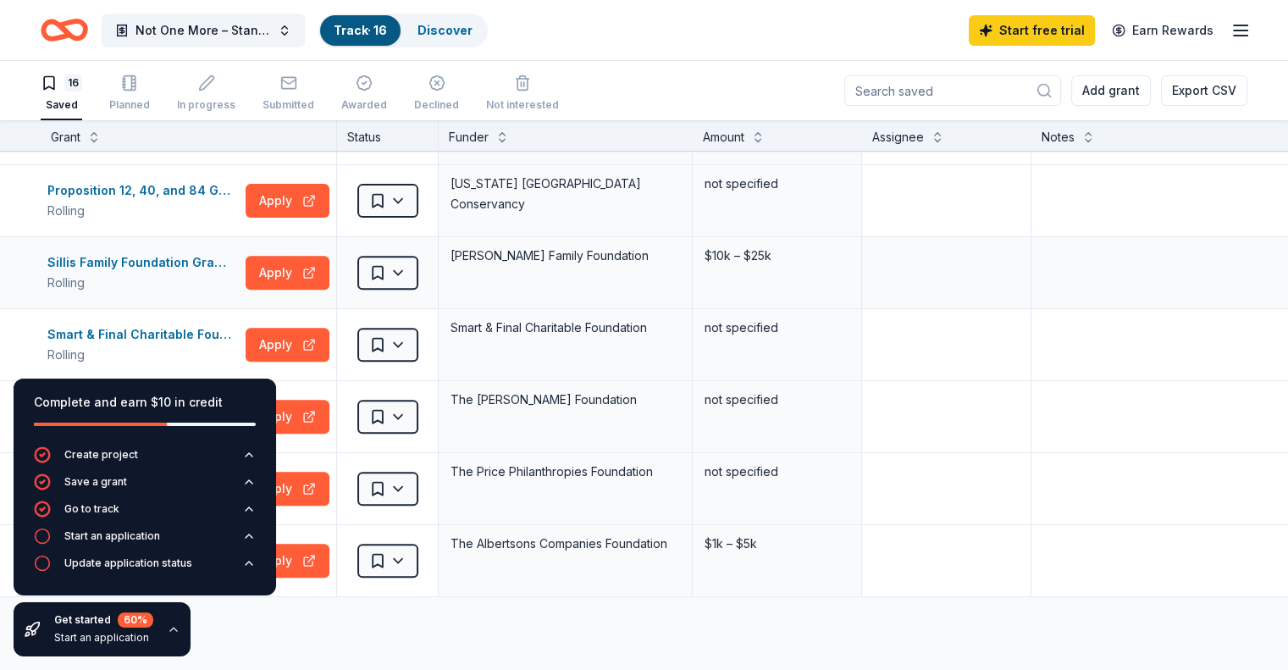
scroll to position [537, 0]
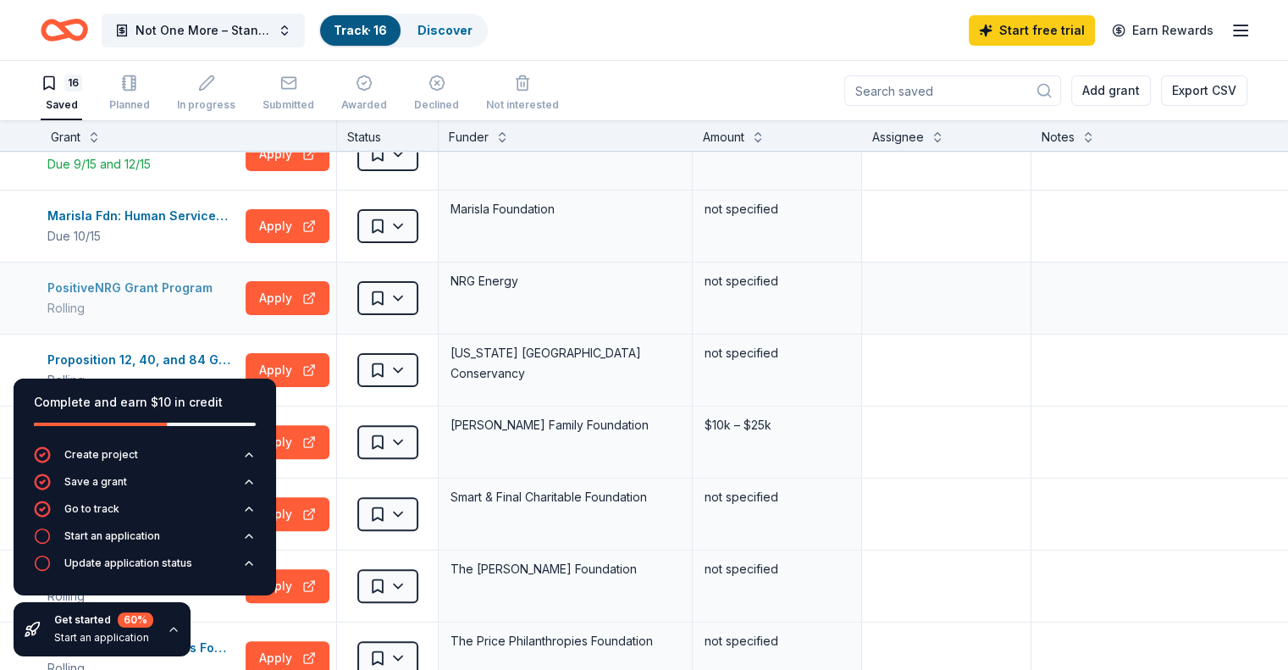
click at [195, 286] on div "PositiveNRG Grant Program" at bounding box center [133, 288] width 172 height 20
click at [203, 216] on div "Marisla Fdn: Human Services Grant" at bounding box center [142, 216] width 191 height 20
click at [318, 223] on button "Apply" at bounding box center [287, 226] width 84 height 34
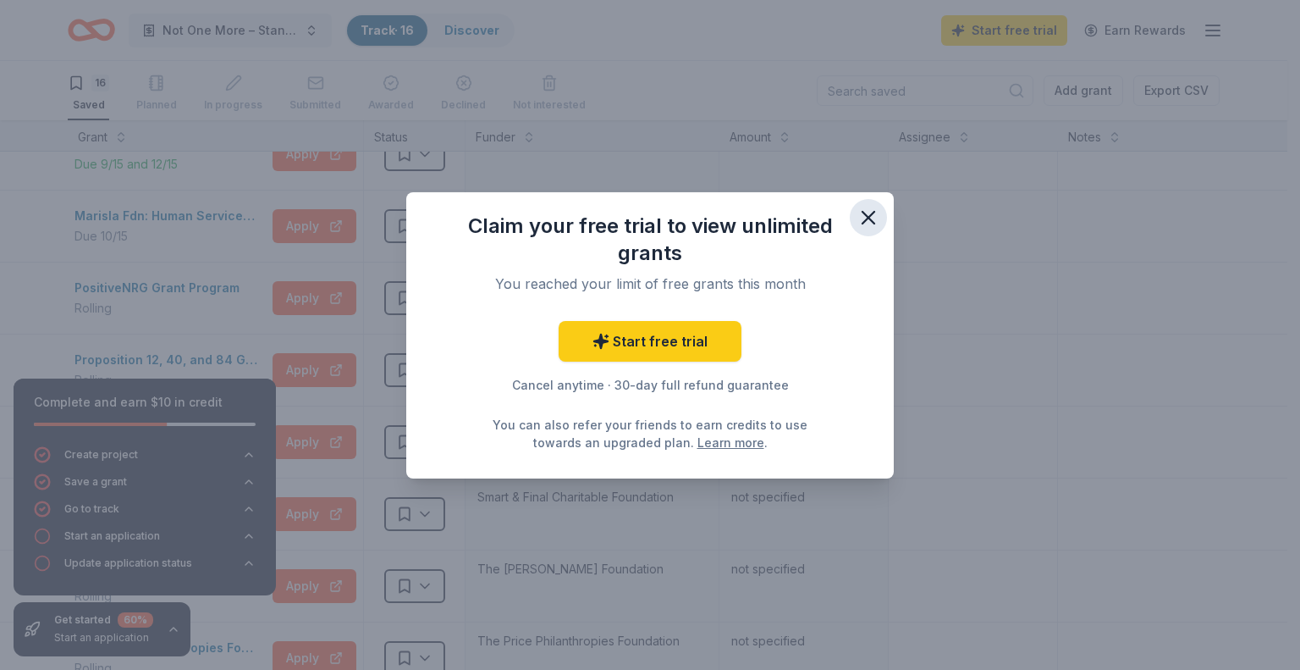
click at [873, 214] on icon "button" at bounding box center [869, 218] width 24 height 24
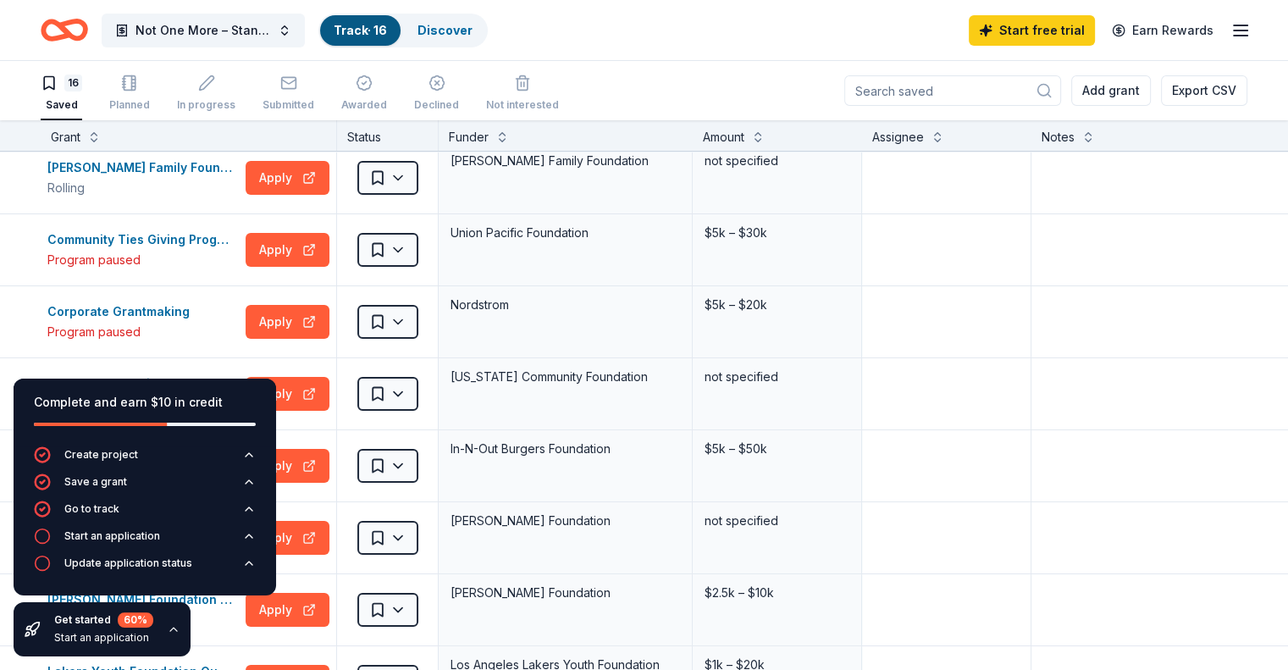
scroll to position [0, 0]
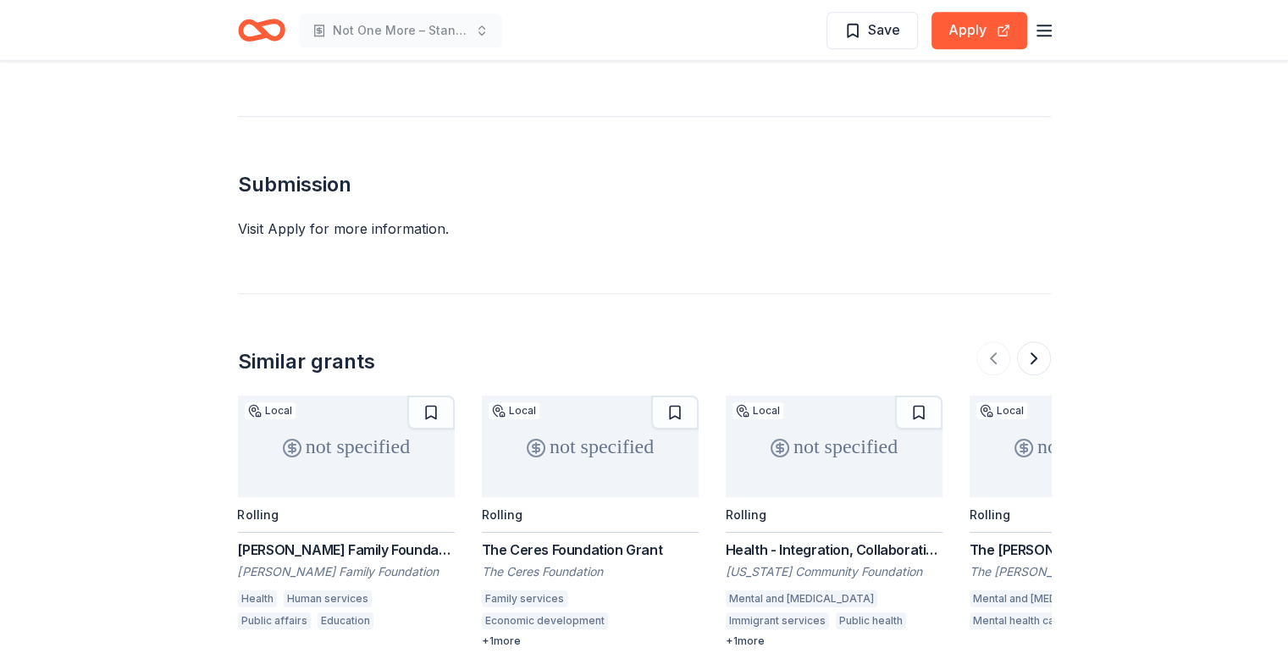
scroll to position [1524, 0]
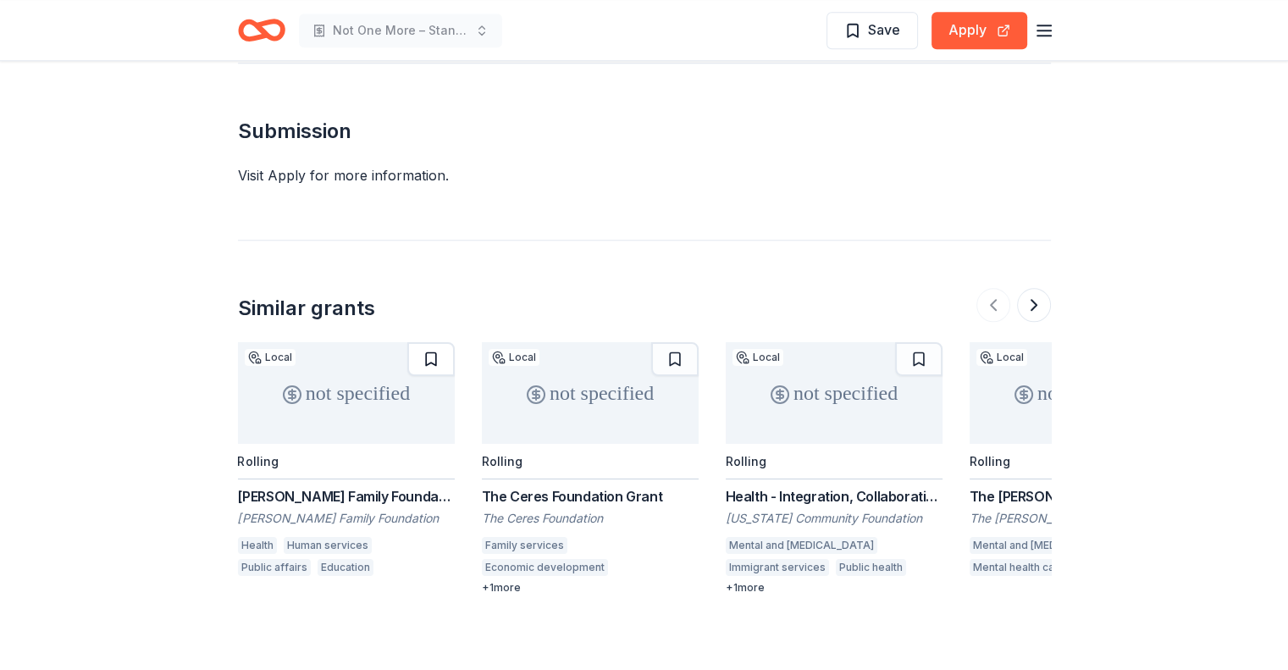
click at [429, 342] on button at bounding box center [430, 359] width 47 height 34
click at [929, 342] on button at bounding box center [918, 359] width 47 height 34
click at [1045, 288] on button at bounding box center [1034, 305] width 34 height 34
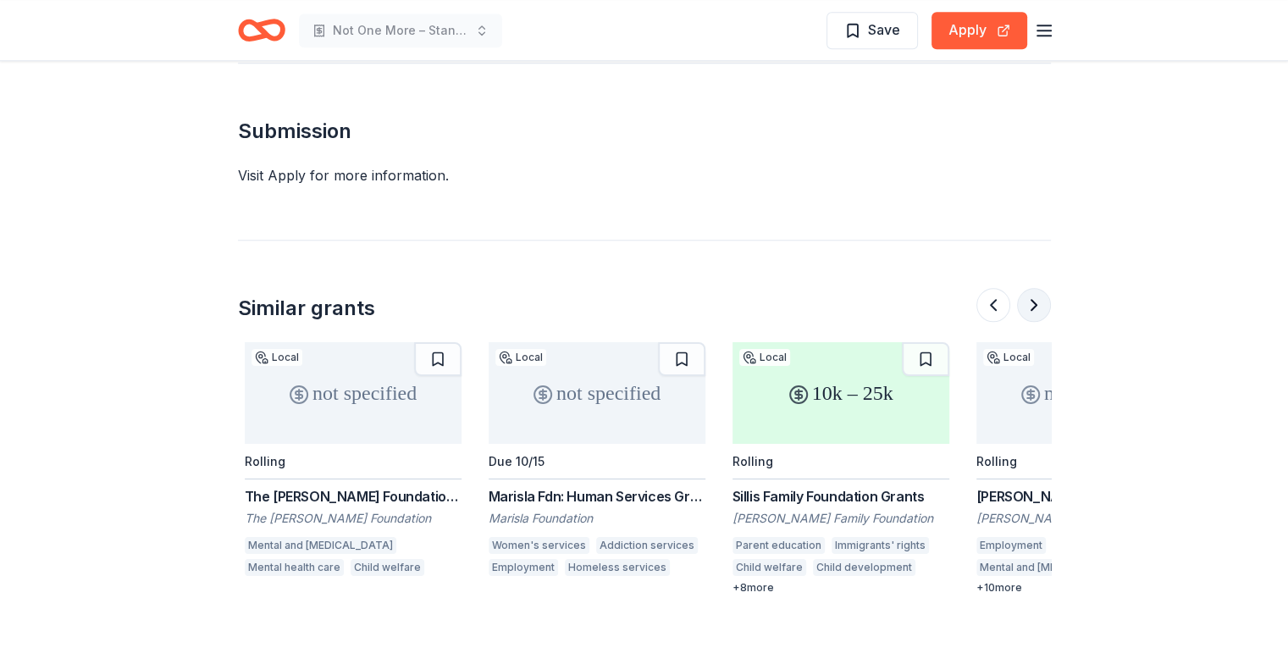
scroll to position [0, 731]
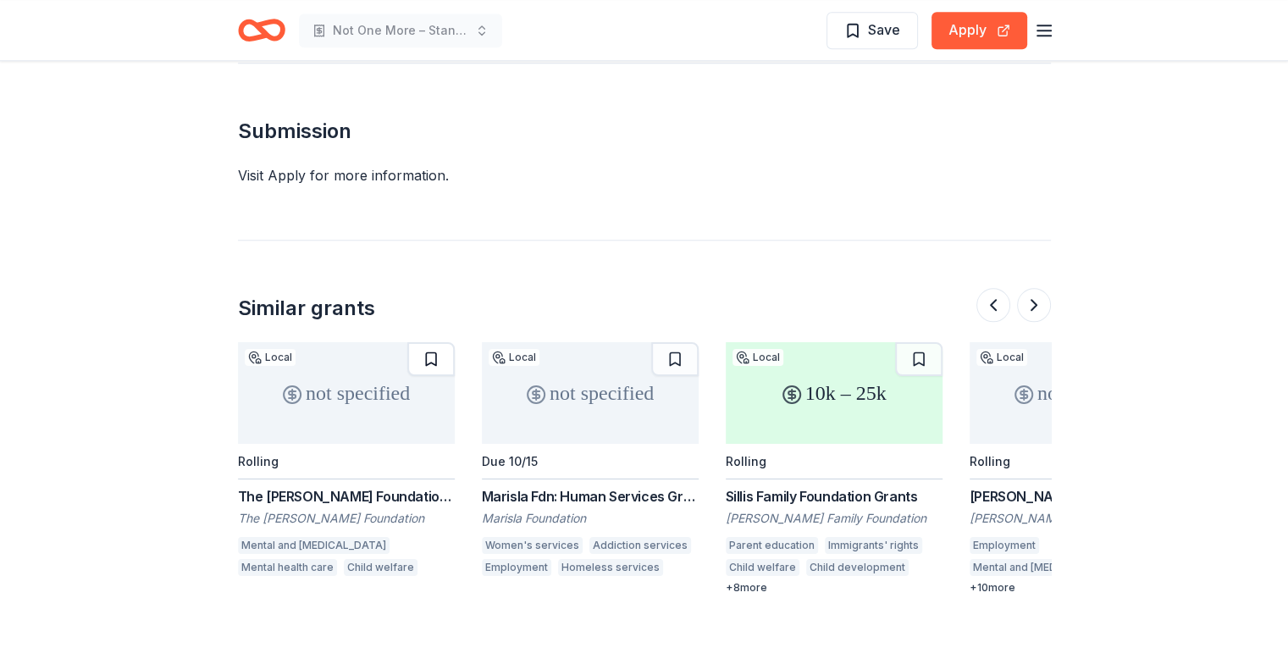
click at [431, 342] on button at bounding box center [430, 359] width 47 height 34
click at [687, 342] on button at bounding box center [674, 359] width 47 height 34
click at [922, 342] on button at bounding box center [918, 359] width 47 height 34
click at [1039, 288] on button at bounding box center [1034, 305] width 34 height 34
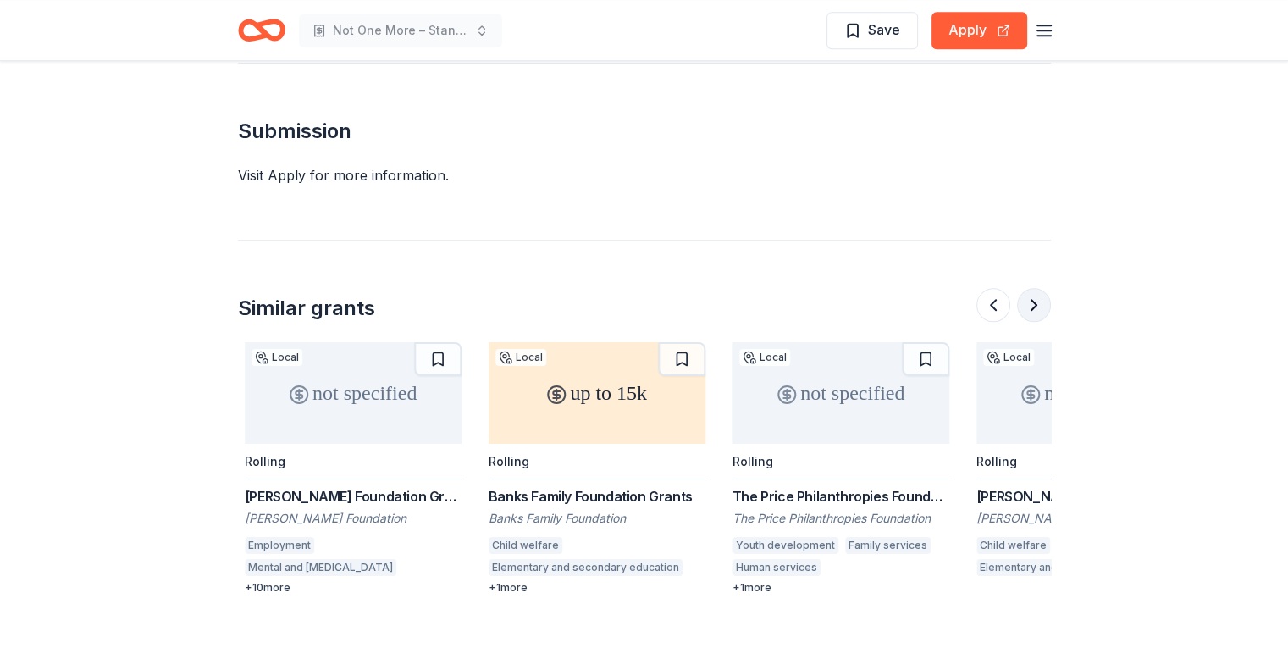
scroll to position [0, 1463]
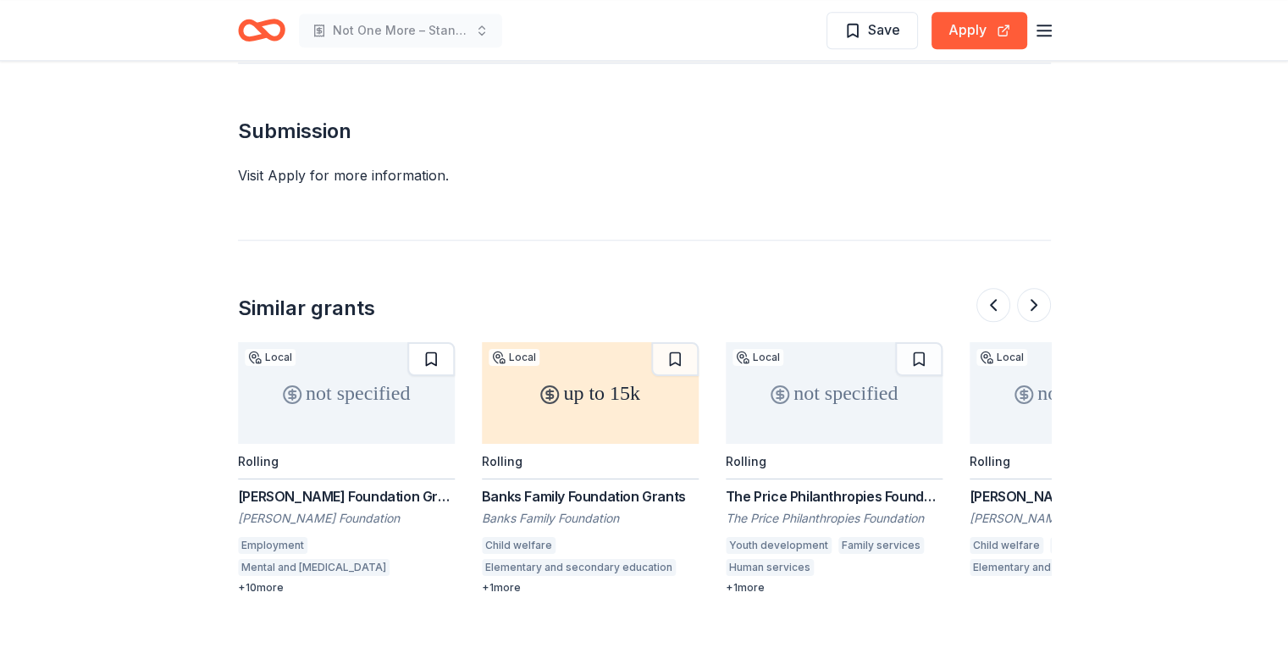
click at [437, 342] on button at bounding box center [430, 359] width 47 height 34
click at [917, 342] on button at bounding box center [918, 359] width 47 height 34
click at [1048, 288] on button at bounding box center [1034, 305] width 34 height 34
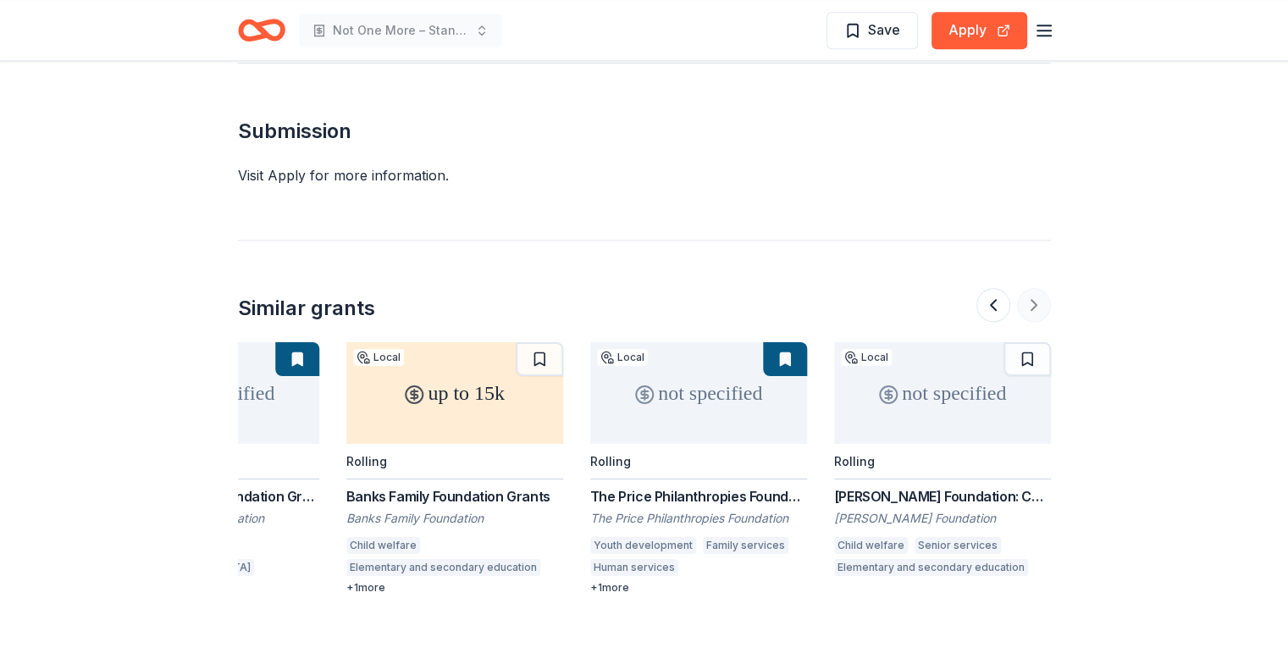
click at [1048, 288] on div at bounding box center [1013, 305] width 74 height 34
click at [1038, 288] on div at bounding box center [1013, 305] width 74 height 34
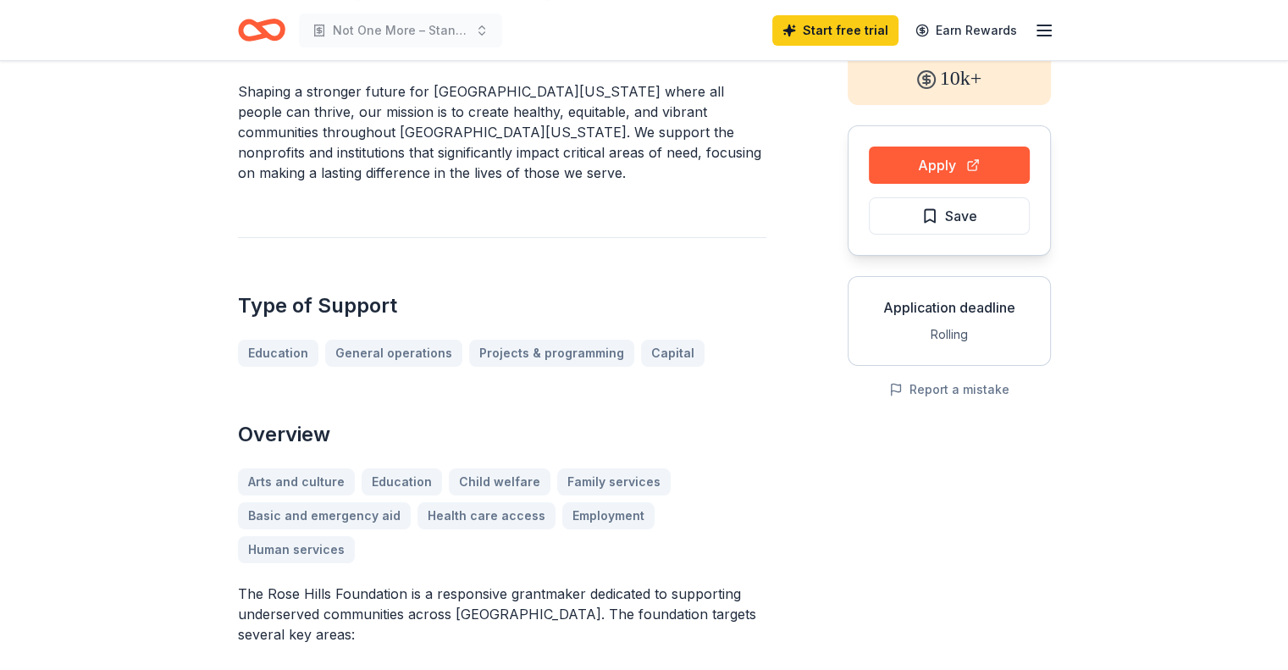
scroll to position [0, 0]
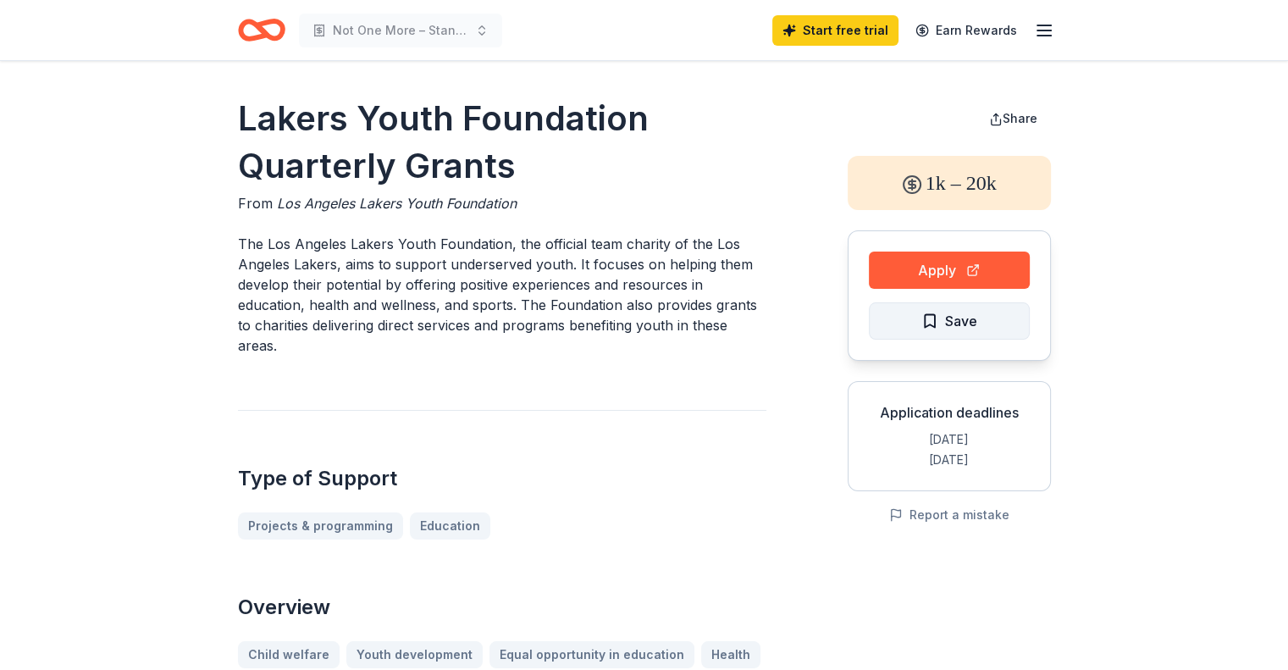
click at [935, 323] on span "Save" at bounding box center [949, 321] width 56 height 22
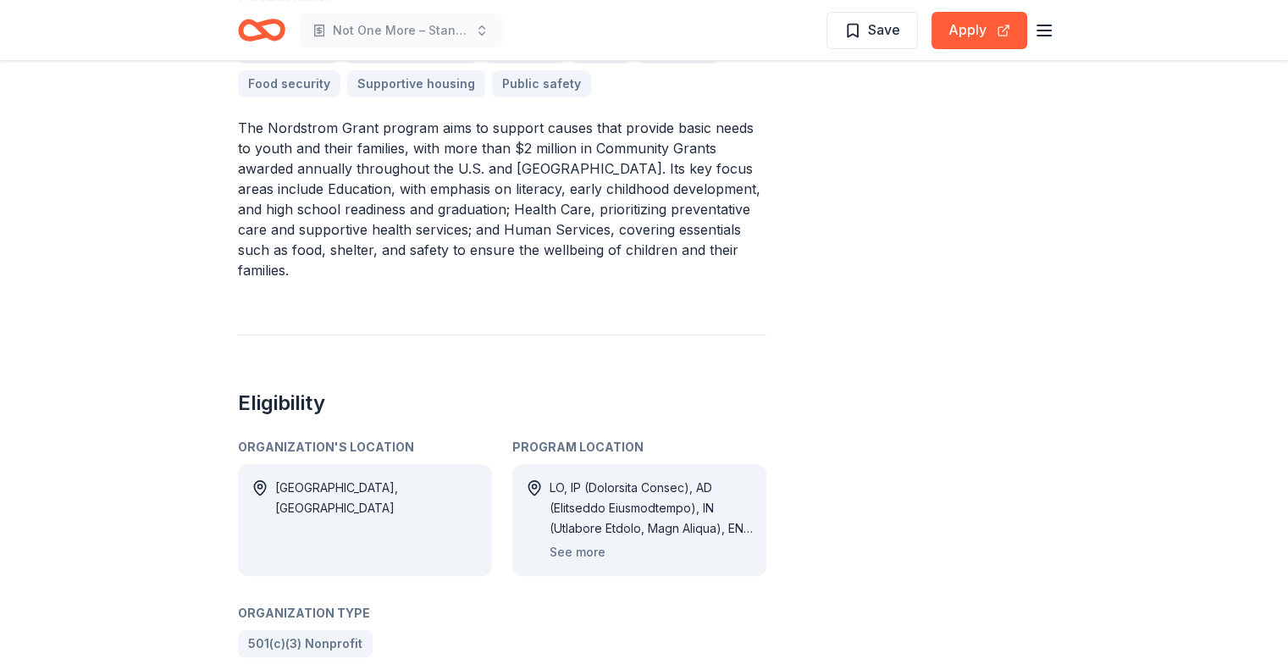
scroll to position [593, 0]
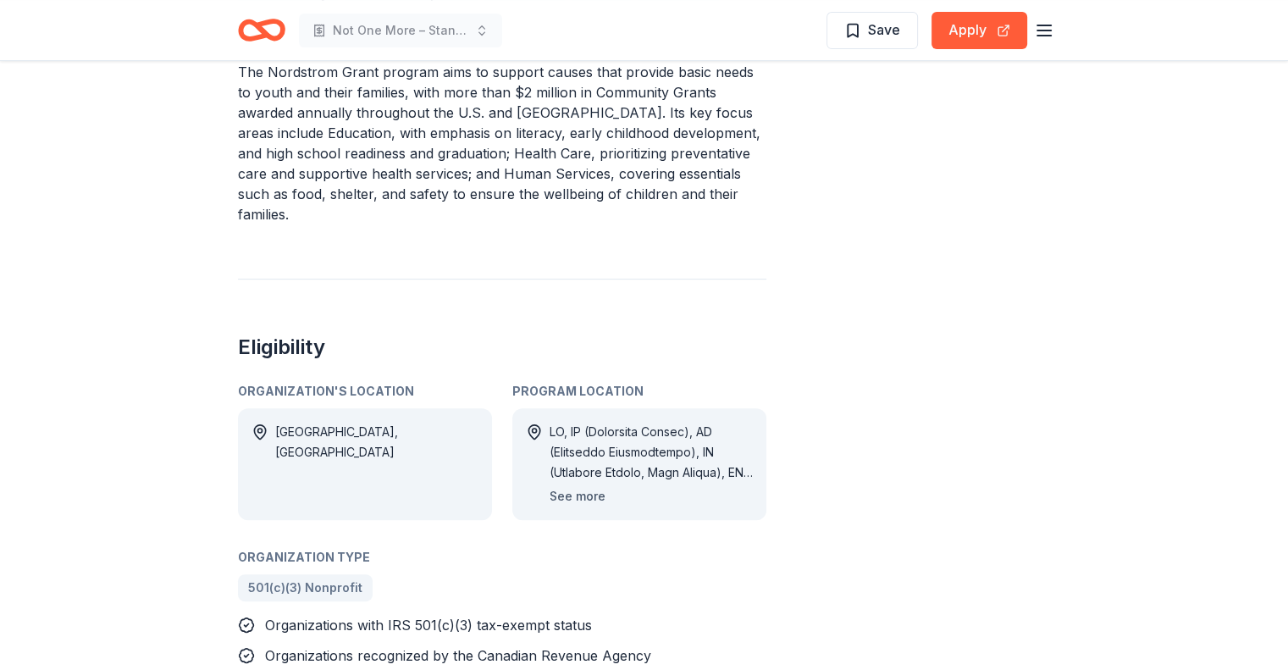
click at [596, 486] on button "See more" at bounding box center [577, 496] width 56 height 20
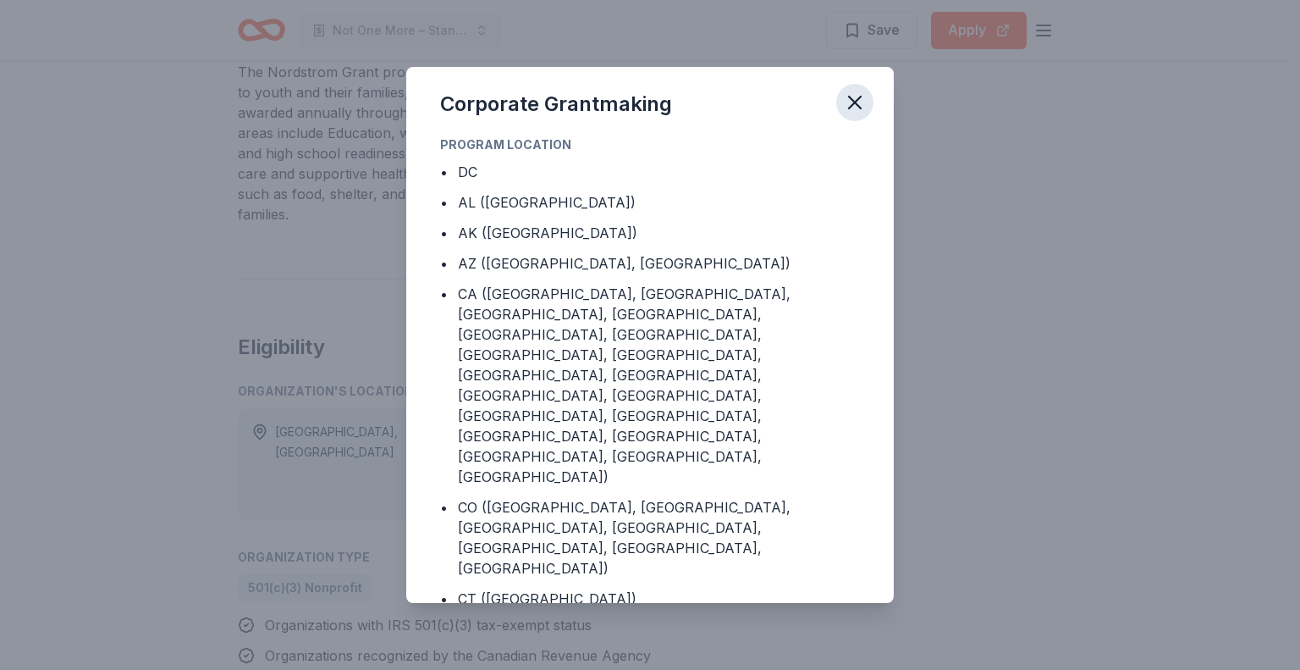
click at [850, 101] on icon "button" at bounding box center [855, 103] width 24 height 24
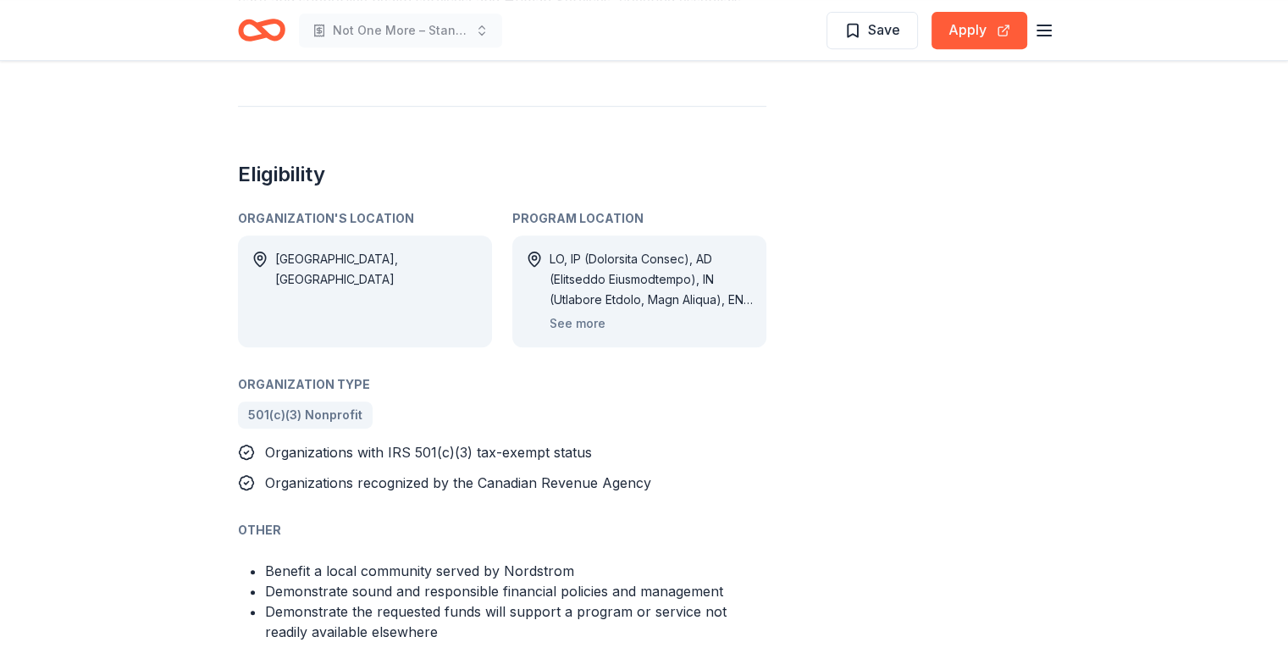
scroll to position [762, 0]
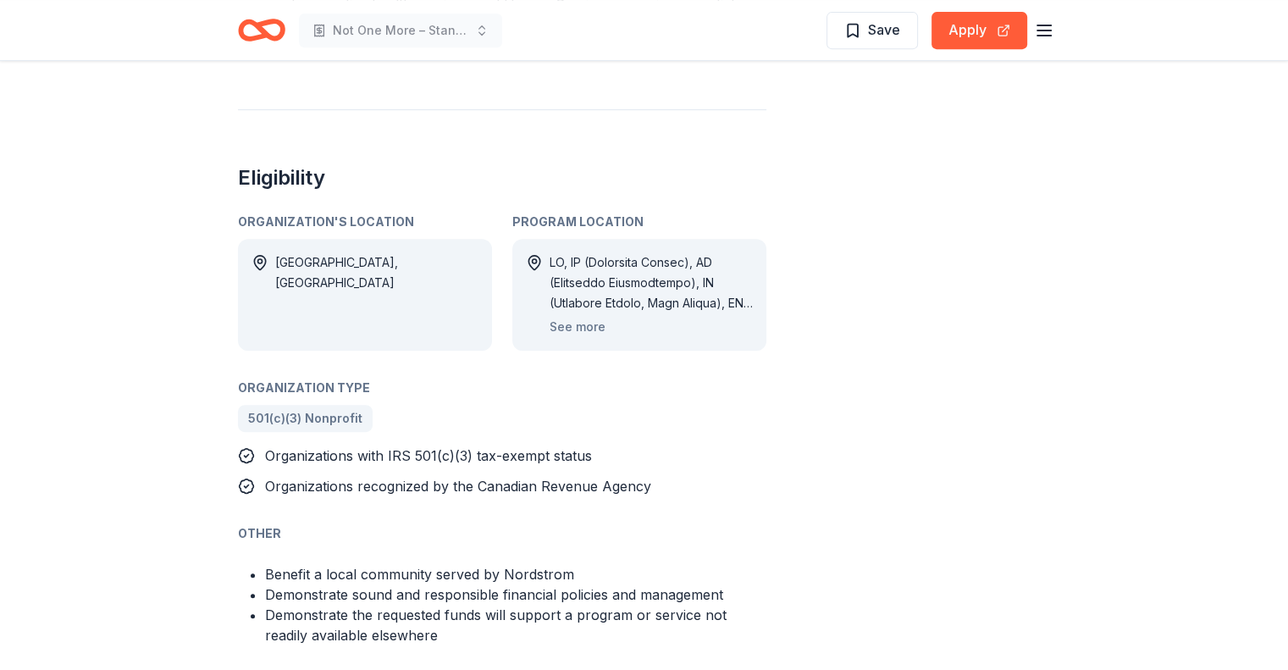
click at [852, 36] on span "Save" at bounding box center [872, 30] width 56 height 22
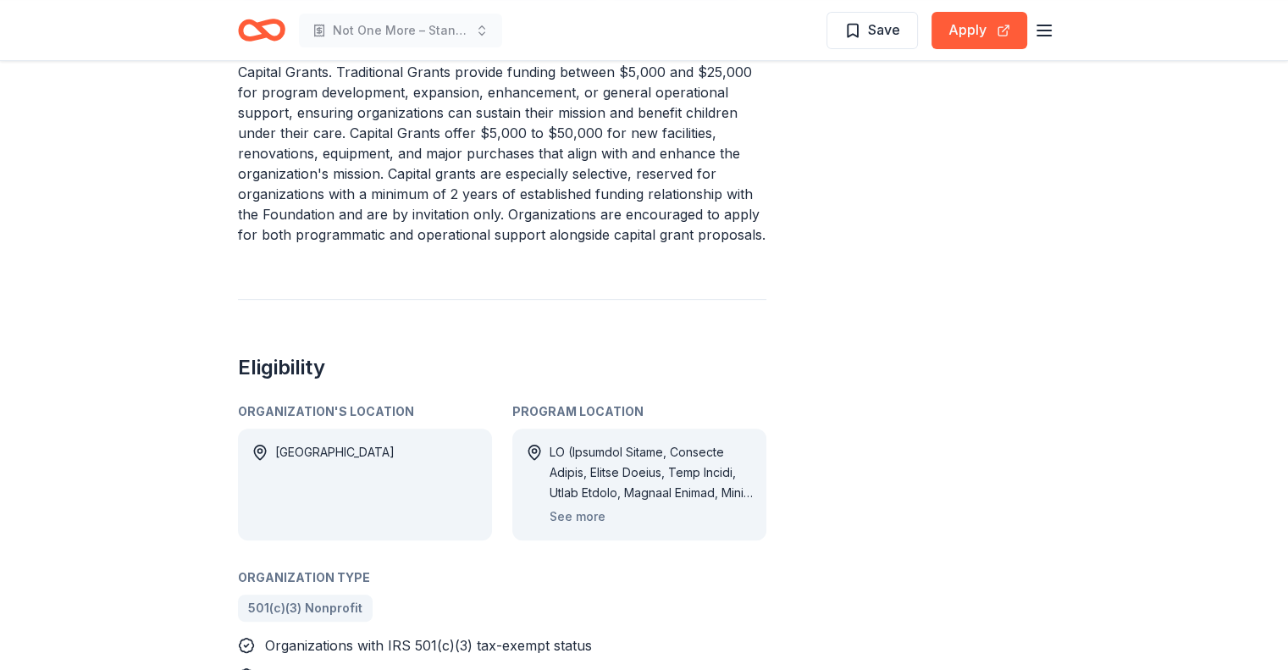
scroll to position [677, 0]
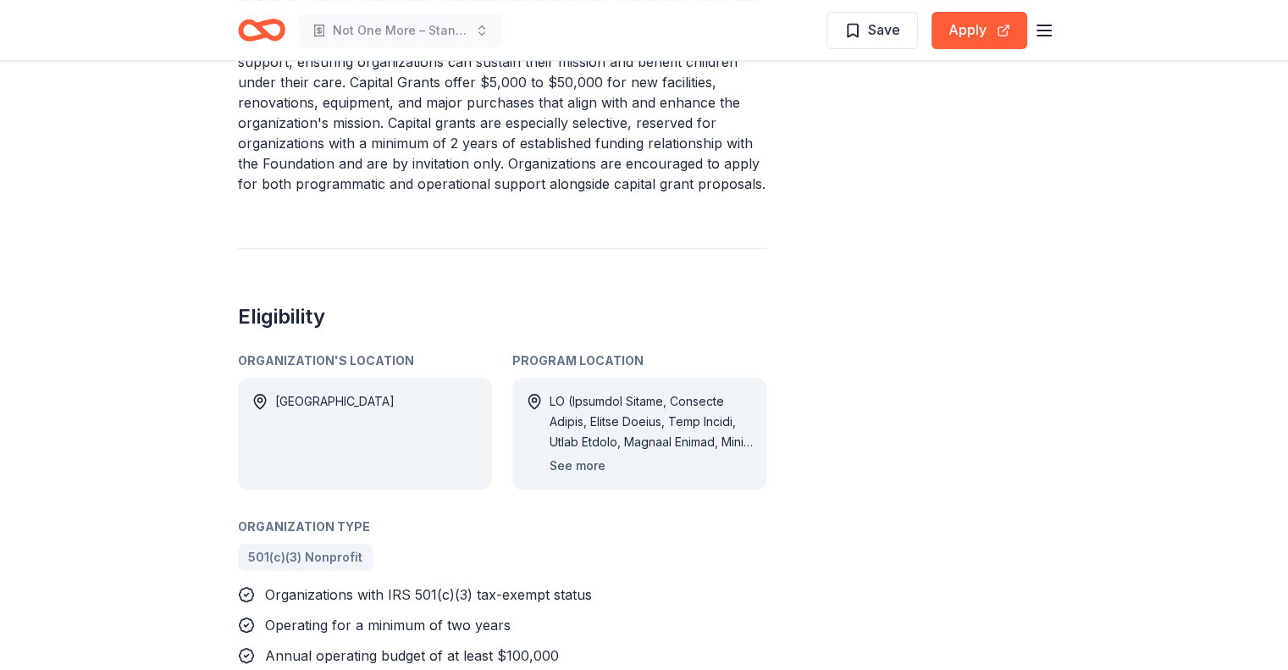
click at [581, 459] on button "See more" at bounding box center [577, 465] width 56 height 20
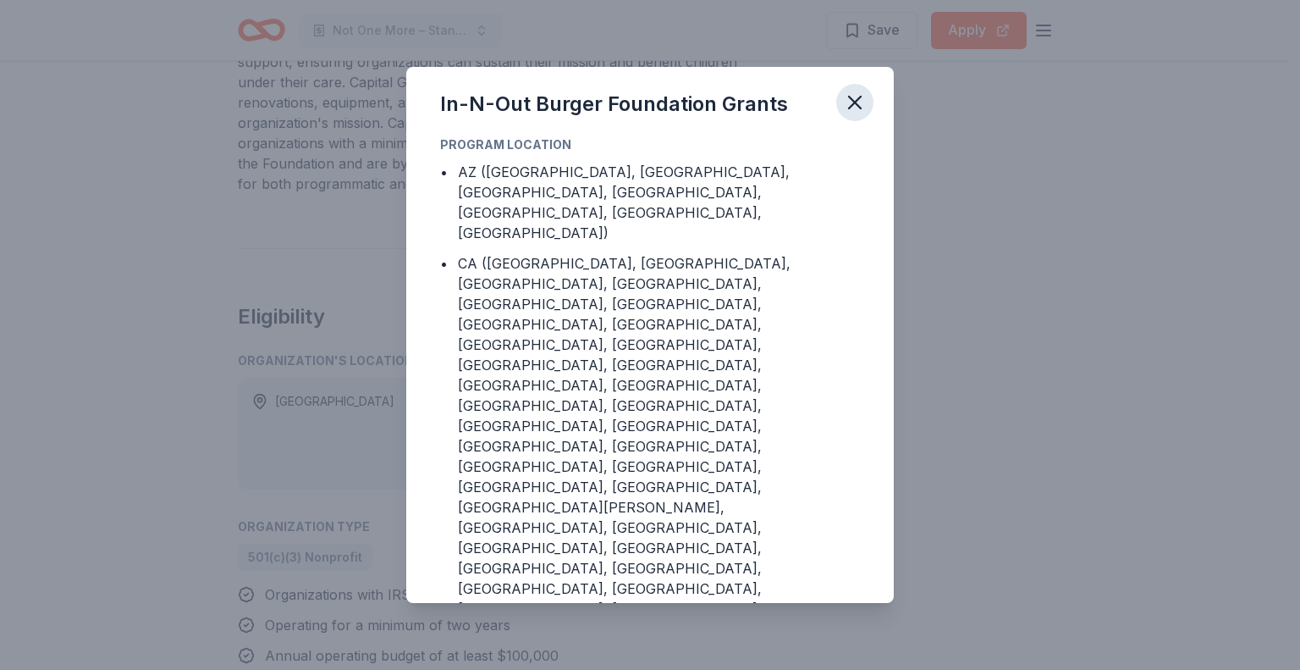
click at [856, 95] on icon "button" at bounding box center [855, 103] width 24 height 24
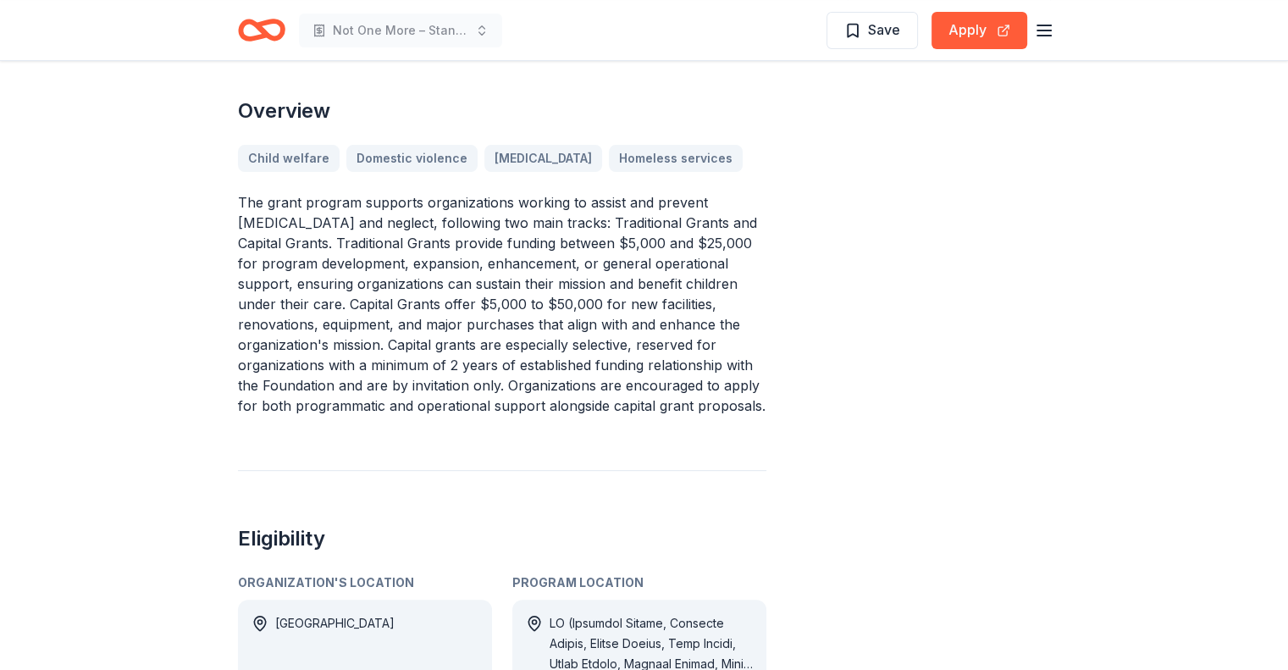
scroll to position [423, 0]
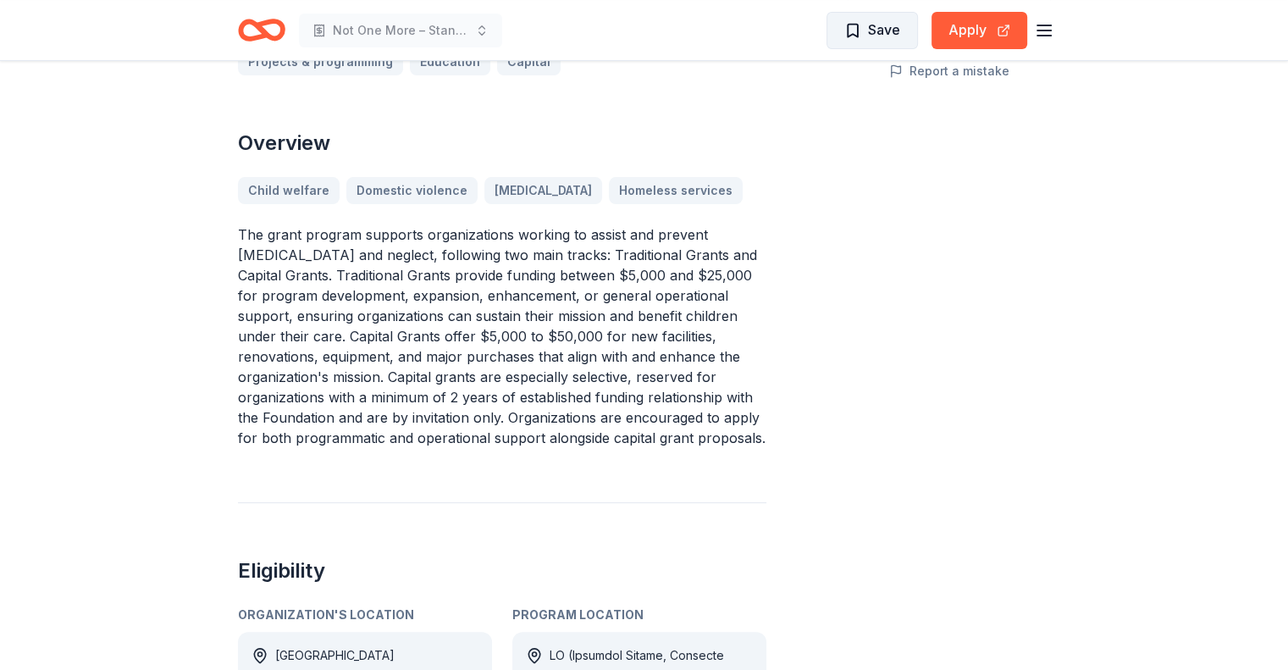
click at [857, 26] on span "Save" at bounding box center [872, 30] width 56 height 22
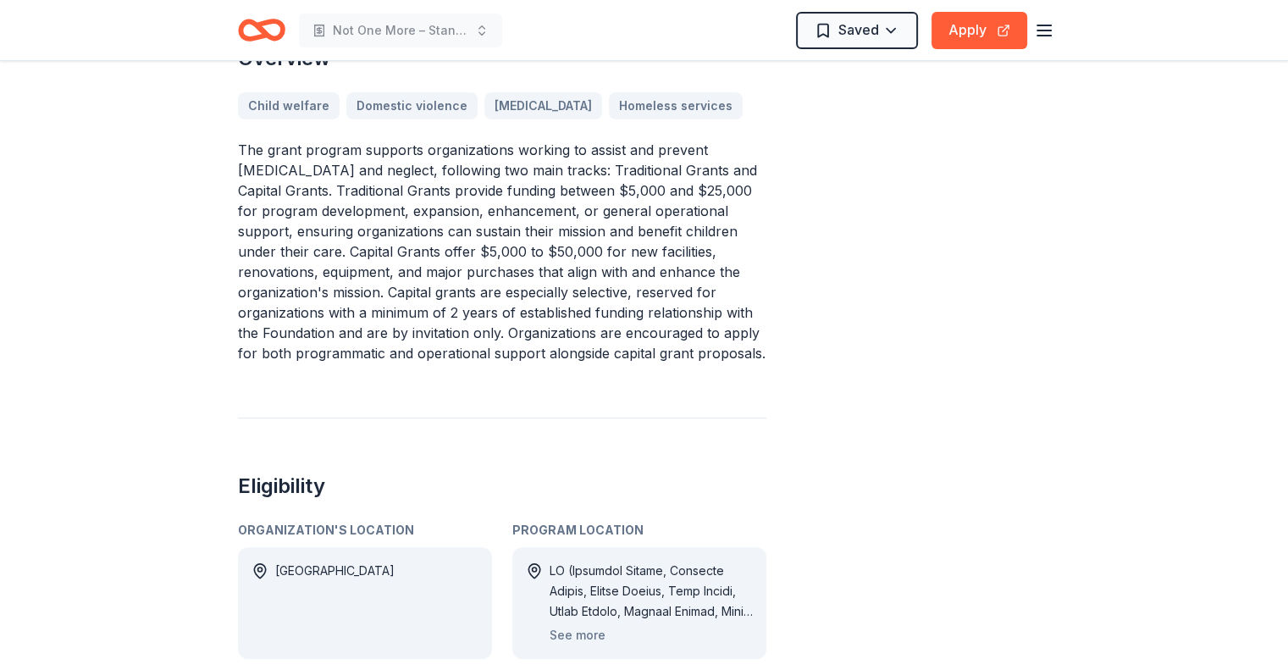
scroll to position [508, 0]
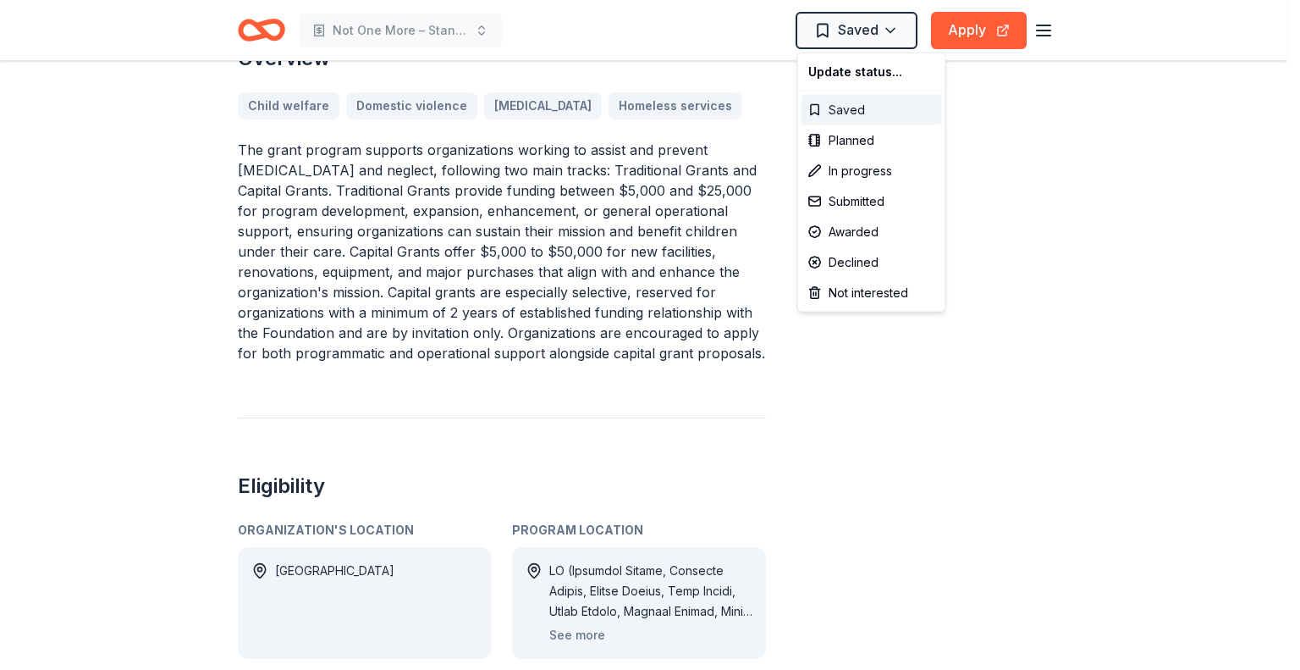
click at [852, 108] on div "Saved" at bounding box center [872, 110] width 141 height 30
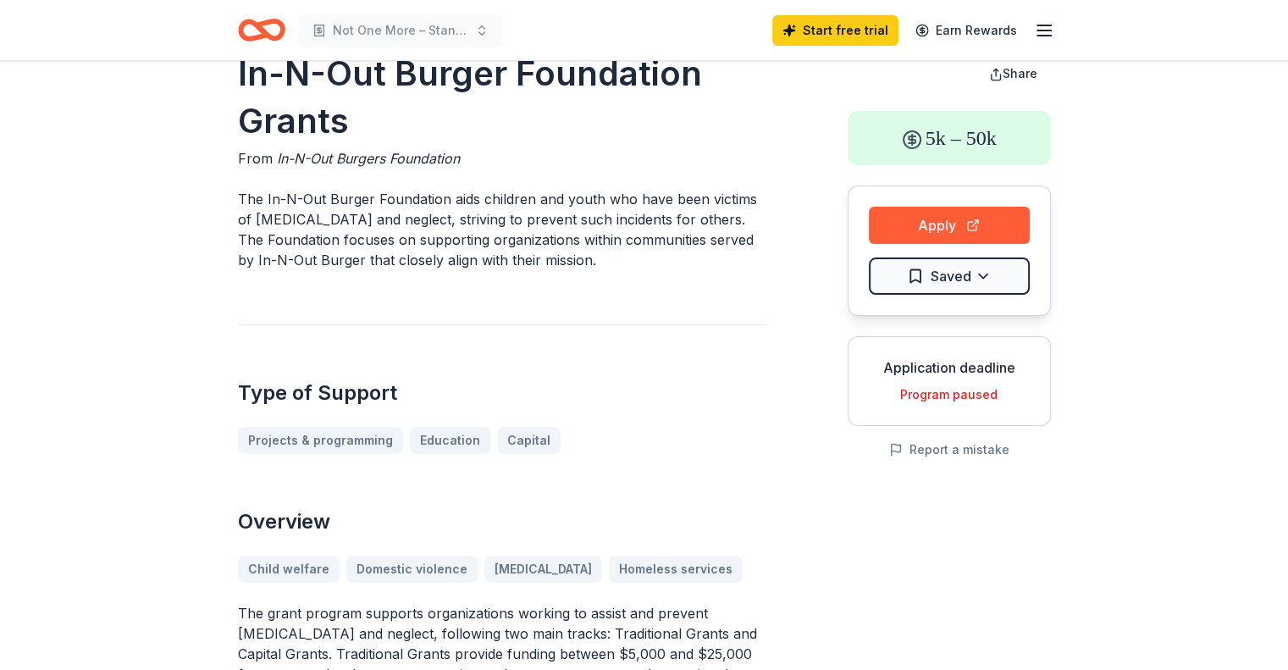
scroll to position [0, 0]
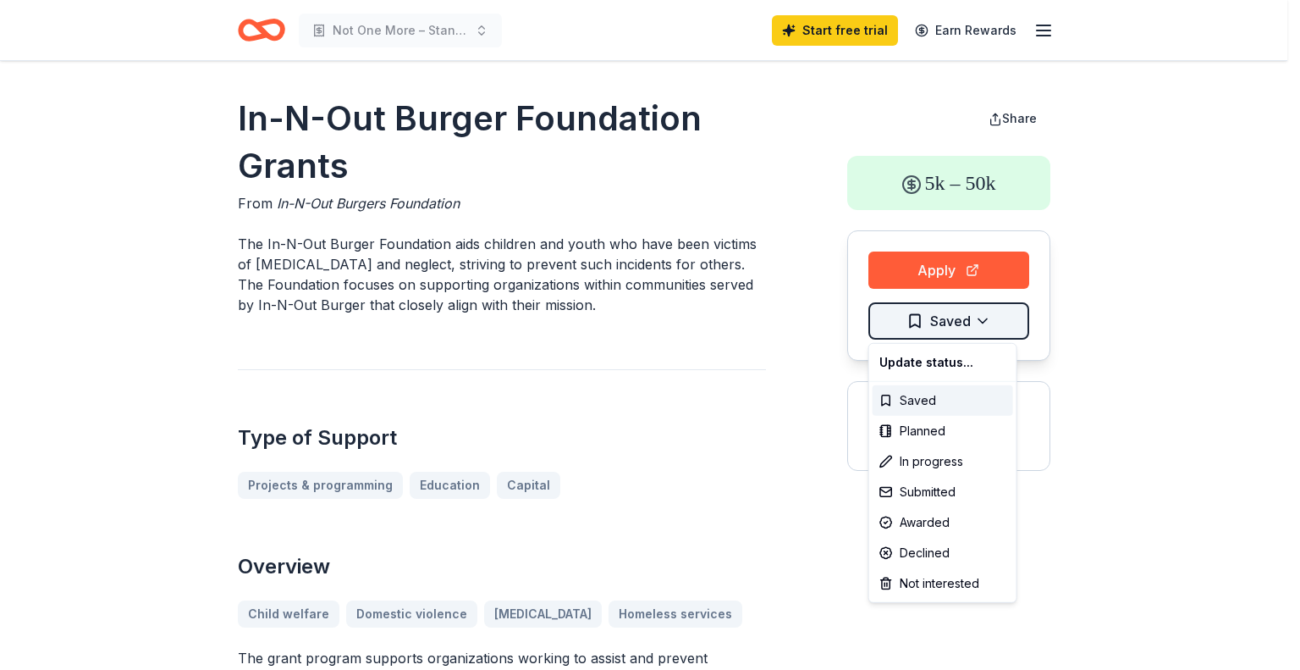
click at [951, 314] on html "Not One More – Standing Together To Prevent The Next Tragedy! Start free trial …" at bounding box center [650, 335] width 1300 height 670
click at [882, 398] on div "Saved" at bounding box center [943, 400] width 141 height 30
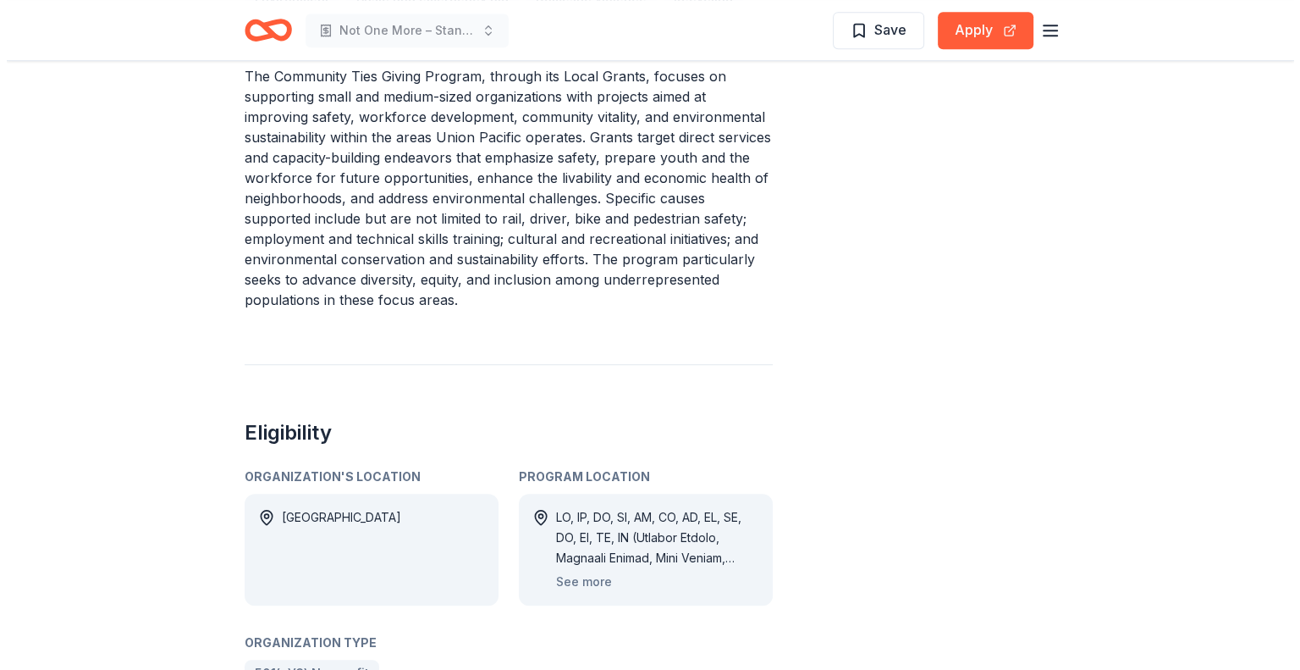
scroll to position [931, 0]
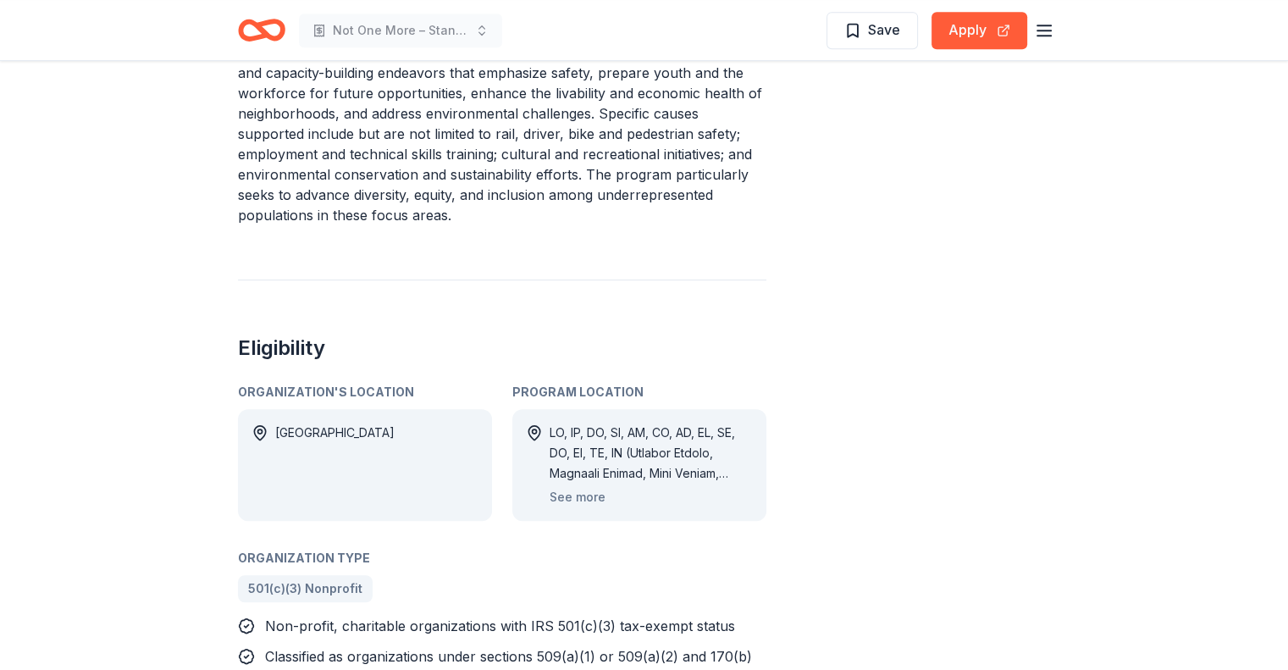
click at [557, 507] on div "See more" at bounding box center [639, 465] width 254 height 112
click at [557, 500] on button "See more" at bounding box center [577, 497] width 56 height 20
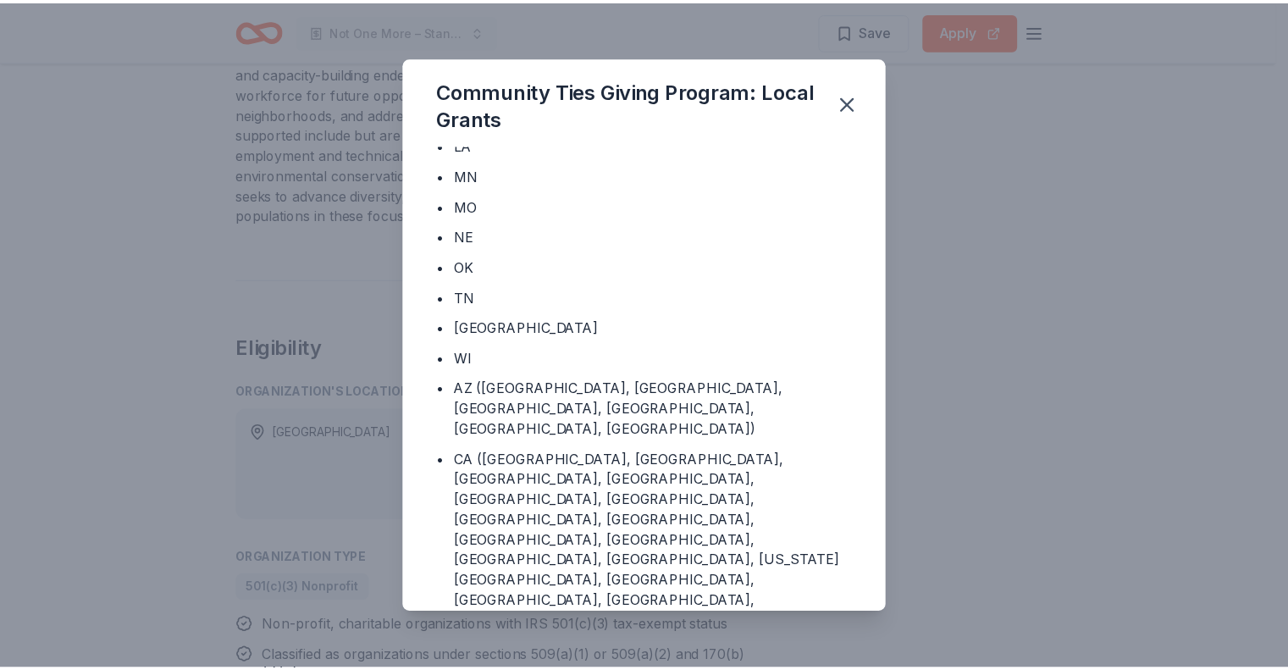
scroll to position [169, 0]
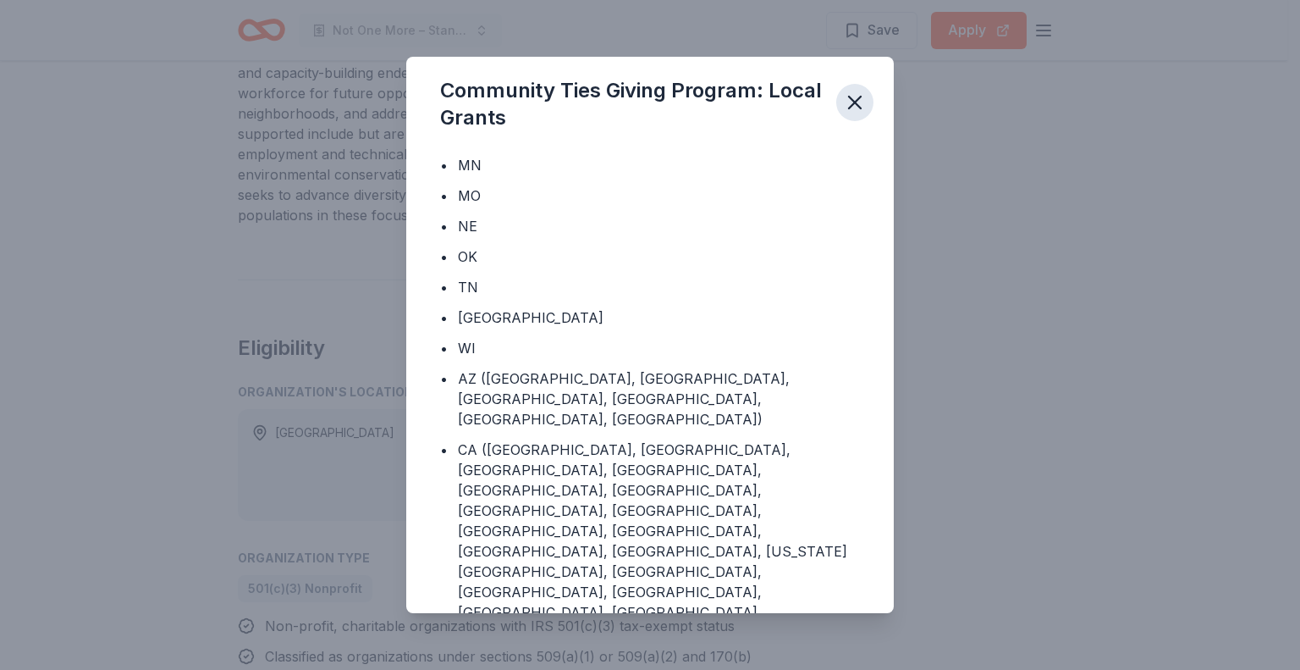
click at [860, 103] on icon "button" at bounding box center [855, 103] width 24 height 24
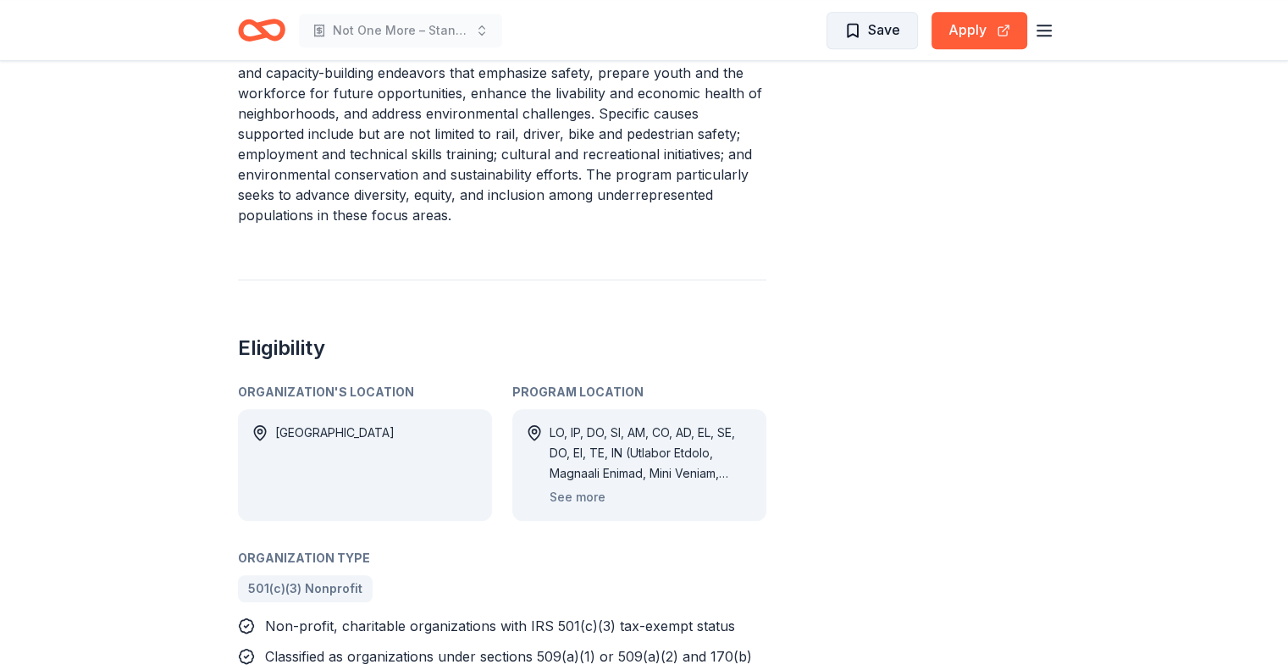
click at [863, 33] on span "Save" at bounding box center [872, 30] width 56 height 22
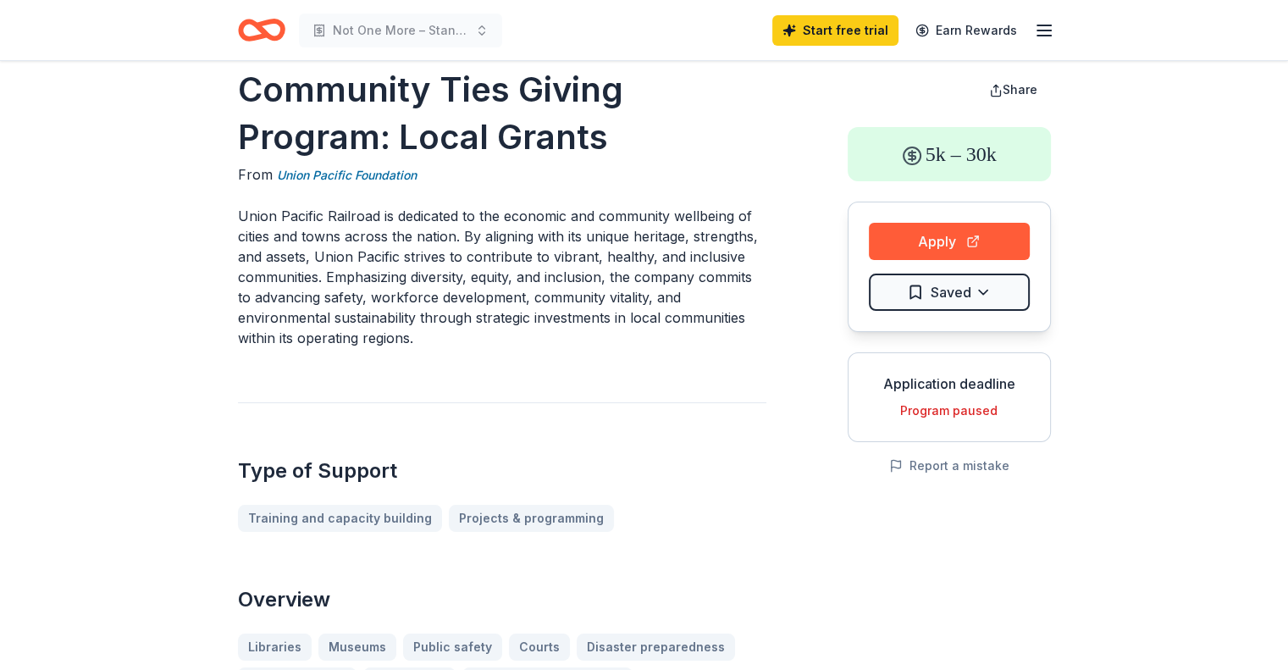
scroll to position [0, 0]
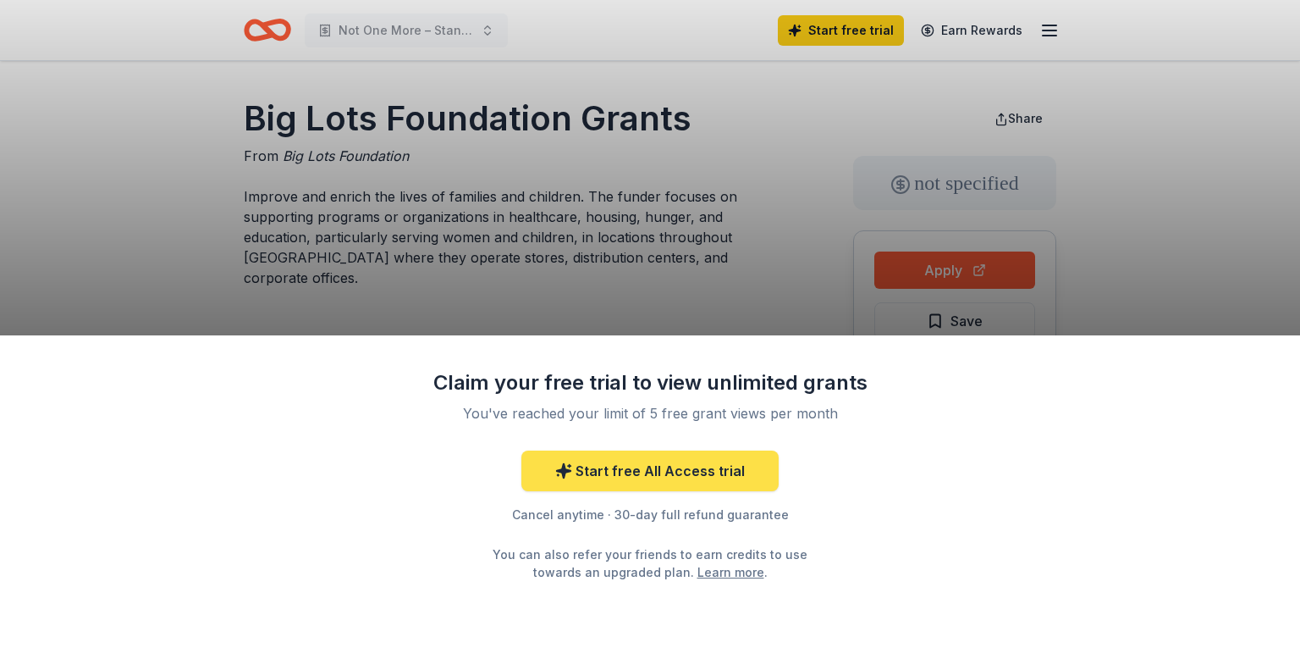
click at [697, 465] on link "Start free All Access trial" at bounding box center [649, 470] width 257 height 41
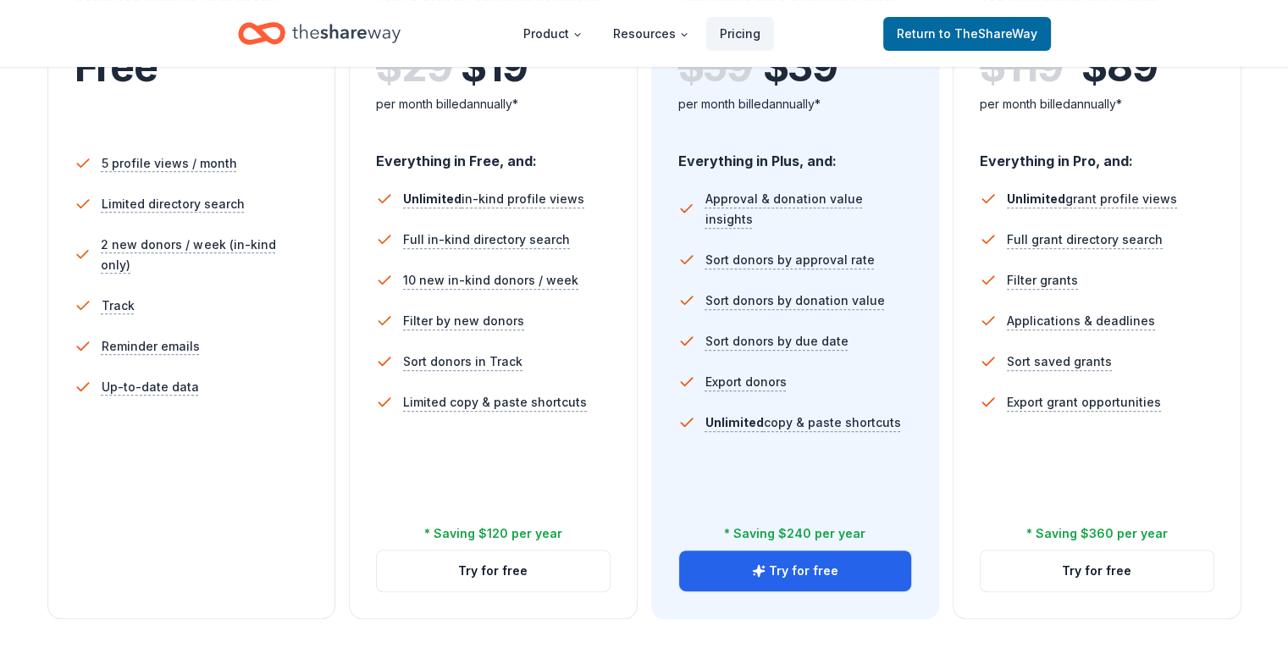
scroll to position [339, 0]
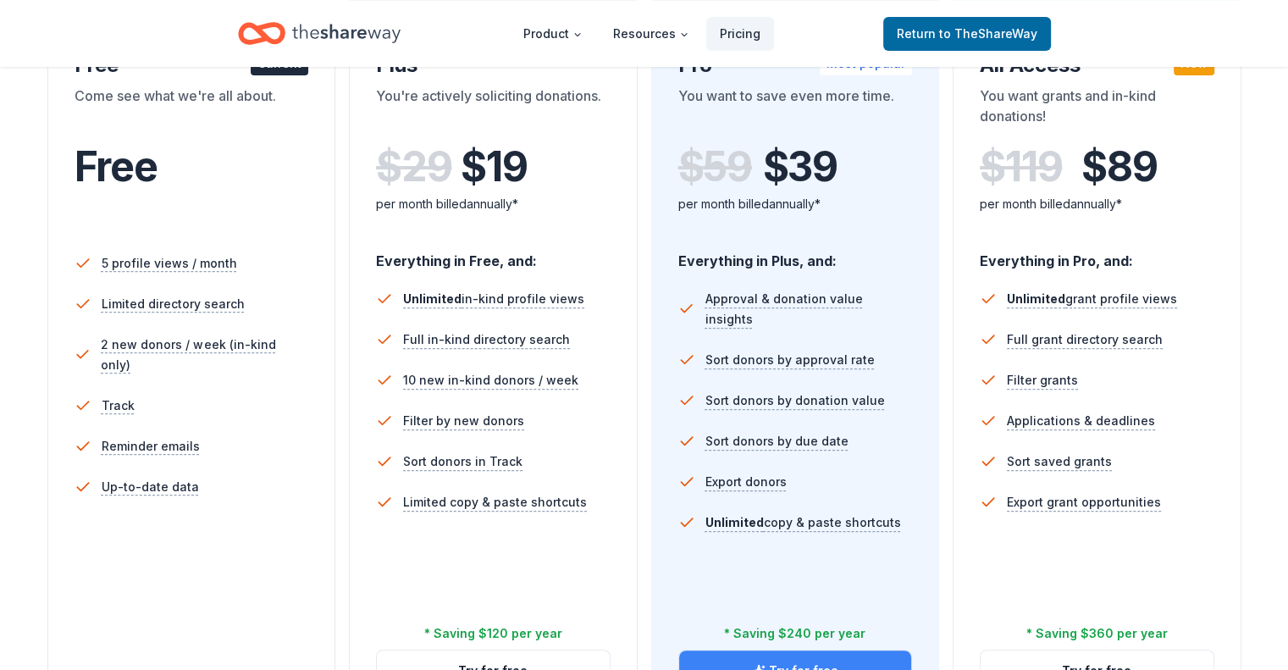
click at [863, 650] on button "Try for free" at bounding box center [795, 670] width 233 height 41
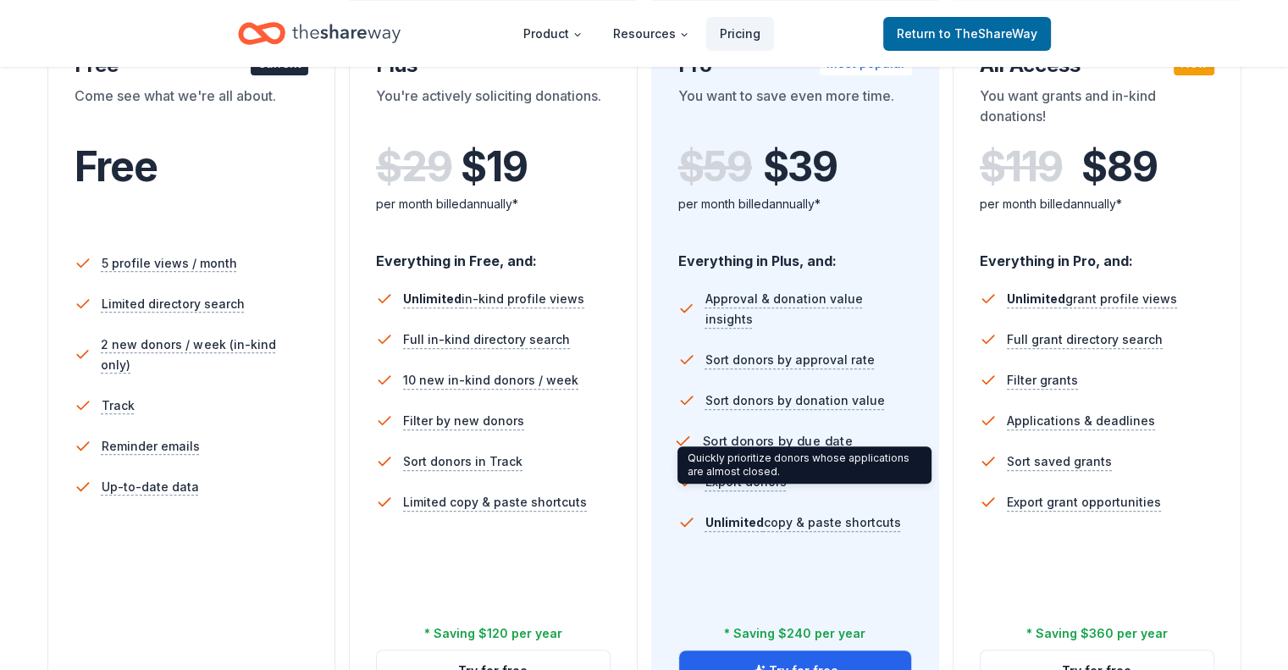
scroll to position [242, 0]
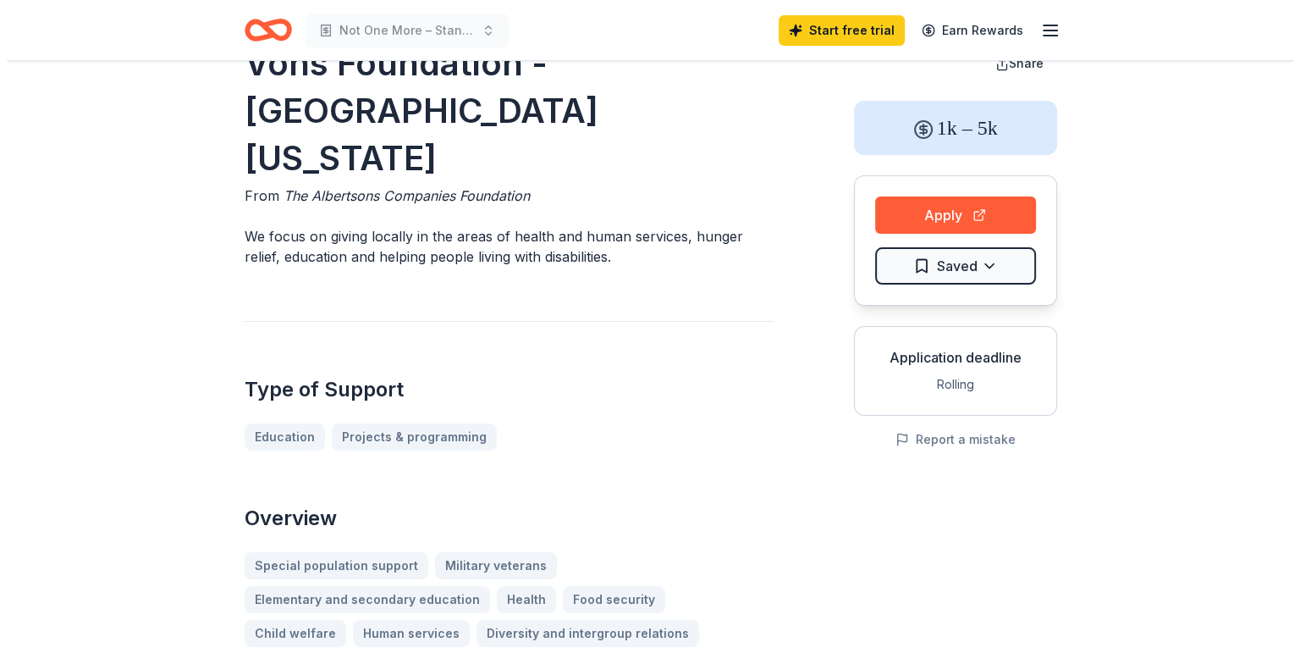
scroll to position [85, 0]
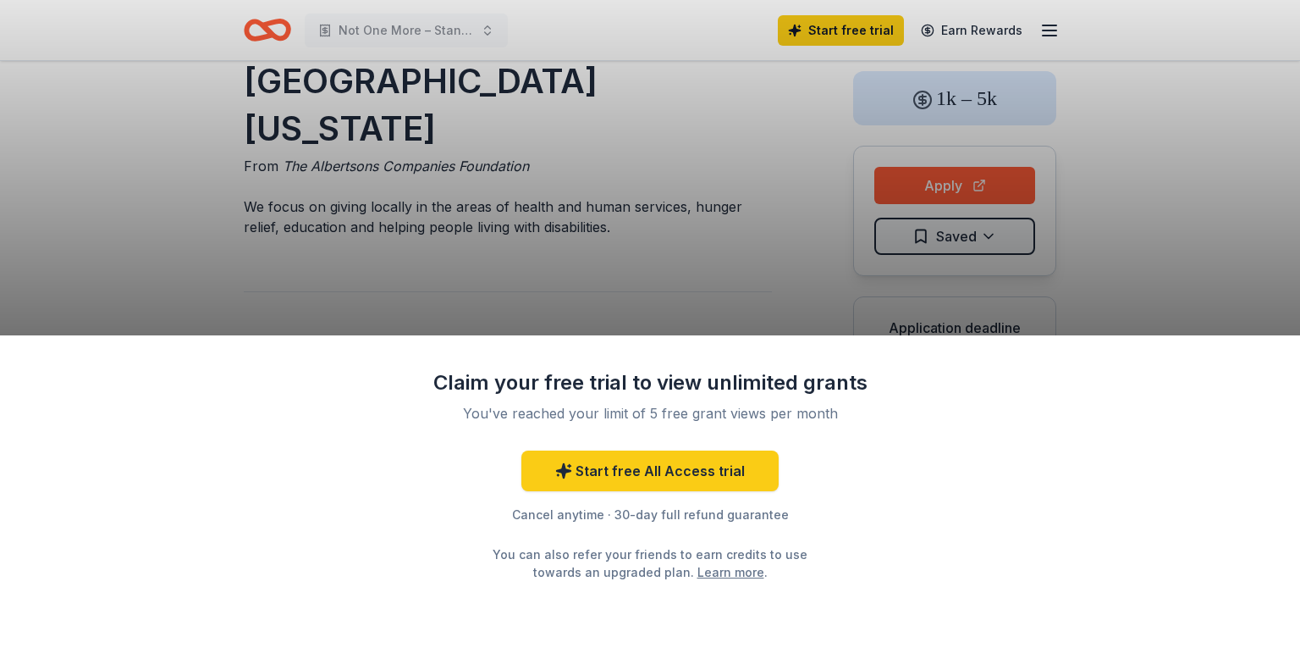
click at [1249, 237] on div "Claim your free trial to view unlimited grants You've reached your limit of 5 f…" at bounding box center [650, 335] width 1300 height 670
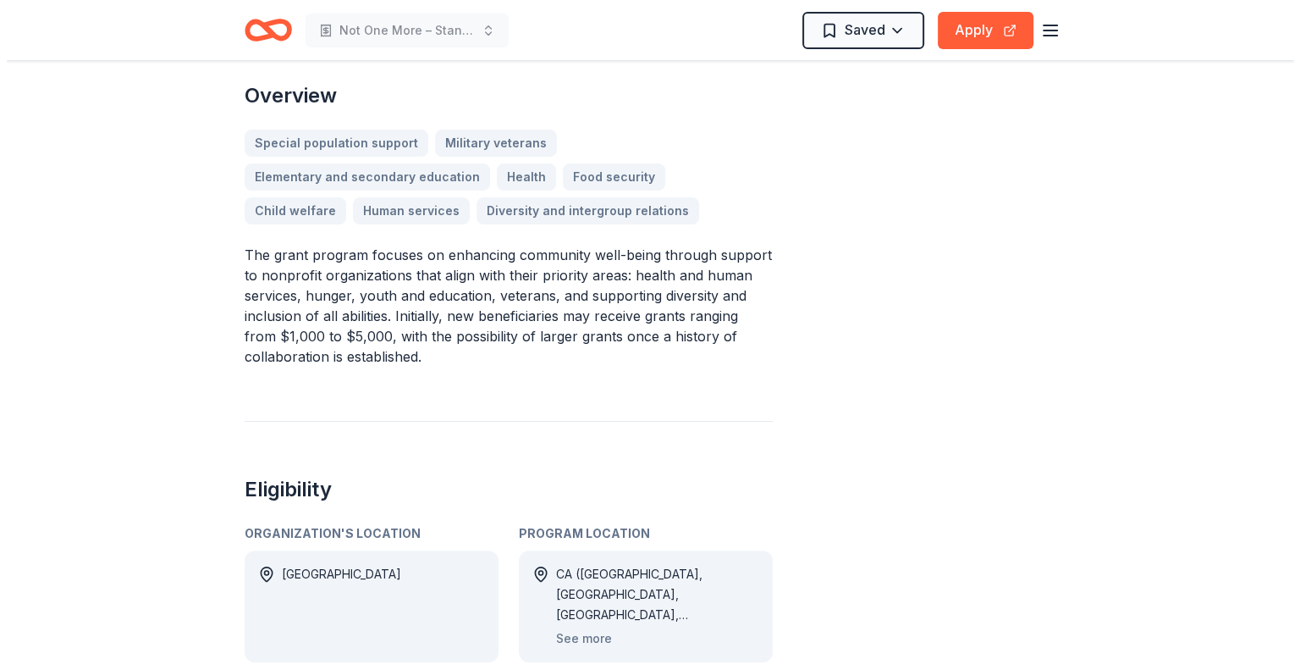
scroll to position [508, 0]
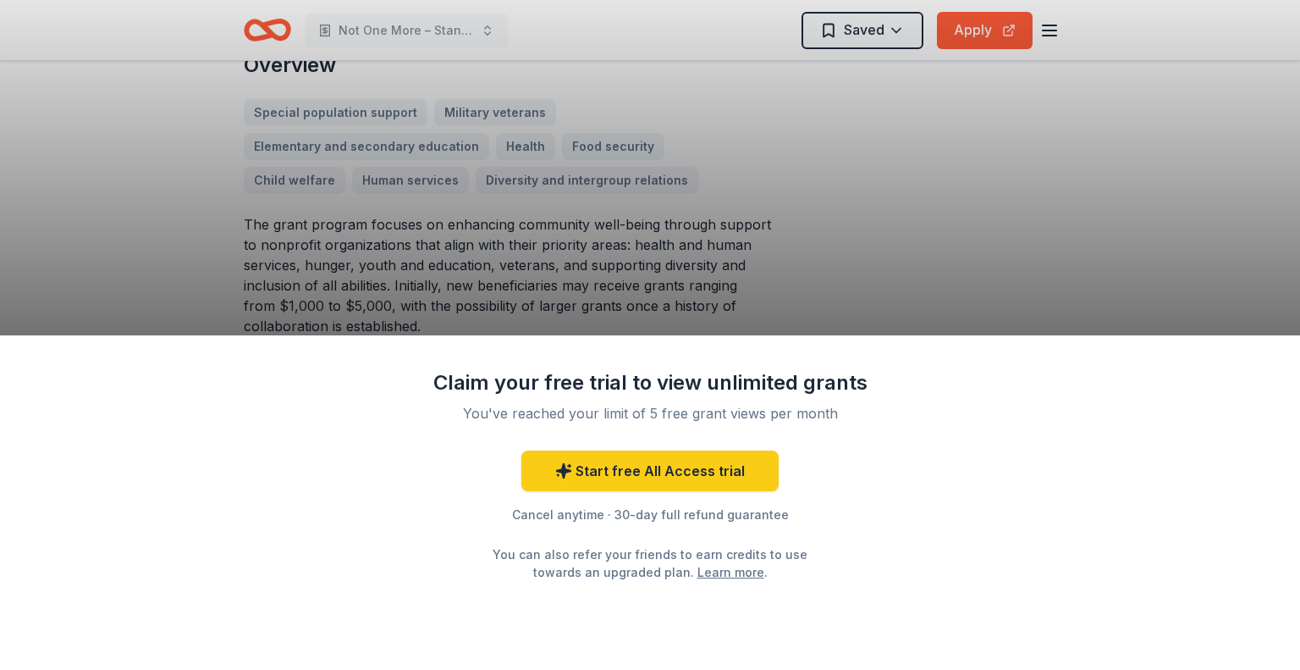
click at [758, 288] on div "Claim your free trial to view unlimited grants You've reached your limit of 5 f…" at bounding box center [650, 335] width 1300 height 670
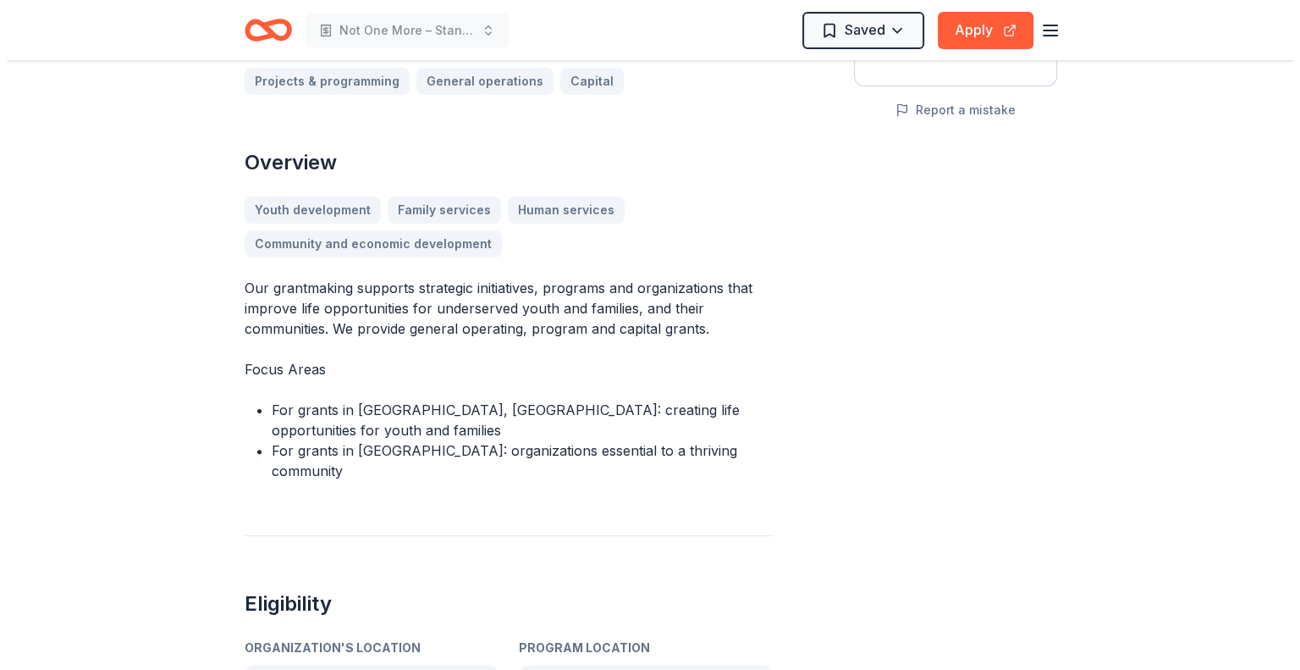
scroll to position [423, 0]
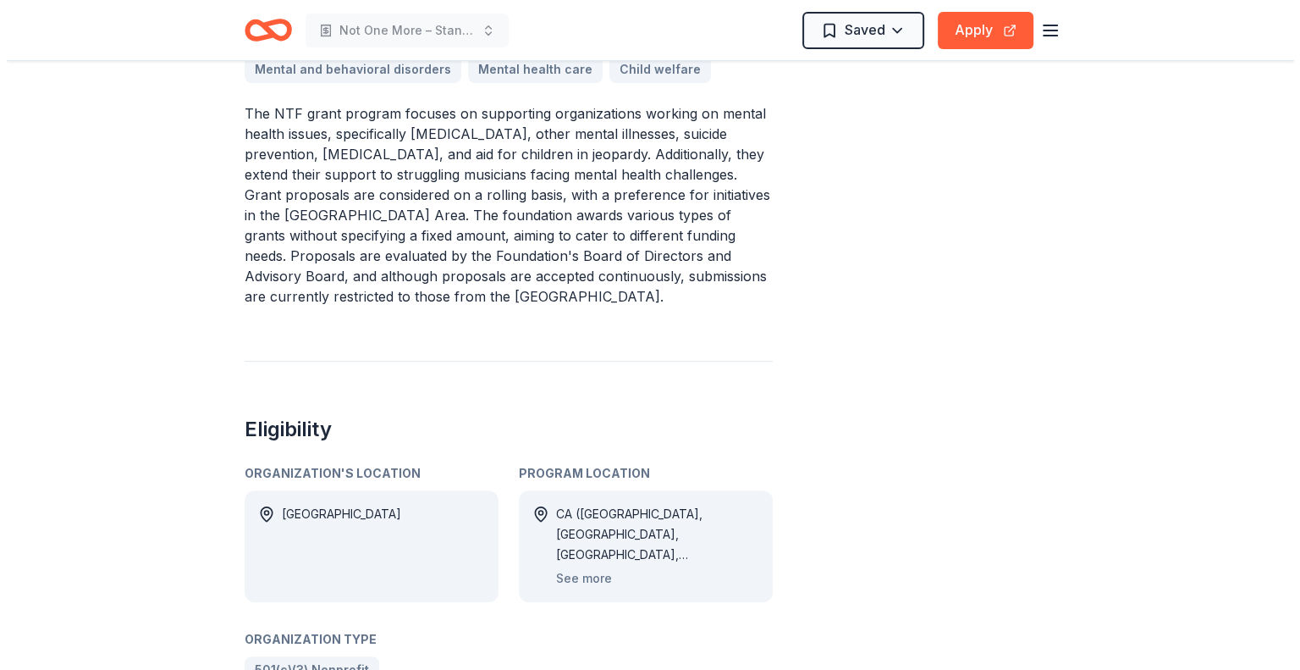
scroll to position [593, 0]
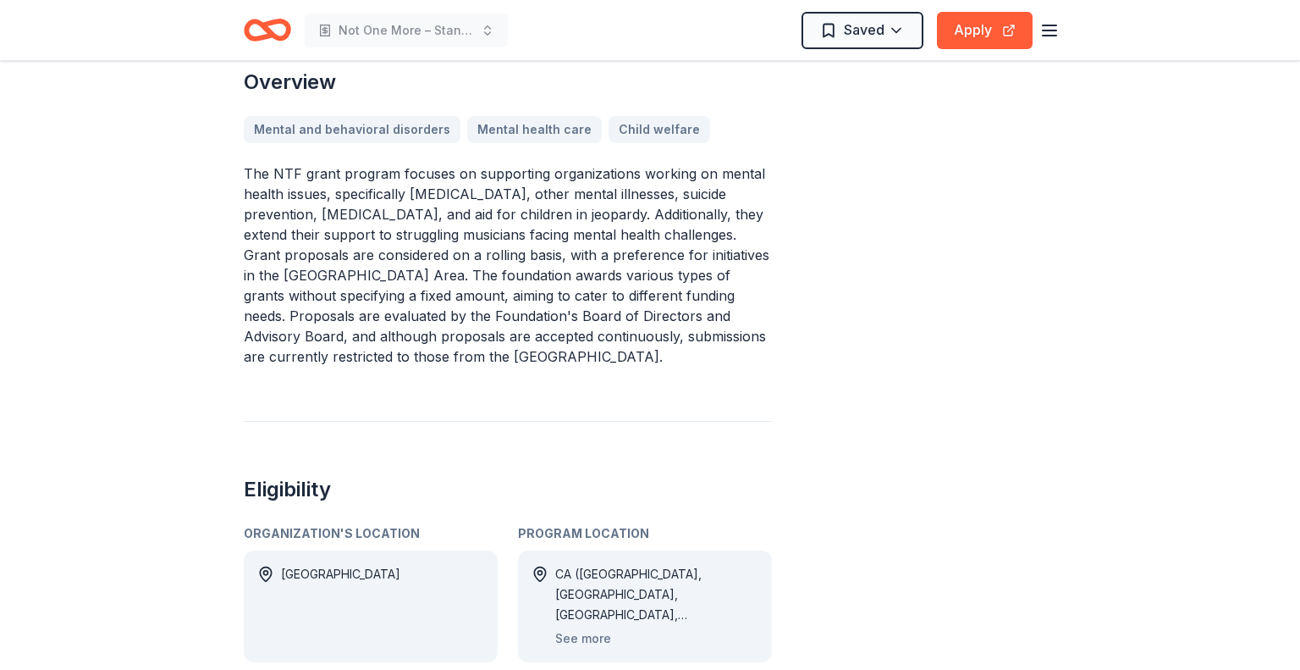
scroll to position [508, 0]
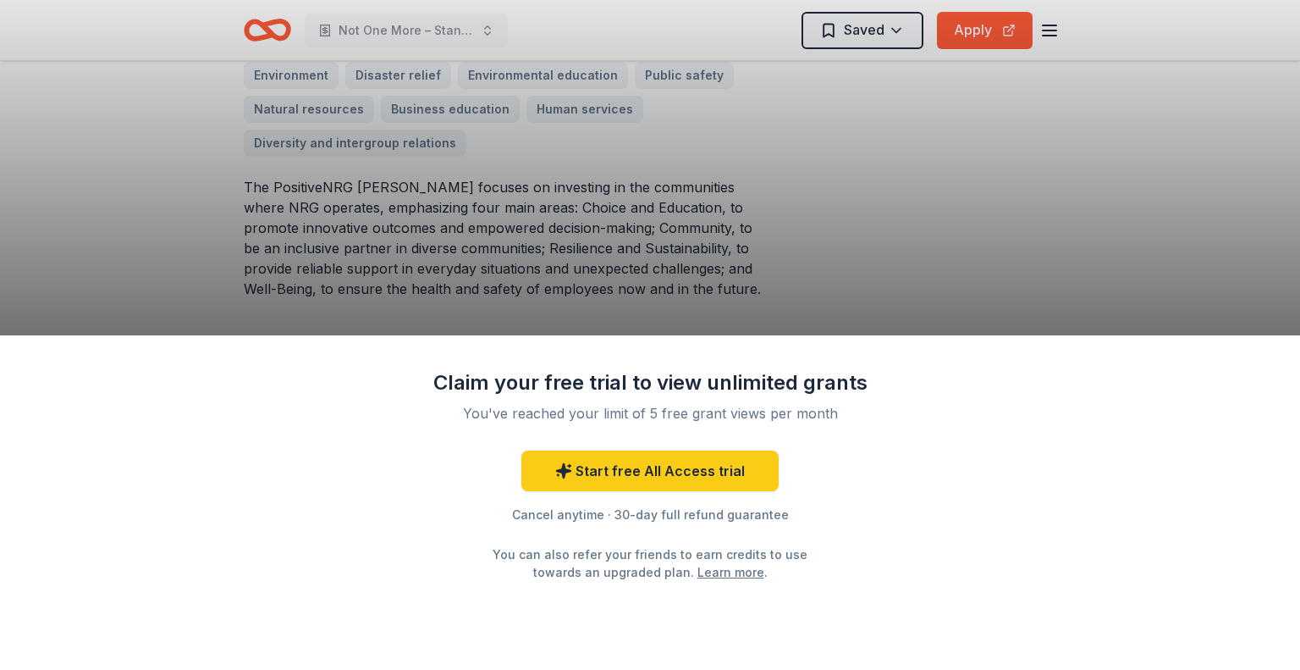
scroll to position [508, 0]
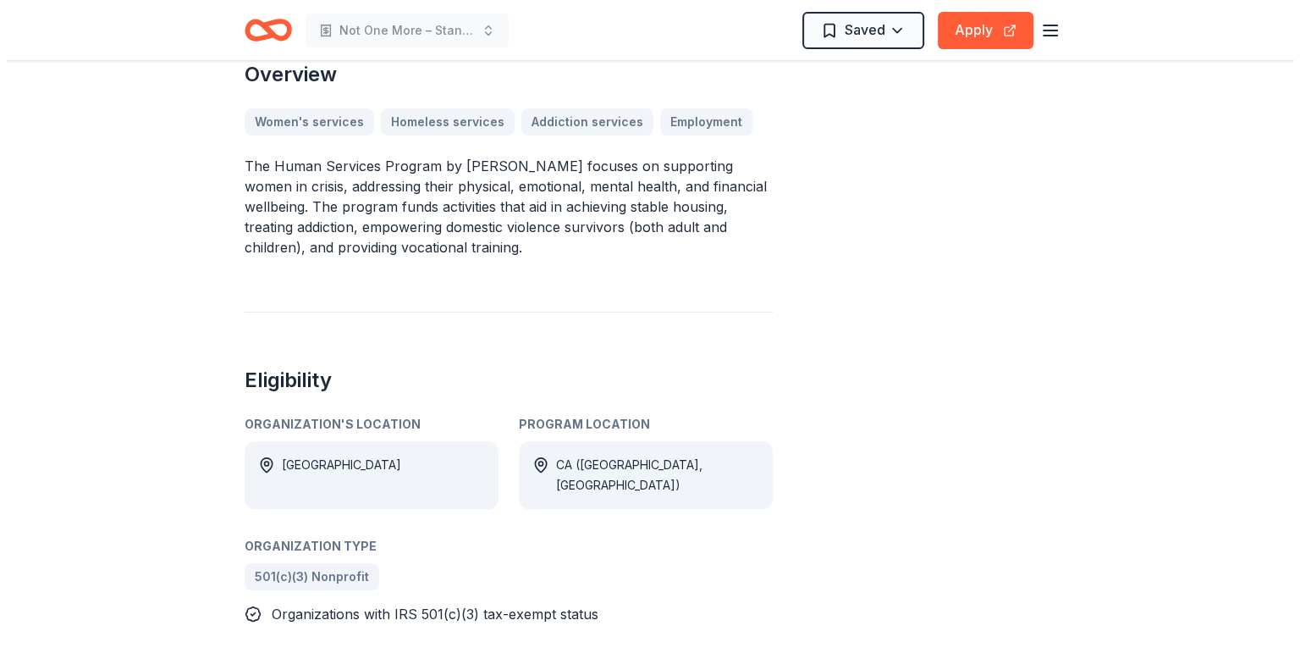
scroll to position [508, 0]
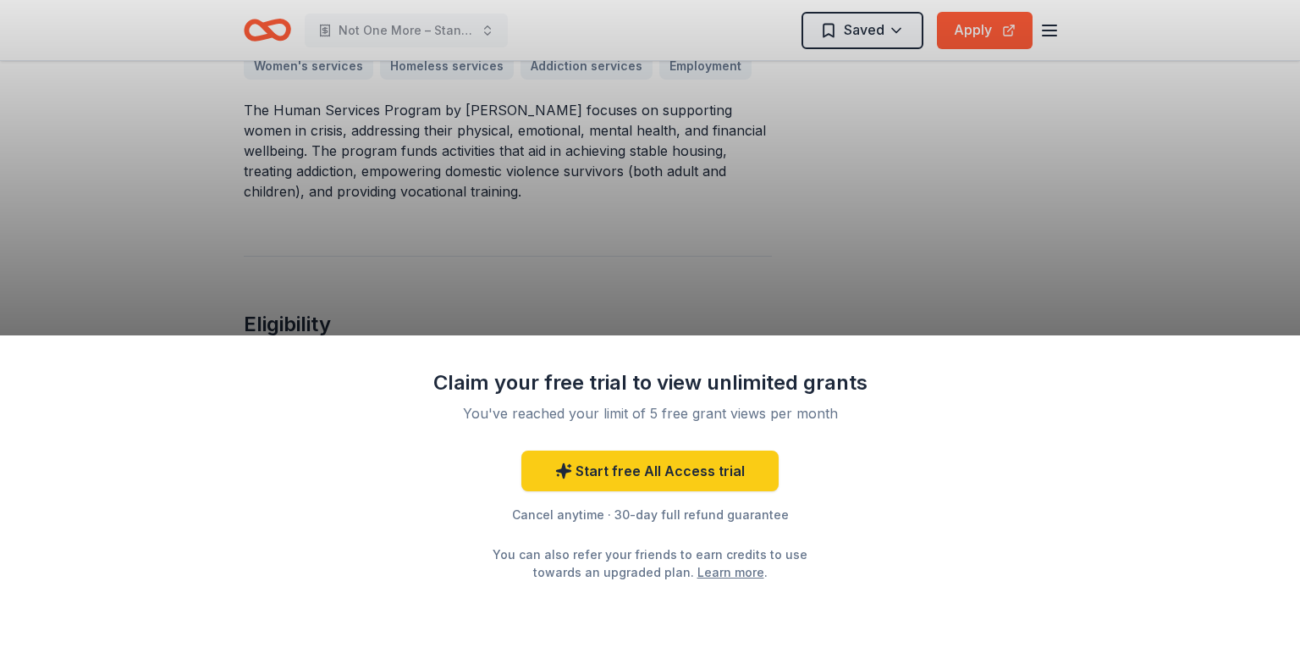
click at [678, 226] on div "Claim your free trial to view unlimited grants You've reached your limit of 5 f…" at bounding box center [650, 335] width 1300 height 670
click at [638, 199] on div "Claim your free trial to view unlimited grants You've reached your limit of 5 f…" at bounding box center [650, 335] width 1300 height 670
